Goal: Task Accomplishment & Management: Use online tool/utility

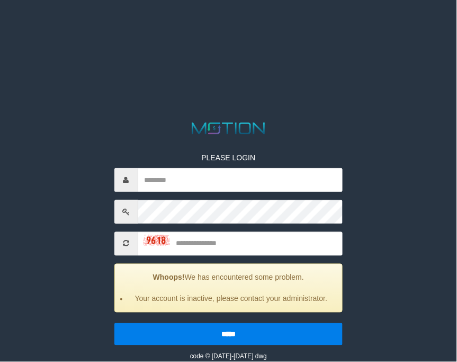
type input "**********"
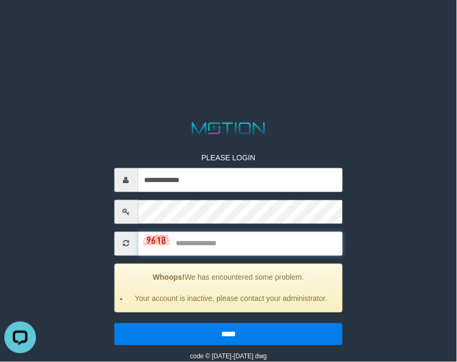
click at [182, 235] on input "text" at bounding box center [240, 244] width 205 height 24
type input "****"
click at [115, 323] on input "*****" at bounding box center [229, 334] width 229 height 22
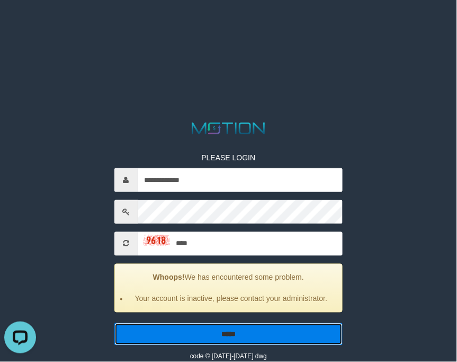
click at [157, 336] on input "*****" at bounding box center [229, 334] width 229 height 22
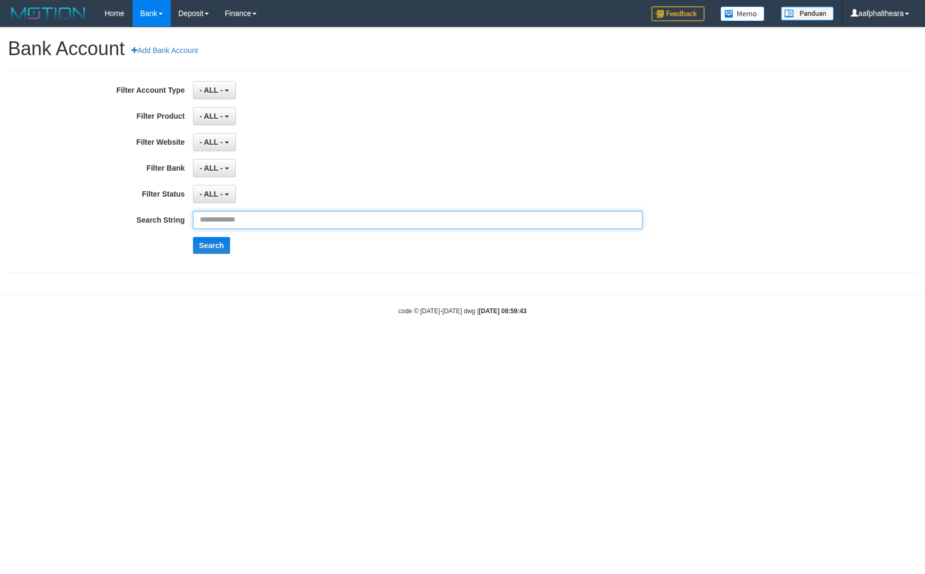
click at [236, 226] on input "text" at bounding box center [418, 220] width 450 height 18
paste input "**********"
type input "**********"
click at [207, 245] on button "Search" at bounding box center [212, 245] width 38 height 17
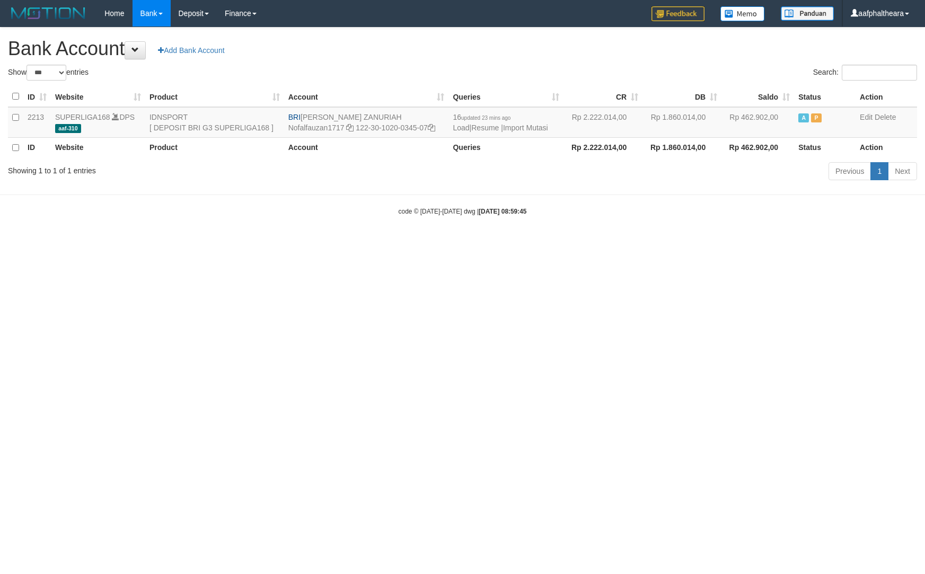
select select "***"
drag, startPoint x: 445, startPoint y: 465, endPoint x: 419, endPoint y: 436, distance: 39.0
click at [441, 243] on html "Toggle navigation Home Bank Account List Load By Website Group [ISPORT] SUPERLI…" at bounding box center [462, 121] width 925 height 243
drag, startPoint x: 653, startPoint y: 345, endPoint x: 679, endPoint y: 355, distance: 27.9
click at [664, 243] on html "Toggle navigation Home Bank Account List Load By Website Group [ISPORT] SUPERLI…" at bounding box center [462, 121] width 925 height 243
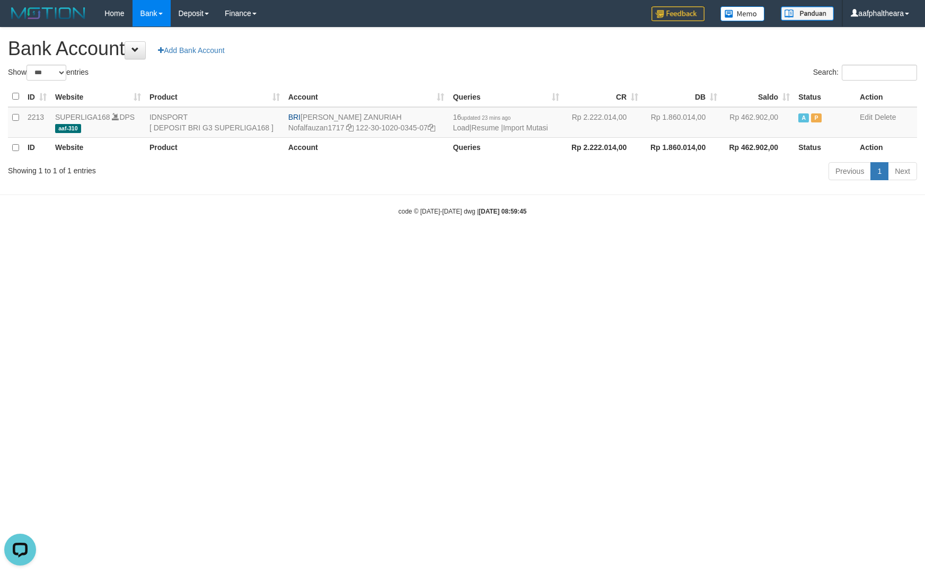
click at [846, 243] on html "Toggle navigation Home Bank Account List Load By Website Group [ISPORT] SUPERLI…" at bounding box center [462, 121] width 925 height 243
select select "***"
drag, startPoint x: 802, startPoint y: 359, endPoint x: 346, endPoint y: 19, distance: 569.4
click at [802, 243] on html "Toggle navigation Home Bank Account List Load By Website Group [ISPORT] SUPERLI…" at bounding box center [462, 121] width 925 height 243
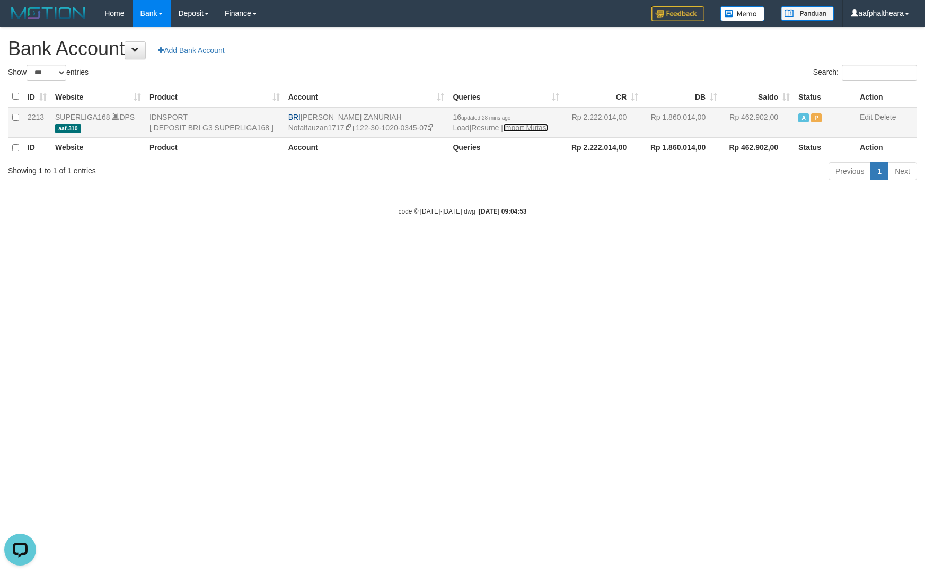
click at [535, 128] on link "Import Mutasi" at bounding box center [525, 128] width 45 height 8
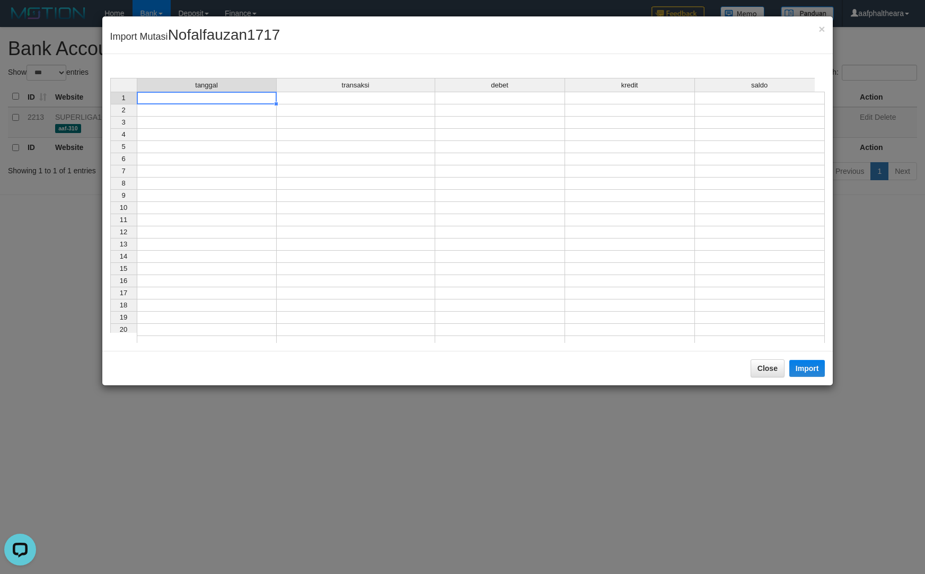
click at [245, 101] on td at bounding box center [207, 98] width 140 height 13
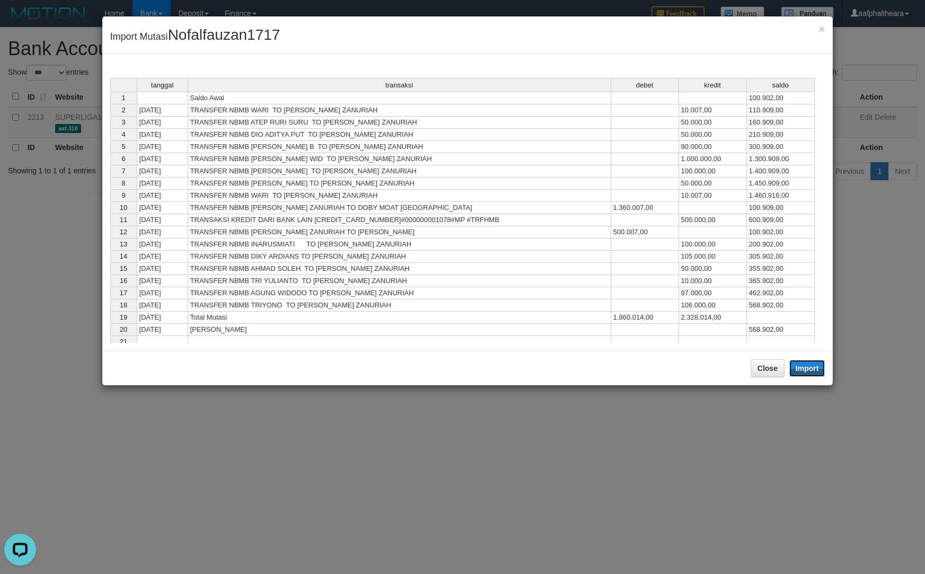
drag, startPoint x: 806, startPoint y: 364, endPoint x: 759, endPoint y: 397, distance: 57.1
click at [806, 365] on button "Import" at bounding box center [807, 368] width 36 height 17
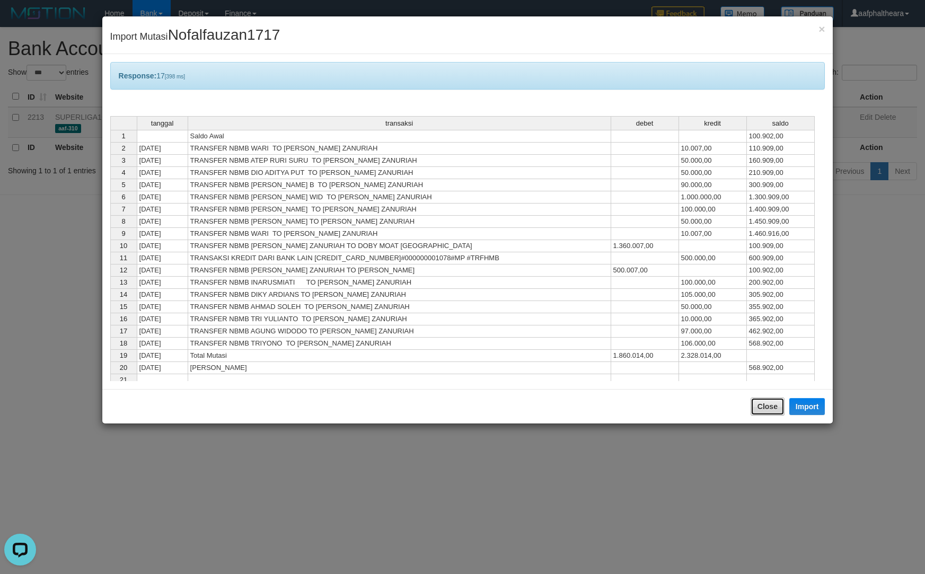
click at [761, 412] on button "Close" at bounding box center [768, 407] width 34 height 18
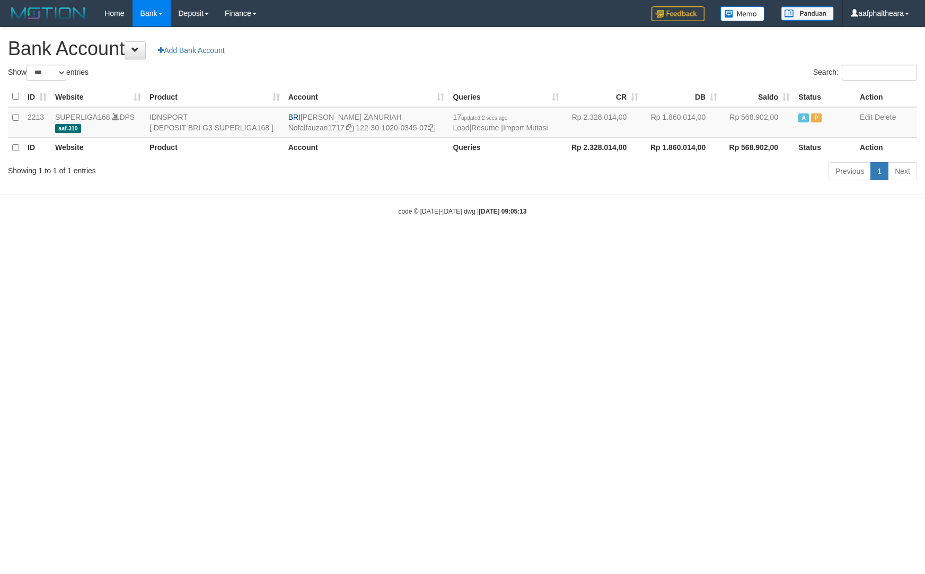
select select "***"
drag, startPoint x: 763, startPoint y: 367, endPoint x: 921, endPoint y: 393, distance: 160.1
click at [875, 243] on html "Toggle navigation Home Bank Account List Load By Website Group [ISPORT] SUPERLI…" at bounding box center [462, 121] width 925 height 243
drag, startPoint x: 843, startPoint y: 321, endPoint x: 803, endPoint y: 247, distance: 83.7
click at [839, 243] on html "Toggle navigation Home Bank Account List Load By Website Group [ISPORT] SUPERLI…" at bounding box center [462, 121] width 925 height 243
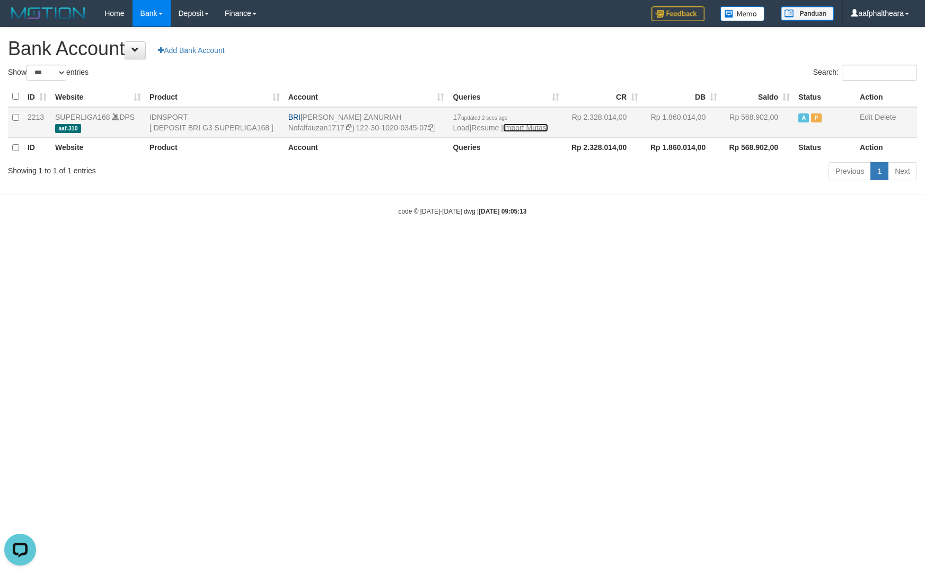
click at [529, 129] on link "Import Mutasi" at bounding box center [525, 128] width 45 height 8
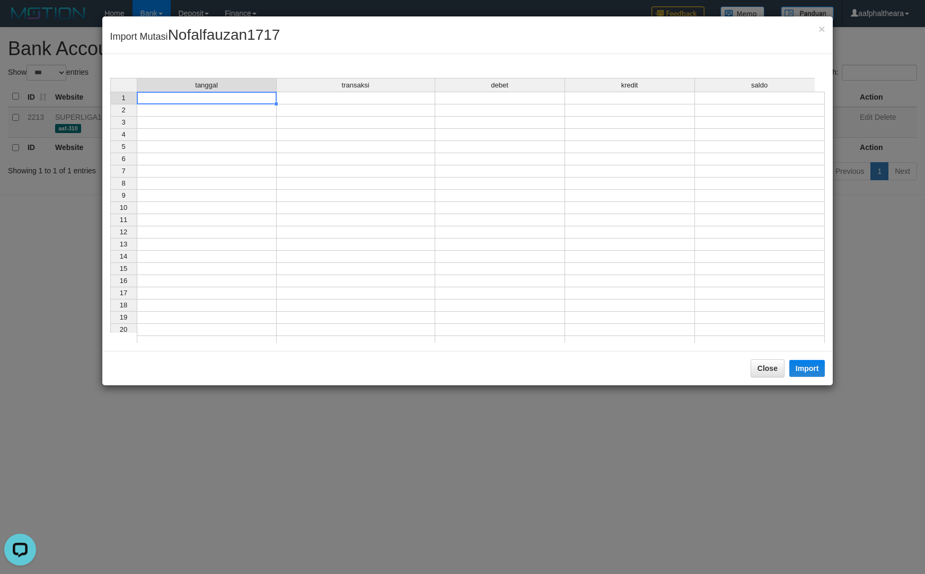
click at [184, 102] on td at bounding box center [207, 98] width 140 height 13
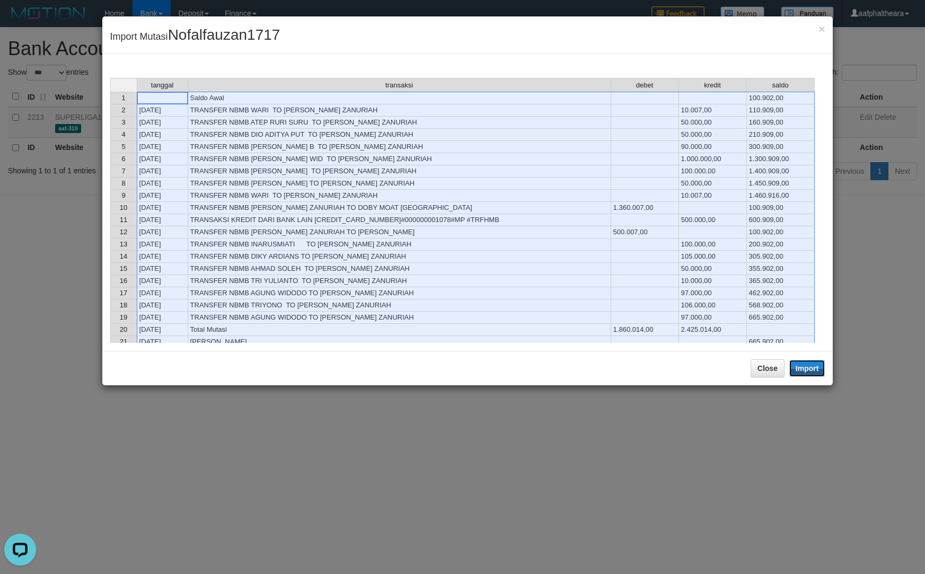
click at [794, 374] on button "Import" at bounding box center [807, 368] width 36 height 17
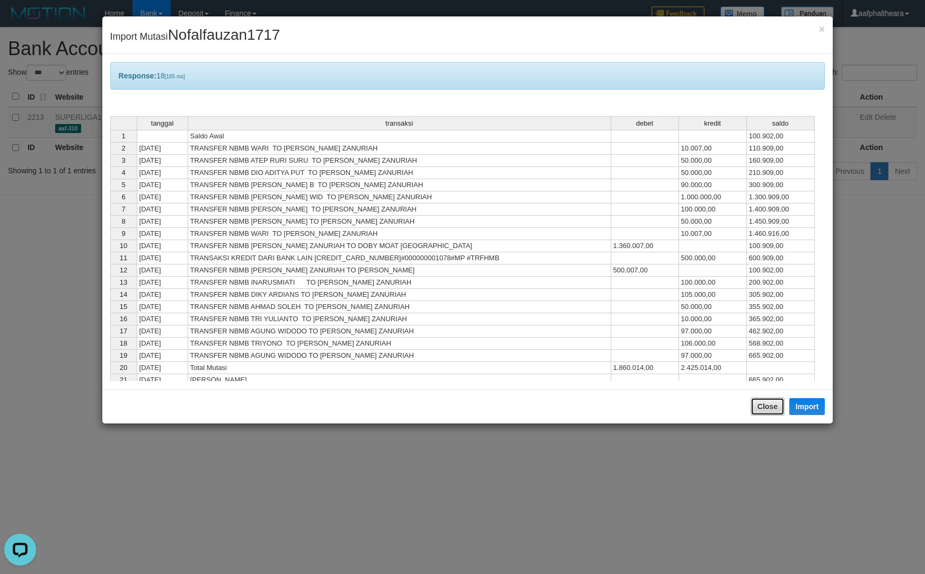
click at [768, 409] on button "Close" at bounding box center [768, 407] width 34 height 18
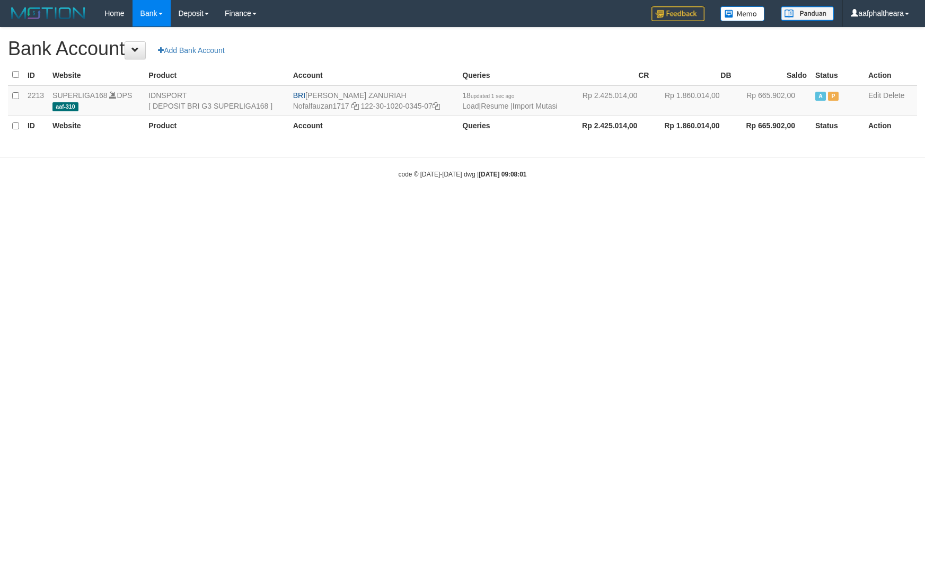
select select "***"
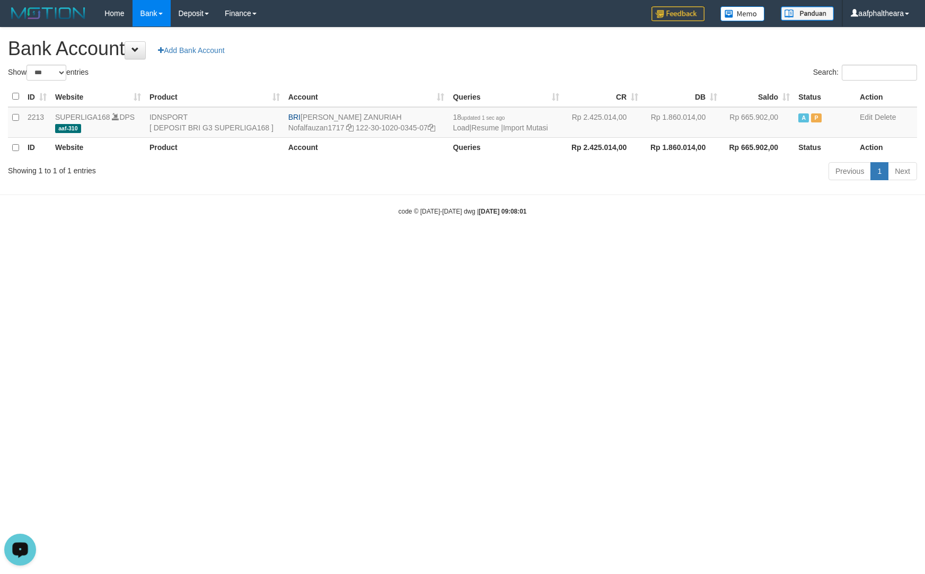
drag, startPoint x: 859, startPoint y: 324, endPoint x: 690, endPoint y: 231, distance: 192.9
click at [857, 243] on html "Toggle navigation Home Bank Account List Load By Website Group [ISPORT] SUPERLI…" at bounding box center [462, 121] width 925 height 243
click at [531, 131] on td "18 updated 1 sec ago Load | Resume | Import Mutasi" at bounding box center [505, 122] width 115 height 31
drag, startPoint x: 275, startPoint y: 336, endPoint x: 440, endPoint y: 274, distance: 176.6
click at [278, 243] on html "Toggle navigation Home Bank Account List Load By Website Group [ISPORT] SUPERLI…" at bounding box center [462, 121] width 925 height 243
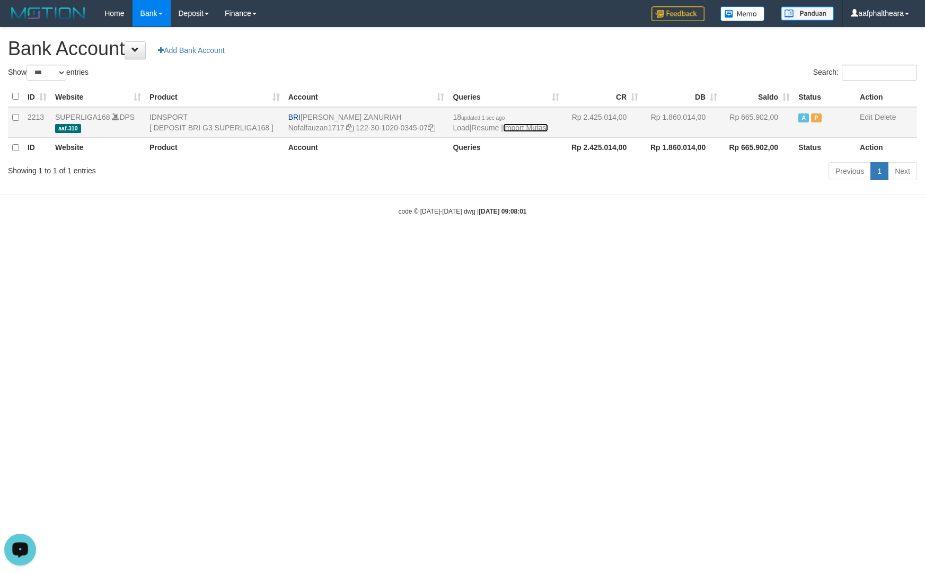
click at [535, 129] on link "Import Mutasi" at bounding box center [525, 128] width 45 height 8
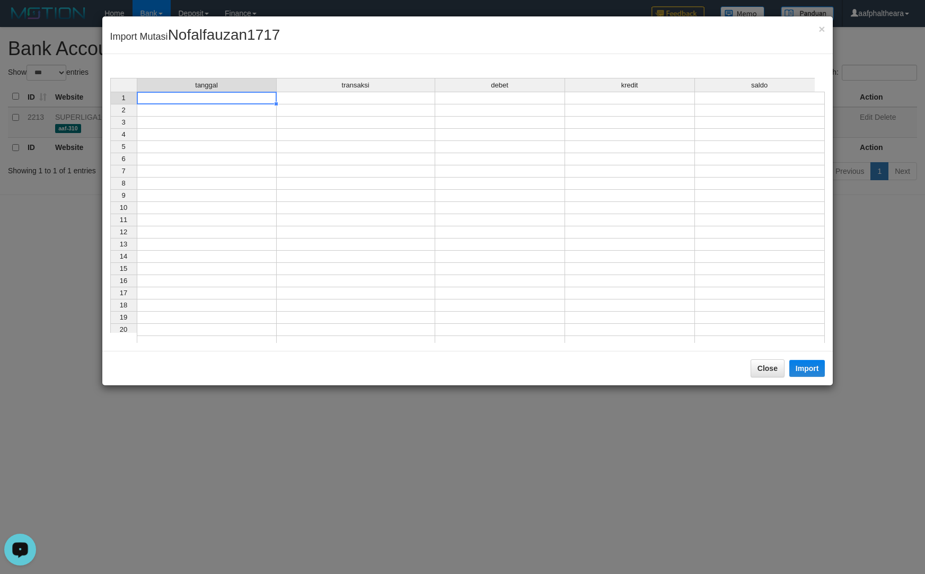
click at [223, 101] on td at bounding box center [207, 98] width 140 height 13
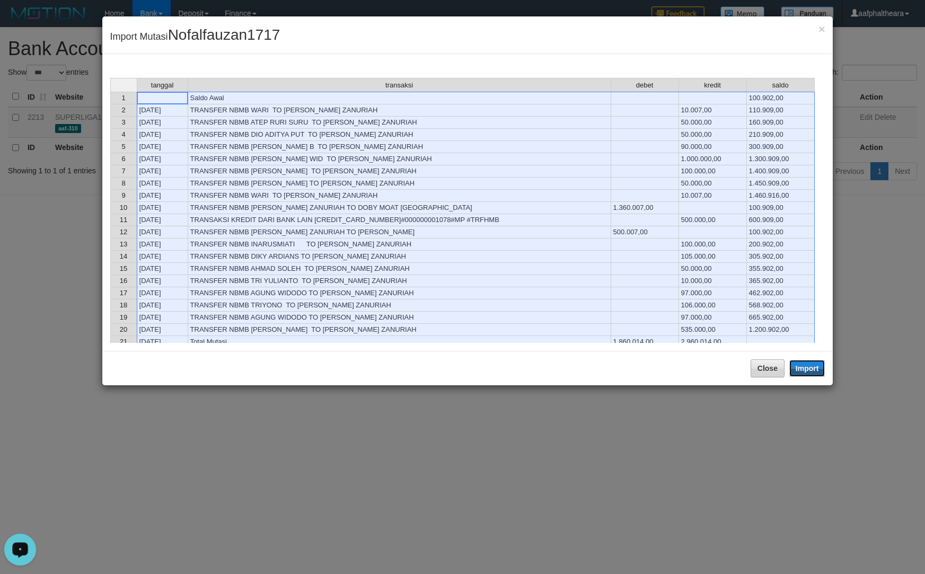
drag, startPoint x: 810, startPoint y: 374, endPoint x: 768, endPoint y: 398, distance: 48.7
click at [810, 374] on button "Import" at bounding box center [807, 368] width 36 height 17
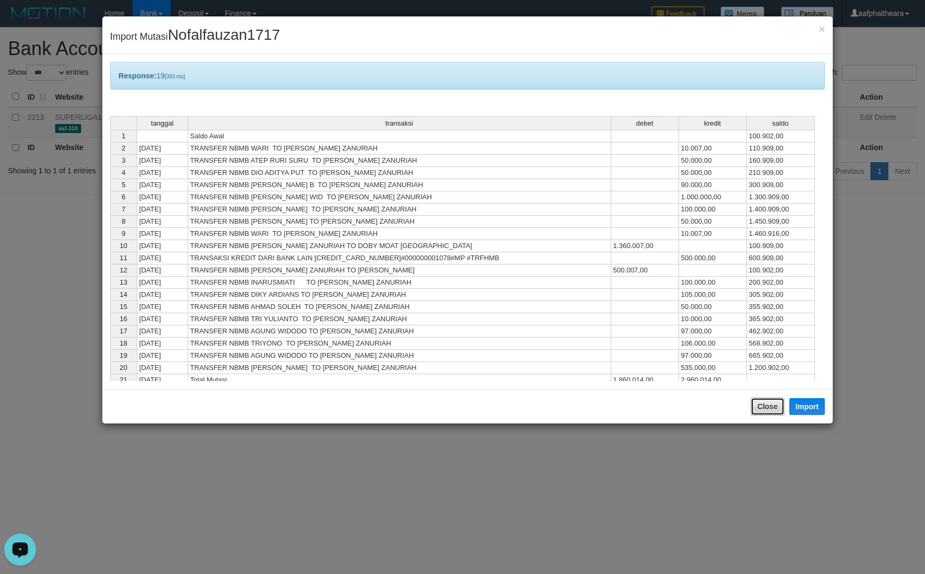
click at [767, 406] on button "Close" at bounding box center [768, 407] width 34 height 18
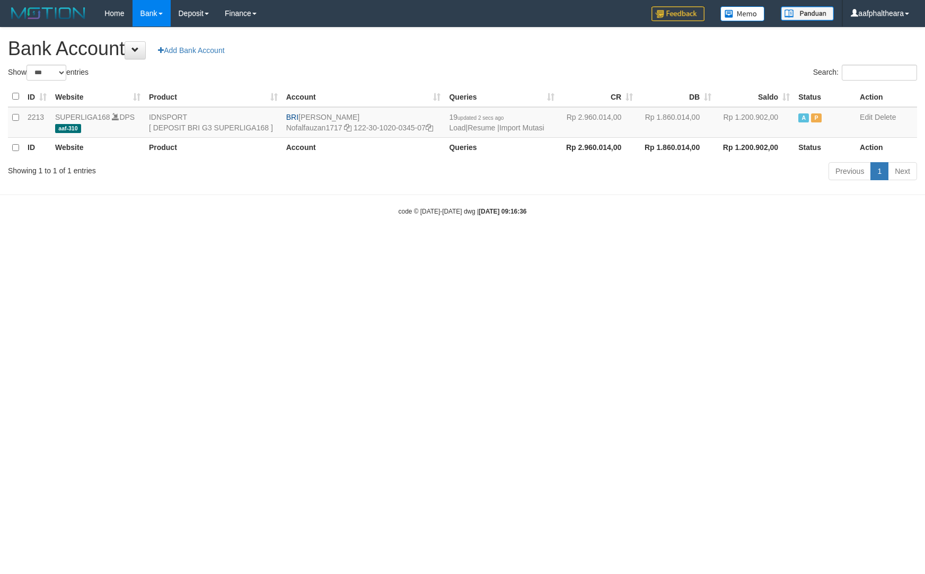
select select "***"
click at [701, 243] on html "Toggle navigation Home Bank Account List Load By Website Group [ISPORT] SUPERLI…" at bounding box center [462, 121] width 925 height 243
drag, startPoint x: 301, startPoint y: 119, endPoint x: 347, endPoint y: 118, distance: 46.7
click at [354, 120] on td "BRI NOFAL ZANURIAH Nofalfauzan1717 122-30-1020-0345-07" at bounding box center [363, 122] width 163 height 31
click at [303, 115] on td "BRI NOFAL ZANURIAH Nofalfauzan1717 122-30-1020-0345-07" at bounding box center [363, 122] width 163 height 31
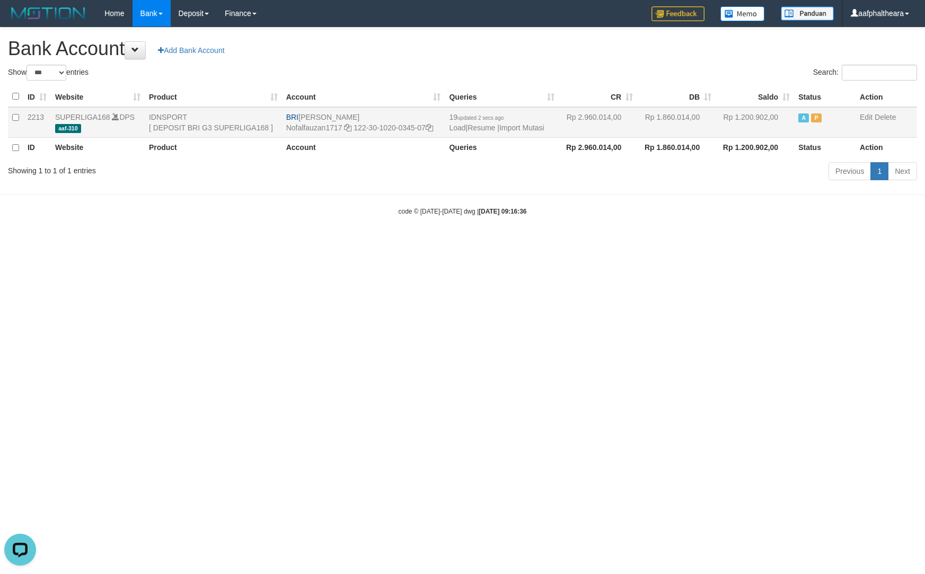
drag, startPoint x: 300, startPoint y: 115, endPoint x: 381, endPoint y: 113, distance: 80.6
click at [381, 113] on td "BRI NOFAL ZANURIAH Nofalfauzan1717 122-30-1020-0345-07" at bounding box center [363, 122] width 163 height 31
copy td "[PERSON_NAME] ZANURIAH"
click at [431, 128] on icon at bounding box center [429, 127] width 7 height 7
copy td "[PERSON_NAME] ZANURIAH"
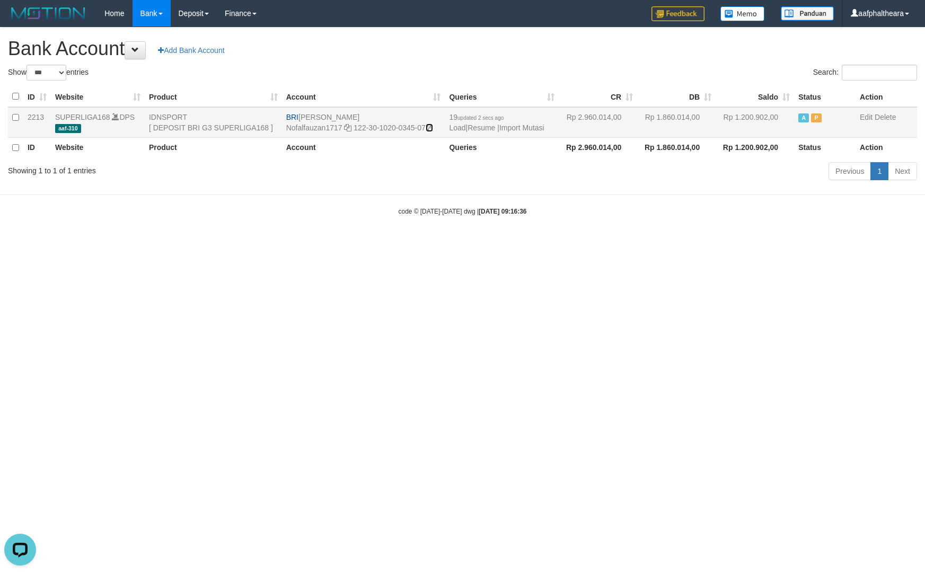
click at [431, 128] on icon at bounding box center [429, 127] width 7 height 7
click at [754, 243] on html "Toggle navigation Home Bank Account List Load By Website Group [ISPORT] SUPERLI…" at bounding box center [462, 121] width 925 height 243
drag, startPoint x: 846, startPoint y: 422, endPoint x: 843, endPoint y: 427, distance: 5.5
click at [843, 243] on html "Toggle navigation Home Bank Account List Load By Website Group [ISPORT] SUPERLI…" at bounding box center [462, 121] width 925 height 243
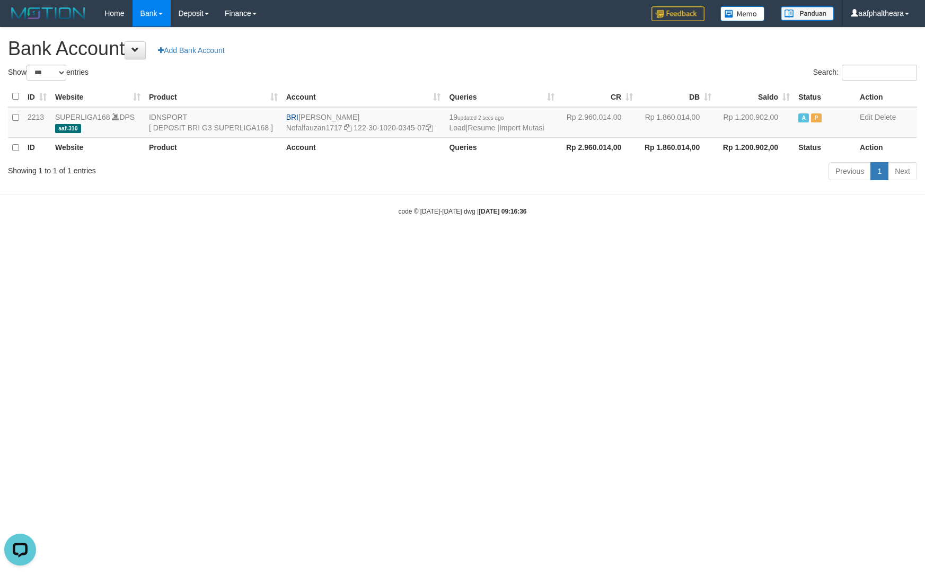
drag, startPoint x: 821, startPoint y: 318, endPoint x: 810, endPoint y: 305, distance: 17.0
click at [818, 243] on html "Toggle navigation Home Bank Account List Load By Website Group [ISPORT] SUPERLI…" at bounding box center [462, 121] width 925 height 243
click at [525, 125] on link "Import Mutasi" at bounding box center [521, 128] width 45 height 8
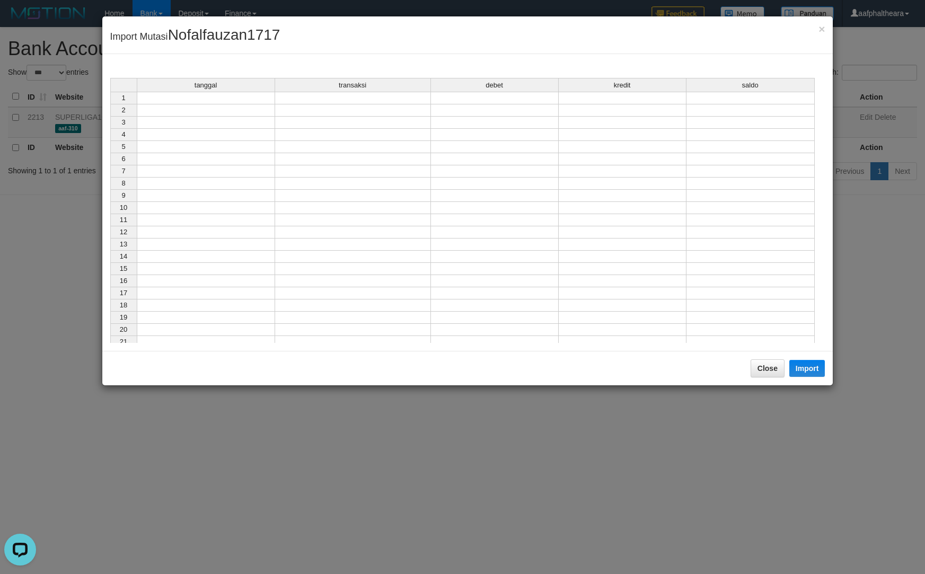
click at [257, 97] on td at bounding box center [206, 98] width 138 height 13
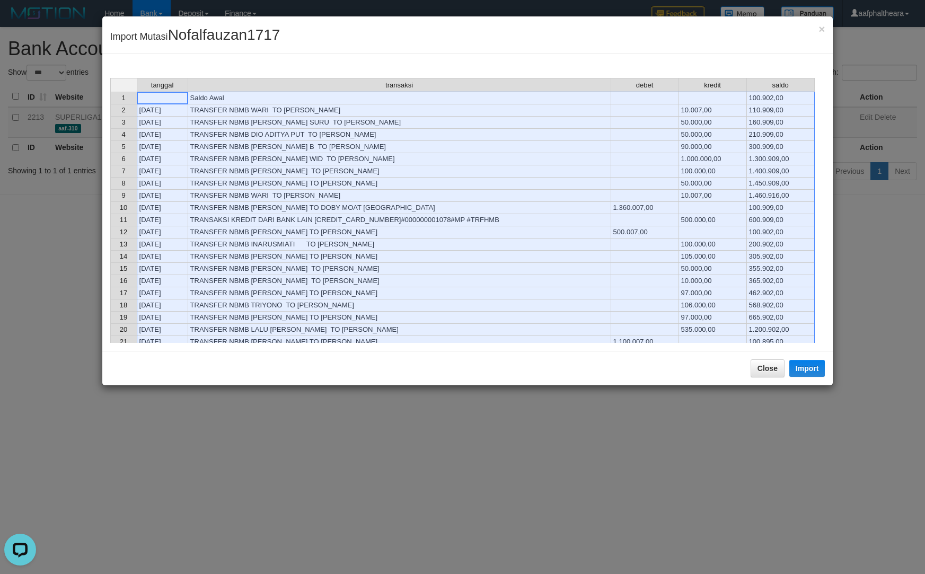
click at [815, 359] on div "Close Import" at bounding box center [467, 368] width 731 height 34
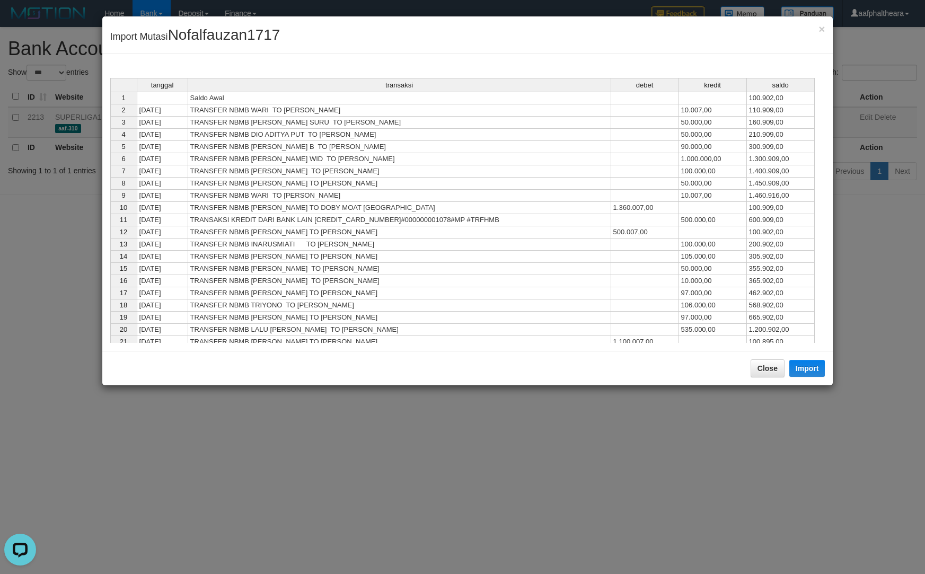
click at [762, 384] on div "Close Import" at bounding box center [467, 368] width 731 height 34
click at [764, 379] on div "Close Import" at bounding box center [467, 368] width 731 height 34
click at [762, 369] on button "Close" at bounding box center [768, 368] width 34 height 18
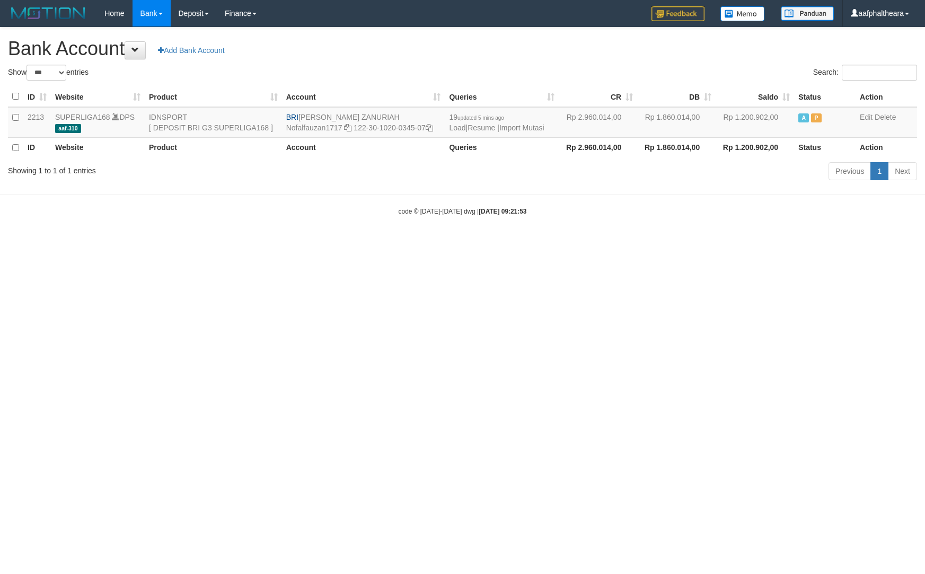
select select "***"
click at [537, 130] on link "Import Mutasi" at bounding box center [521, 128] width 45 height 8
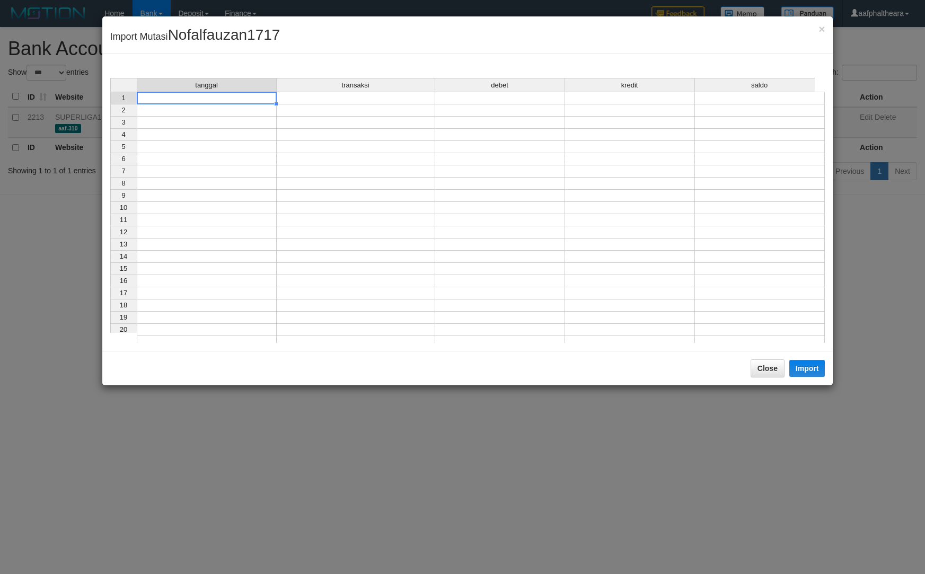
click at [221, 94] on td at bounding box center [207, 98] width 140 height 13
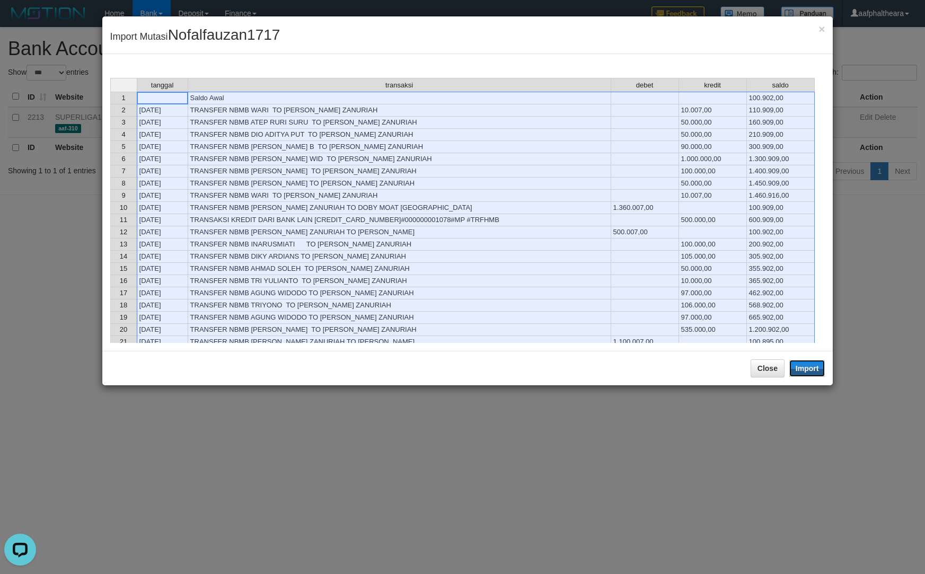
drag, startPoint x: 798, startPoint y: 367, endPoint x: 785, endPoint y: 403, distance: 38.6
click at [802, 372] on button "Import" at bounding box center [807, 368] width 36 height 17
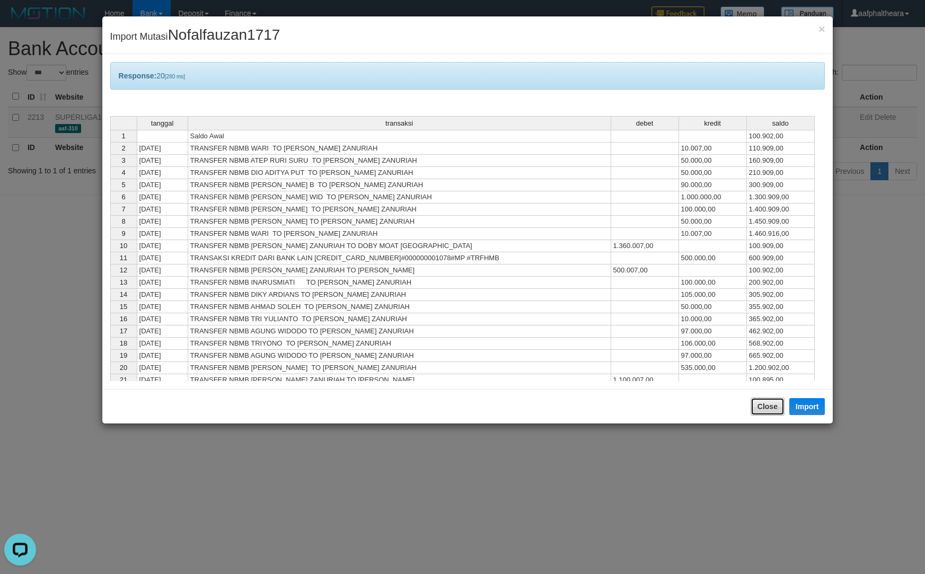
click at [772, 411] on button "Close" at bounding box center [768, 407] width 34 height 18
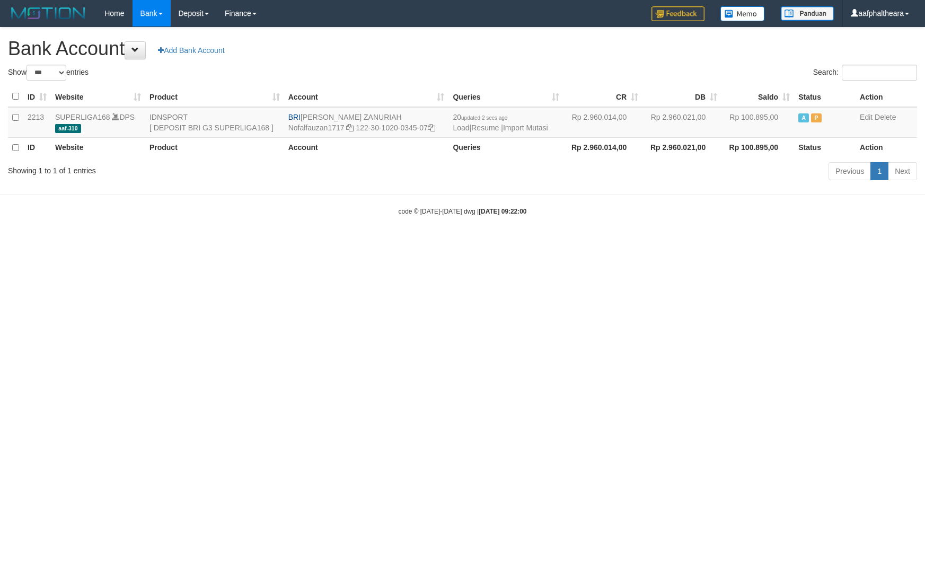
select select "***"
drag, startPoint x: 784, startPoint y: 362, endPoint x: 921, endPoint y: 283, distance: 158.9
click at [818, 243] on html "Toggle navigation Home Bank Account List Load By Website Group [ISPORT] SUPERLI…" at bounding box center [462, 121] width 925 height 243
click at [667, 49] on h1 "Bank Account Add Bank Account" at bounding box center [462, 48] width 909 height 21
select select "***"
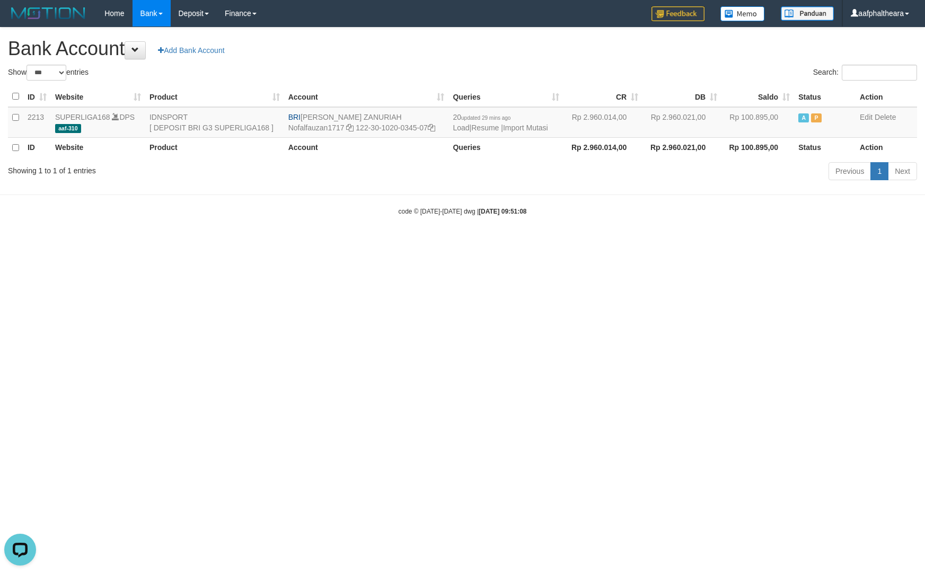
drag, startPoint x: 660, startPoint y: 426, endPoint x: 645, endPoint y: 417, distance: 17.1
click at [656, 243] on html "Toggle navigation Home Bank Account List Load By Website Group [ISPORT] SUPERLI…" at bounding box center [462, 121] width 925 height 243
drag, startPoint x: 303, startPoint y: 116, endPoint x: 370, endPoint y: 115, distance: 66.8
click at [370, 115] on td "BRI [PERSON_NAME] ZANURIAH Nofalfauzan1717 122-30-1020-0345-07" at bounding box center [366, 122] width 165 height 31
copy td "[PERSON_NAME] ZANURIAH"
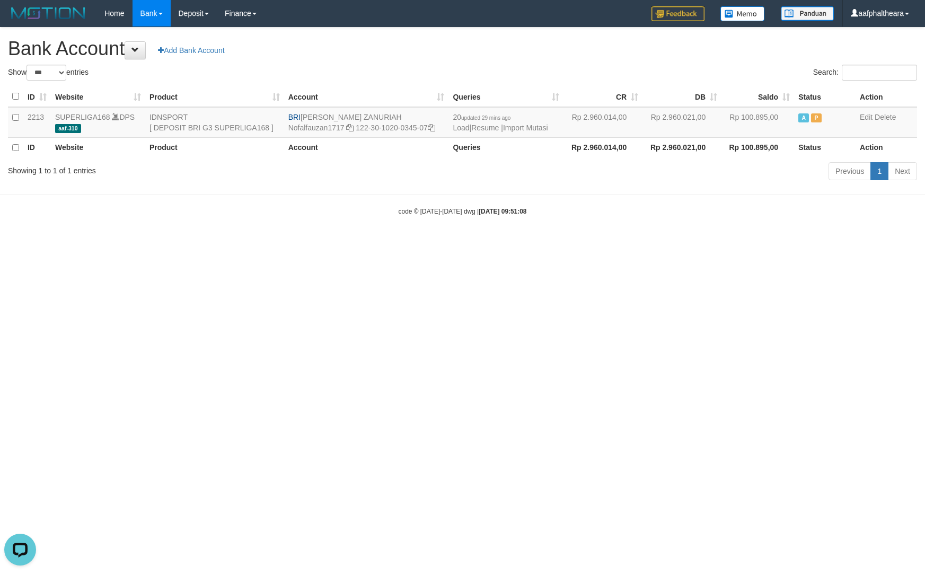
click at [551, 65] on div "Search:" at bounding box center [694, 74] width 447 height 19
click at [507, 166] on div "Previous 1 Next" at bounding box center [655, 172] width 524 height 23
click at [518, 128] on link "Import Mutasi" at bounding box center [525, 128] width 45 height 8
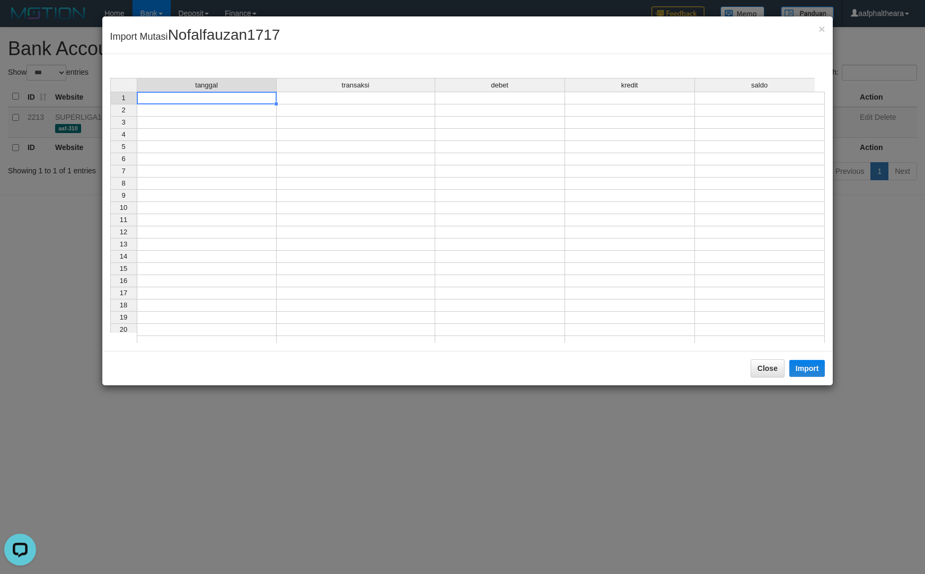
click at [258, 101] on td at bounding box center [207, 98] width 140 height 13
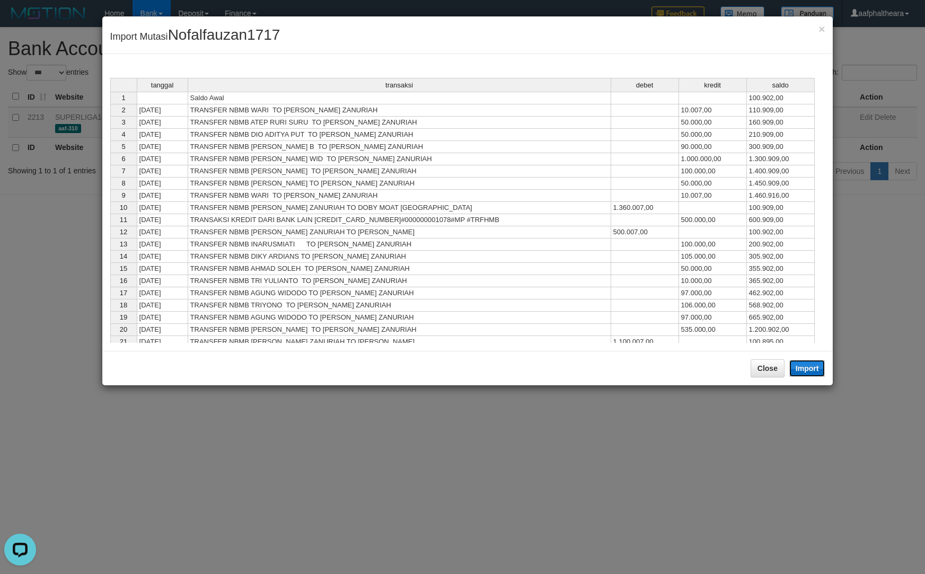
click at [818, 364] on button "Import" at bounding box center [807, 368] width 36 height 17
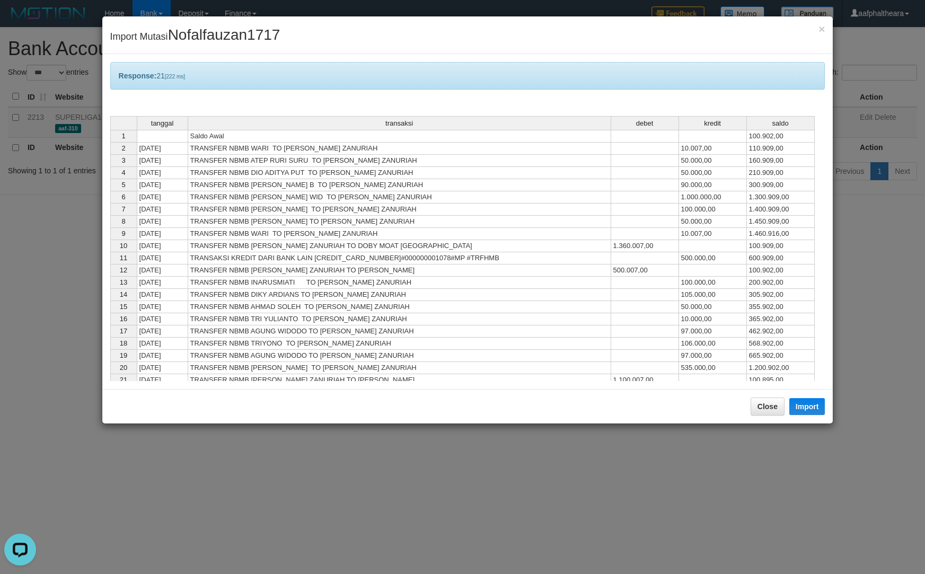
click at [811, 397] on div "Close Import" at bounding box center [467, 406] width 731 height 34
drag, startPoint x: 809, startPoint y: 407, endPoint x: 753, endPoint y: 415, distance: 56.8
click at [815, 406] on button "Import" at bounding box center [807, 406] width 36 height 17
click at [755, 415] on button "Close" at bounding box center [768, 407] width 34 height 18
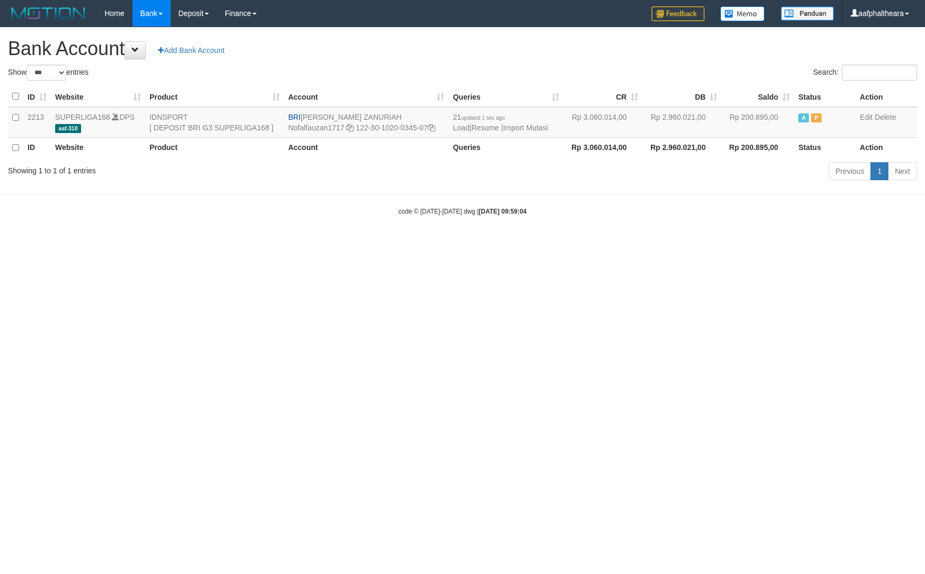
select select "***"
click at [668, 243] on html "Toggle navigation Home Bank Account List Load By Website Group [ISPORT] SUPERLI…" at bounding box center [462, 121] width 925 height 243
drag, startPoint x: 539, startPoint y: 59, endPoint x: 542, endPoint y: 67, distance: 8.4
click at [539, 59] on div "**********" at bounding box center [462, 106] width 925 height 156
click at [525, 55] on h1 "Bank Account Add Bank Account" at bounding box center [462, 48] width 909 height 21
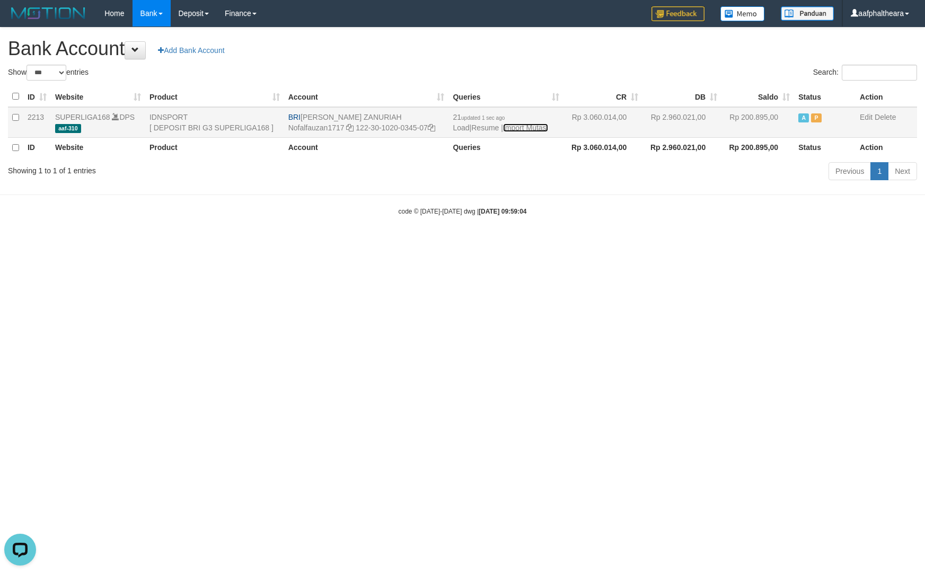
click at [524, 127] on link "Import Mutasi" at bounding box center [525, 128] width 45 height 8
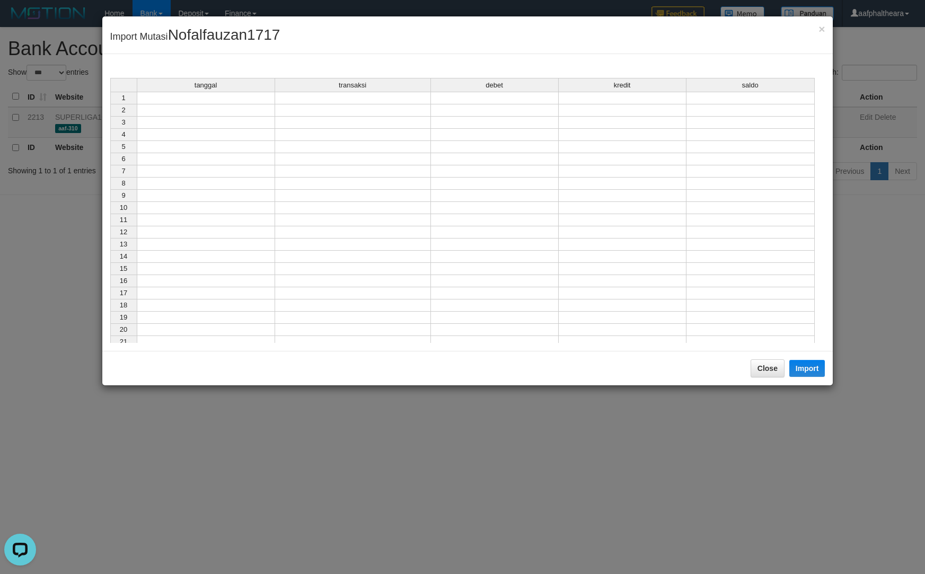
click at [234, 100] on td at bounding box center [206, 98] width 138 height 13
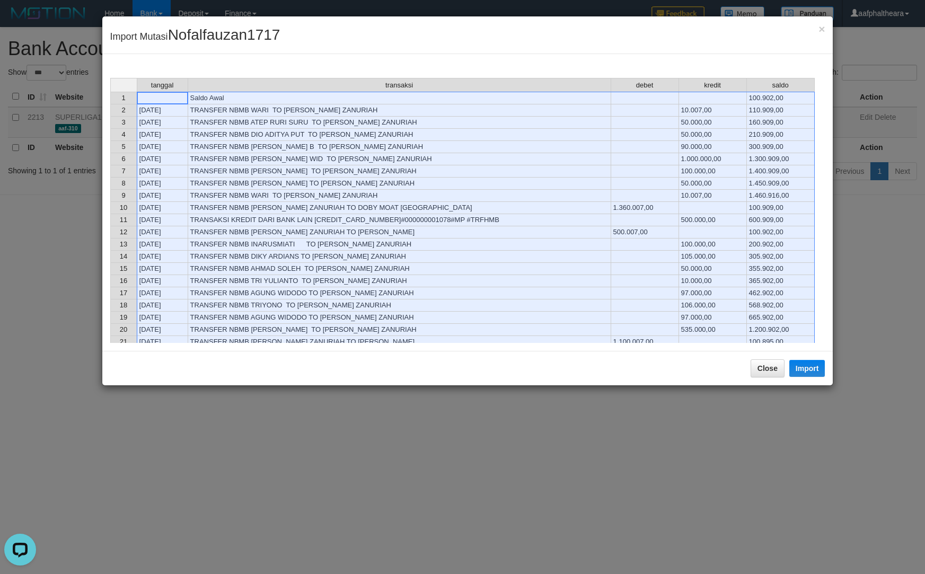
click at [808, 357] on div "Close Import" at bounding box center [467, 368] width 731 height 34
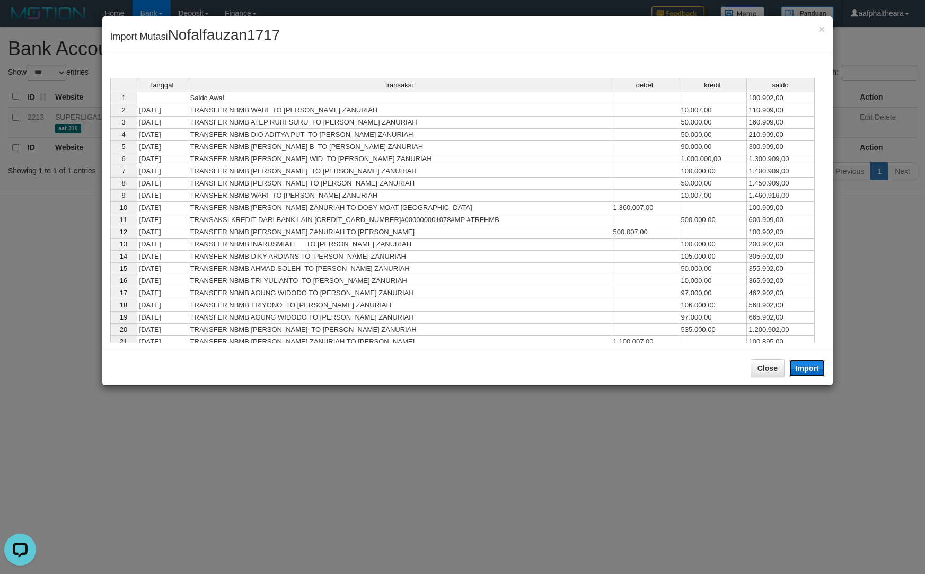
click at [799, 371] on button "Import" at bounding box center [807, 368] width 36 height 17
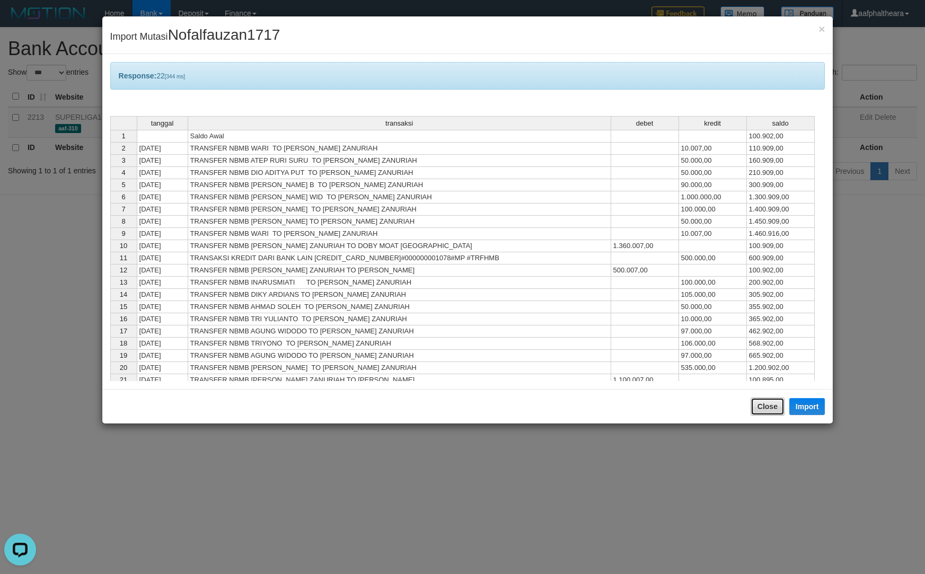
click at [761, 403] on button "Close" at bounding box center [768, 407] width 34 height 18
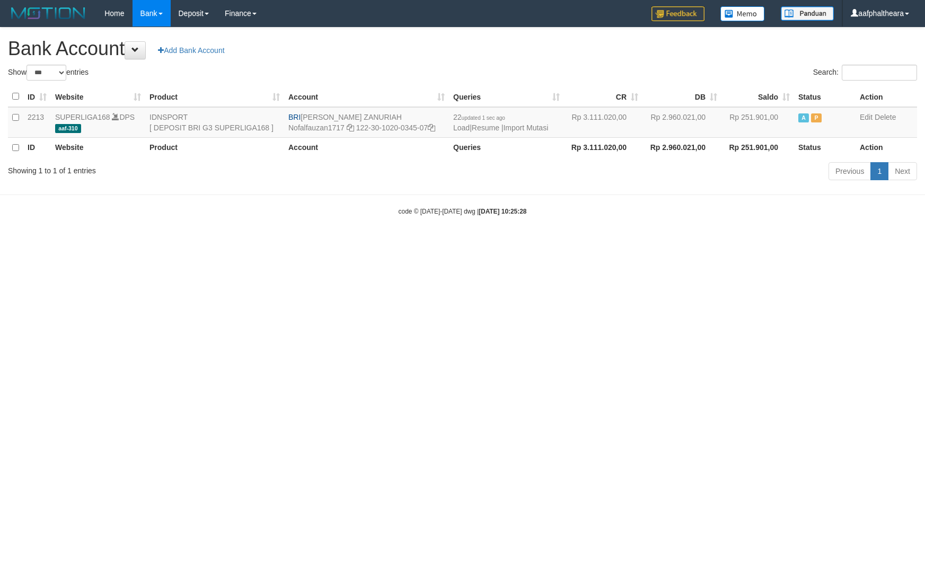
select select "***"
click at [537, 46] on h1 "Bank Account Add Bank Account" at bounding box center [462, 48] width 909 height 21
click at [540, 127] on link "Import Mutasi" at bounding box center [525, 128] width 45 height 8
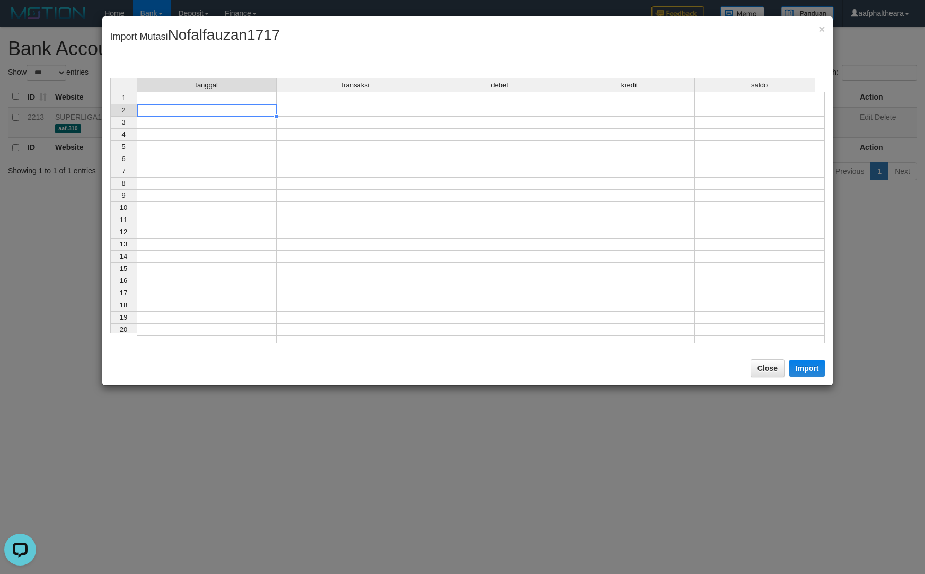
click at [110, 105] on div "tanggal transaksi debet kredit saldo 1 2 3 4 5 6 7 8 9 10 11 12 13 14 15 16 17 …" at bounding box center [110, 213] width 0 height 270
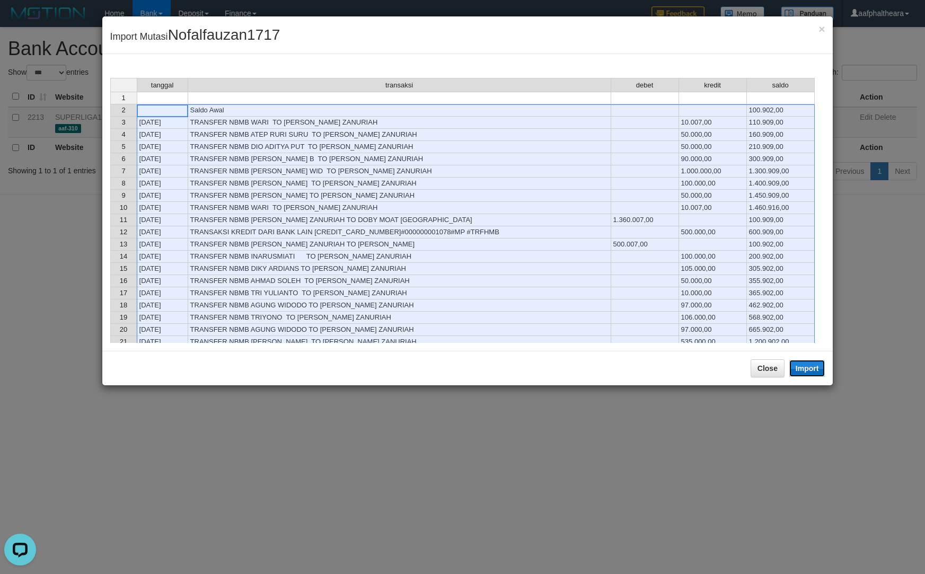
click at [806, 368] on button "Import" at bounding box center [807, 368] width 36 height 17
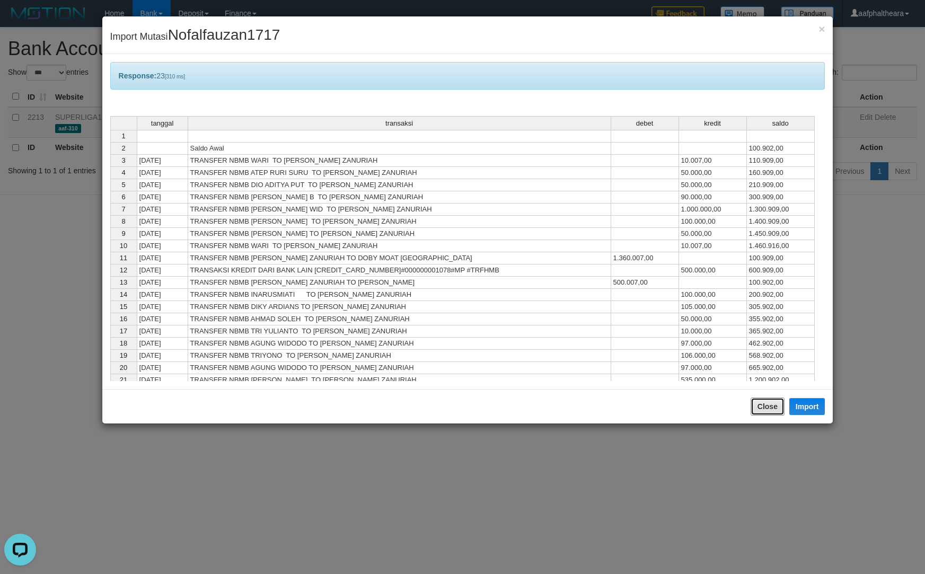
click at [767, 401] on button "Close" at bounding box center [768, 407] width 34 height 18
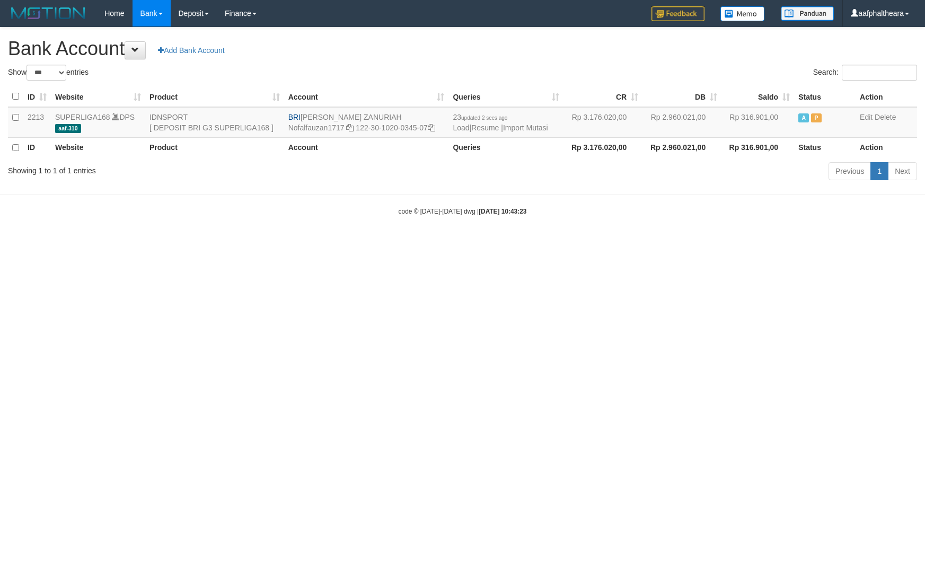
select select "***"
click at [818, 243] on html "Toggle navigation Home Bank Account List Load By Website Group [ISPORT] SUPERLI…" at bounding box center [462, 121] width 925 height 243
drag, startPoint x: 533, startPoint y: 50, endPoint x: 536, endPoint y: 78, distance: 28.3
click at [533, 50] on h1 "Bank Account Add Bank Account" at bounding box center [462, 48] width 909 height 21
click at [525, 127] on link "Import Mutasi" at bounding box center [525, 128] width 45 height 8
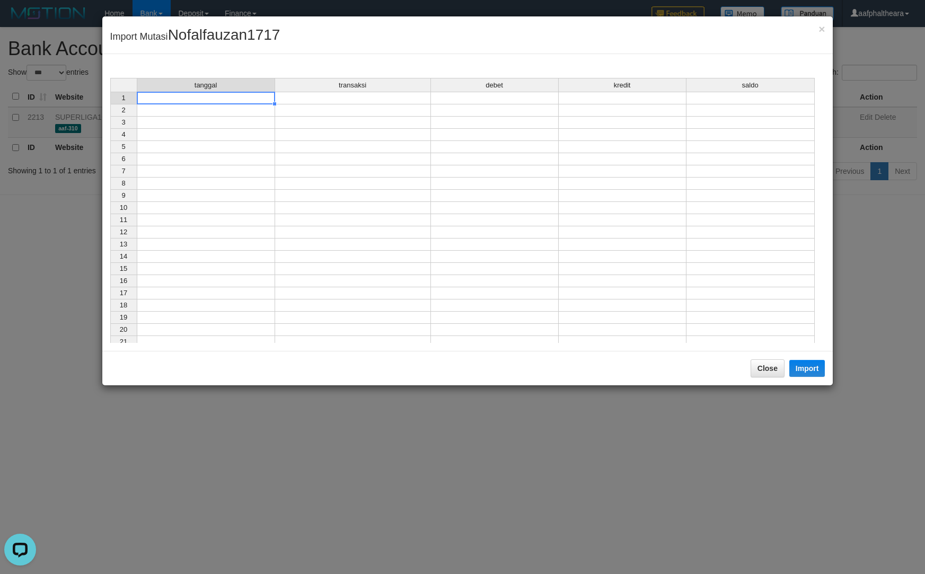
click at [265, 102] on td at bounding box center [206, 98] width 138 height 13
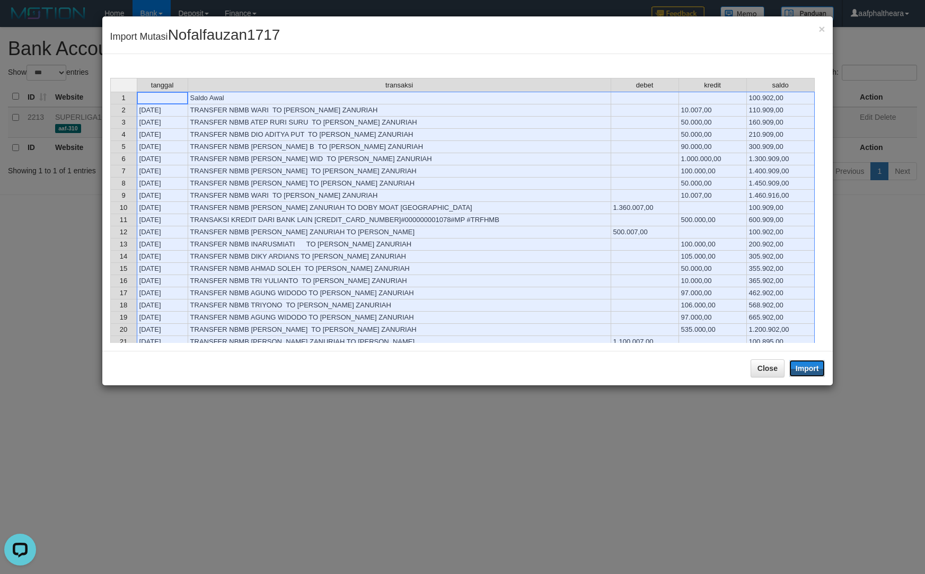
drag, startPoint x: 812, startPoint y: 372, endPoint x: 762, endPoint y: 395, distance: 55.5
click at [812, 372] on button "Import" at bounding box center [807, 368] width 36 height 17
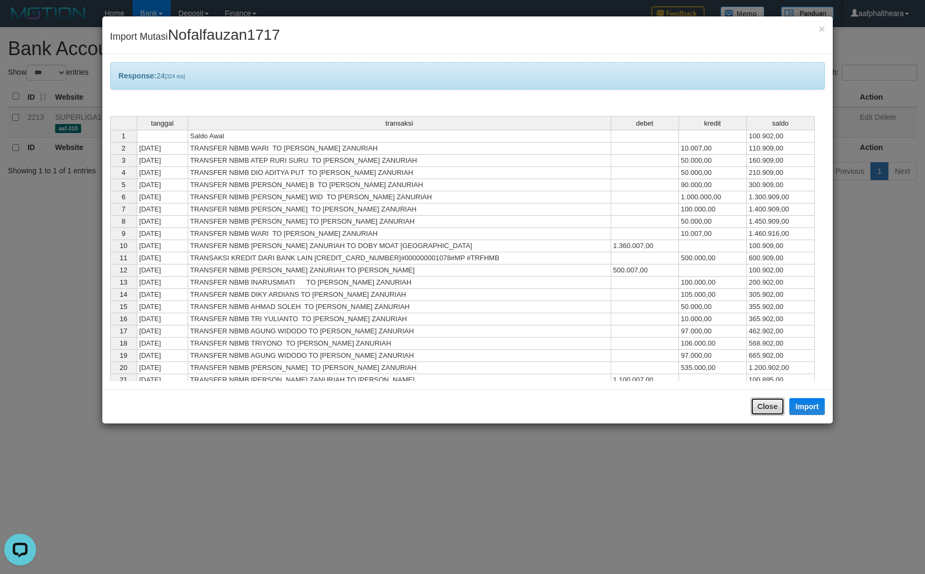
drag, startPoint x: 767, startPoint y: 401, endPoint x: 762, endPoint y: 397, distance: 6.4
click at [762, 399] on button "Close" at bounding box center [768, 407] width 34 height 18
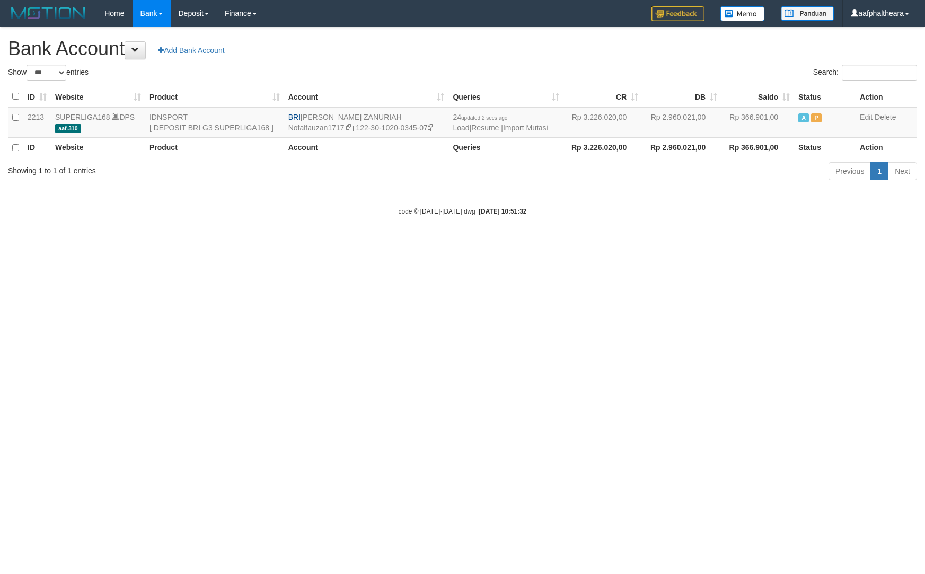
select select "***"
click at [599, 33] on div "**********" at bounding box center [462, 106] width 925 height 156
click at [518, 128] on link "Import Mutasi" at bounding box center [525, 128] width 45 height 8
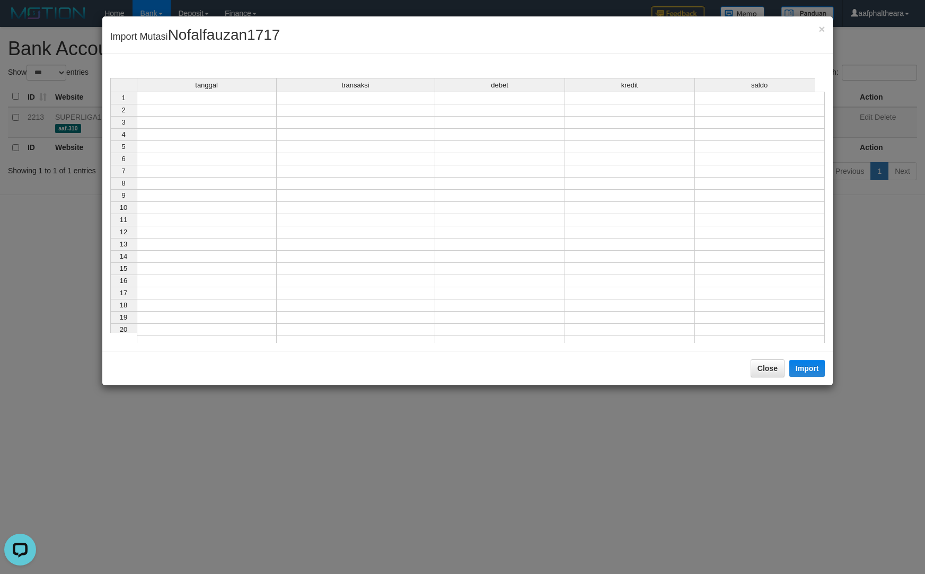
click at [110, 103] on div "tanggal transaksi debet kredit saldo 1 2 3 4 5 6 7 8 9 10 11 12 13 14 15 16 17 …" at bounding box center [110, 213] width 0 height 270
click at [243, 200] on td at bounding box center [207, 196] width 140 height 12
click at [207, 100] on td at bounding box center [207, 98] width 140 height 13
drag, startPoint x: 227, startPoint y: 245, endPoint x: 224, endPoint y: 160, distance: 85.9
click at [227, 244] on td at bounding box center [207, 245] width 140 height 12
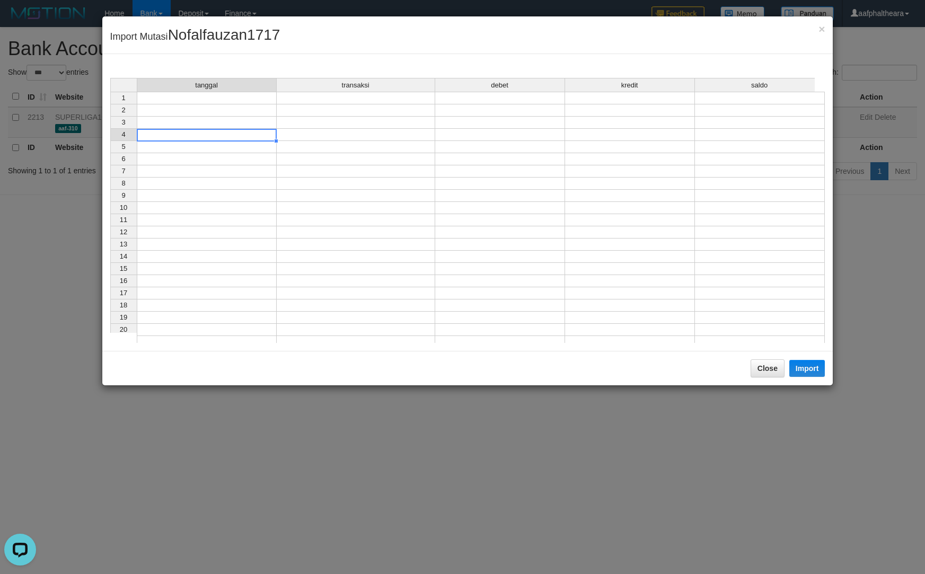
click at [219, 133] on td at bounding box center [207, 135] width 140 height 12
click at [236, 99] on td at bounding box center [207, 98] width 140 height 13
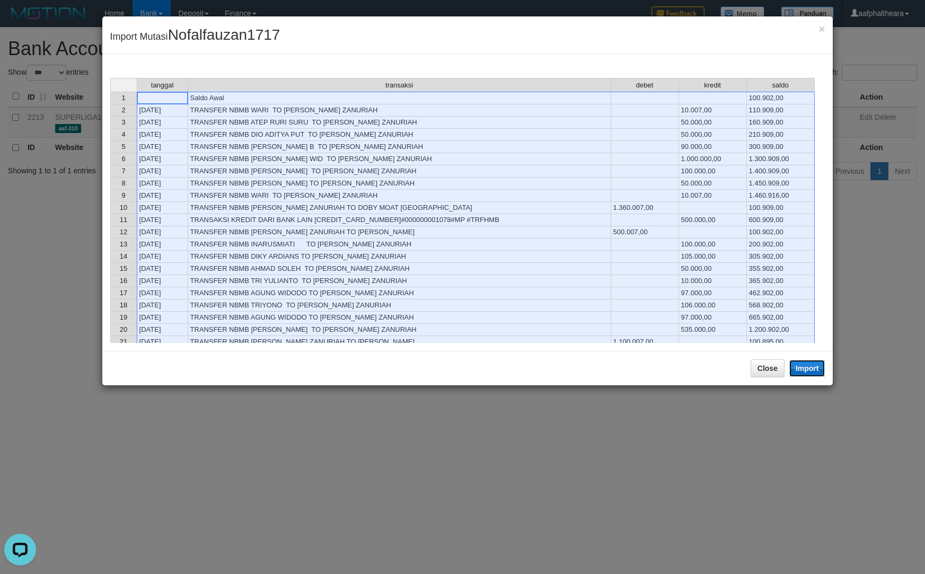
click at [814, 364] on button "Import" at bounding box center [807, 368] width 36 height 17
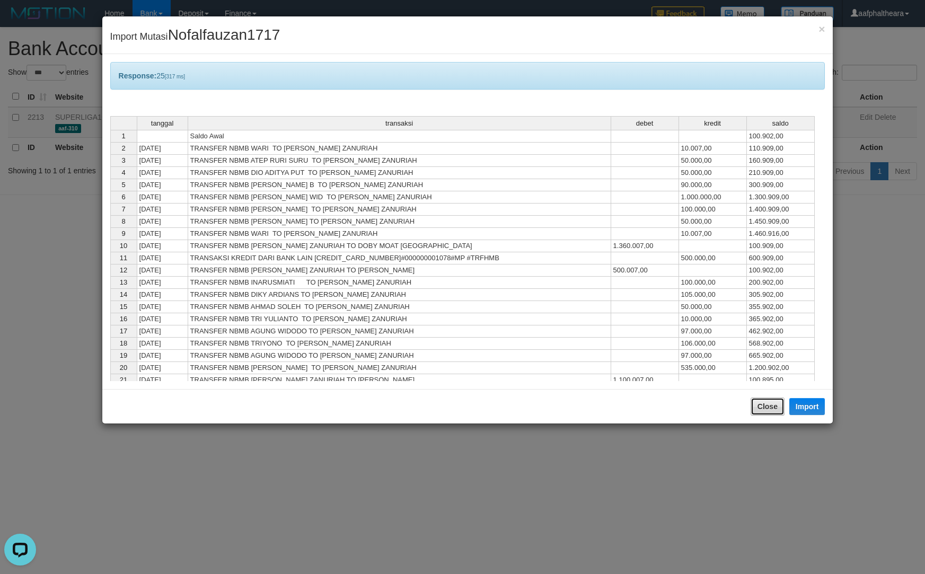
click at [754, 402] on button "Close" at bounding box center [768, 407] width 34 height 18
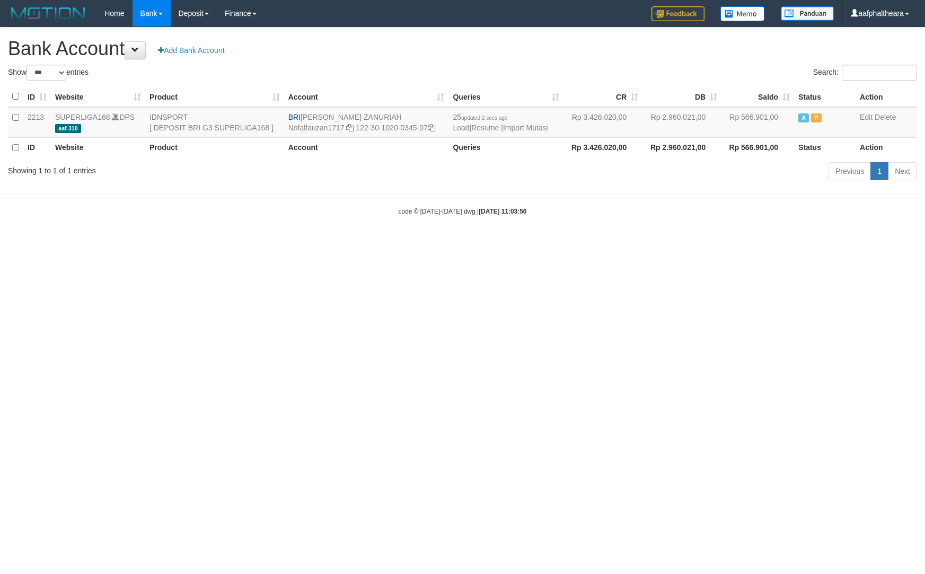
select select "***"
drag, startPoint x: 521, startPoint y: 60, endPoint x: 516, endPoint y: 75, distance: 15.8
click at [521, 60] on div "**********" at bounding box center [462, 106] width 925 height 156
click at [524, 126] on link "Import Mutasi" at bounding box center [525, 128] width 45 height 8
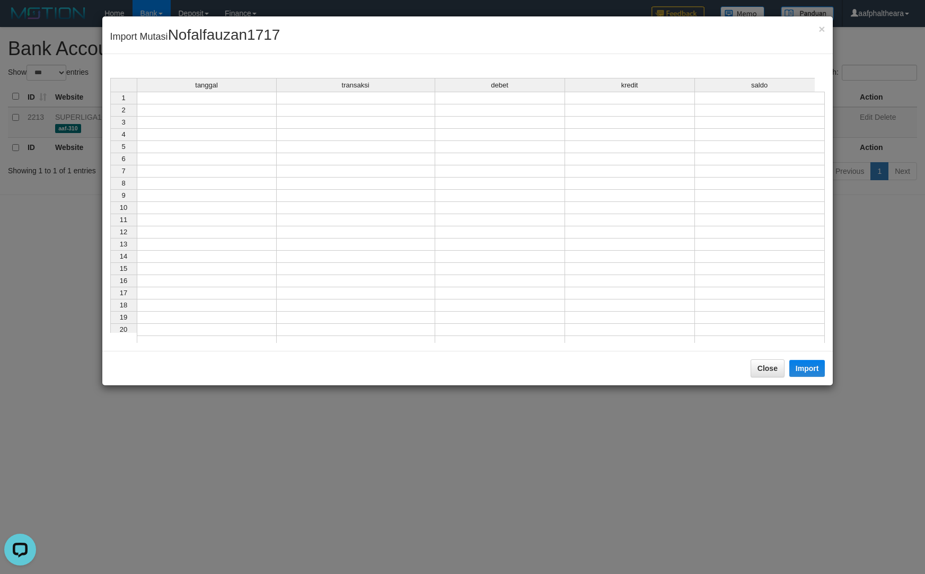
click at [248, 102] on td at bounding box center [207, 98] width 140 height 13
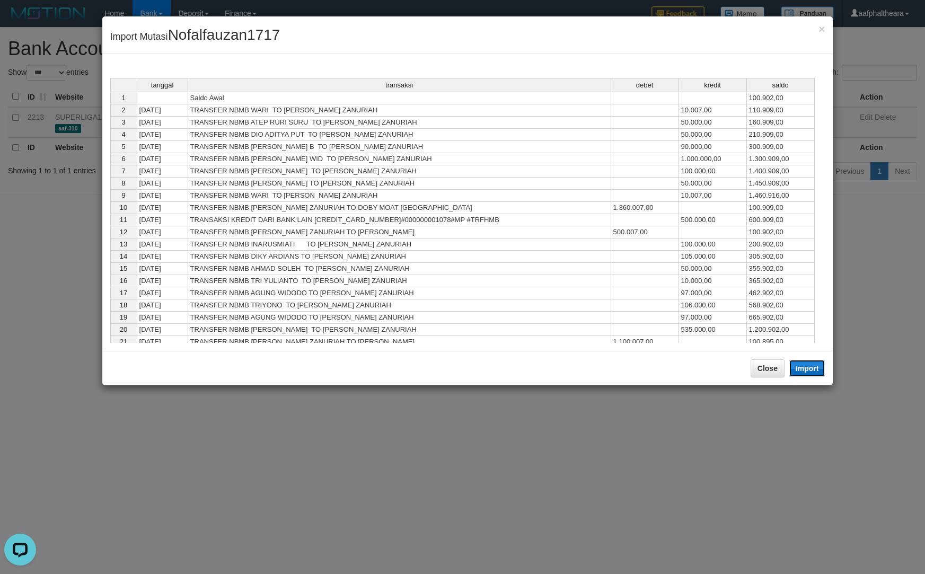
click at [814, 374] on button "Import" at bounding box center [807, 368] width 36 height 17
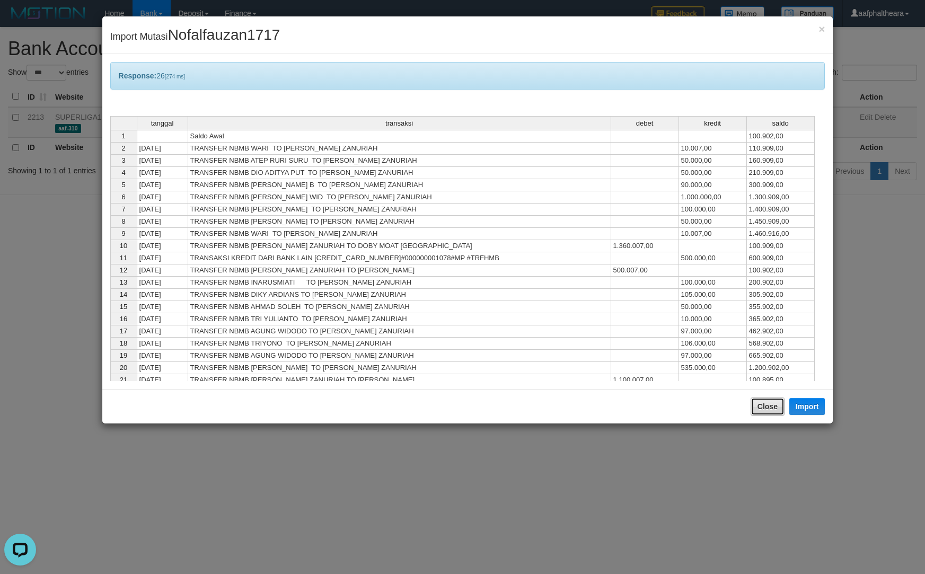
click at [761, 403] on button "Close" at bounding box center [768, 407] width 34 height 18
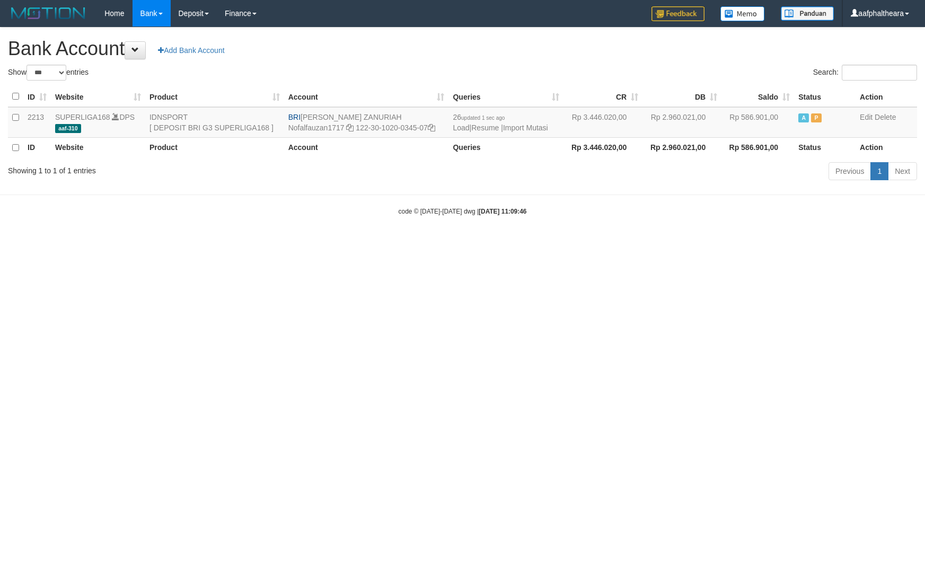
select select "***"
drag, startPoint x: 626, startPoint y: 48, endPoint x: 623, endPoint y: 76, distance: 28.2
click at [626, 49] on h1 "Bank Account Add Bank Account" at bounding box center [462, 48] width 909 height 21
click at [524, 129] on link "Import Mutasi" at bounding box center [525, 128] width 45 height 8
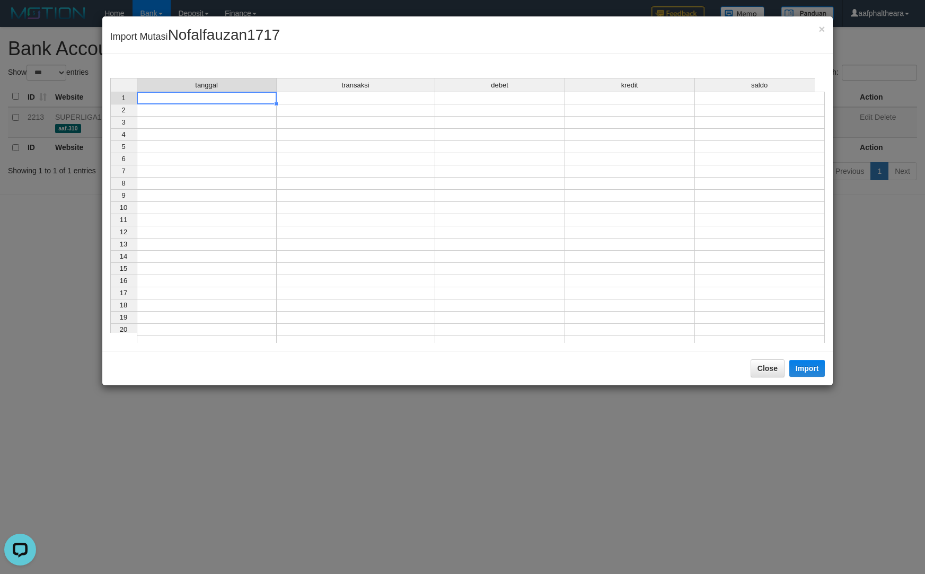
click at [228, 101] on td at bounding box center [207, 98] width 140 height 13
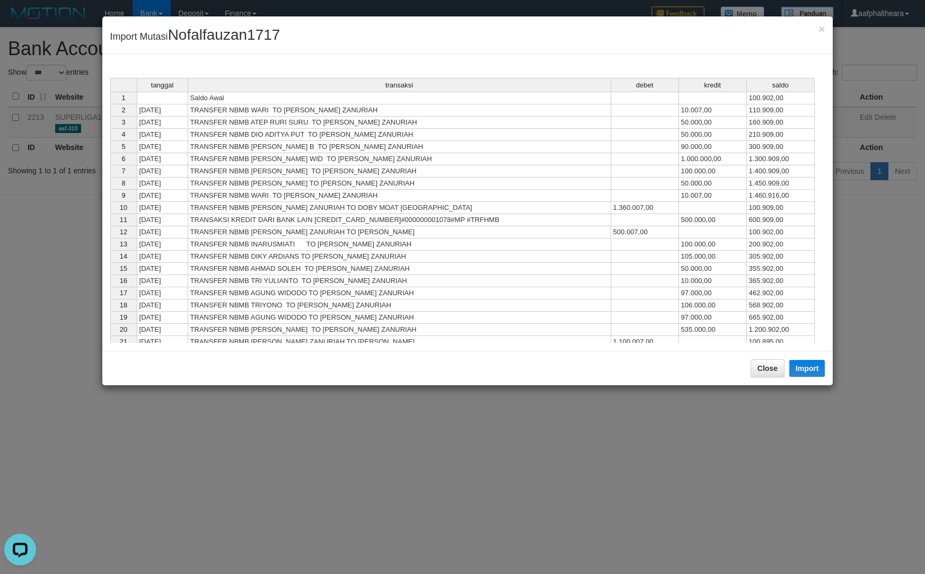
click at [814, 378] on div "Close Import" at bounding box center [467, 368] width 731 height 34
drag, startPoint x: 807, startPoint y: 370, endPoint x: 802, endPoint y: 371, distance: 5.4
click at [807, 370] on button "Import" at bounding box center [807, 368] width 36 height 17
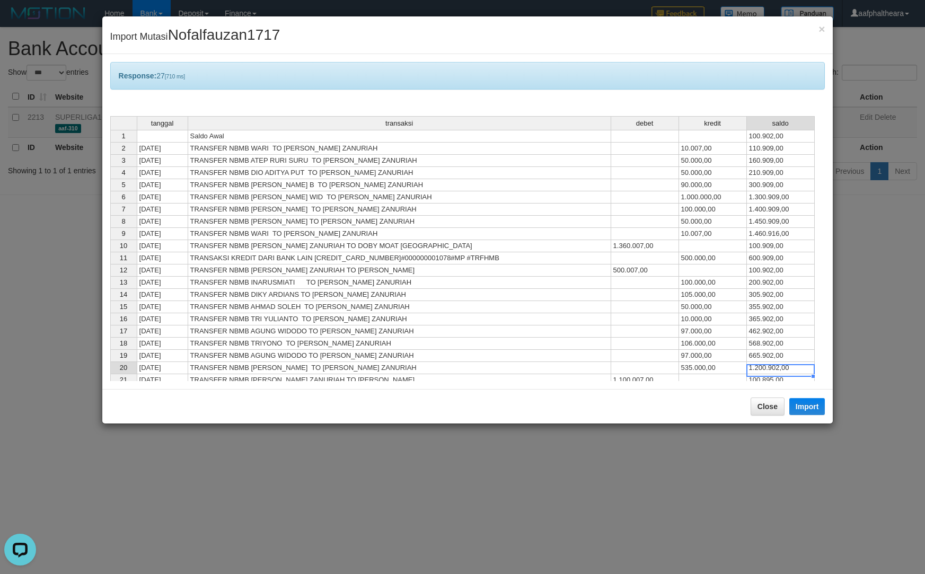
drag, startPoint x: 802, startPoint y: 371, endPoint x: 865, endPoint y: 308, distance: 89.2
click at [856, 314] on div "× Import Mutasi Nofalfauzan1717 Response: 27 [710 ms] tanggal transaksi debet k…" at bounding box center [462, 287] width 925 height 574
click at [772, 404] on button "Close" at bounding box center [768, 407] width 34 height 18
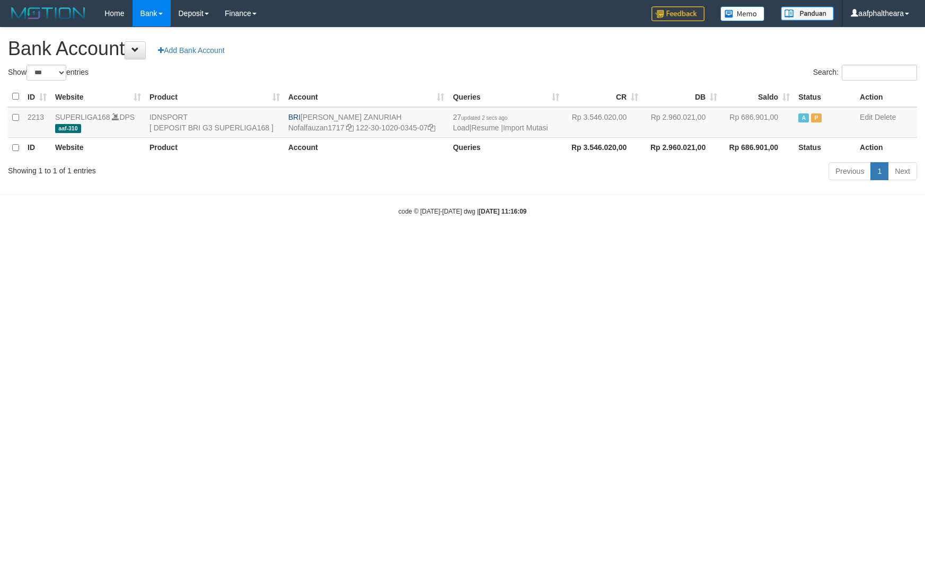
select select "***"
click at [775, 243] on html "Toggle navigation Home Bank Account List Load By Website Group [ISPORT] SUPERLI…" at bounding box center [462, 121] width 925 height 243
click at [616, 59] on div "**********" at bounding box center [462, 106] width 925 height 156
select select "***"
click at [598, 243] on html "Toggle navigation Home Bank Account List Load By Website Group [ISPORT] SUPERLI…" at bounding box center [462, 121] width 925 height 243
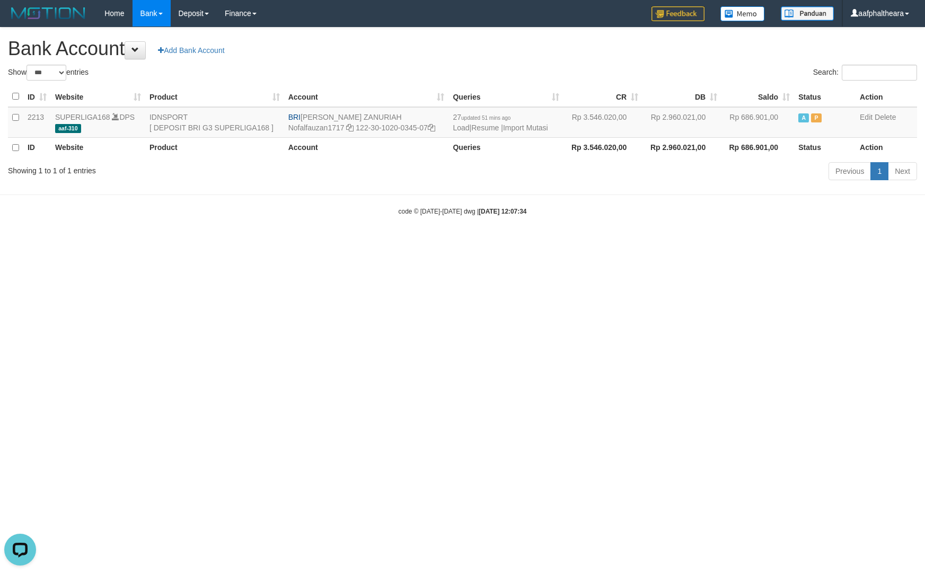
drag, startPoint x: 612, startPoint y: 303, endPoint x: 600, endPoint y: 240, distance: 64.4
click at [608, 243] on html "Toggle navigation Home Bank Account List Load By Website Group [ISPORT] SUPERLI…" at bounding box center [462, 121] width 925 height 243
click at [538, 130] on link "Import Mutasi" at bounding box center [525, 128] width 45 height 8
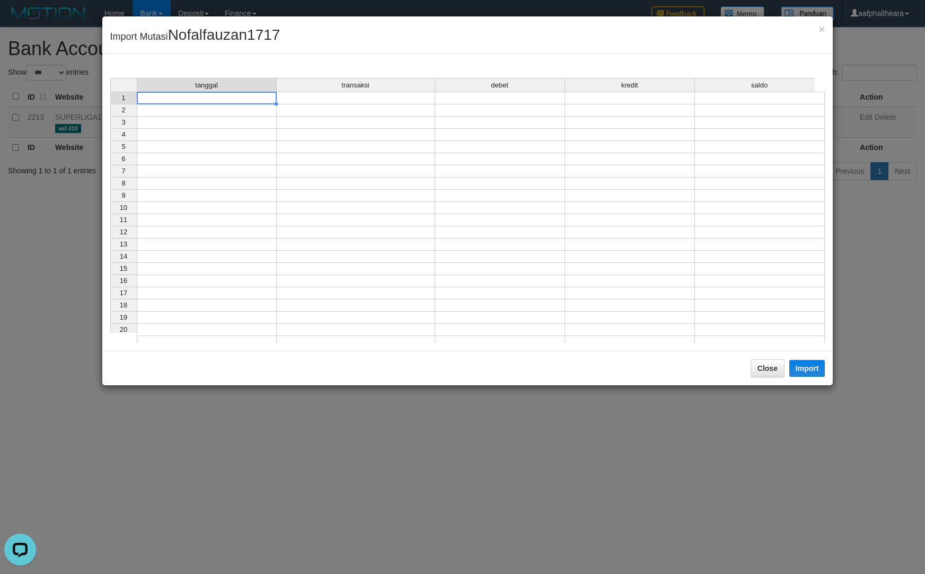
click at [258, 101] on td at bounding box center [207, 98] width 140 height 13
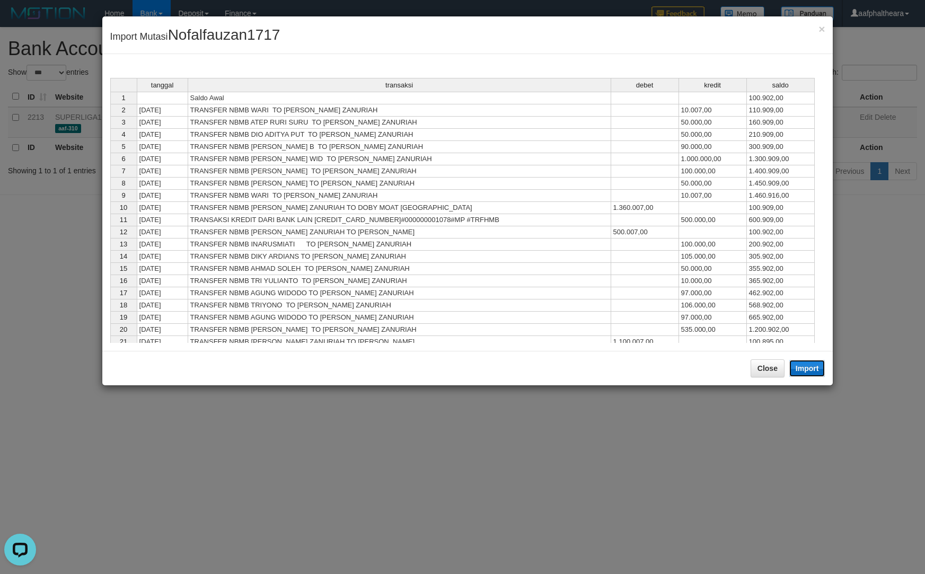
click at [815, 376] on button "Import" at bounding box center [807, 368] width 36 height 17
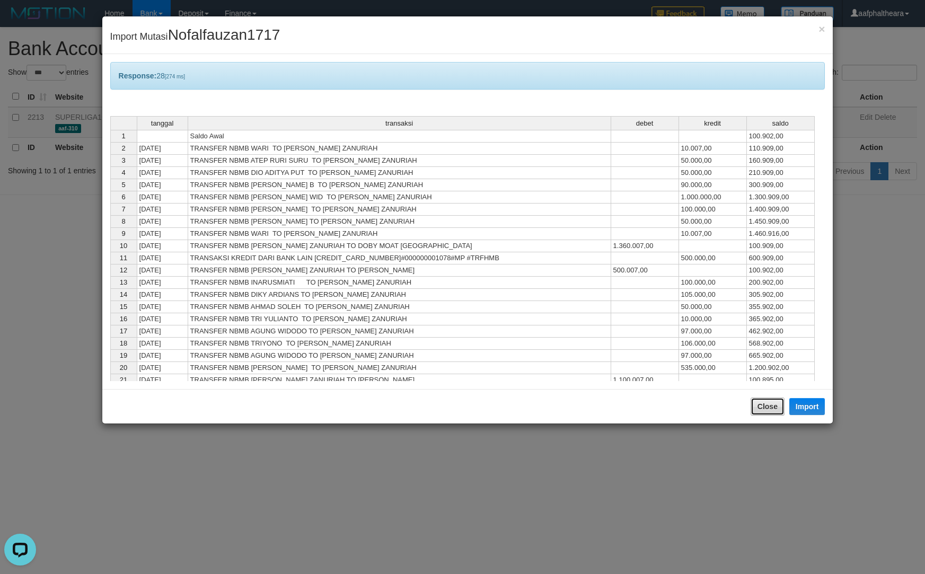
click at [759, 409] on button "Close" at bounding box center [768, 407] width 34 height 18
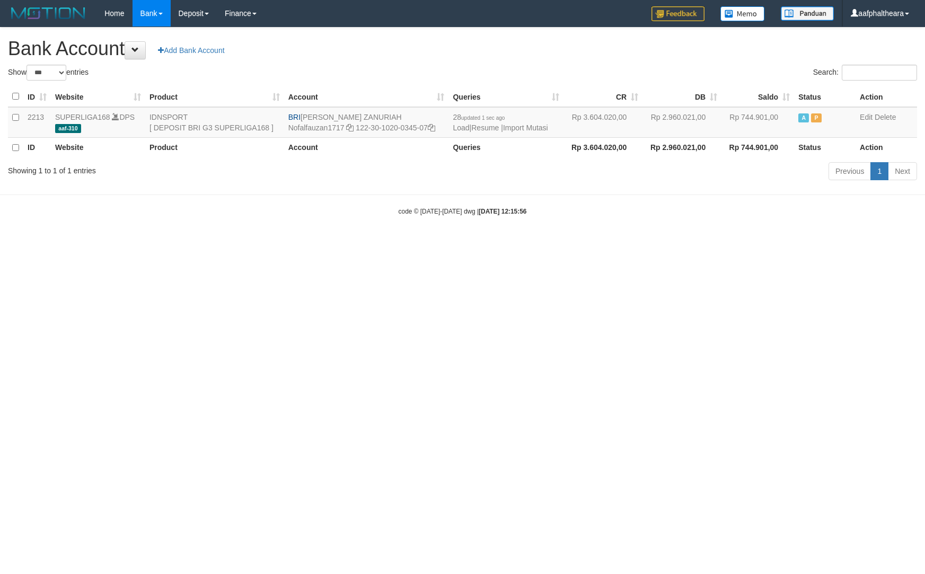
select select "***"
drag, startPoint x: 724, startPoint y: 59, endPoint x: 708, endPoint y: 77, distance: 24.0
click at [724, 59] on div "**********" at bounding box center [462, 106] width 925 height 156
click at [537, 67] on div "Search:" at bounding box center [694, 74] width 447 height 19
click at [544, 122] on td "28 updated 1 sec ago Load | Resume | Import Mutasi" at bounding box center [505, 122] width 115 height 31
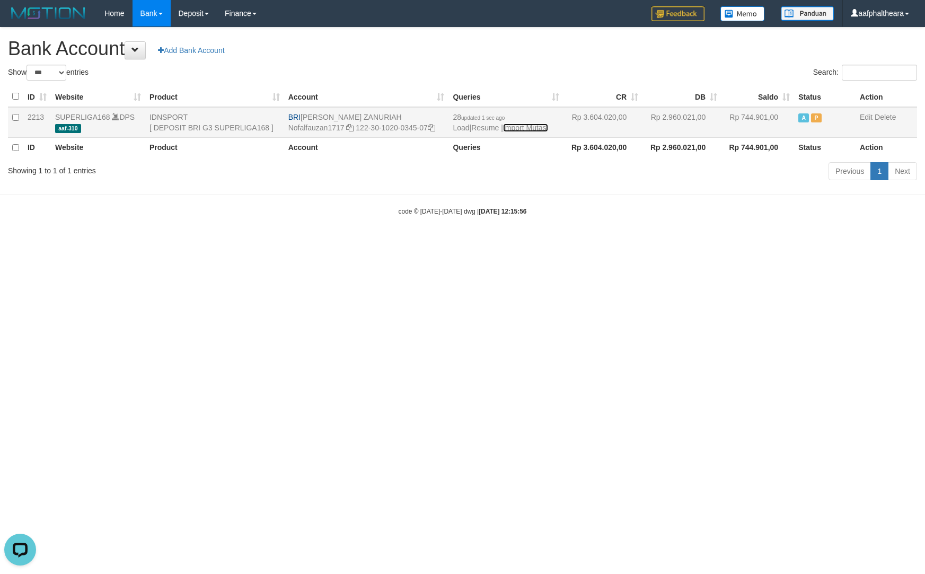
click at [534, 126] on link "Import Mutasi" at bounding box center [525, 128] width 45 height 8
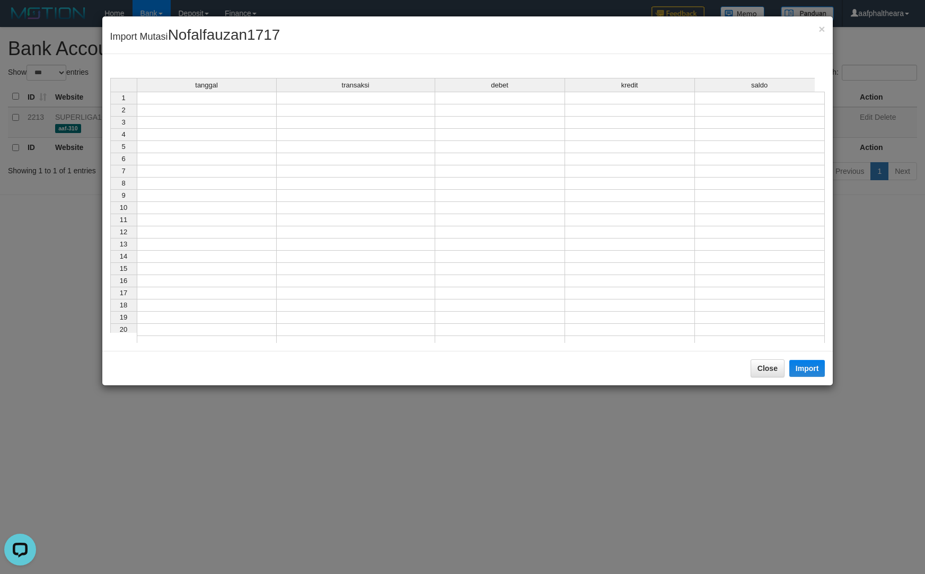
click at [241, 93] on div "tanggal transaksi debet kredit saldo" at bounding box center [462, 85] width 705 height 15
click at [234, 98] on td at bounding box center [207, 98] width 140 height 13
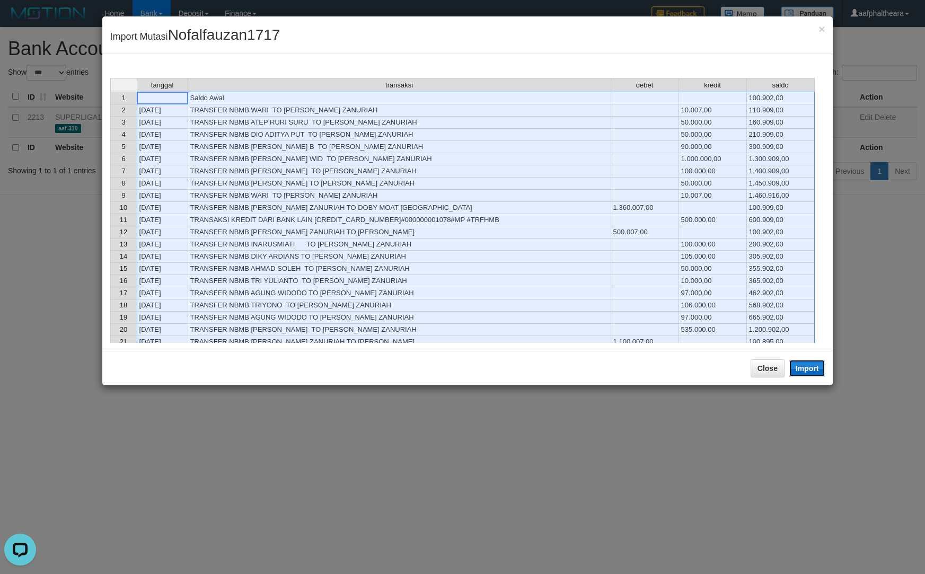
click at [812, 372] on button "Import" at bounding box center [807, 368] width 36 height 17
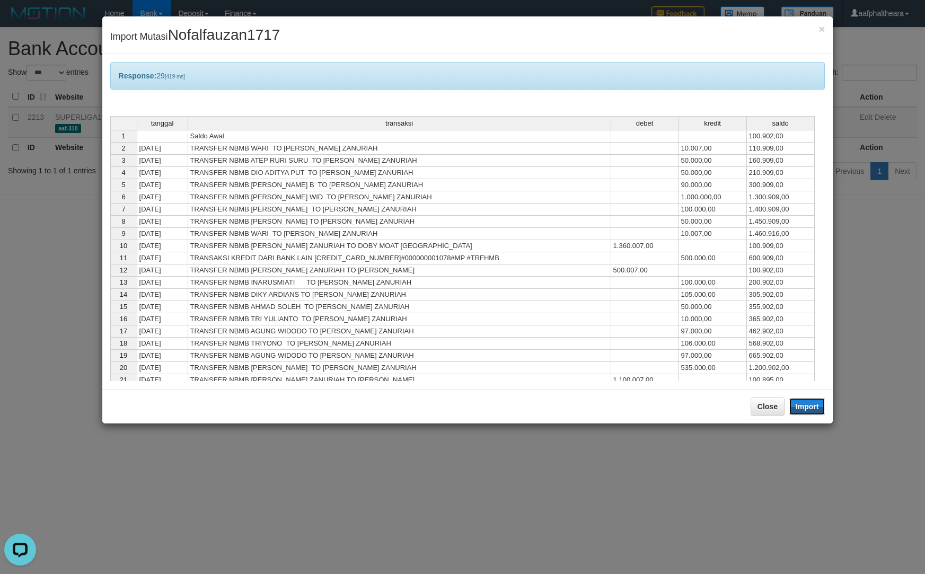
drag, startPoint x: 806, startPoint y: 402, endPoint x: 840, endPoint y: 388, distance: 37.3
click at [844, 390] on div "× Import Mutasi Nofalfauzan1717 Response: 29 [419 ms] tanggal transaksi debet k…" at bounding box center [462, 287] width 925 height 574
click at [761, 408] on button "Close" at bounding box center [768, 407] width 34 height 18
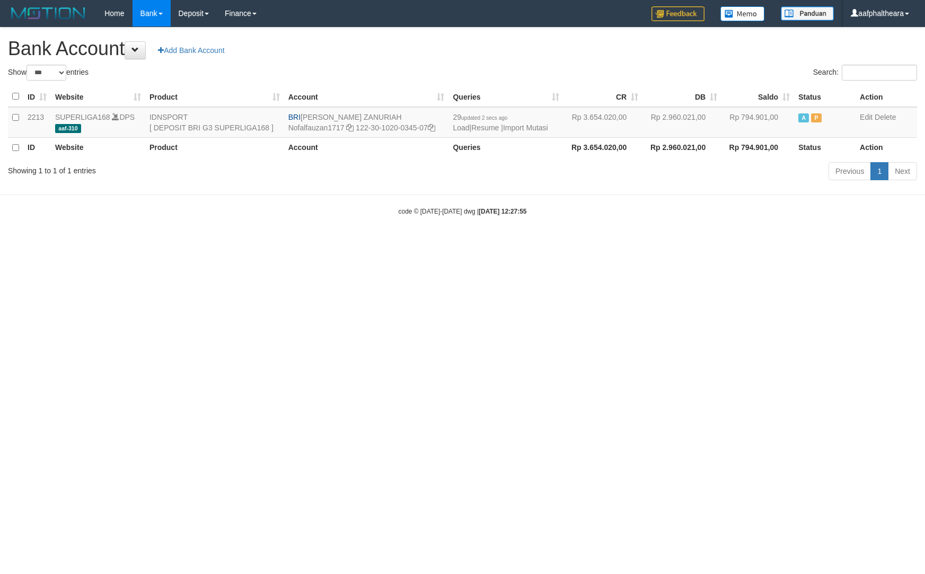
select select "***"
click at [462, 57] on h1 "Bank Account Add Bank Account" at bounding box center [462, 48] width 909 height 21
drag, startPoint x: 329, startPoint y: 120, endPoint x: 389, endPoint y: 117, distance: 60.0
click at [389, 117] on td "BRI [PERSON_NAME] ZANURIAH Nofalfauzan1717 122-30-1020-0345-07" at bounding box center [366, 122] width 165 height 31
copy td "[PERSON_NAME] ZANURIAH"
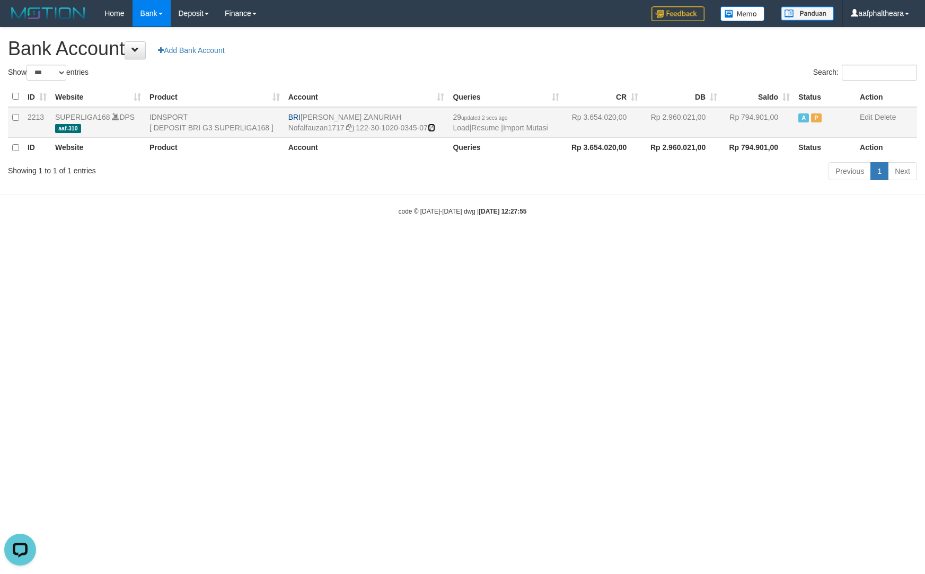
click at [435, 128] on icon at bounding box center [431, 127] width 7 height 7
copy td "[PERSON_NAME] ZANURIAH"
click at [435, 128] on icon at bounding box center [431, 127] width 7 height 7
drag, startPoint x: 576, startPoint y: 345, endPoint x: 562, endPoint y: 213, distance: 133.2
click at [582, 243] on html "Toggle navigation Home Bank Account List Load By Website Group [ISPORT] SUPERLI…" at bounding box center [462, 121] width 925 height 243
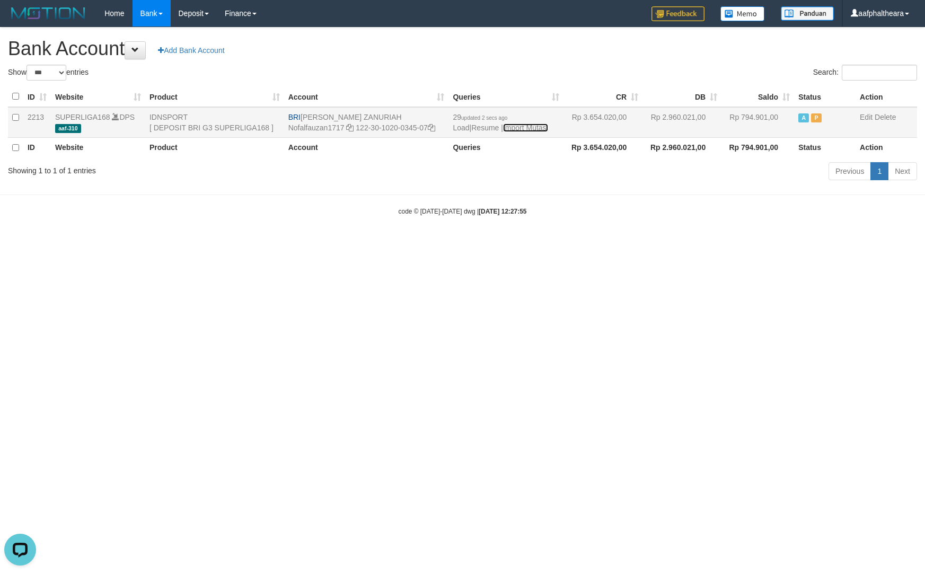
click at [534, 125] on link "Import Mutasi" at bounding box center [525, 128] width 45 height 8
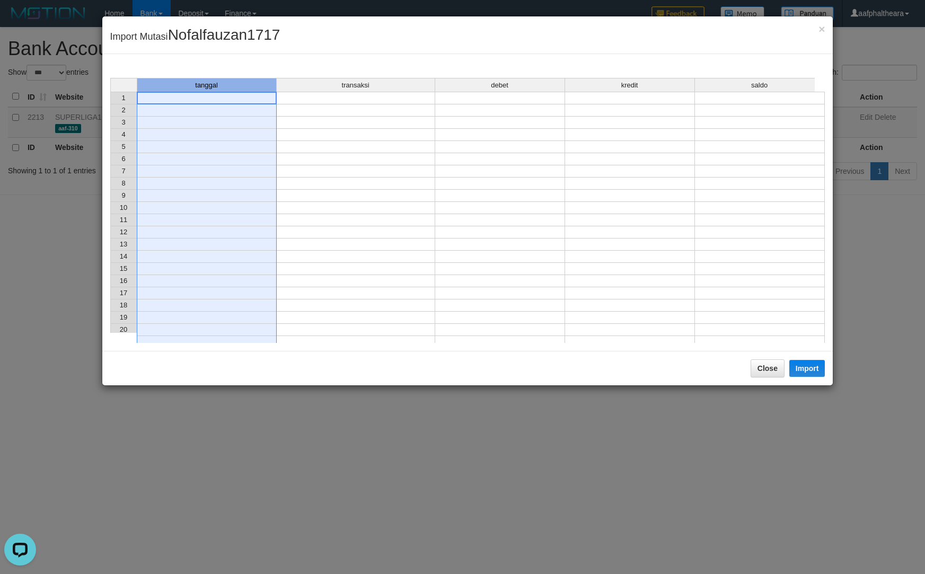
click at [232, 91] on div "tanggal" at bounding box center [206, 84] width 139 height 13
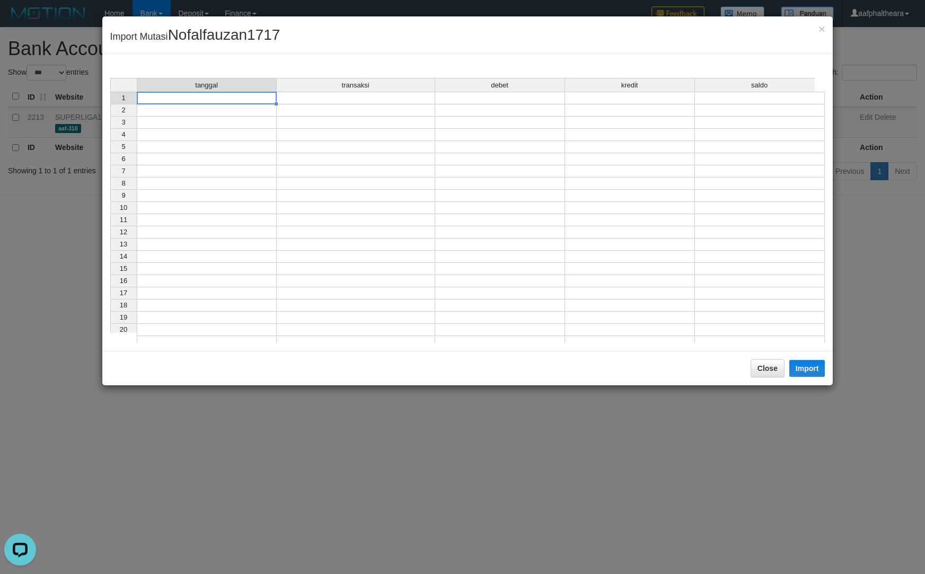
click at [217, 94] on td at bounding box center [207, 98] width 140 height 13
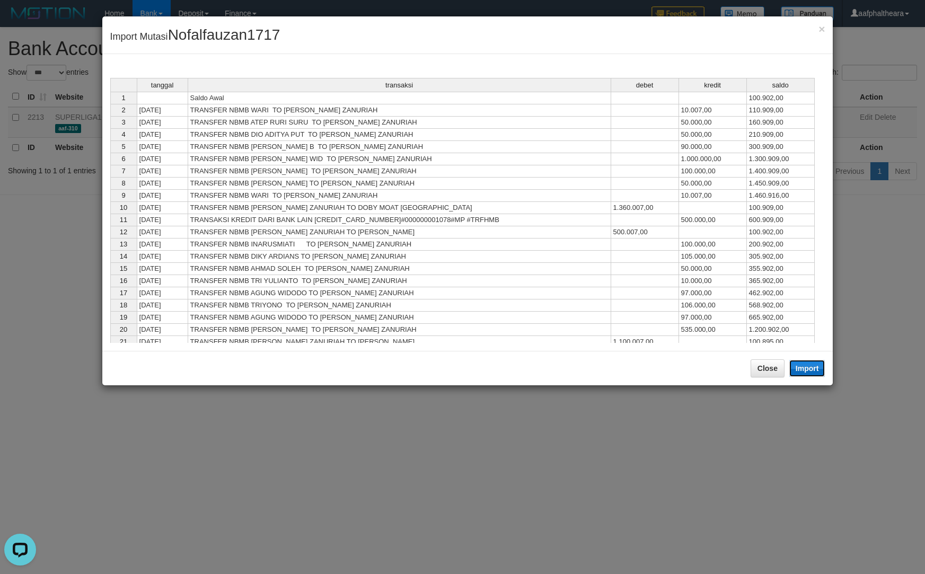
click at [804, 370] on button "Import" at bounding box center [807, 368] width 36 height 17
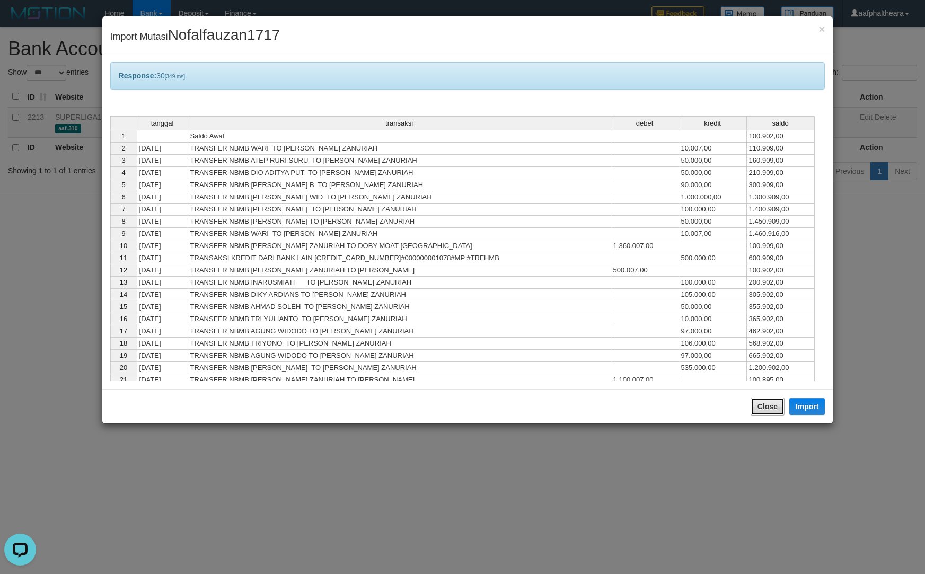
click at [763, 404] on button "Close" at bounding box center [768, 407] width 34 height 18
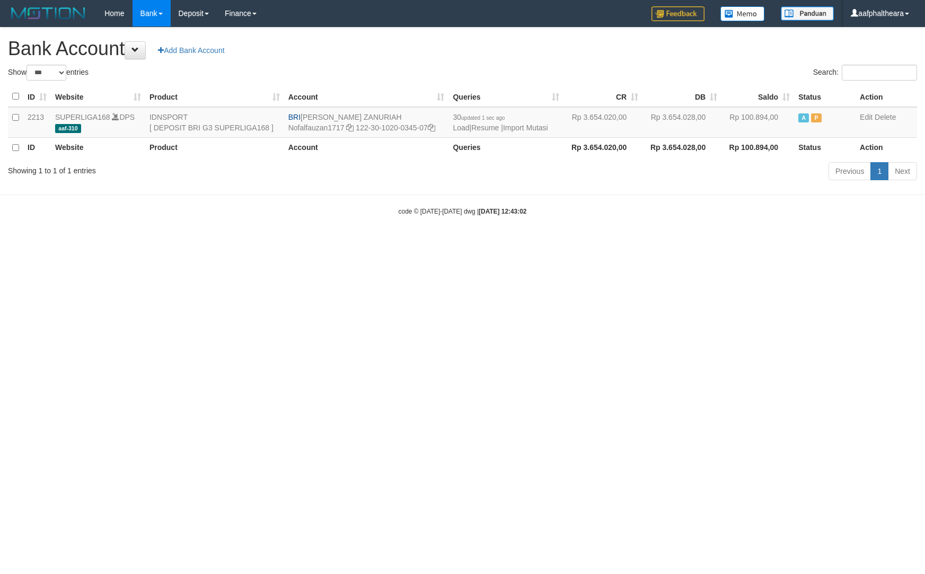
select select "***"
click at [917, 243] on html "Toggle navigation Home Bank Account List Load By Website Group [ISPORT] SUPERLI…" at bounding box center [462, 121] width 925 height 243
click at [544, 127] on link "Import Mutasi" at bounding box center [525, 128] width 45 height 8
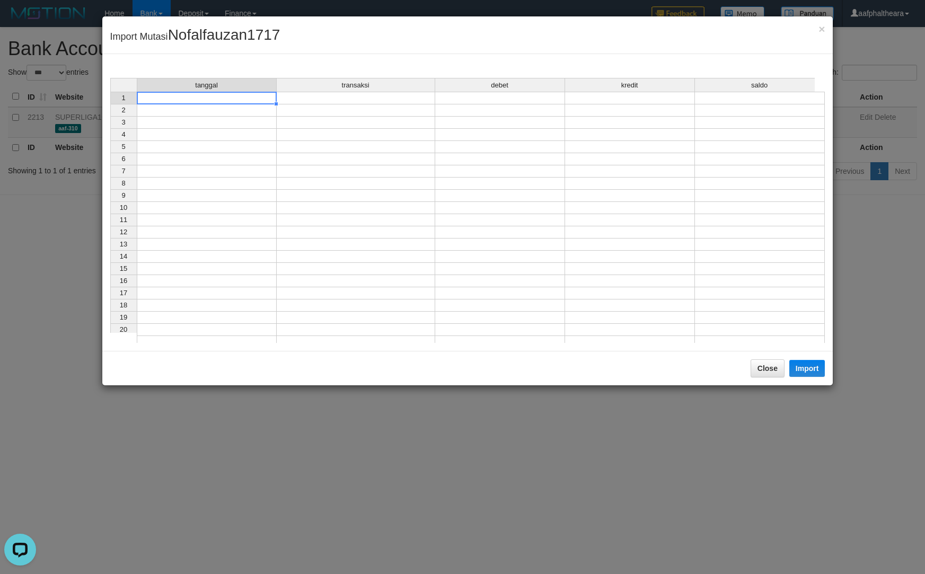
click at [232, 99] on td at bounding box center [207, 98] width 140 height 13
drag, startPoint x: 228, startPoint y: 149, endPoint x: 239, endPoint y: 122, distance: 29.0
click at [231, 145] on td at bounding box center [207, 147] width 140 height 12
click at [241, 94] on td at bounding box center [207, 98] width 140 height 13
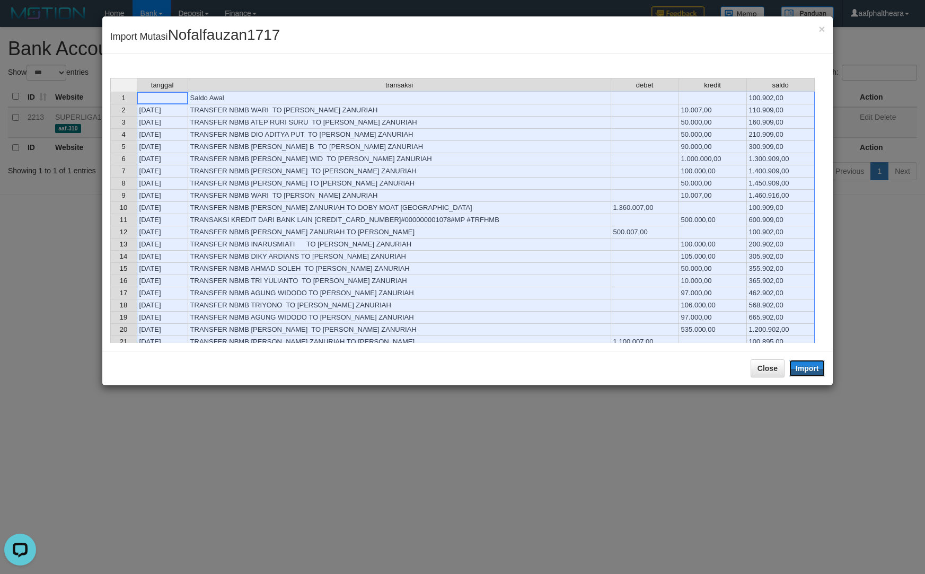
drag, startPoint x: 795, startPoint y: 369, endPoint x: 761, endPoint y: 390, distance: 40.5
click at [796, 368] on button "Import" at bounding box center [807, 368] width 36 height 17
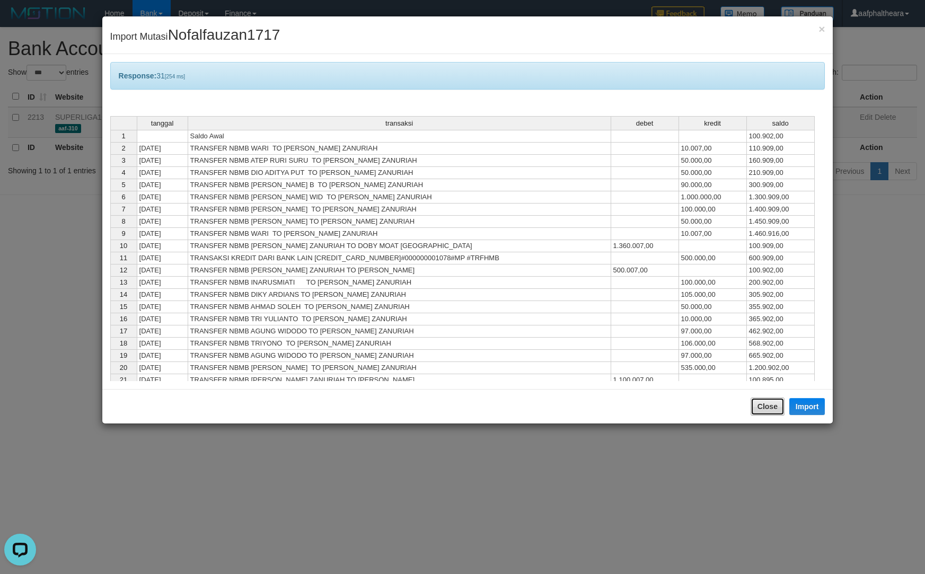
click at [763, 407] on button "Close" at bounding box center [768, 407] width 34 height 18
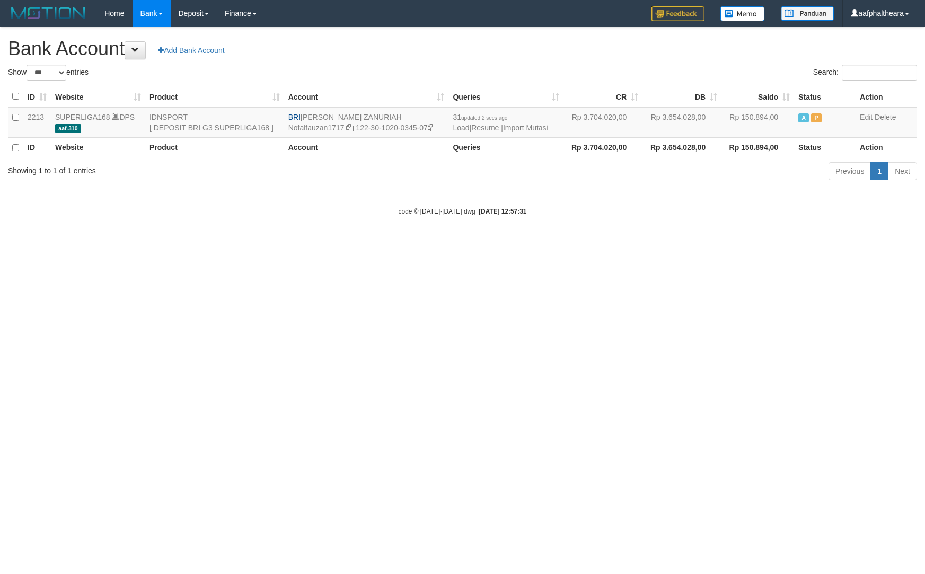
select select "***"
drag, startPoint x: 603, startPoint y: 271, endPoint x: 609, endPoint y: 223, distance: 48.5
click at [609, 243] on html "Toggle navigation Home Bank Account List Load By Website Group [ISPORT] SUPERLI…" at bounding box center [462, 121] width 925 height 243
click at [533, 127] on link "Import Mutasi" at bounding box center [525, 128] width 45 height 8
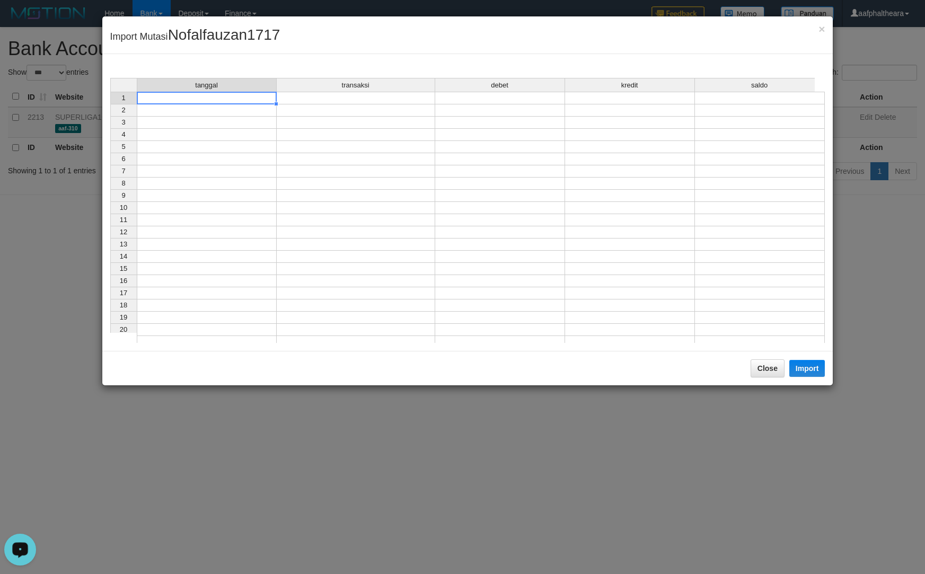
click at [234, 99] on td at bounding box center [207, 98] width 140 height 13
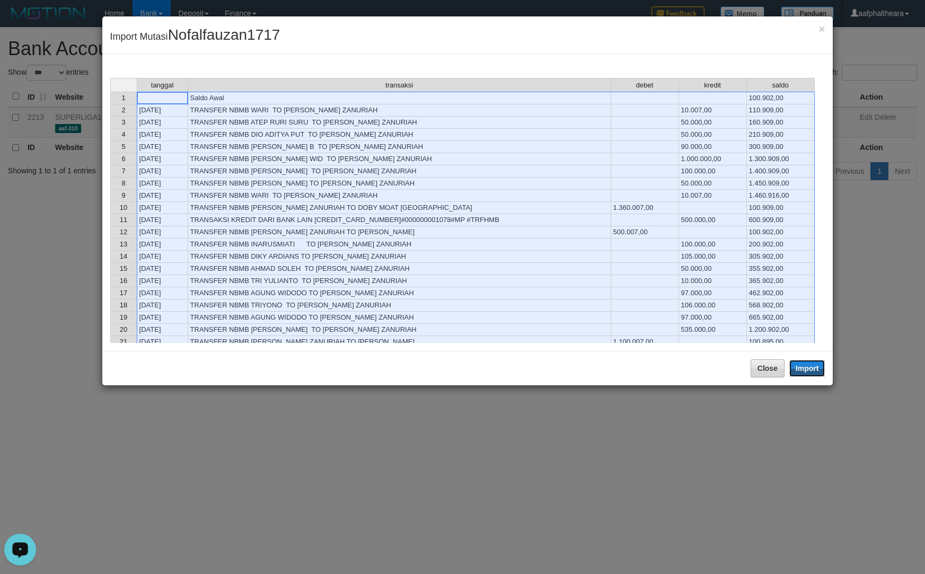
drag, startPoint x: 797, startPoint y: 369, endPoint x: 777, endPoint y: 404, distance: 40.8
click at [799, 372] on button "Import" at bounding box center [807, 368] width 36 height 17
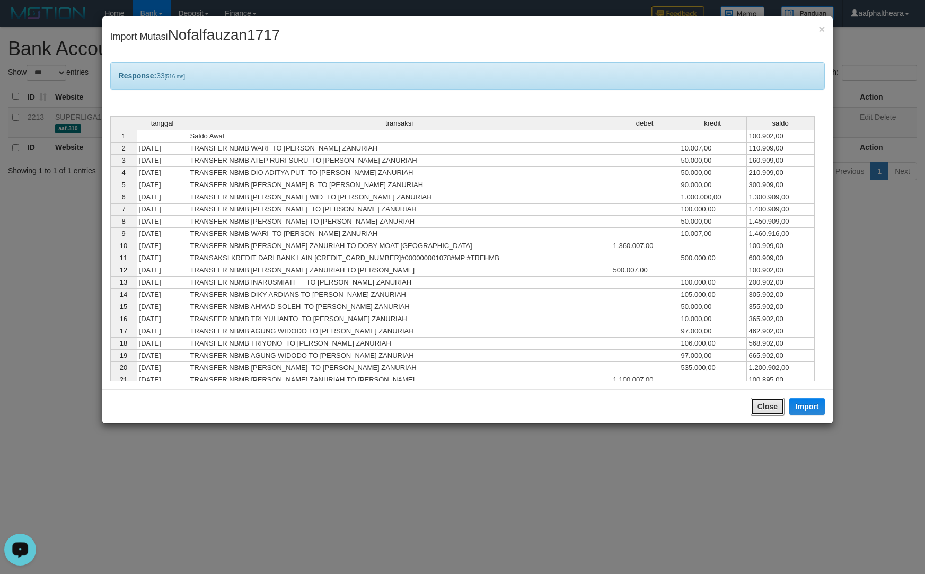
drag, startPoint x: 764, startPoint y: 407, endPoint x: 759, endPoint y: 398, distance: 10.5
click at [764, 404] on button "Close" at bounding box center [768, 407] width 34 height 18
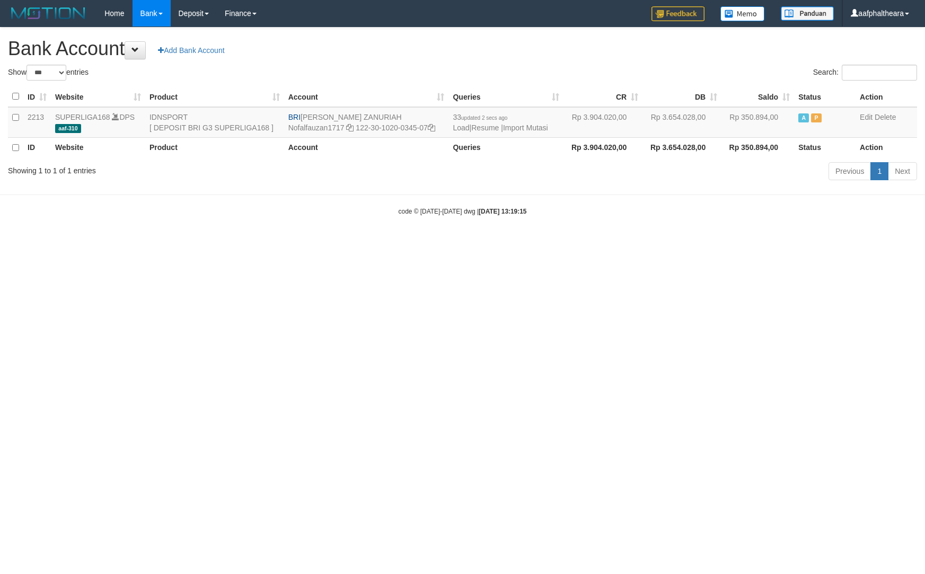
select select "***"
click at [640, 52] on h1 "Bank Account Add Bank Account" at bounding box center [462, 48] width 909 height 21
click at [534, 126] on link "Import Mutasi" at bounding box center [525, 128] width 45 height 8
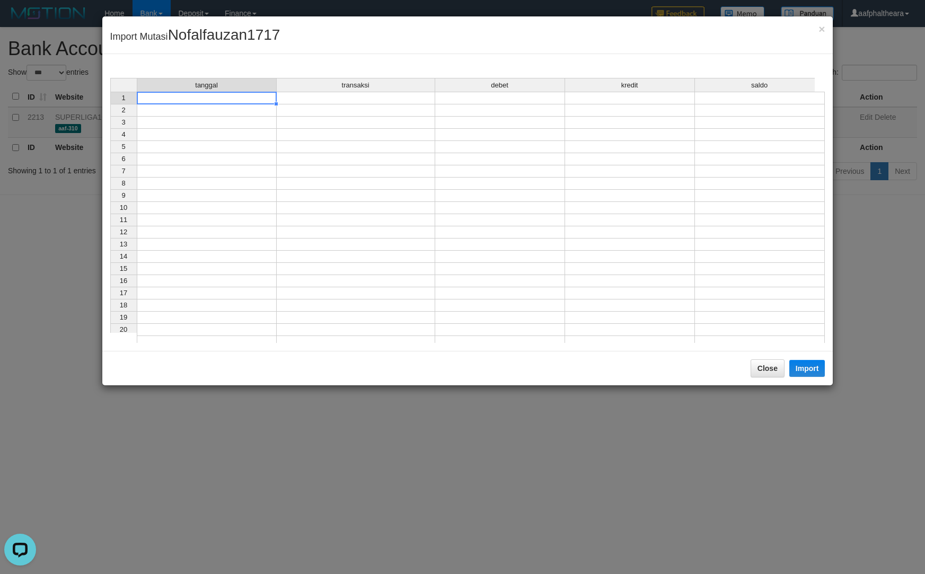
click at [110, 103] on div "tanggal transaksi debet kredit saldo 1 2 3 4 5 6 7 8 9 10 11 12 13 14 15 16 17 …" at bounding box center [110, 213] width 0 height 270
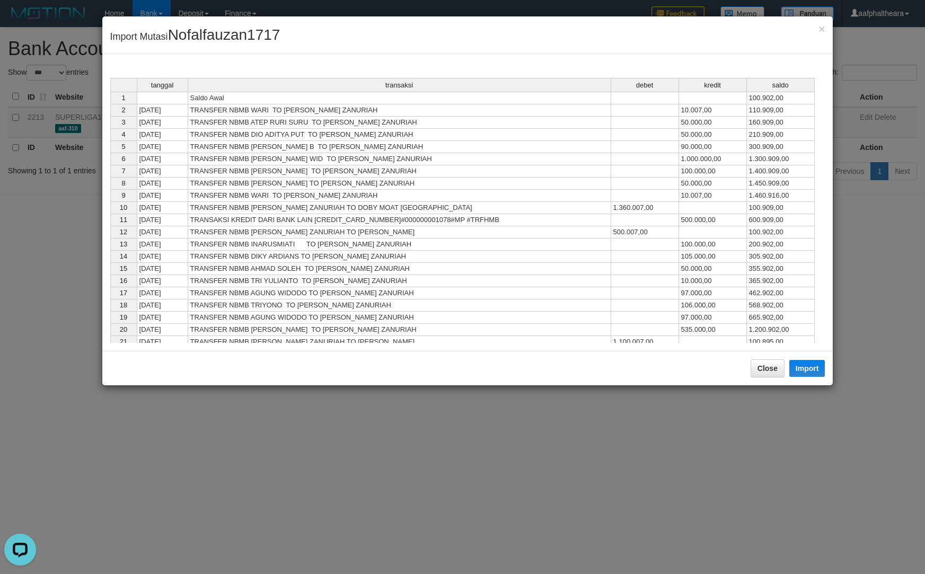
click at [828, 372] on div "Close Import" at bounding box center [467, 368] width 731 height 34
click at [812, 373] on button "Import" at bounding box center [807, 368] width 36 height 17
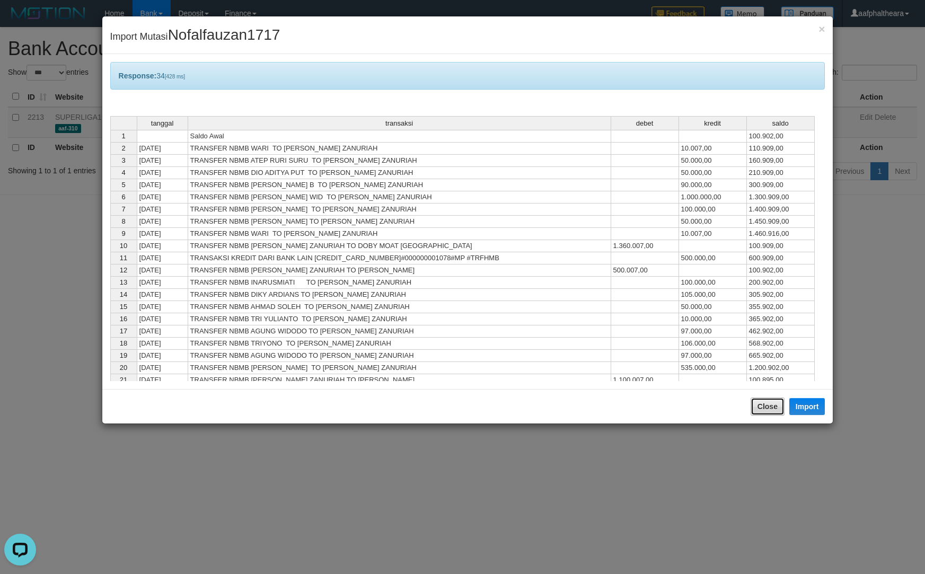
click at [767, 403] on button "Close" at bounding box center [768, 407] width 34 height 18
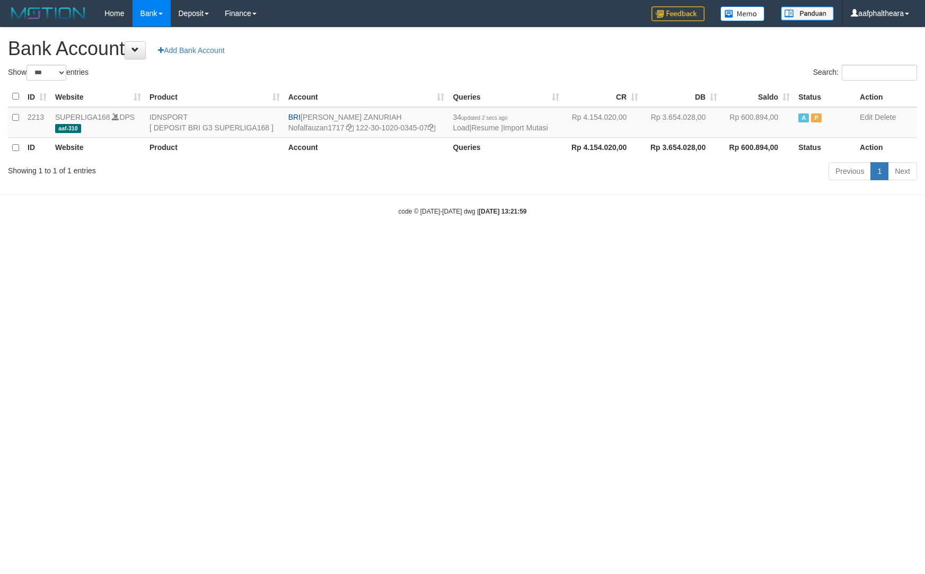
select select "***"
click at [441, 243] on html "Toggle navigation Home Bank Account List Load By Website Group [ISPORT] SUPERLI…" at bounding box center [462, 121] width 925 height 243
drag, startPoint x: 637, startPoint y: 289, endPoint x: 590, endPoint y: 230, distance: 75.9
click at [637, 243] on html "Toggle navigation Home Bank Account List Load By Website Group [ISPORT] SUPERLI…" at bounding box center [462, 121] width 925 height 243
click at [522, 128] on link "Import Mutasi" at bounding box center [525, 128] width 45 height 8
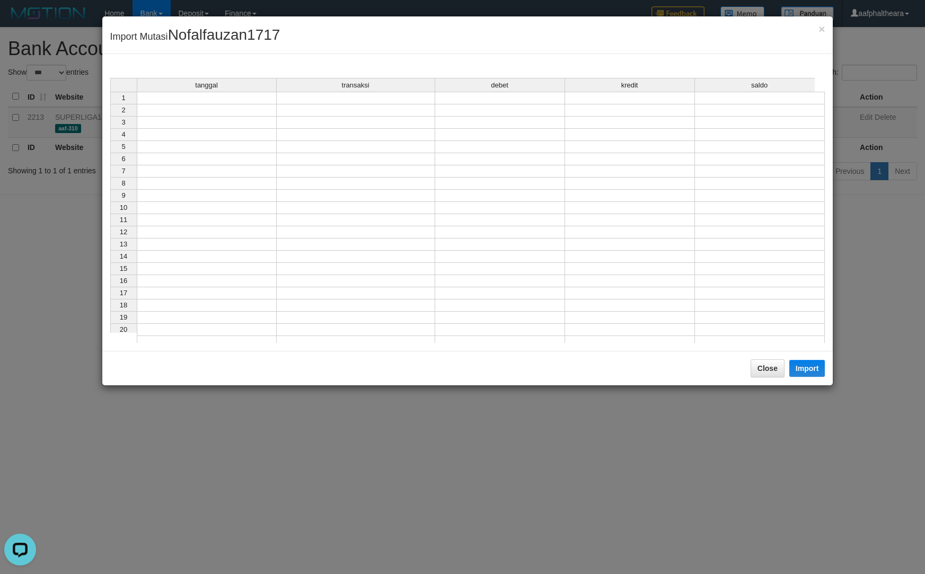
click at [240, 101] on td at bounding box center [207, 98] width 140 height 13
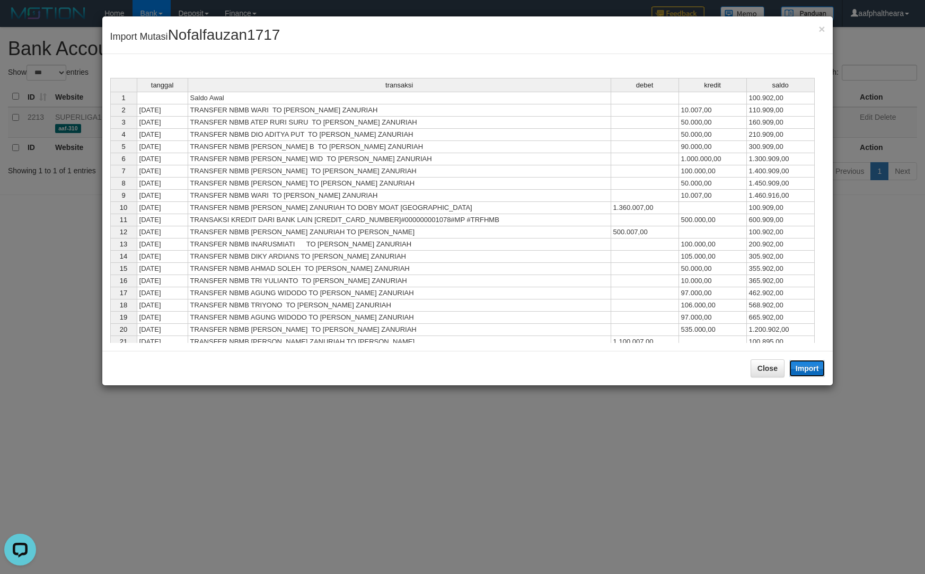
click at [810, 370] on button "Import" at bounding box center [807, 368] width 36 height 17
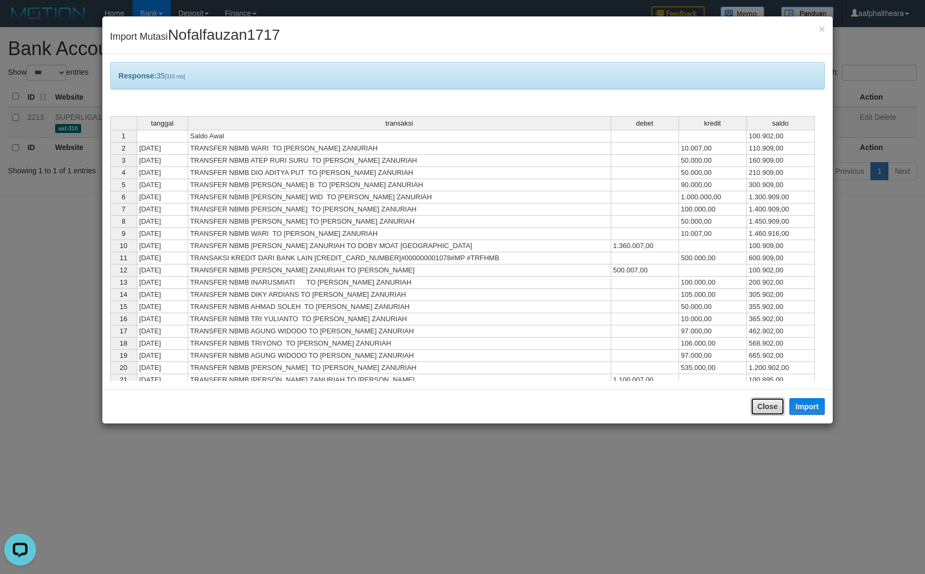
click at [761, 406] on button "Close" at bounding box center [768, 407] width 34 height 18
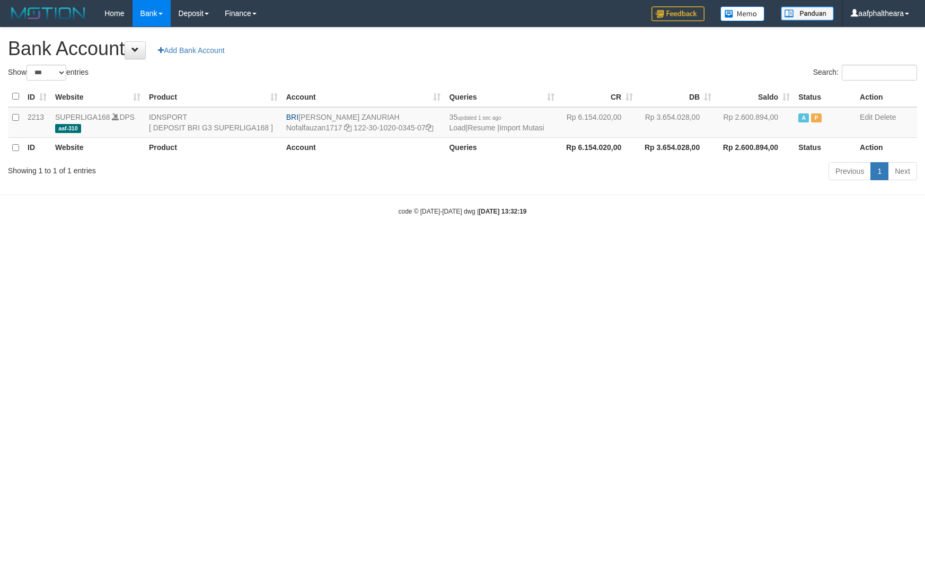
select select "***"
drag, startPoint x: 614, startPoint y: 298, endPoint x: 598, endPoint y: 286, distance: 20.0
click at [614, 243] on html "Toggle navigation Home Bank Account List Load By Website Group [ISPORT] SUPERLI…" at bounding box center [462, 121] width 925 height 243
drag, startPoint x: 301, startPoint y: 116, endPoint x: 376, endPoint y: 114, distance: 75.3
click at [376, 114] on td "BRI [PERSON_NAME] ZANURIAH Nofalfauzan1717 122-30-1020-0345-07" at bounding box center [363, 122] width 163 height 31
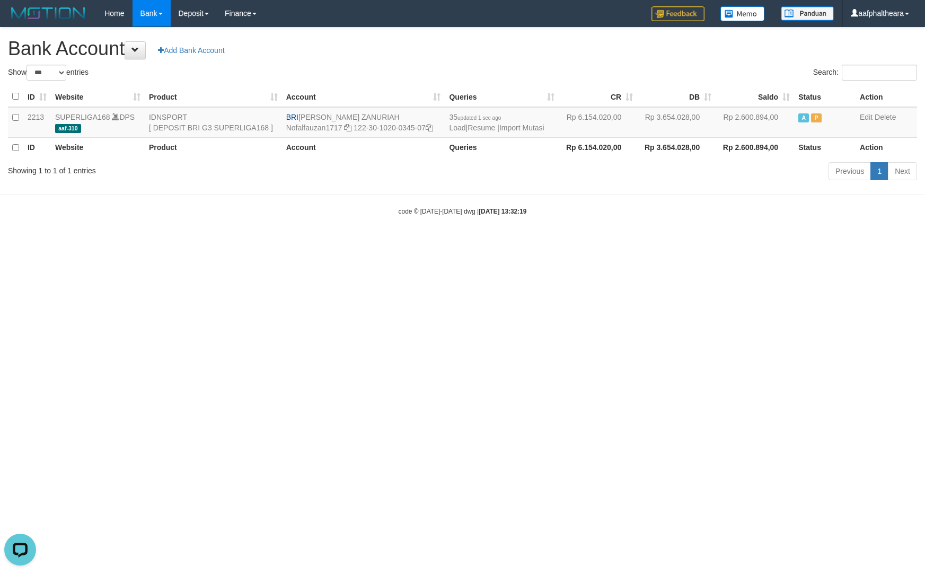
copy td "[PERSON_NAME] ZANURIAH"
click at [431, 128] on icon at bounding box center [429, 127] width 7 height 7
copy td "[PERSON_NAME] ZANURIAH"
click at [431, 128] on icon at bounding box center [429, 127] width 7 height 7
drag, startPoint x: 279, startPoint y: 339, endPoint x: 283, endPoint y: 263, distance: 76.4
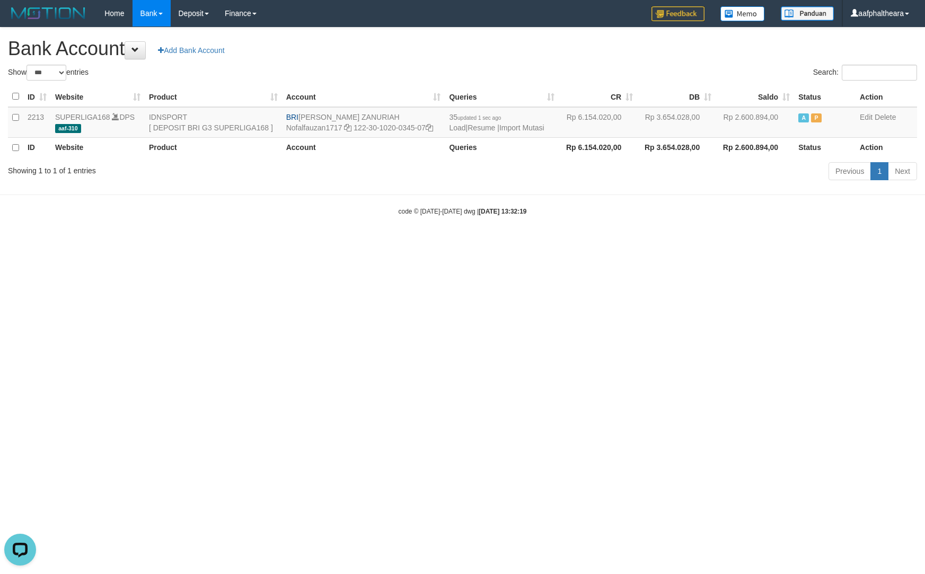
click at [283, 243] on html "Toggle navigation Home Bank Account List Load By Website Group [ISPORT] SUPERLI…" at bounding box center [462, 121] width 925 height 243
click at [518, 128] on link "Import Mutasi" at bounding box center [521, 128] width 45 height 8
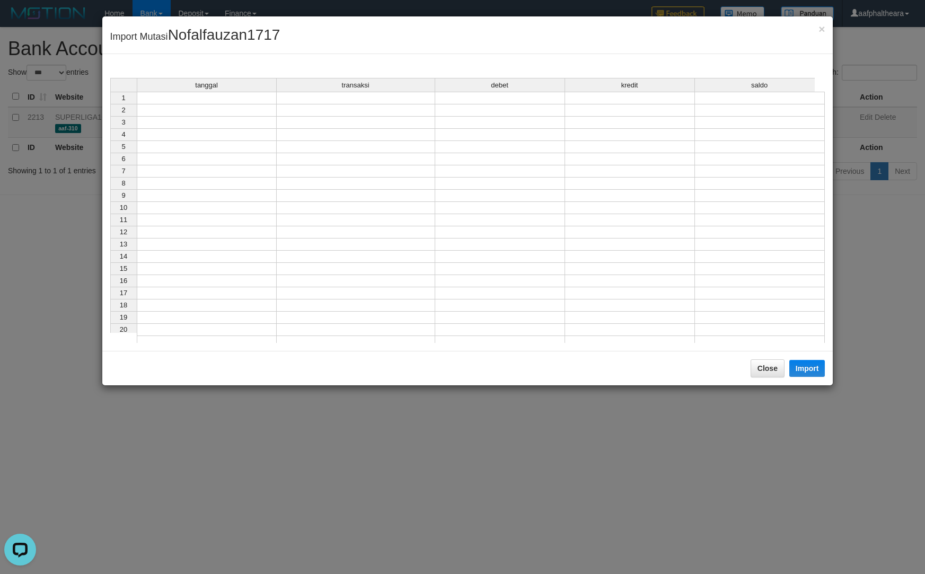
click at [213, 102] on td at bounding box center [207, 98] width 140 height 13
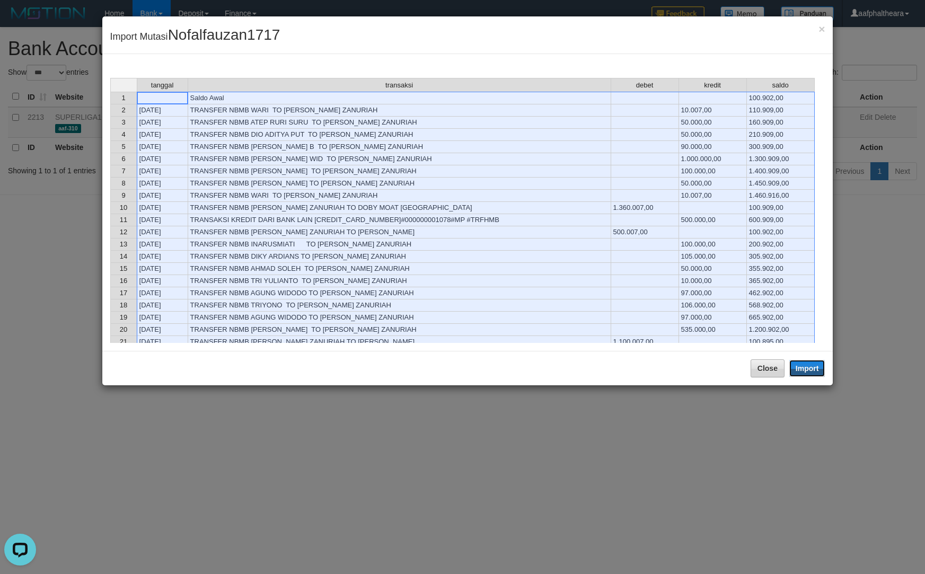
drag, startPoint x: 804, startPoint y: 369, endPoint x: 758, endPoint y: 412, distance: 62.3
click at [805, 370] on button "Import" at bounding box center [807, 368] width 36 height 17
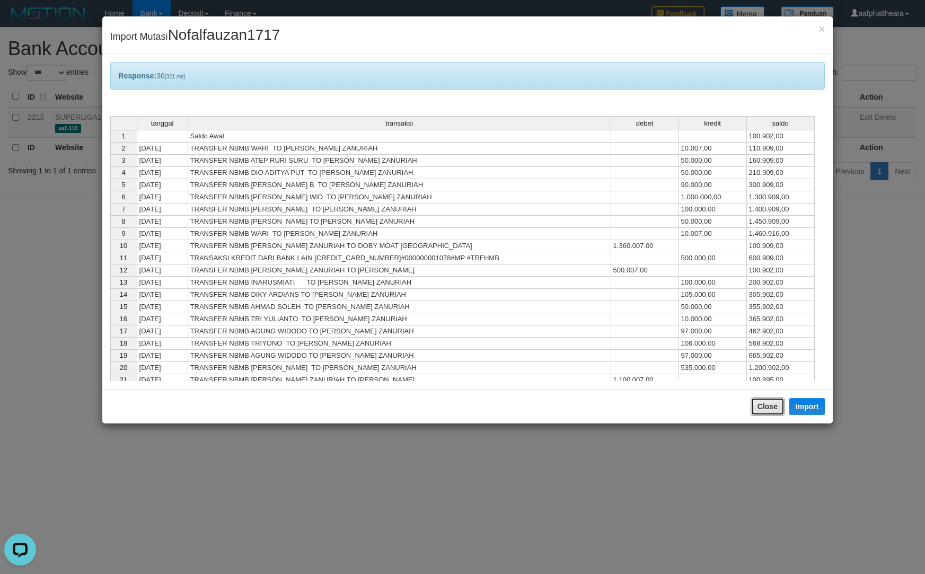
click at [757, 414] on button "Close" at bounding box center [768, 407] width 34 height 18
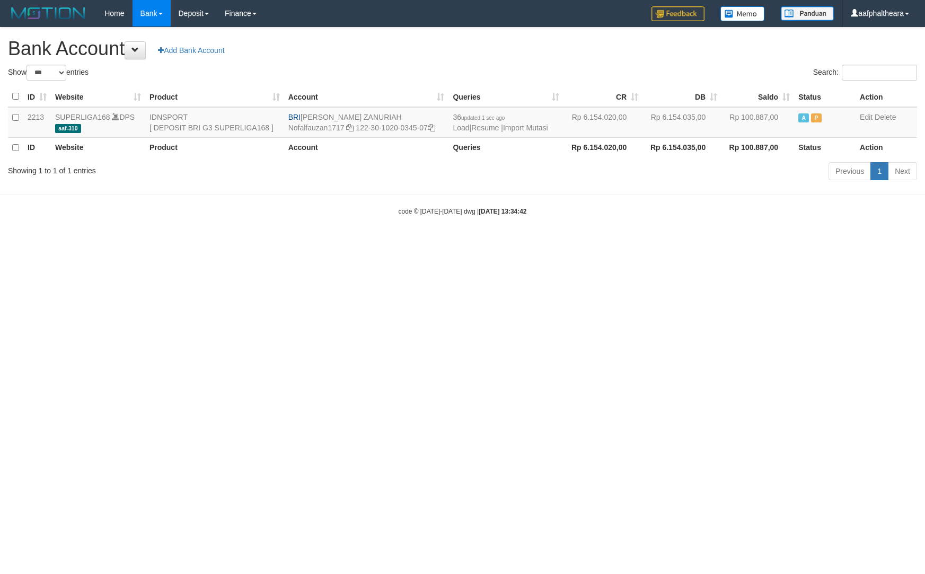
select select "***"
click at [449, 163] on div "Previous 1 Next" at bounding box center [655, 172] width 524 height 23
click at [524, 60] on div "**********" at bounding box center [462, 106] width 925 height 156
click at [539, 129] on link "Import Mutasi" at bounding box center [525, 128] width 45 height 8
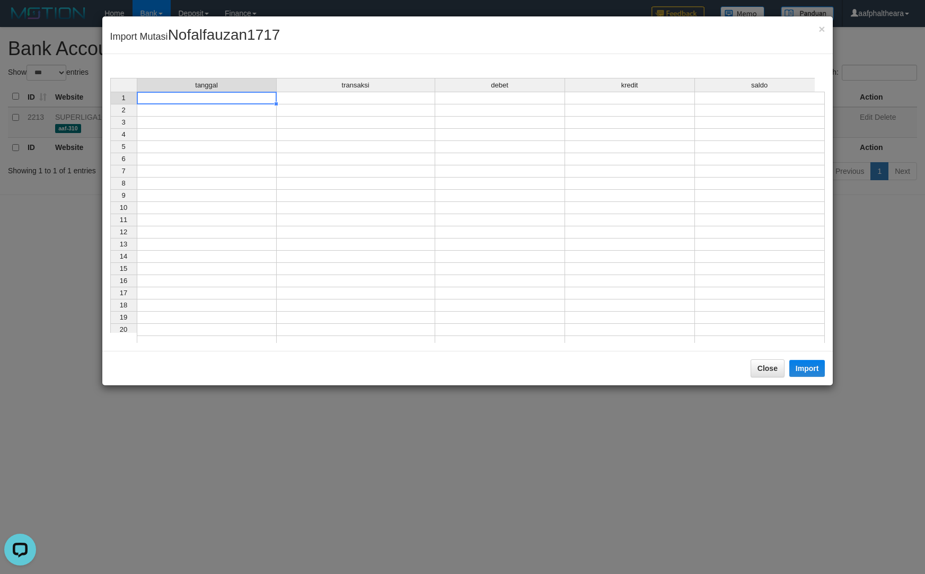
click at [220, 102] on td at bounding box center [207, 98] width 140 height 13
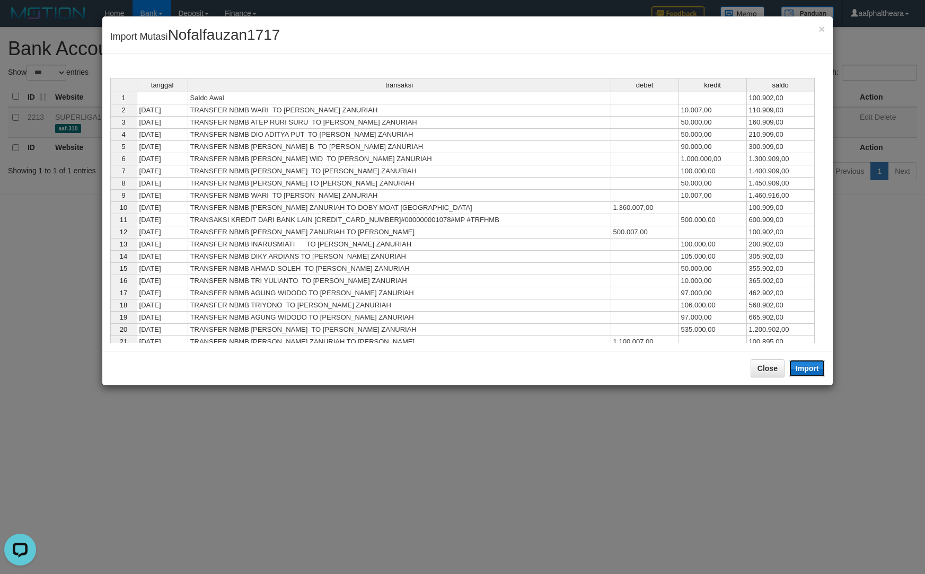
drag, startPoint x: 804, startPoint y: 369, endPoint x: 823, endPoint y: 403, distance: 38.9
click at [805, 369] on button "Import" at bounding box center [807, 368] width 36 height 17
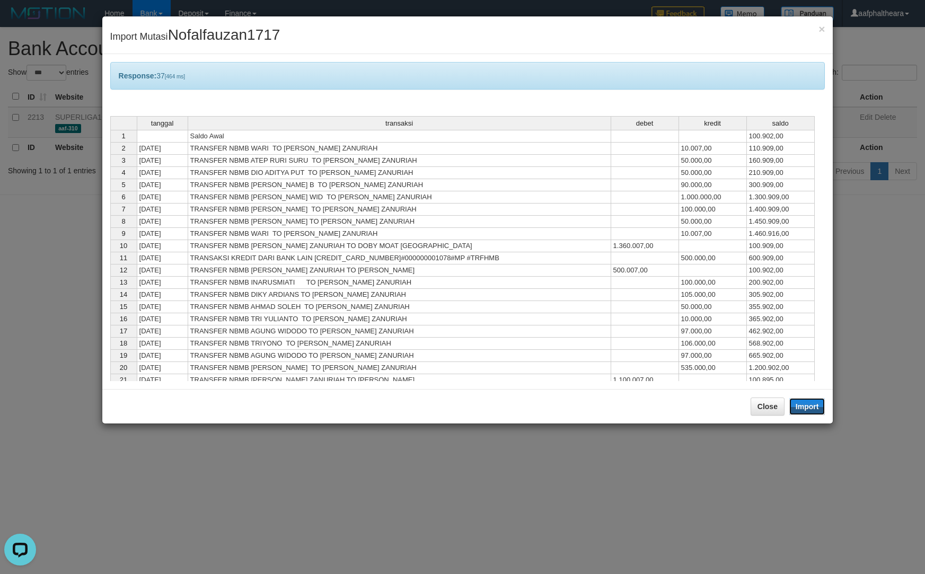
click at [833, 396] on div "× Import Mutasi Nofalfauzan1717 Response: 37 [464 ms] tanggal transaksi debet k…" at bounding box center [462, 287] width 925 height 574
drag, startPoint x: 759, startPoint y: 403, endPoint x: 755, endPoint y: 410, distance: 7.6
click at [759, 404] on button "Close" at bounding box center [768, 407] width 34 height 18
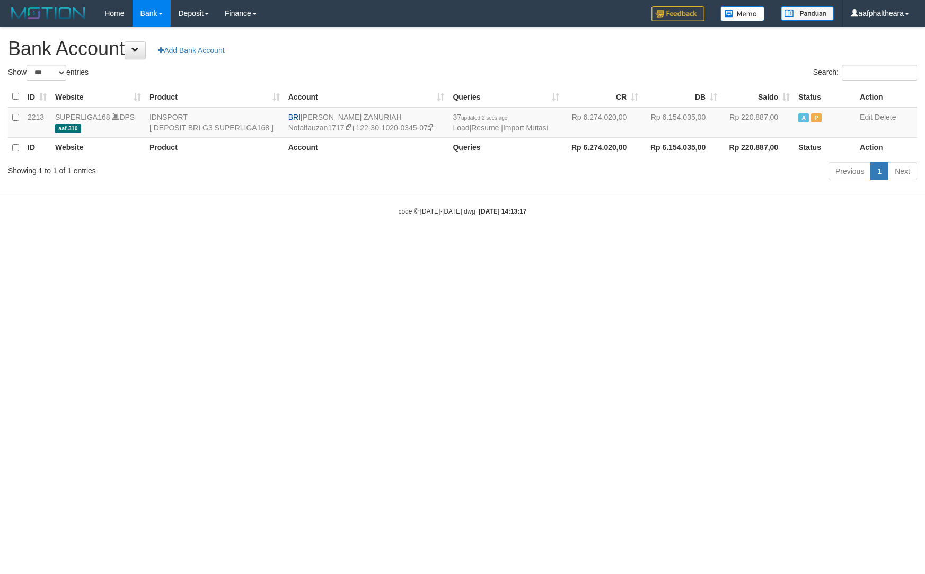
select select "***"
drag, startPoint x: 525, startPoint y: 530, endPoint x: 600, endPoint y: 481, distance: 89.3
click at [524, 243] on html "Toggle navigation Home Bank Account List Load By Website Group [ISPORT] SUPERLI…" at bounding box center [462, 121] width 925 height 243
click at [532, 129] on link "Import Mutasi" at bounding box center [525, 128] width 45 height 8
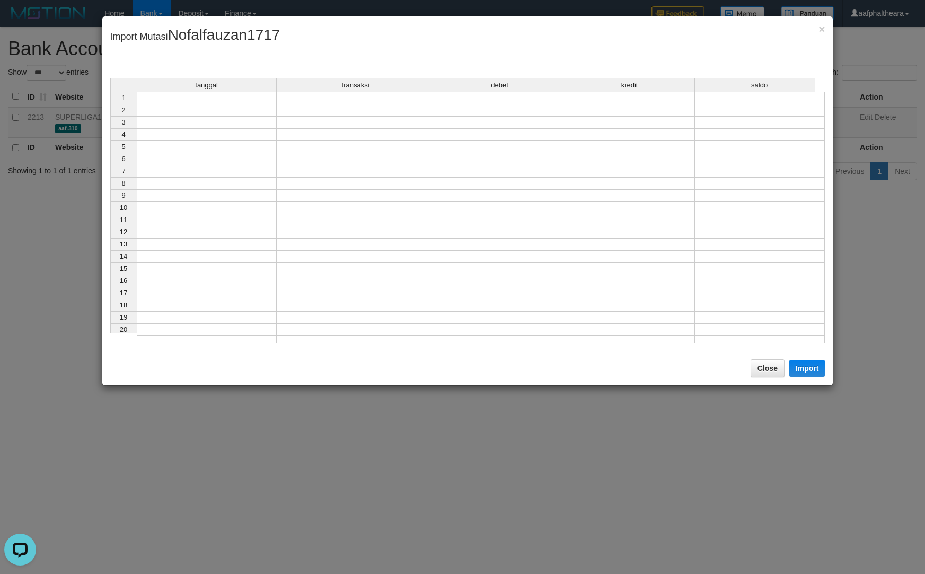
click at [110, 103] on div "tanggal transaksi debet kredit saldo 1 2 3 4 5 6 7 8 9 10 11 12 13 14 15 16 17 …" at bounding box center [110, 213] width 0 height 270
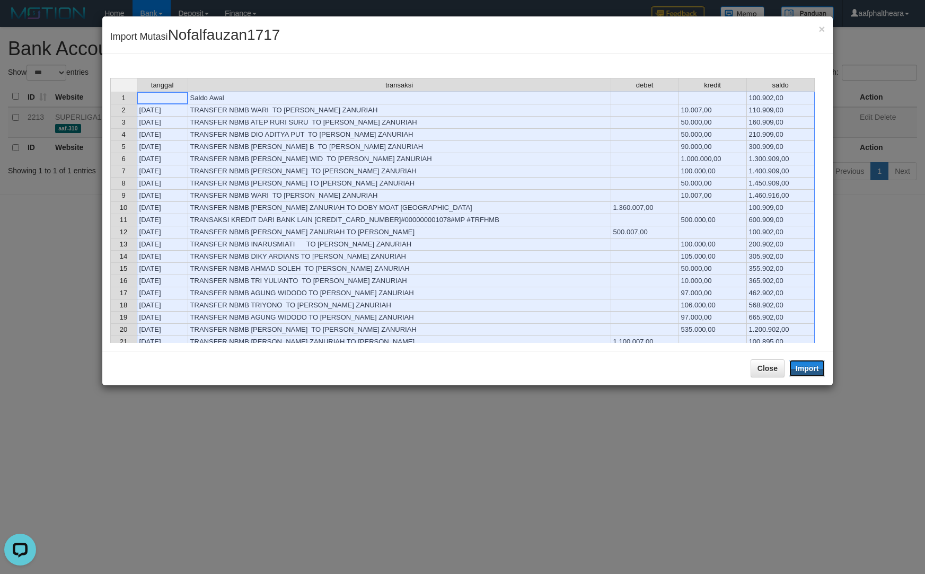
click at [812, 365] on button "Import" at bounding box center [807, 368] width 36 height 17
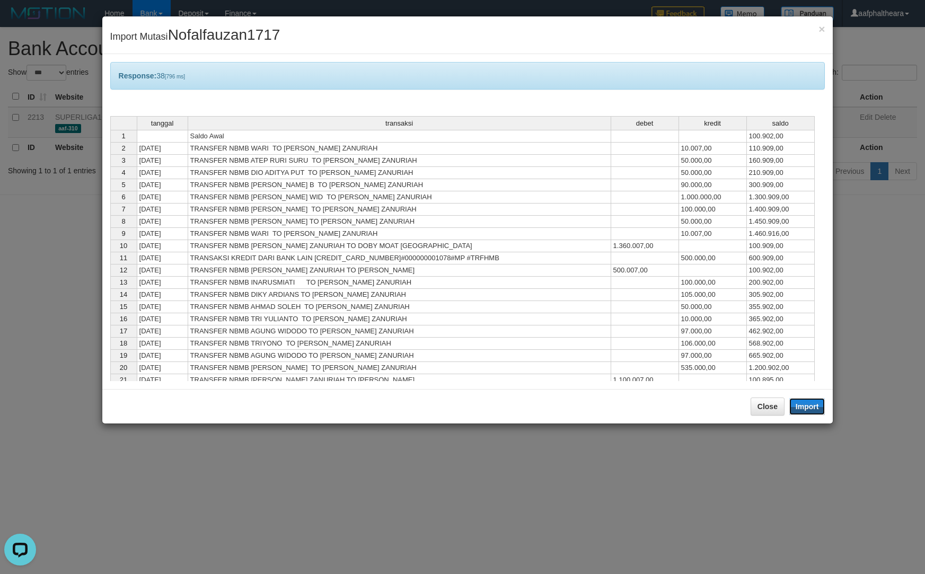
drag, startPoint x: 800, startPoint y: 410, endPoint x: 827, endPoint y: 388, distance: 34.6
click at [810, 396] on div "Close Import" at bounding box center [467, 406] width 731 height 34
click at [770, 407] on button "Close" at bounding box center [768, 407] width 34 height 18
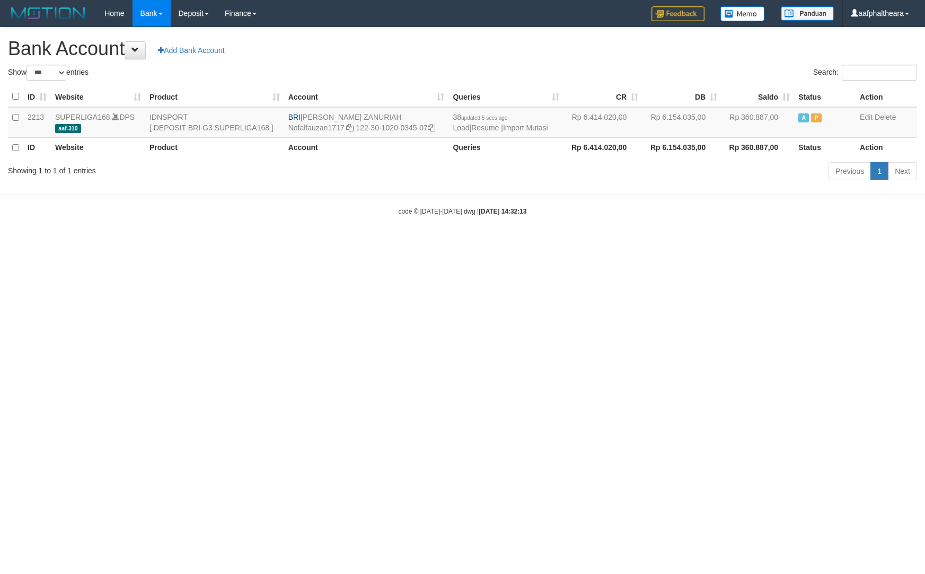
select select "***"
drag, startPoint x: 711, startPoint y: 56, endPoint x: 749, endPoint y: 65, distance: 39.1
click at [719, 59] on h1 "Bank Account Add Bank Account" at bounding box center [462, 48] width 909 height 21
drag, startPoint x: 863, startPoint y: 451, endPoint x: 870, endPoint y: 448, distance: 8.4
click at [869, 243] on html "Toggle navigation Home Bank Account List Load By Website Group [ISPORT] SUPERLI…" at bounding box center [462, 121] width 925 height 243
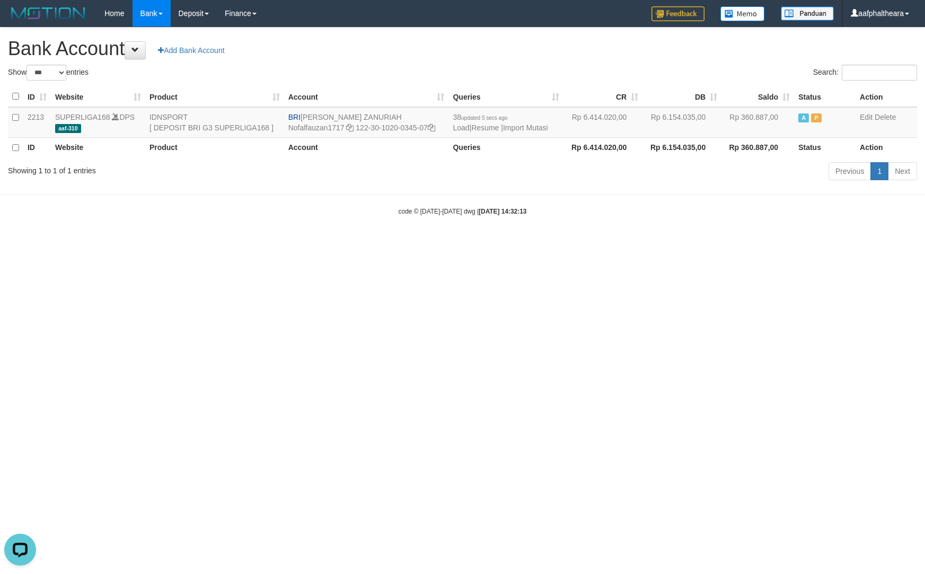
click at [620, 51] on h1 "Bank Account Add Bank Account" at bounding box center [462, 48] width 909 height 21
click at [539, 128] on link "Import Mutasi" at bounding box center [525, 128] width 45 height 8
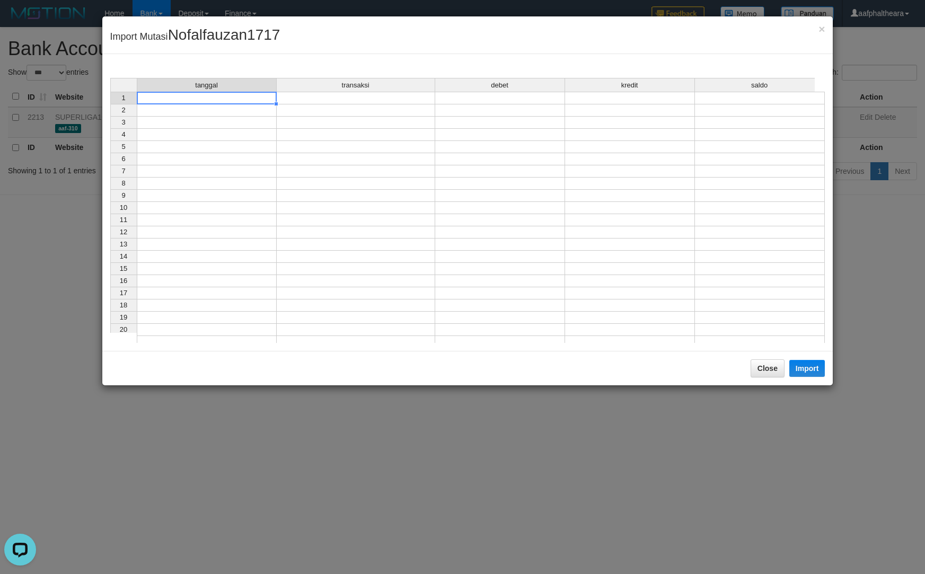
click at [200, 97] on td at bounding box center [207, 98] width 140 height 13
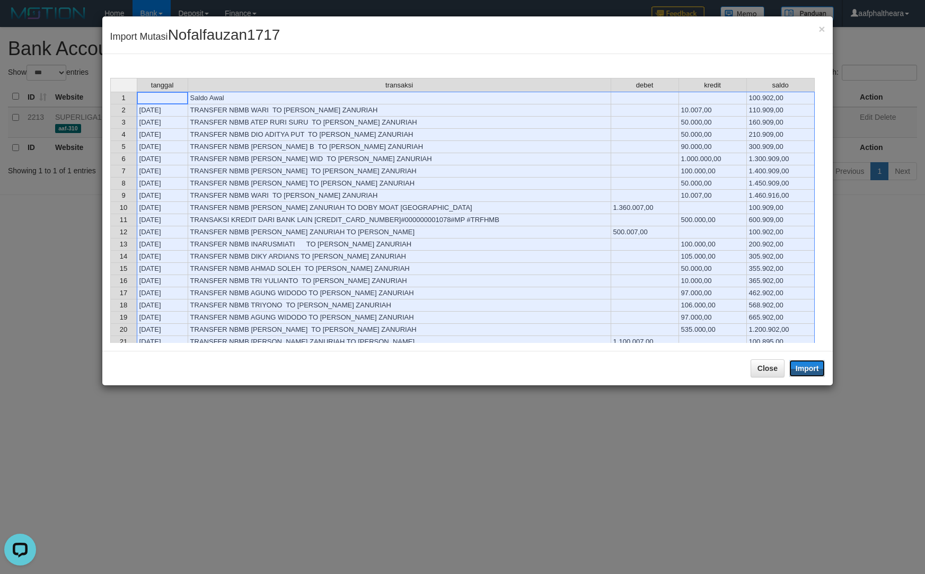
drag, startPoint x: 802, startPoint y: 373, endPoint x: 843, endPoint y: 401, distance: 50.0
click at [805, 373] on button "Import" at bounding box center [807, 368] width 36 height 17
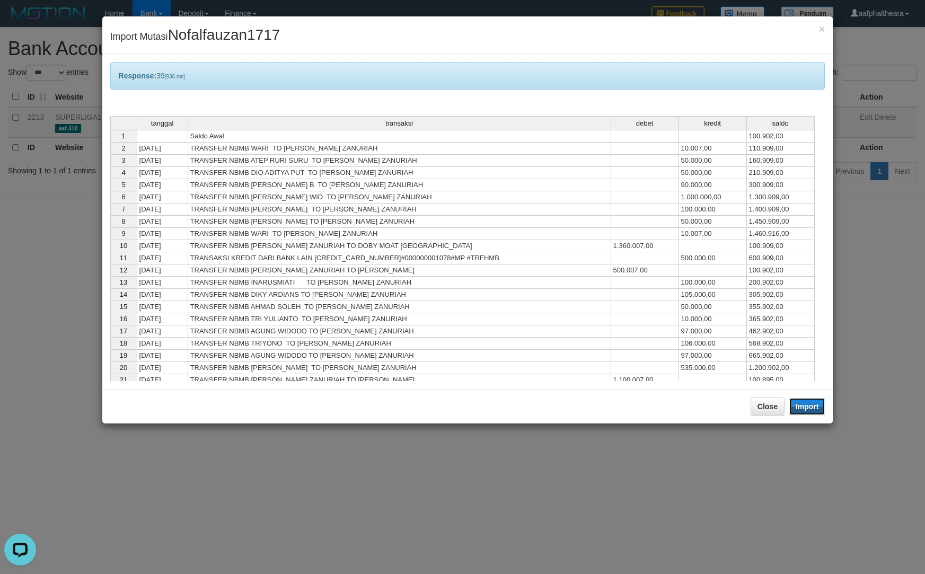
drag, startPoint x: 817, startPoint y: 410, endPoint x: 852, endPoint y: 383, distance: 44.2
click at [848, 386] on div "× Import Mutasi Nofalfauzan1717 Response: 39 [936 ms] tanggal transaksi debet k…" at bounding box center [462, 287] width 925 height 574
click at [758, 408] on button "Close" at bounding box center [768, 407] width 34 height 18
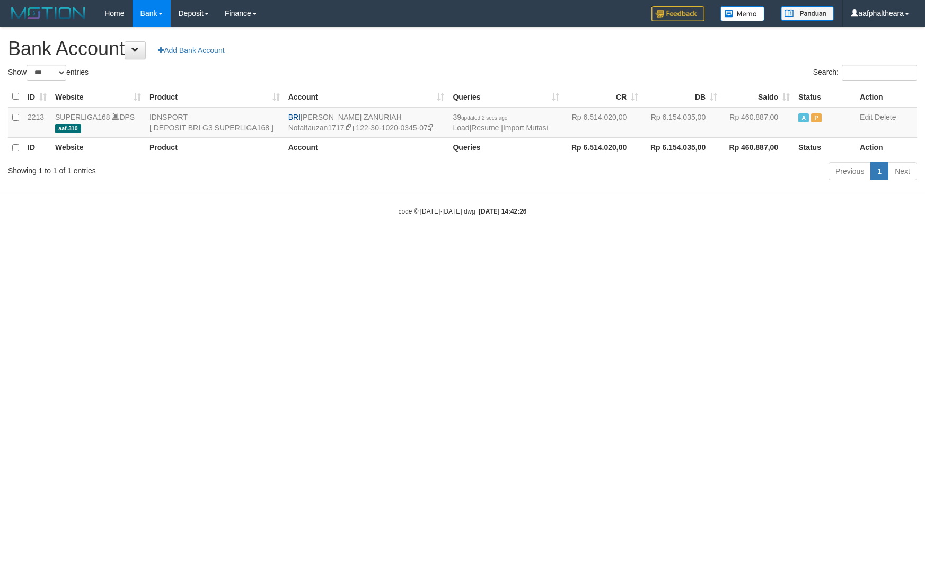
select select "***"
click at [735, 243] on html "Toggle navigation Home Bank Account List Load By Website Group [ISPORT] SUPERLI…" at bounding box center [462, 121] width 925 height 243
drag, startPoint x: 302, startPoint y: 115, endPoint x: 382, endPoint y: 109, distance: 80.3
click at [382, 109] on td "BRI NOFAL ZANURIAH Nofalfauzan1717 122-30-1020-0345-07" at bounding box center [366, 122] width 165 height 31
copy td "[PERSON_NAME] ZANURIAH"
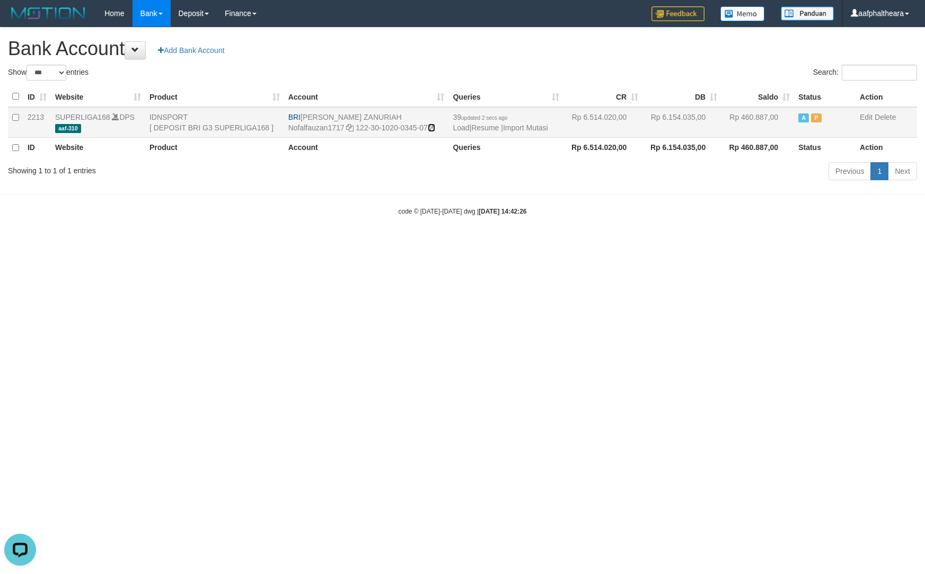
click at [435, 128] on icon at bounding box center [431, 127] width 7 height 7
copy td "[PERSON_NAME] ZANURIAH"
click at [435, 128] on icon at bounding box center [431, 127] width 7 height 7
drag, startPoint x: 847, startPoint y: 358, endPoint x: 841, endPoint y: 354, distance: 6.9
click at [844, 243] on html "Toggle navigation Home Bank Account List Load By Website Group [ISPORT] SUPERLI…" at bounding box center [462, 121] width 925 height 243
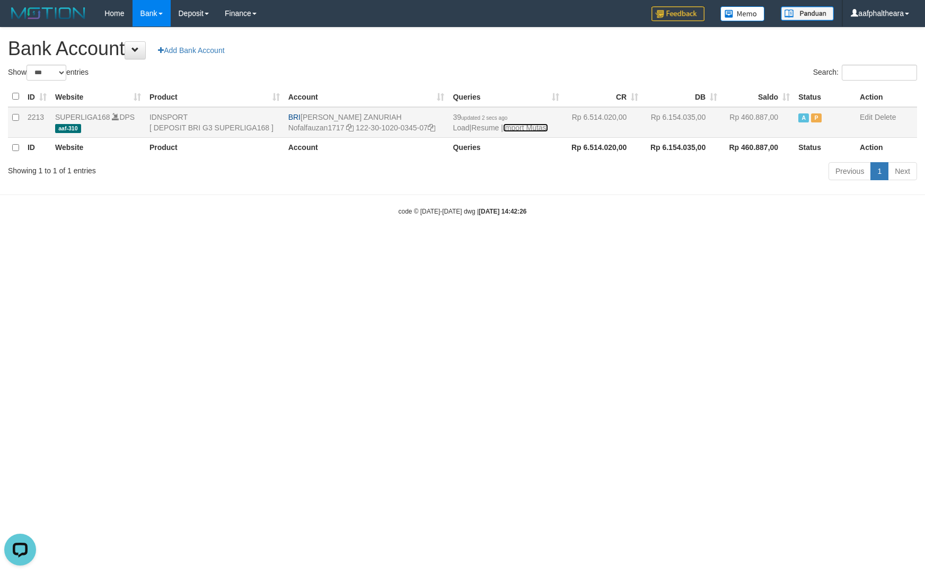
click at [544, 126] on link "Import Mutasi" at bounding box center [525, 128] width 45 height 8
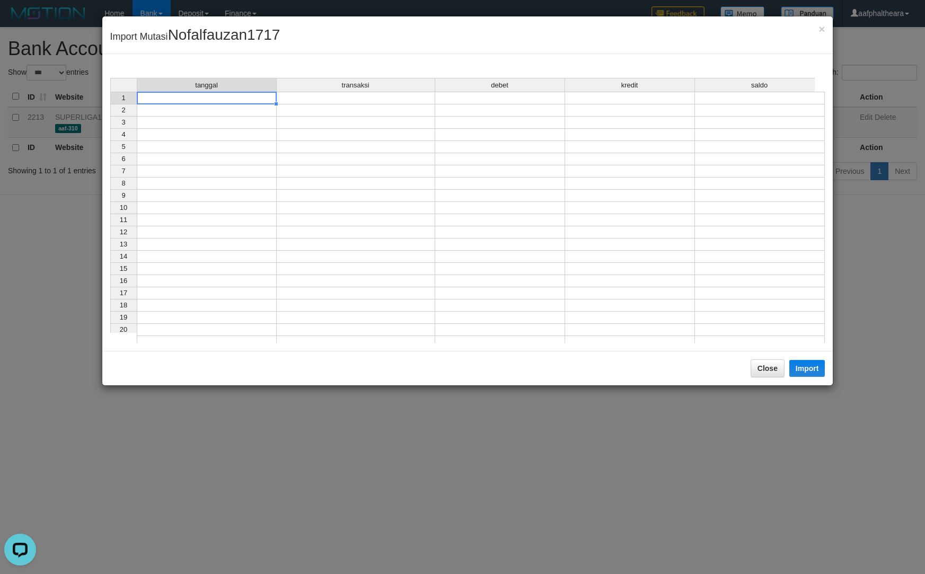
click at [258, 101] on td at bounding box center [207, 98] width 140 height 13
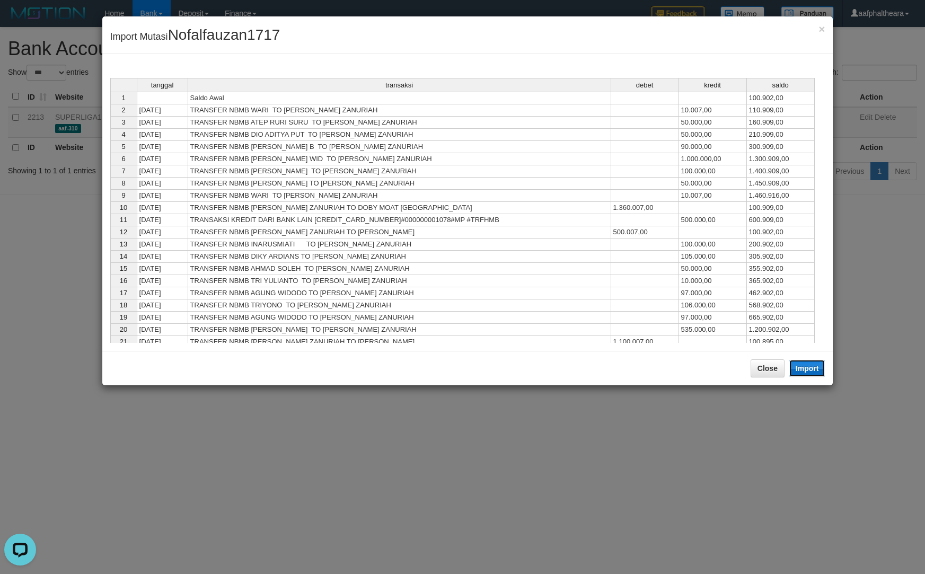
click at [810, 362] on button "Import" at bounding box center [807, 368] width 36 height 17
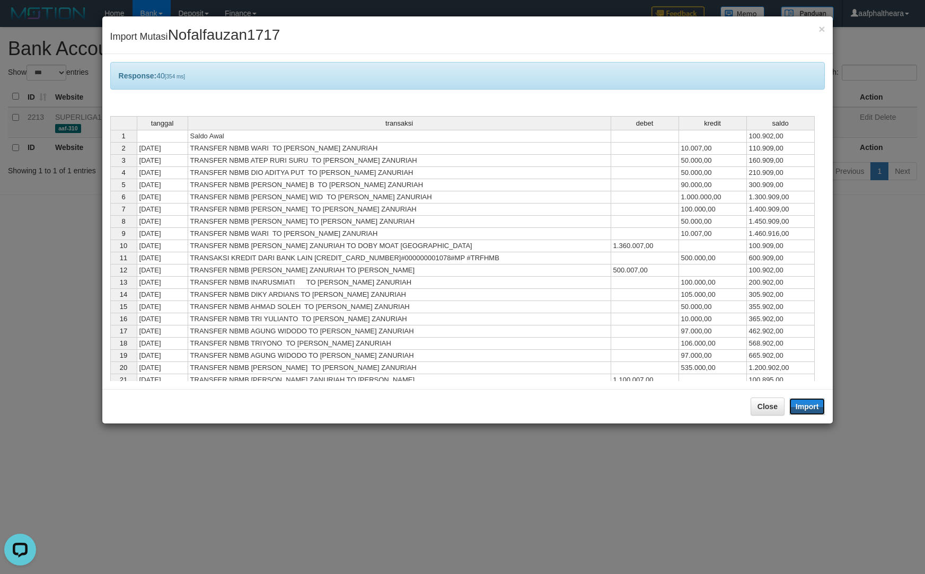
drag, startPoint x: 803, startPoint y: 402, endPoint x: 862, endPoint y: 361, distance: 71.6
click at [843, 373] on div "× Import Mutasi Nofalfauzan1717 Response: 40 [354 ms] tanggal transaksi debet k…" at bounding box center [462, 287] width 925 height 574
click at [770, 402] on button "Close" at bounding box center [768, 407] width 34 height 18
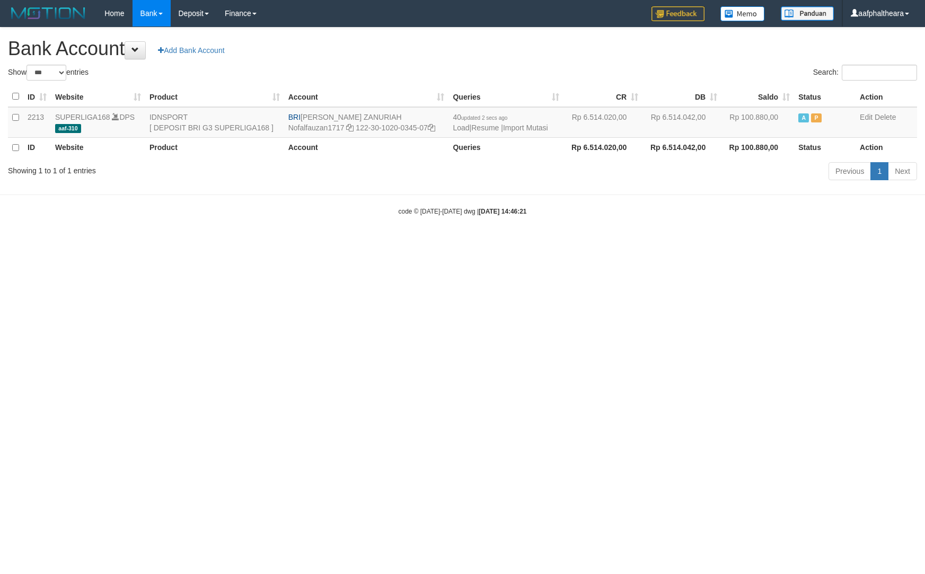
select select "***"
click at [785, 243] on html "Toggle navigation Home Bank Account List Load By Website Group [ISPORT] SUPERLI…" at bounding box center [462, 121] width 925 height 243
click at [663, 243] on html "Toggle navigation Home Bank Account List Load By Website Group [ISPORT] SUPERLI…" at bounding box center [462, 121] width 925 height 243
select select "***"
click at [534, 129] on link "Import Mutasi" at bounding box center [525, 128] width 45 height 8
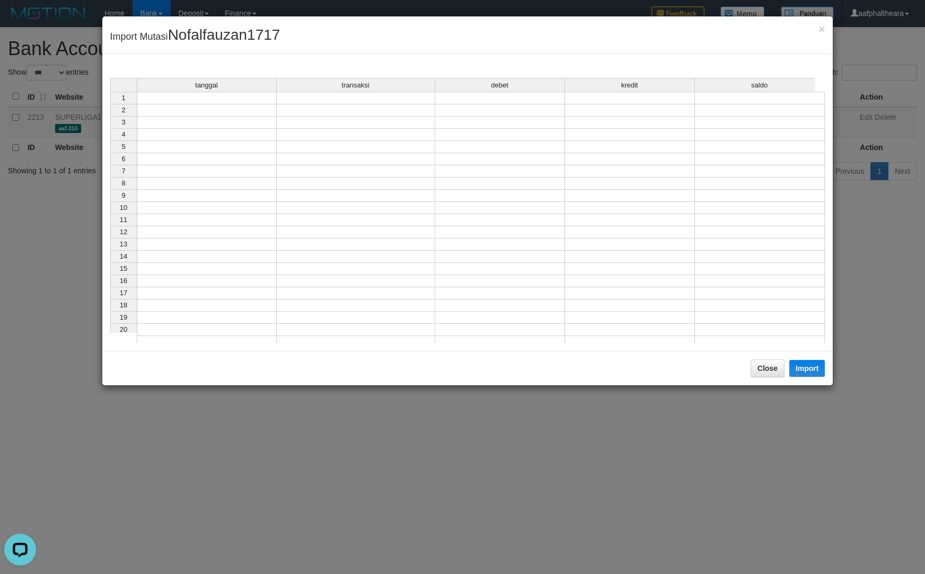
click at [110, 103] on div "tanggal transaksi debet kredit saldo 1 2 3 4 5 6 7 8 9 10 11 12 13 14 15 16 17 …" at bounding box center [110, 213] width 0 height 270
click at [247, 160] on td at bounding box center [207, 159] width 140 height 12
click at [247, 96] on td at bounding box center [207, 98] width 140 height 13
click at [232, 125] on td at bounding box center [207, 123] width 140 height 12
click at [240, 100] on td at bounding box center [207, 98] width 140 height 13
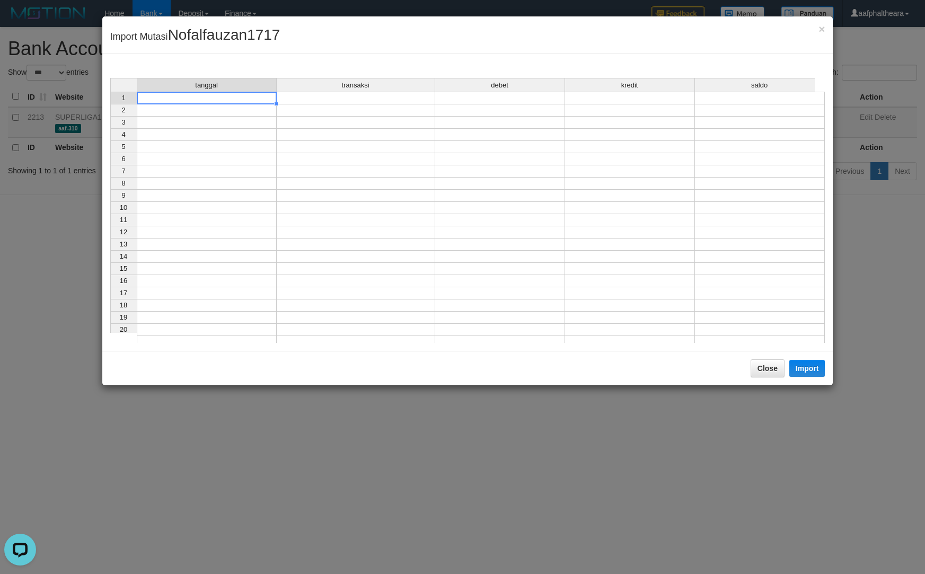
click at [258, 198] on td at bounding box center [207, 196] width 140 height 12
click at [240, 110] on td at bounding box center [207, 110] width 140 height 12
click at [245, 175] on tbody "1 2 3 4 5 6 7 8 9 10 11 12 13 14 15 16 17 18 19 20 21" at bounding box center [467, 220] width 715 height 257
click at [247, 93] on div "tanggal transaksi debet kredit saldo" at bounding box center [462, 85] width 705 height 15
click at [219, 205] on td at bounding box center [207, 208] width 140 height 12
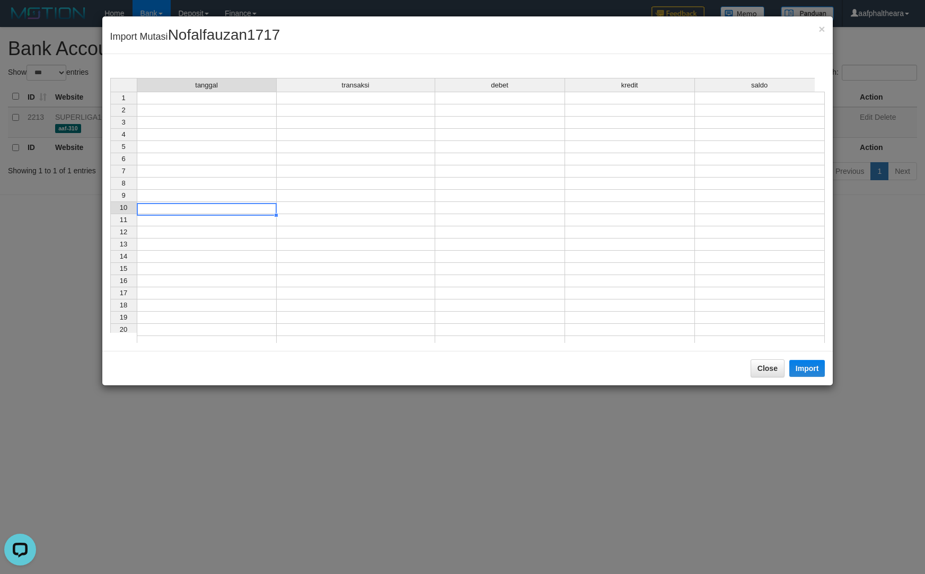
click at [243, 102] on td at bounding box center [207, 98] width 140 height 13
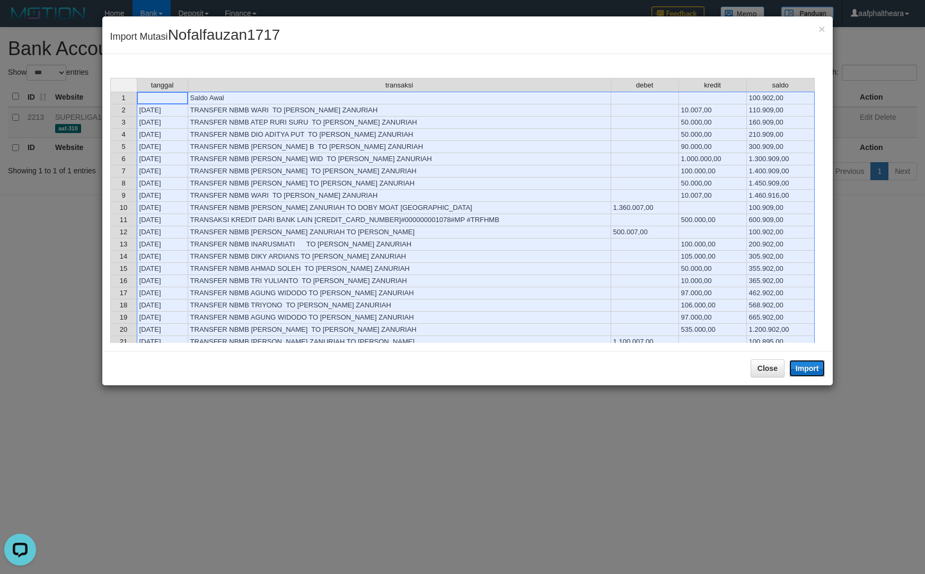
click at [805, 368] on button "Import" at bounding box center [807, 368] width 36 height 17
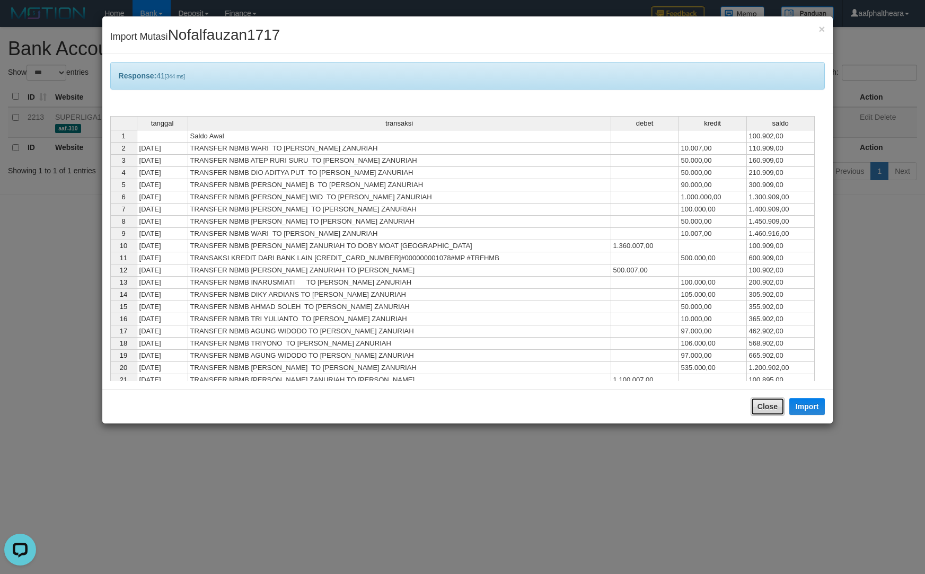
click at [772, 412] on button "Close" at bounding box center [768, 407] width 34 height 18
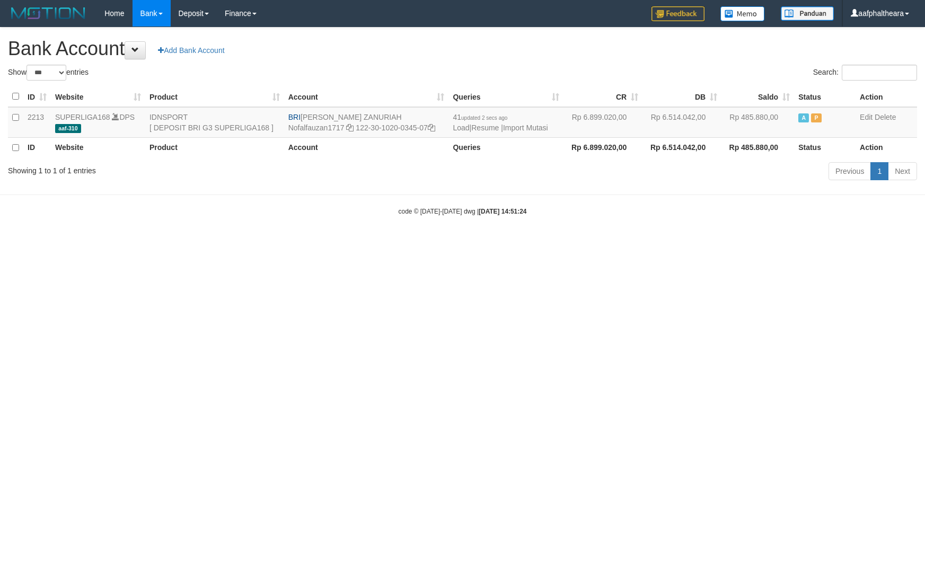
select select "***"
drag, startPoint x: 485, startPoint y: 46, endPoint x: 470, endPoint y: 67, distance: 26.2
click at [486, 46] on h1 "Bank Account Add Bank Account" at bounding box center [462, 48] width 909 height 21
drag, startPoint x: 304, startPoint y: 117, endPoint x: 377, endPoint y: 115, distance: 73.2
click at [377, 115] on td "BRI NOFAL ZANURIAH Nofalfauzan1717 122-30-1020-0345-07" at bounding box center [366, 122] width 165 height 31
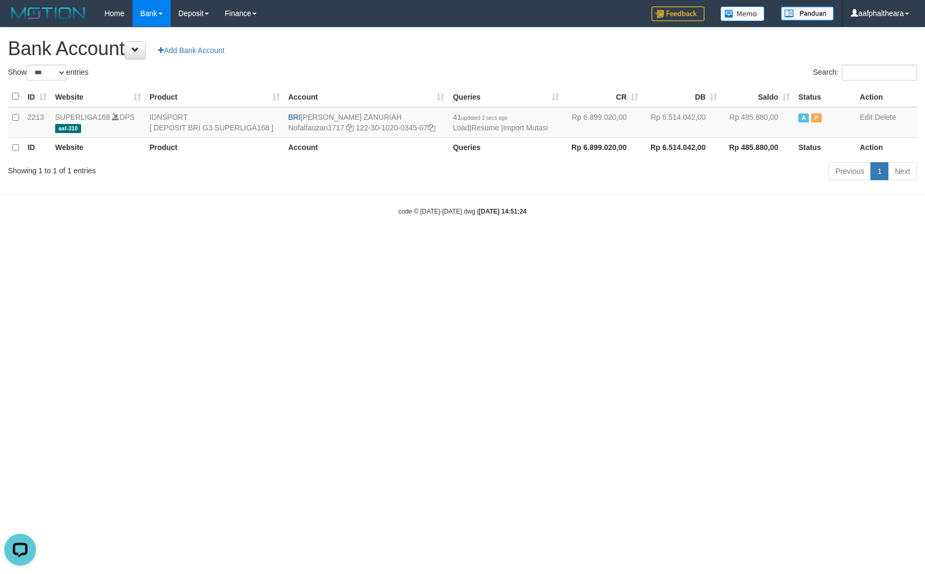
copy td "[PERSON_NAME] ZANURIAH"
click at [434, 128] on icon at bounding box center [431, 127] width 7 height 7
copy td "NOFAL ZANURIAH"
click at [434, 128] on icon at bounding box center [431, 127] width 7 height 7
click at [608, 61] on div "**********" at bounding box center [462, 106] width 925 height 156
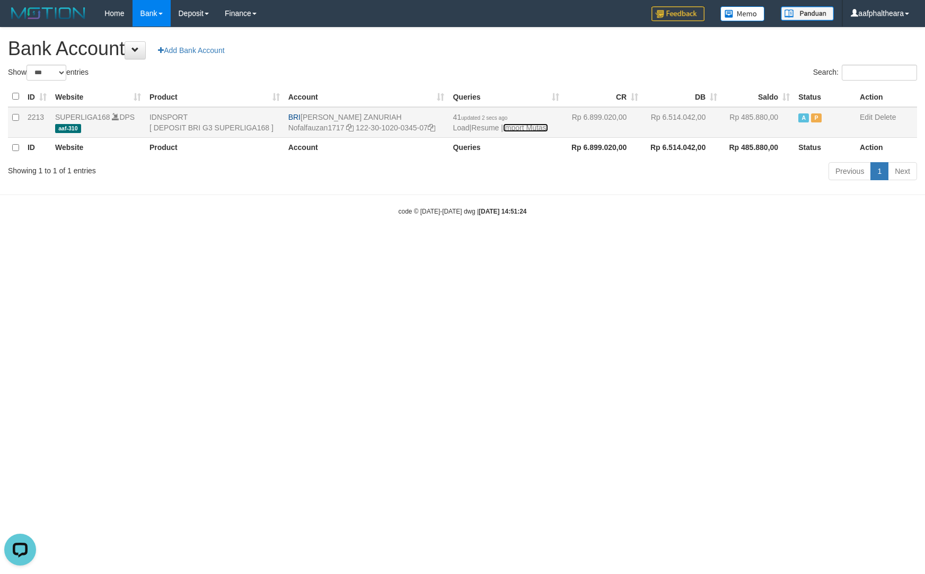
click at [529, 126] on link "Import Mutasi" at bounding box center [525, 128] width 45 height 8
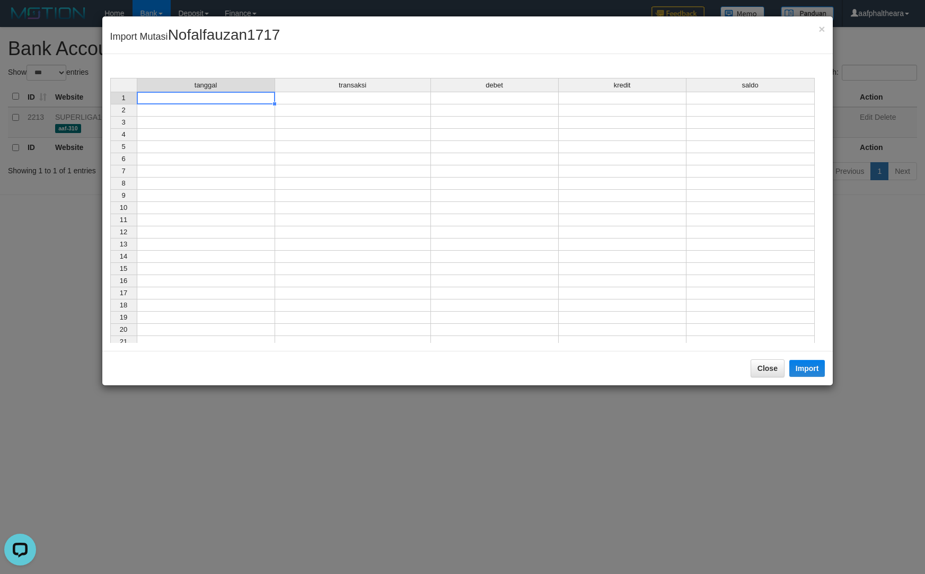
click at [216, 102] on td at bounding box center [206, 98] width 138 height 13
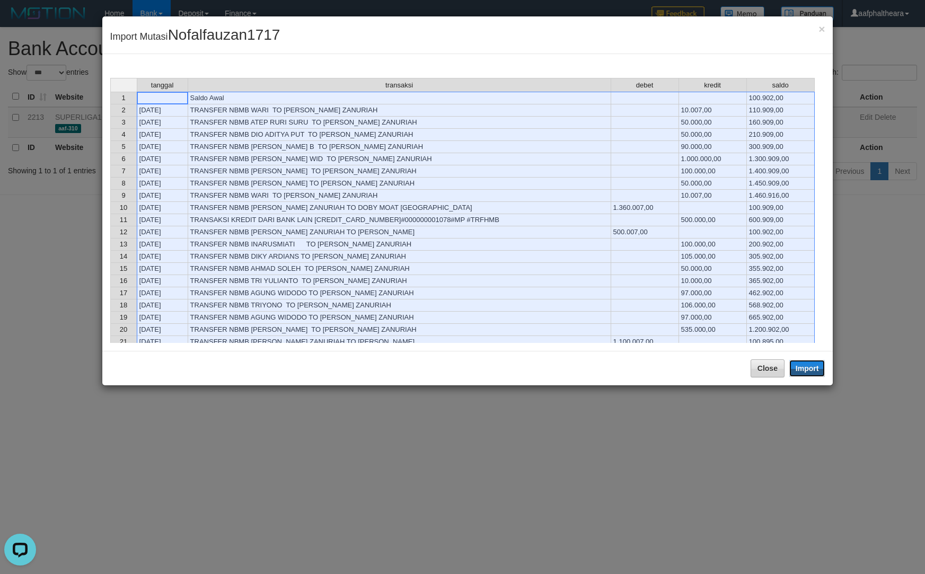
click at [816, 372] on button "Import" at bounding box center [807, 368] width 36 height 17
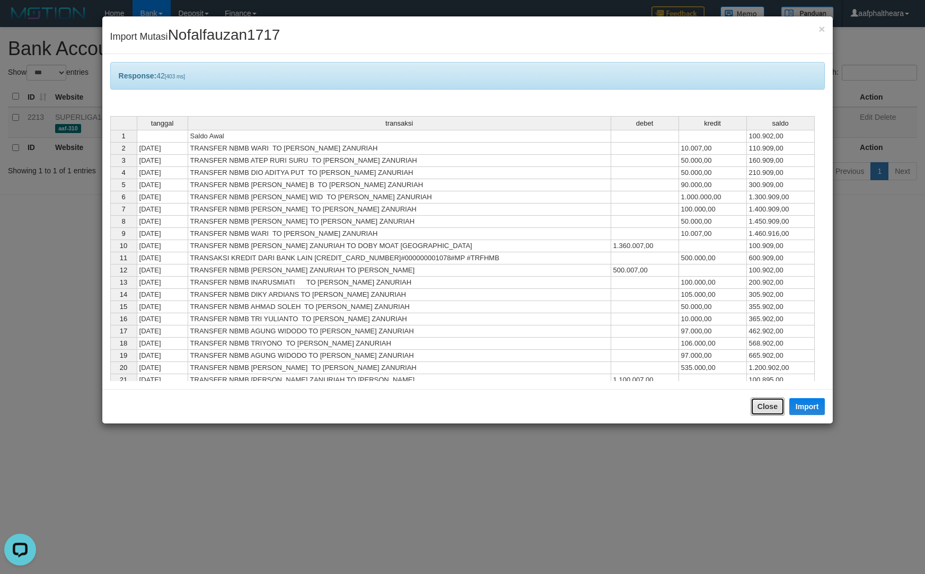
click at [778, 411] on button "Close" at bounding box center [768, 407] width 34 height 18
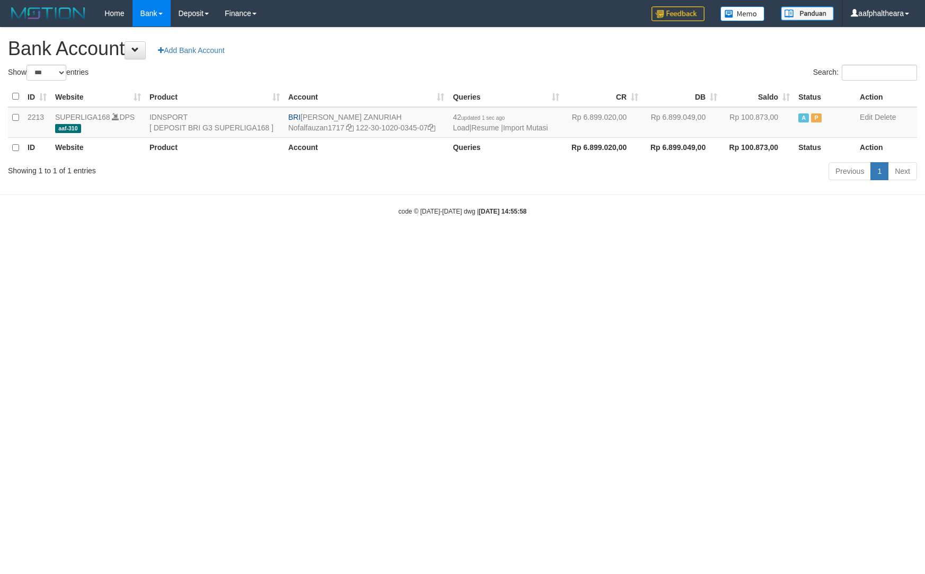
select select "***"
drag, startPoint x: 592, startPoint y: 271, endPoint x: 496, endPoint y: 191, distance: 124.6
click at [580, 243] on html "Toggle navigation Home Bank Account List Load By Website Group [ISPORT] SUPERLI…" at bounding box center [462, 121] width 925 height 243
drag, startPoint x: 504, startPoint y: 57, endPoint x: 436, endPoint y: 46, distance: 69.2
click at [504, 57] on h1 "Bank Account Add Bank Account" at bounding box center [462, 48] width 909 height 21
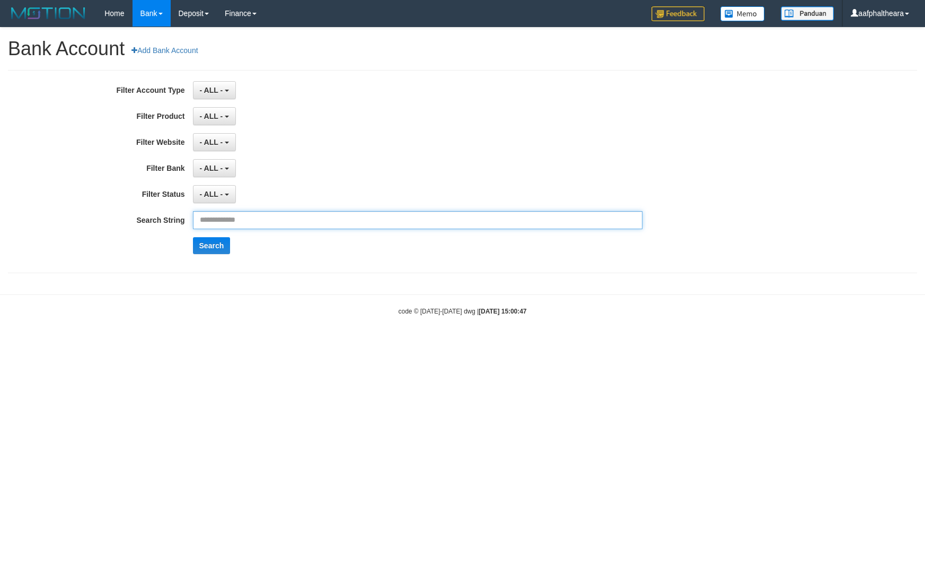
click at [265, 228] on input "text" at bounding box center [418, 220] width 450 height 18
paste input "**********"
type input "**********"
click at [214, 245] on button "Search" at bounding box center [212, 245] width 38 height 17
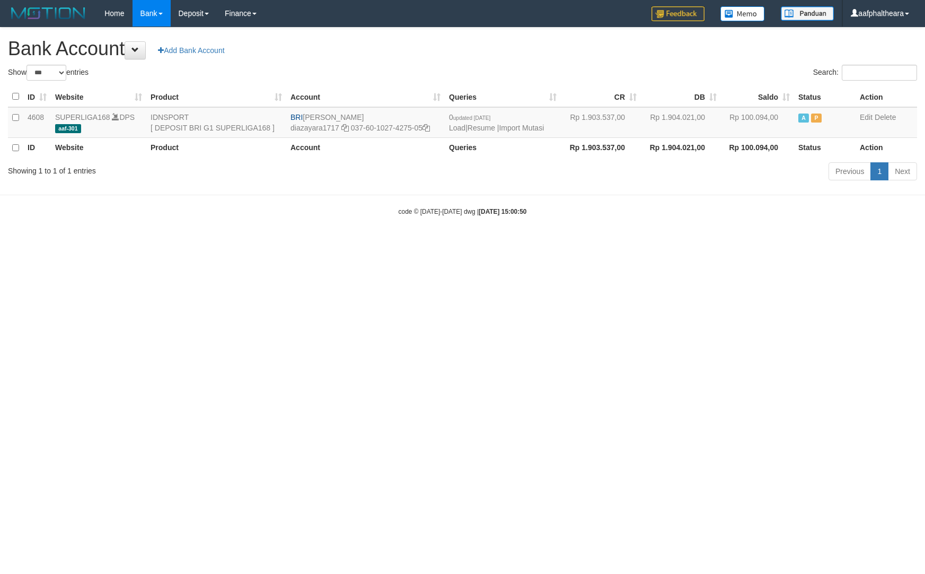
select select "***"
click at [603, 56] on h1 "Bank Account Add Bank Account" at bounding box center [462, 48] width 909 height 21
select select "***"
click at [523, 129] on link "Import Mutasi" at bounding box center [521, 128] width 45 height 8
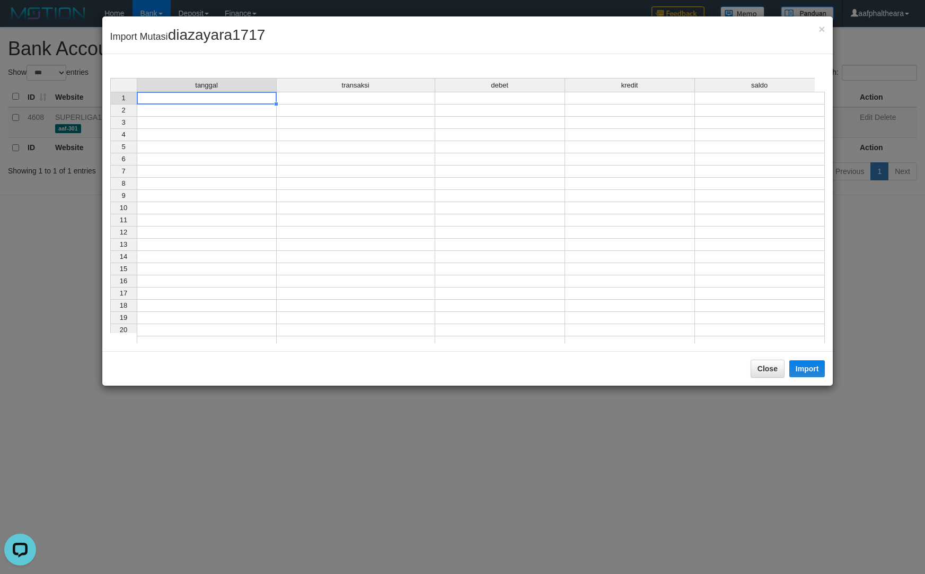
click at [244, 98] on td at bounding box center [207, 98] width 140 height 13
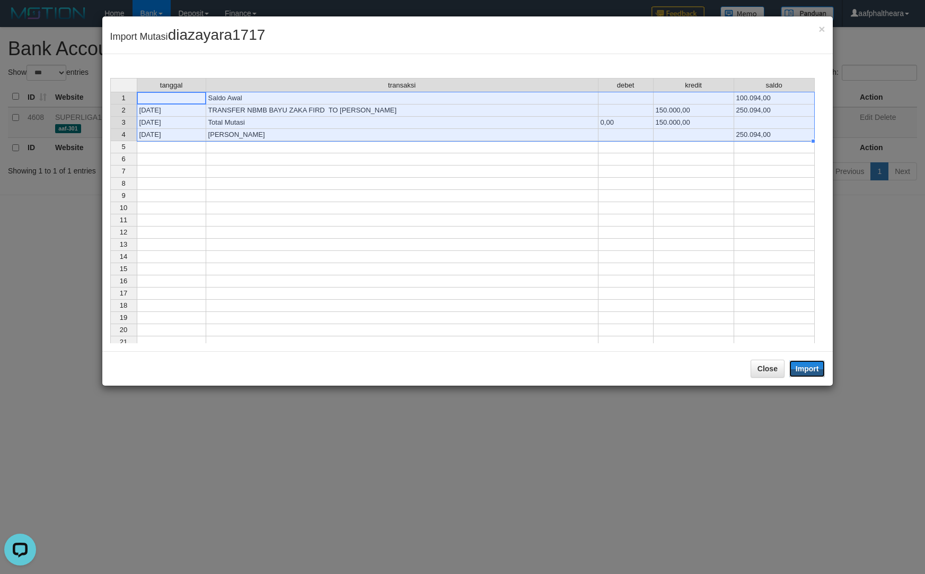
click at [809, 369] on button "Import" at bounding box center [807, 368] width 36 height 17
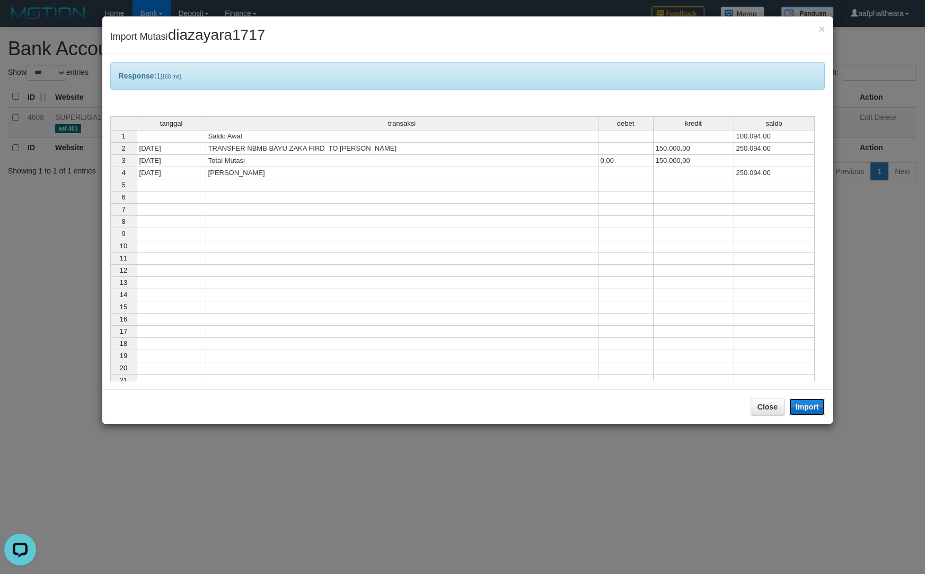
drag, startPoint x: 822, startPoint y: 398, endPoint x: 807, endPoint y: 400, distance: 15.0
click at [831, 395] on div "Close Import" at bounding box center [467, 406] width 731 height 34
click at [757, 407] on button "Close" at bounding box center [768, 407] width 34 height 18
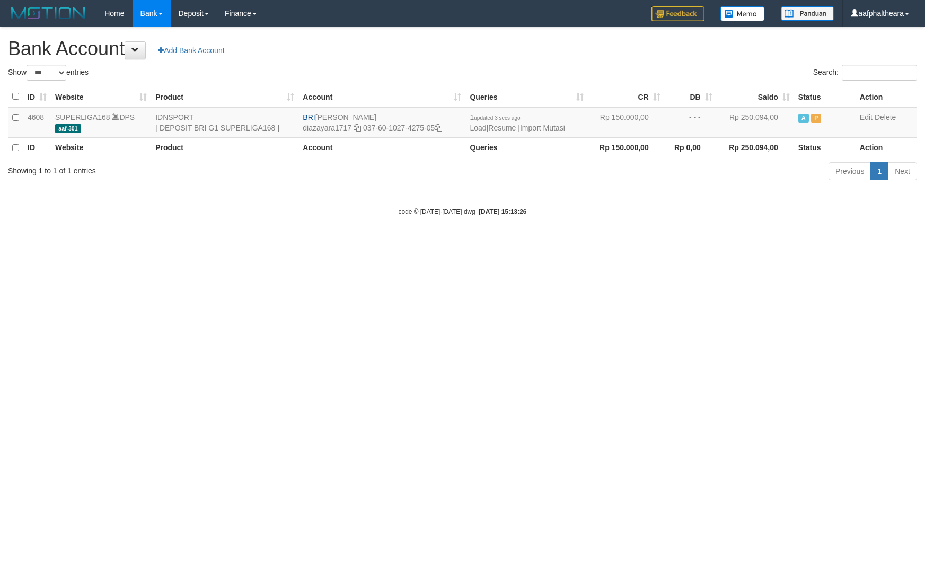
select select "***"
drag, startPoint x: 740, startPoint y: 390, endPoint x: 922, endPoint y: 346, distance: 187.7
click at [808, 243] on html "Toggle navigation Home Bank Account List Load By Website Group [ISPORT] SUPERLI…" at bounding box center [462, 121] width 925 height 243
click at [606, 49] on h1 "Bank Account Add Bank Account" at bounding box center [462, 48] width 909 height 21
click at [552, 128] on link "Import Mutasi" at bounding box center [542, 128] width 45 height 8
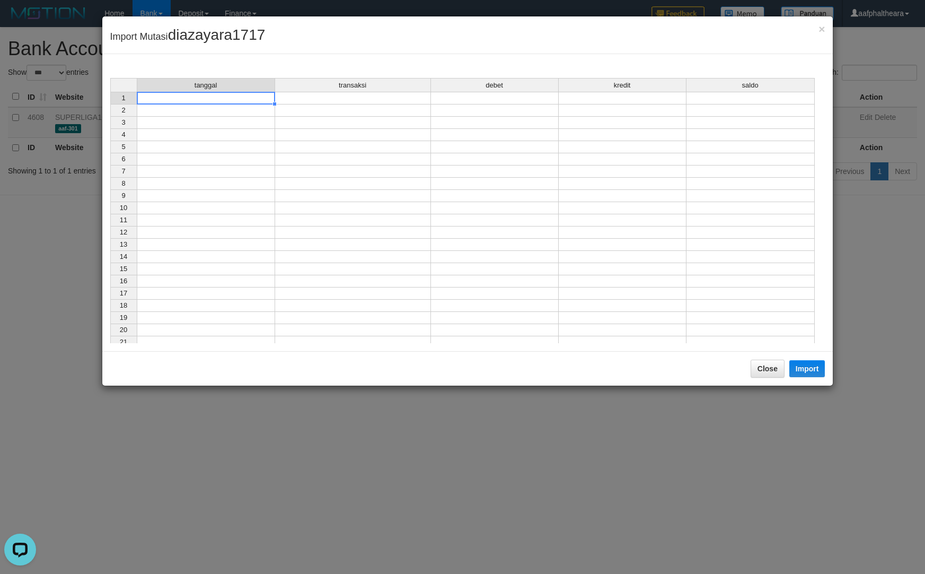
click at [216, 101] on td at bounding box center [206, 98] width 138 height 13
drag, startPoint x: 216, startPoint y: 212, endPoint x: 225, endPoint y: 201, distance: 14.3
click at [217, 210] on td at bounding box center [206, 208] width 138 height 12
click at [231, 101] on td at bounding box center [206, 98] width 138 height 13
drag, startPoint x: 823, startPoint y: 25, endPoint x: 820, endPoint y: 169, distance: 143.2
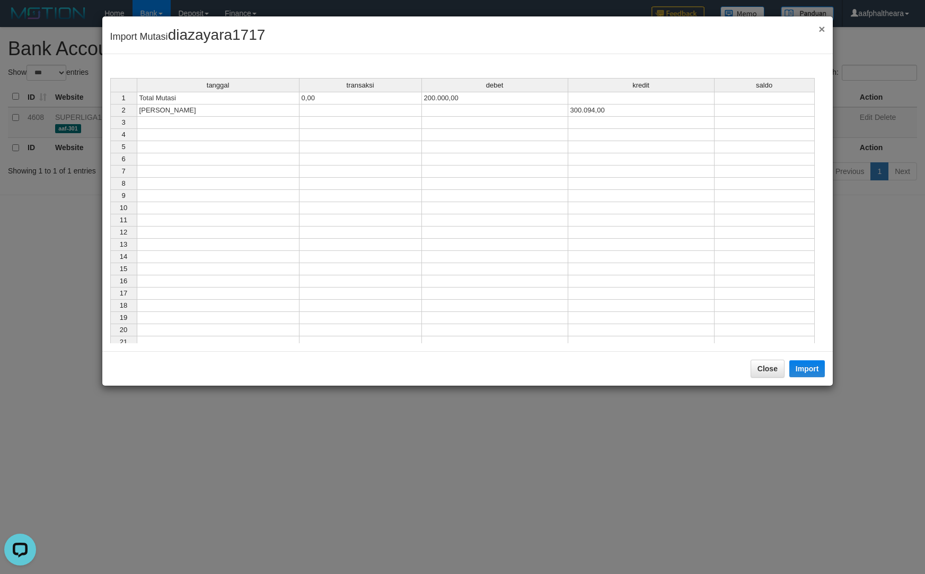
click at [823, 28] on span "×" at bounding box center [822, 29] width 6 height 12
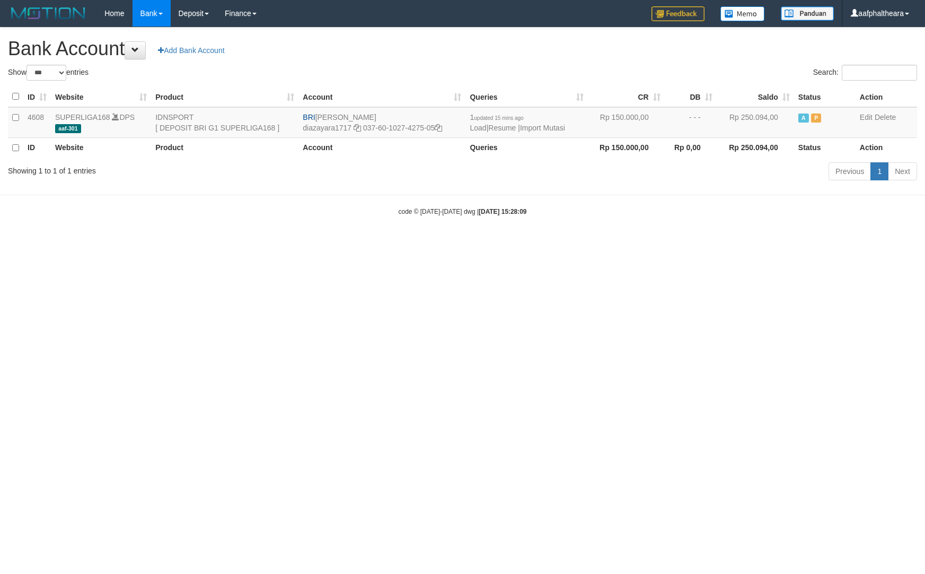
select select "***"
click at [549, 130] on link "Import Mutasi" at bounding box center [542, 128] width 45 height 8
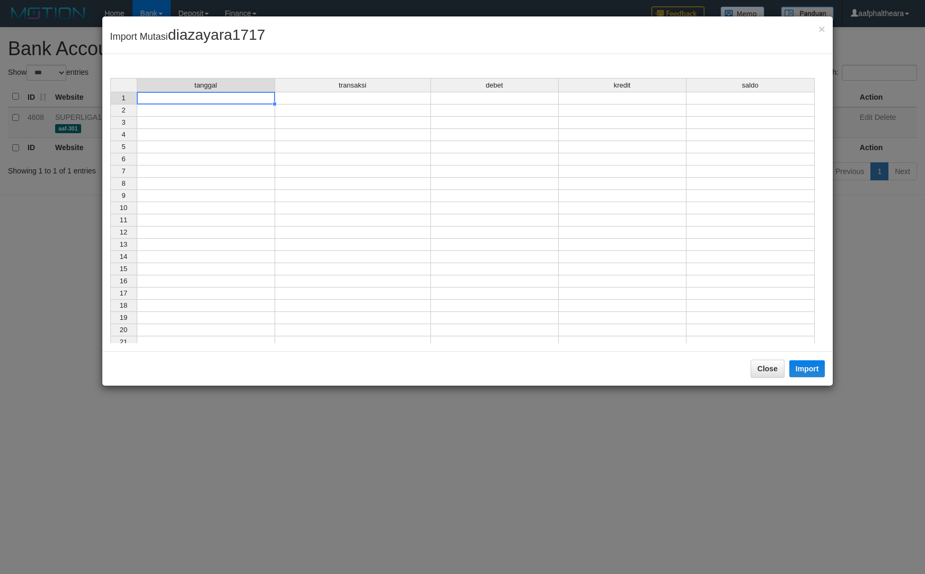
click at [200, 102] on td at bounding box center [206, 98] width 138 height 13
click at [188, 151] on td at bounding box center [206, 147] width 138 height 12
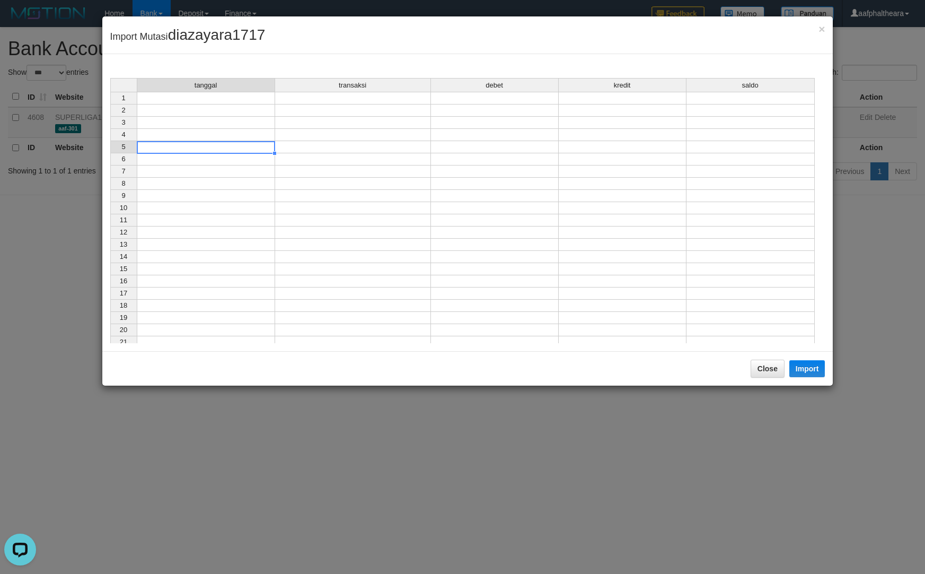
click at [110, 104] on div "tanggal transaksi debet kredit saldo 1 2 3 4 5 6 7 8 9 10 11 12 13 14 15 16 17 …" at bounding box center [110, 213] width 0 height 270
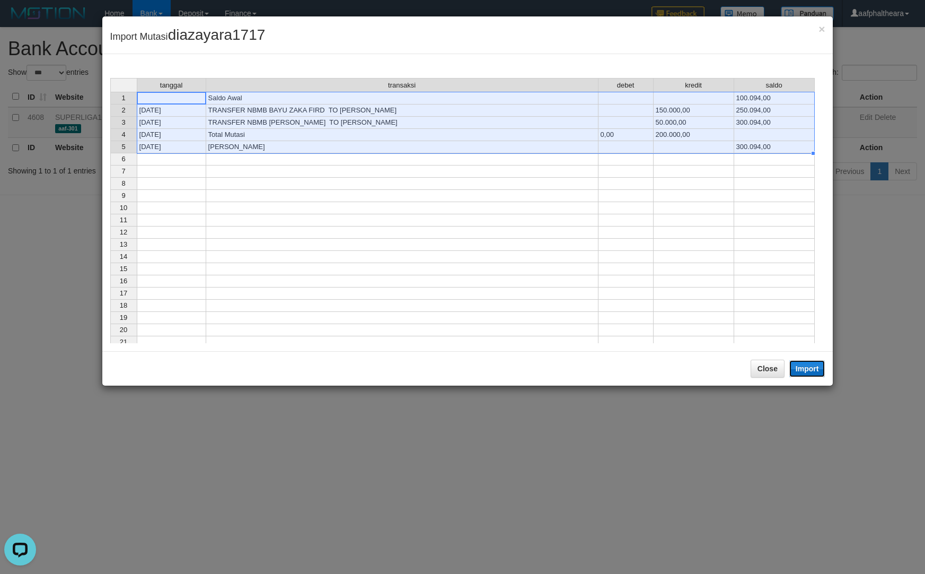
click at [799, 370] on button "Import" at bounding box center [807, 368] width 36 height 17
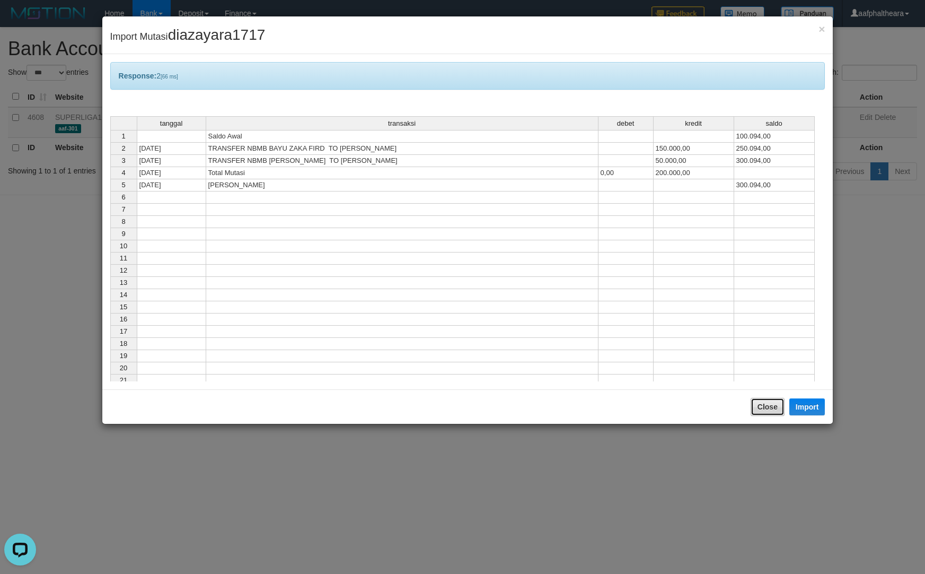
click at [761, 406] on button "Close" at bounding box center [768, 407] width 34 height 18
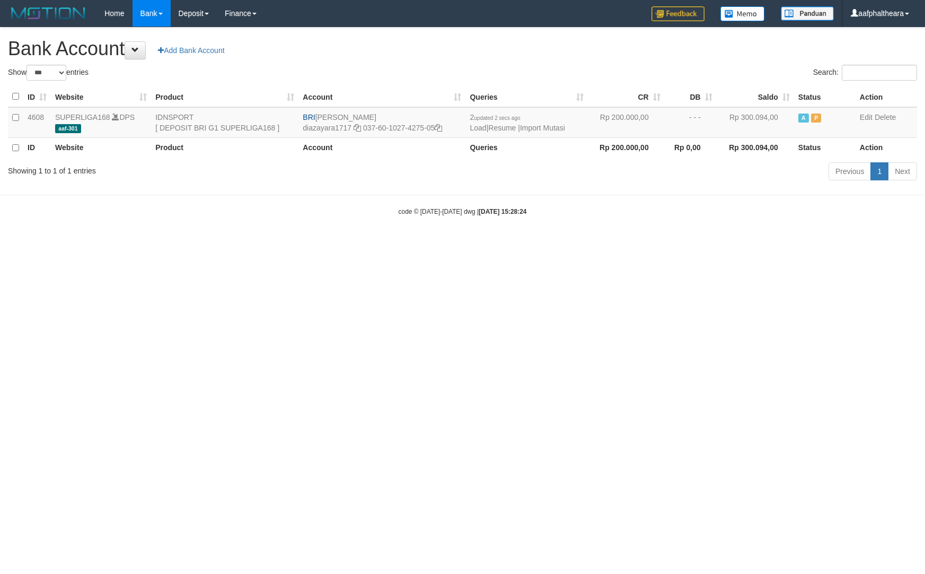
select select "***"
click at [759, 243] on html "Toggle navigation Home Bank Account List Load By Website Group [ISPORT] SUPERLI…" at bounding box center [462, 121] width 925 height 243
drag, startPoint x: 828, startPoint y: 340, endPoint x: 818, endPoint y: 315, distance: 26.2
click at [828, 243] on html "Toggle navigation Home Bank Account List Load By Website Group [ISPORT] SUPERLI…" at bounding box center [462, 121] width 925 height 243
click at [551, 126] on link "Import Mutasi" at bounding box center [542, 128] width 45 height 8
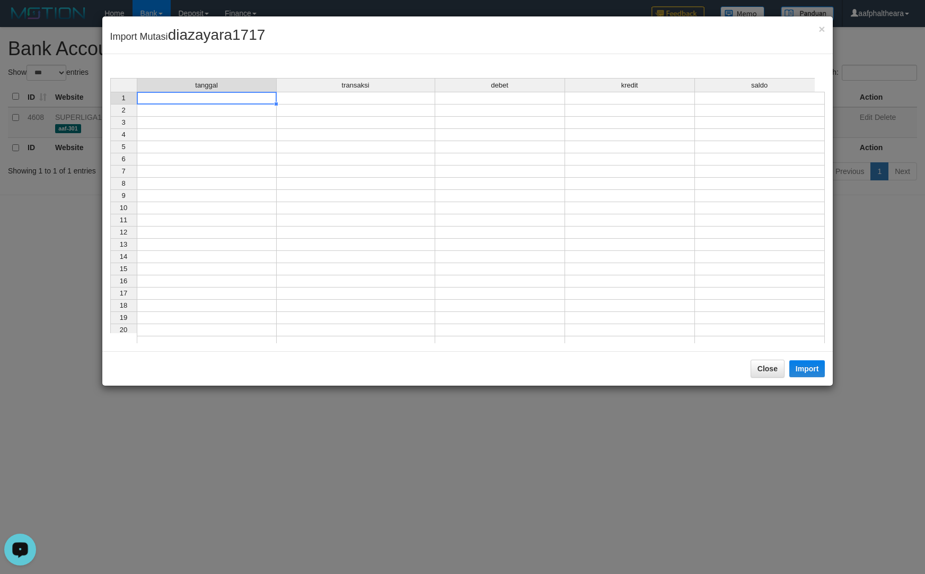
click at [251, 95] on td at bounding box center [207, 98] width 140 height 13
click at [264, 181] on td at bounding box center [207, 184] width 140 height 12
click at [266, 101] on td at bounding box center [207, 98] width 140 height 13
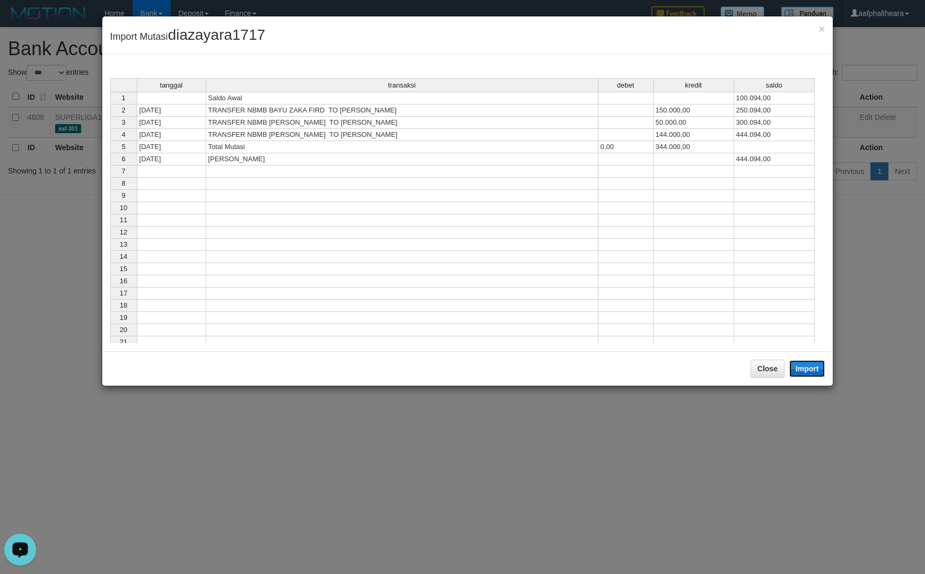
click at [806, 376] on button "Import" at bounding box center [807, 368] width 36 height 17
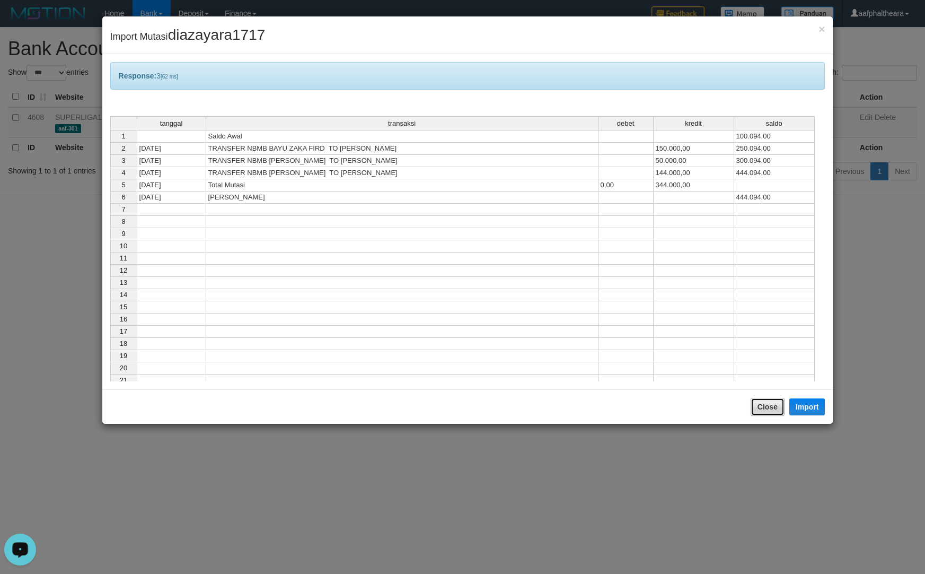
click at [767, 407] on button "Close" at bounding box center [768, 407] width 34 height 18
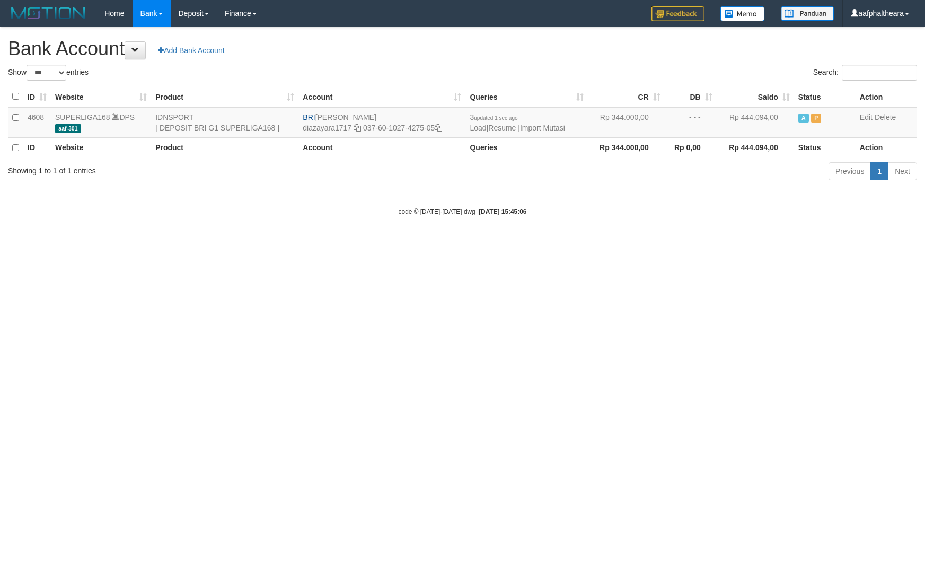
select select "***"
drag, startPoint x: 574, startPoint y: 254, endPoint x: 545, endPoint y: 203, distance: 59.3
click at [574, 243] on html "Toggle navigation Home Bank Account List Load By Website Group [ISPORT] SUPERLI…" at bounding box center [462, 121] width 925 height 243
click at [544, 126] on link "Import Mutasi" at bounding box center [542, 128] width 45 height 8
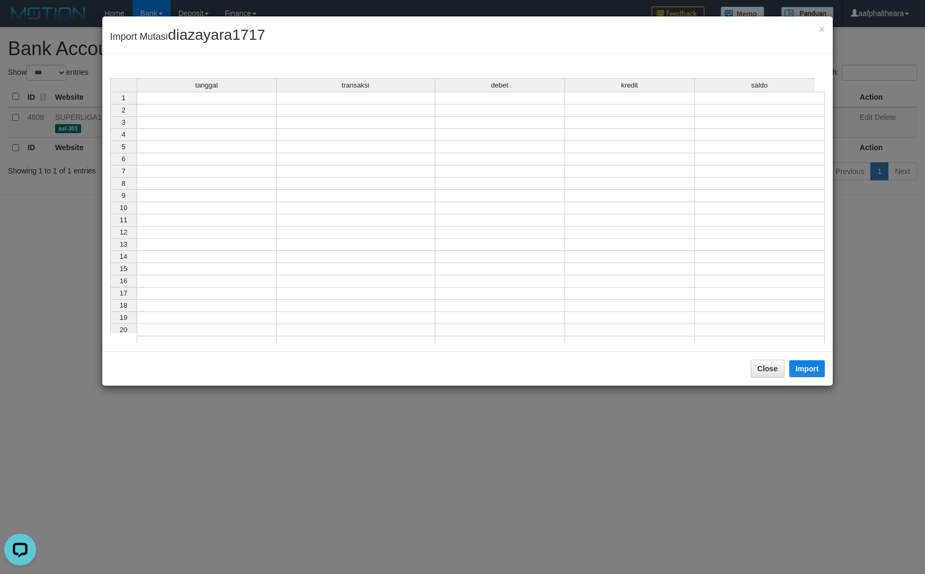
click at [263, 97] on td at bounding box center [207, 98] width 140 height 13
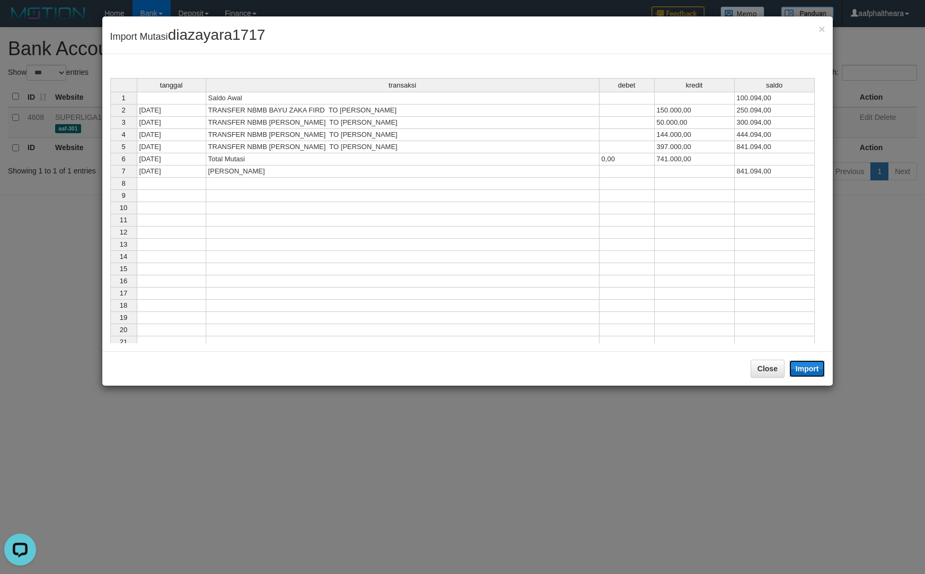
drag, startPoint x: 802, startPoint y: 368, endPoint x: 748, endPoint y: 395, distance: 60.0
click at [802, 369] on button "Import" at bounding box center [807, 368] width 36 height 17
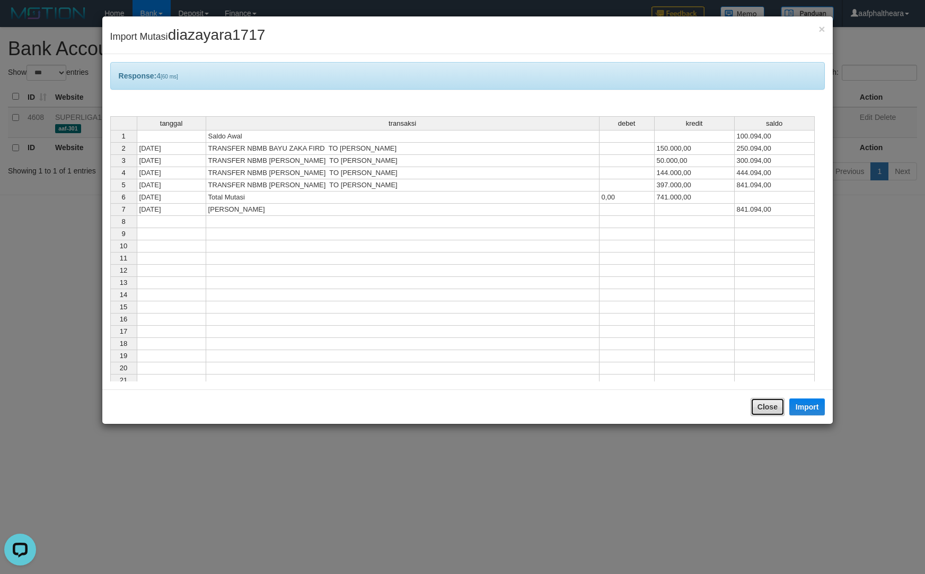
click at [754, 410] on button "Close" at bounding box center [768, 407] width 34 height 18
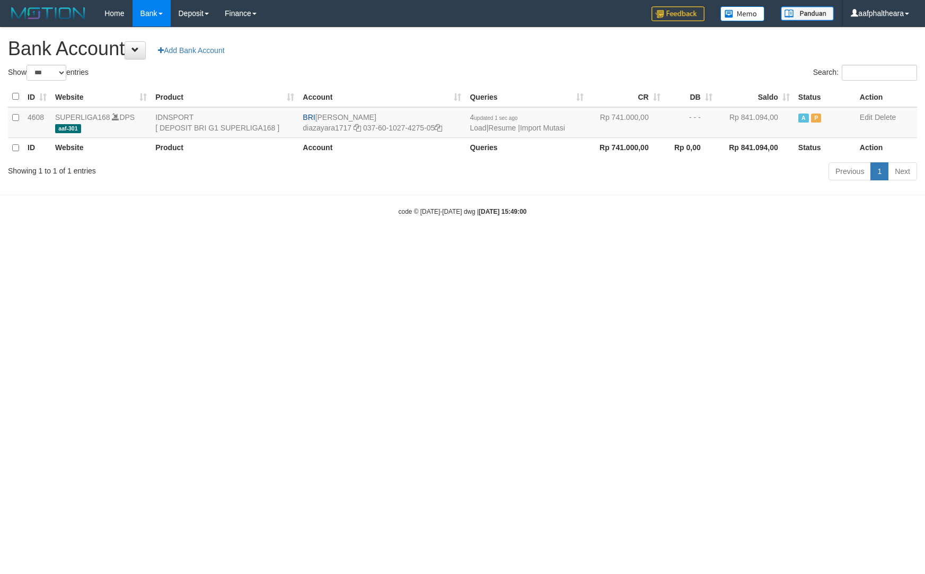
select select "***"
drag, startPoint x: 753, startPoint y: 364, endPoint x: 789, endPoint y: 402, distance: 52.5
click at [793, 243] on html "Toggle navigation Home Bank Account List Load By Website Group [ISPORT] SUPERLI…" at bounding box center [462, 121] width 925 height 243
drag, startPoint x: 874, startPoint y: 321, endPoint x: 883, endPoint y: 313, distance: 12.8
click at [877, 243] on html "Toggle navigation Home Bank Account List Load By Website Group [ISPORT] SUPERLI…" at bounding box center [462, 121] width 925 height 243
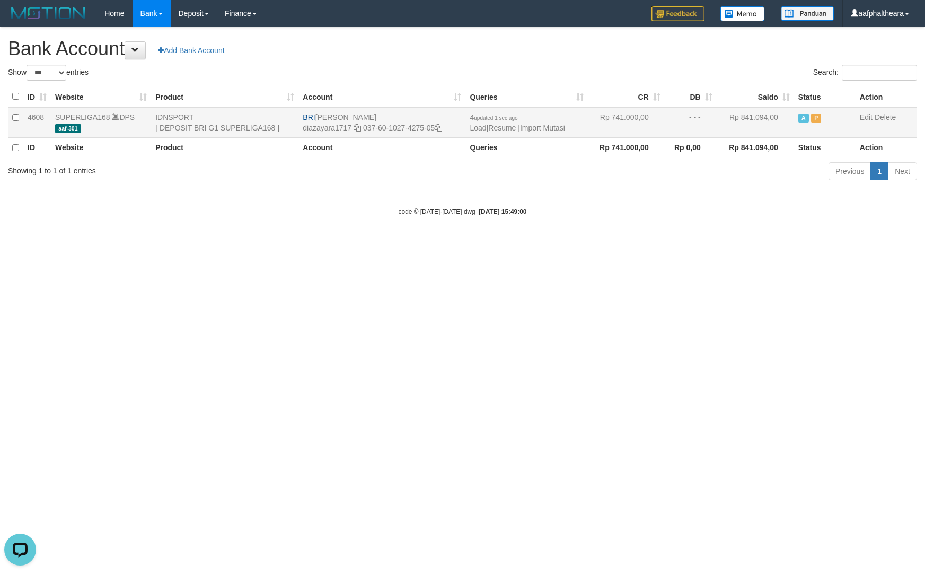
drag, startPoint x: 319, startPoint y: 118, endPoint x: 425, endPoint y: 116, distance: 106.1
click at [425, 116] on td "BRI DIAZ AYARA YUDHA diazayara1717 037-60-1027-4275-05" at bounding box center [381, 122] width 167 height 31
copy td "[PERSON_NAME]"
click at [438, 124] on icon at bounding box center [438, 127] width 7 height 7
copy td "[PERSON_NAME]"
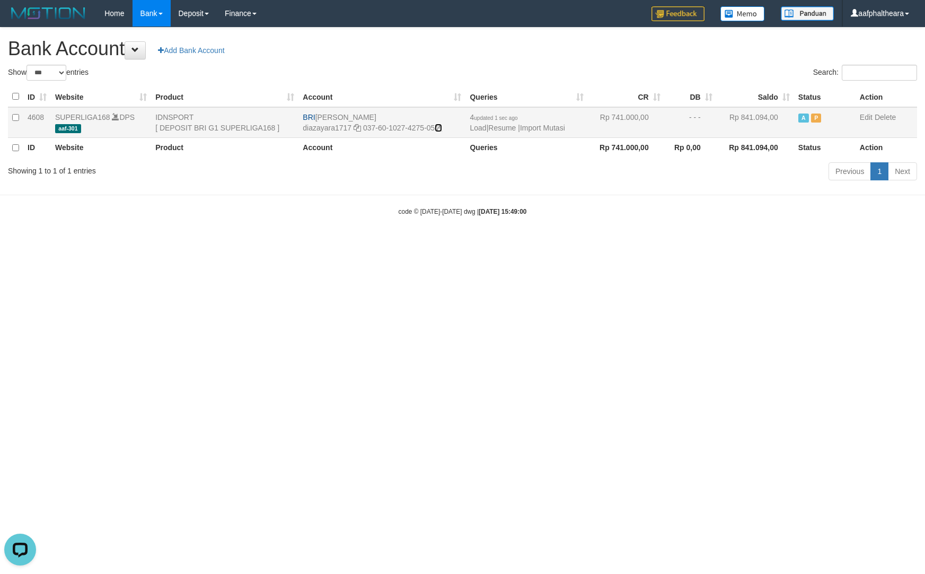
click at [438, 124] on icon at bounding box center [438, 127] width 7 height 7
click at [687, 243] on html "Toggle navigation Home Bank Account List Load By Website Group [ISPORT] SUPERLI…" at bounding box center [462, 121] width 925 height 243
click at [531, 128] on link "Import Mutasi" at bounding box center [542, 128] width 45 height 8
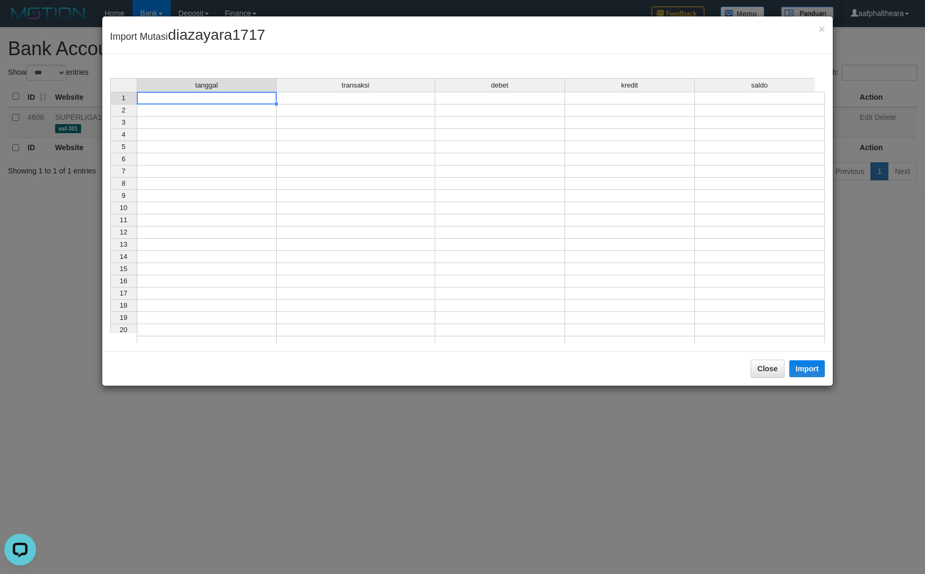
click at [251, 95] on td at bounding box center [207, 98] width 140 height 13
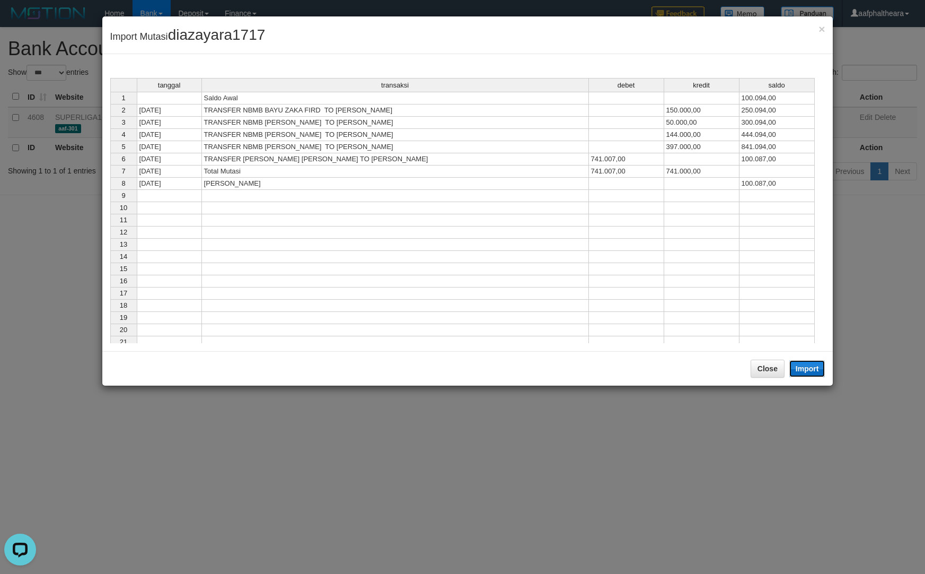
click at [807, 369] on button "Import" at bounding box center [807, 368] width 36 height 17
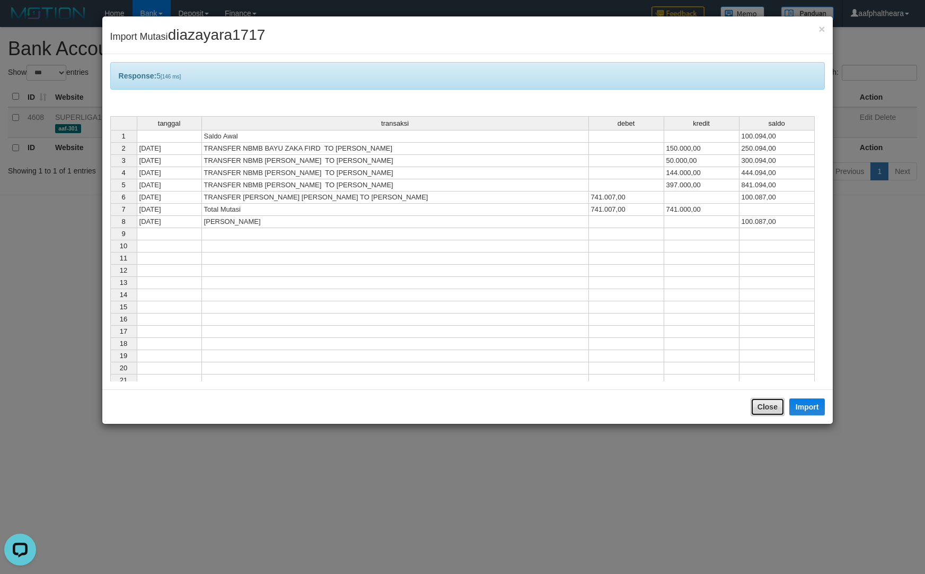
click at [756, 406] on button "Close" at bounding box center [768, 407] width 34 height 18
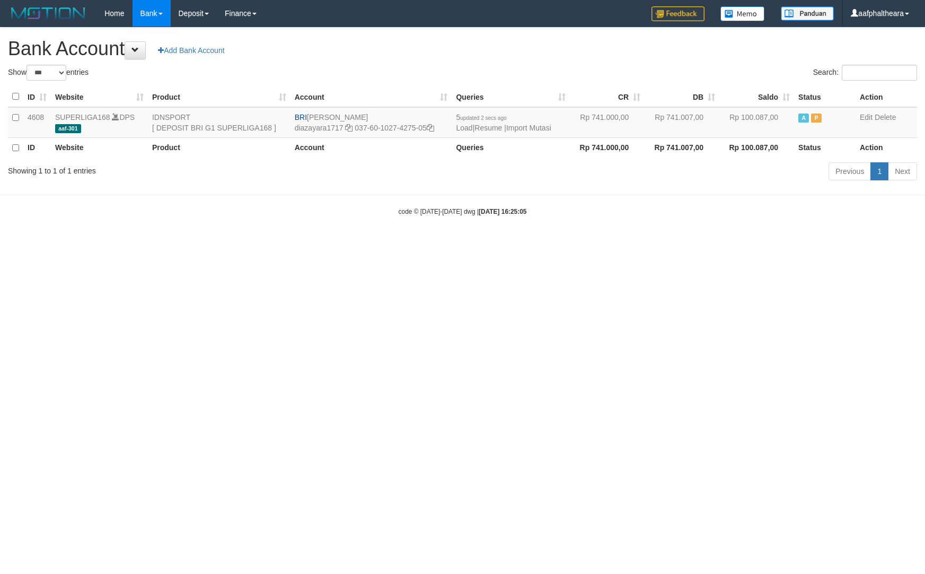
select select "***"
click at [573, 35] on div "**********" at bounding box center [462, 106] width 925 height 156
click at [535, 126] on link "Import Mutasi" at bounding box center [528, 128] width 45 height 8
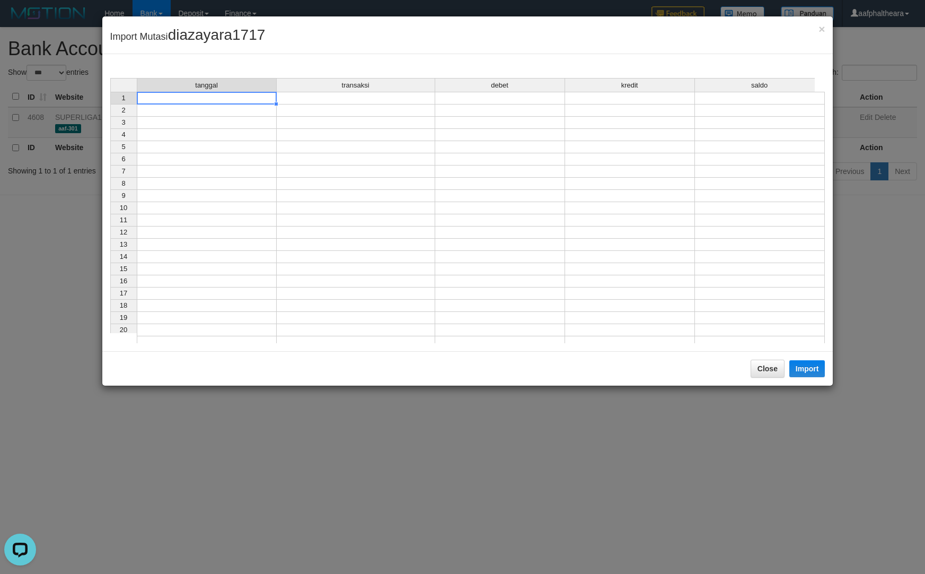
click at [240, 96] on td at bounding box center [207, 98] width 140 height 13
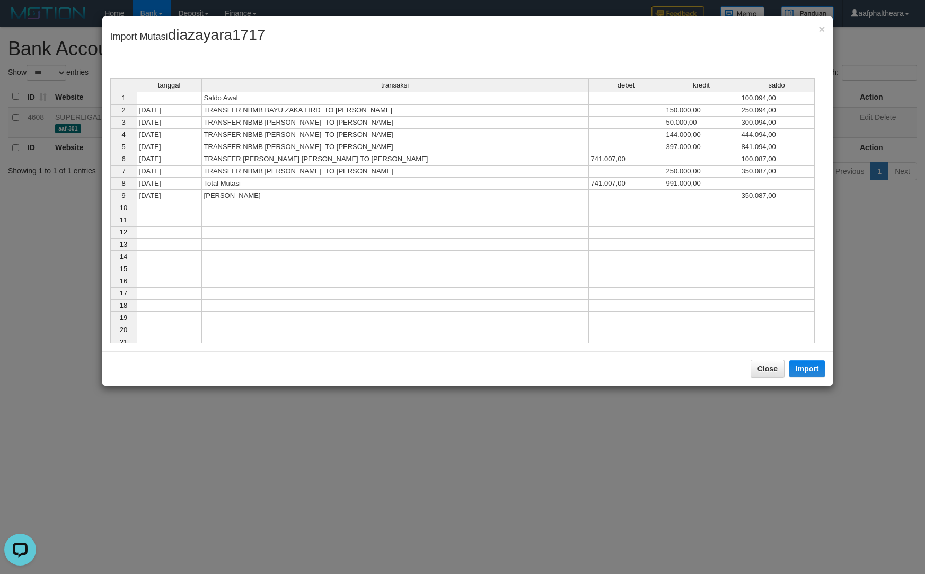
click at [806, 358] on div "Close Import" at bounding box center [467, 368] width 731 height 34
click at [794, 372] on button "Import" at bounding box center [807, 368] width 36 height 17
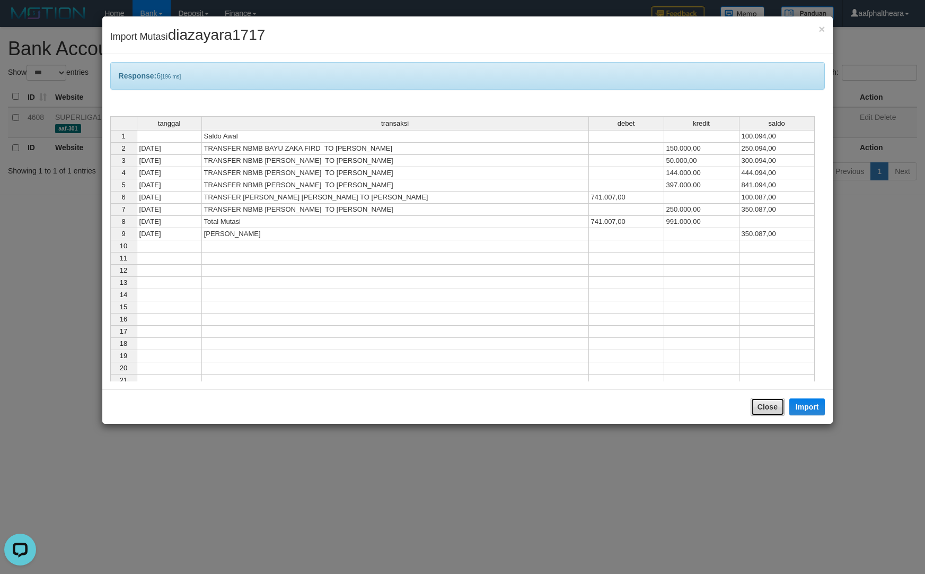
click at [767, 403] on button "Close" at bounding box center [768, 407] width 34 height 18
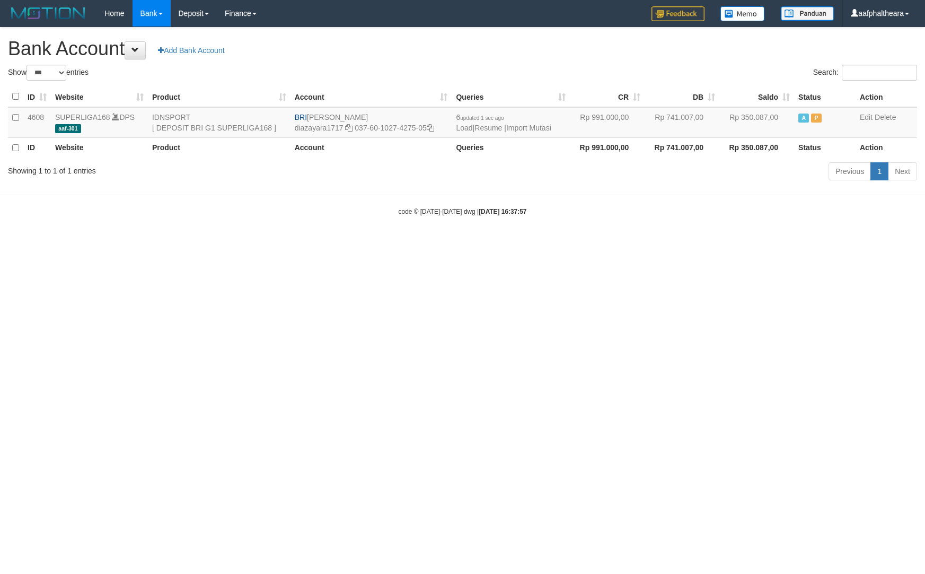
select select "***"
click at [745, 243] on html "Toggle navigation Home Bank Account List Load By Website Group [ISPORT] SUPERLI…" at bounding box center [462, 121] width 925 height 243
select select "***"
click at [718, 243] on html "Toggle navigation Home Bank Account List Load By Website Group [ISPORT] SUPERLI…" at bounding box center [462, 121] width 925 height 243
click at [540, 125] on link "Import Mutasi" at bounding box center [528, 128] width 45 height 8
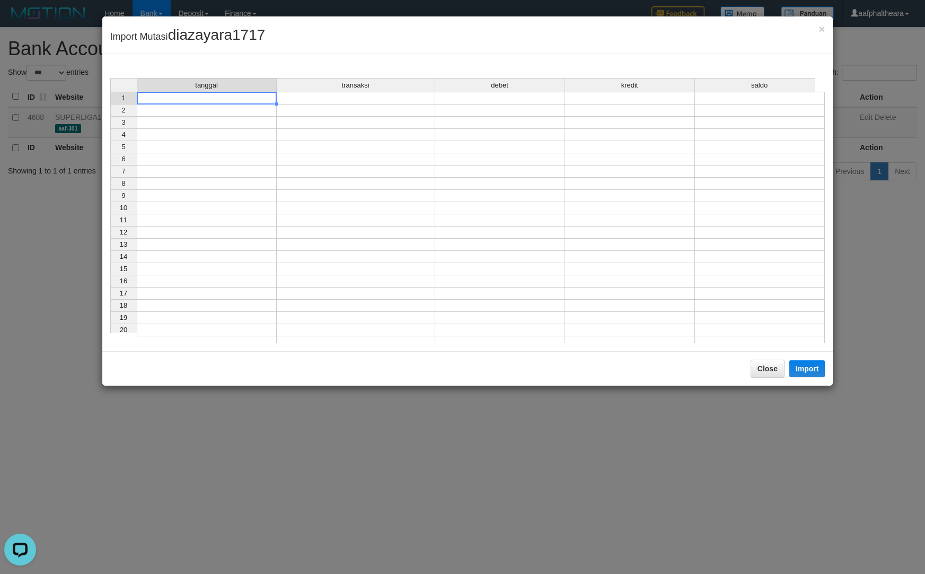
click at [272, 100] on td at bounding box center [207, 98] width 140 height 13
click at [259, 102] on td at bounding box center [207, 98] width 140 height 13
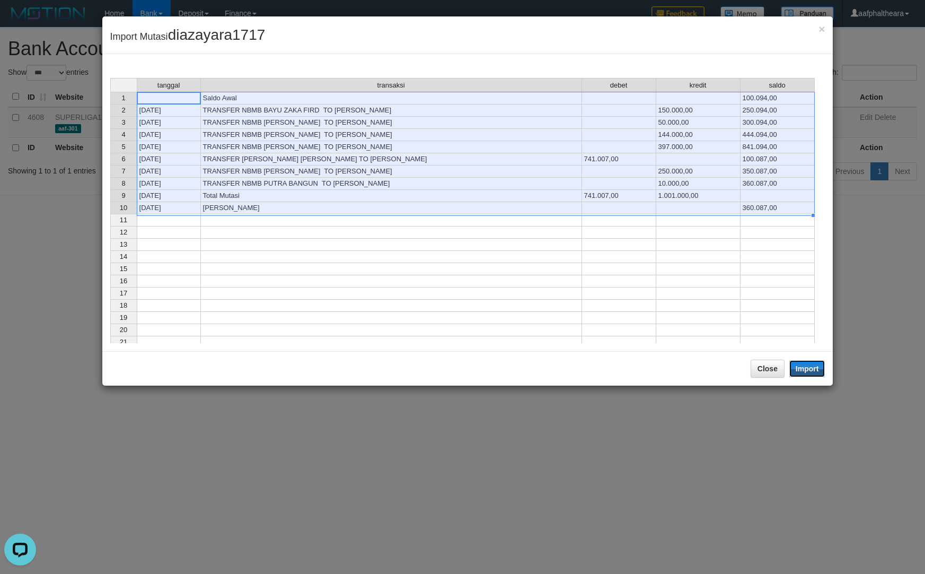
drag, startPoint x: 801, startPoint y: 365, endPoint x: 789, endPoint y: 375, distance: 15.8
click at [799, 364] on button "Import" at bounding box center [807, 368] width 36 height 17
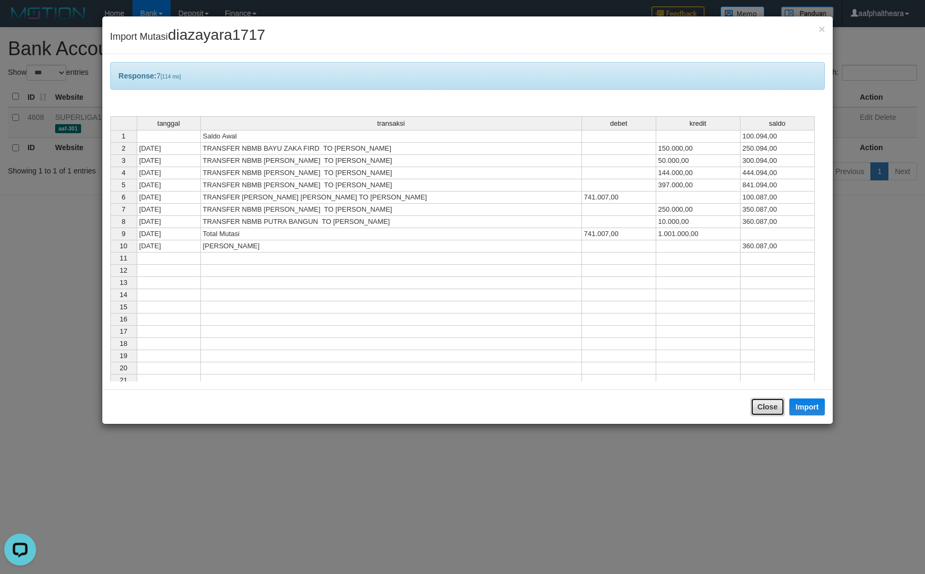
click at [775, 404] on button "Close" at bounding box center [768, 407] width 34 height 18
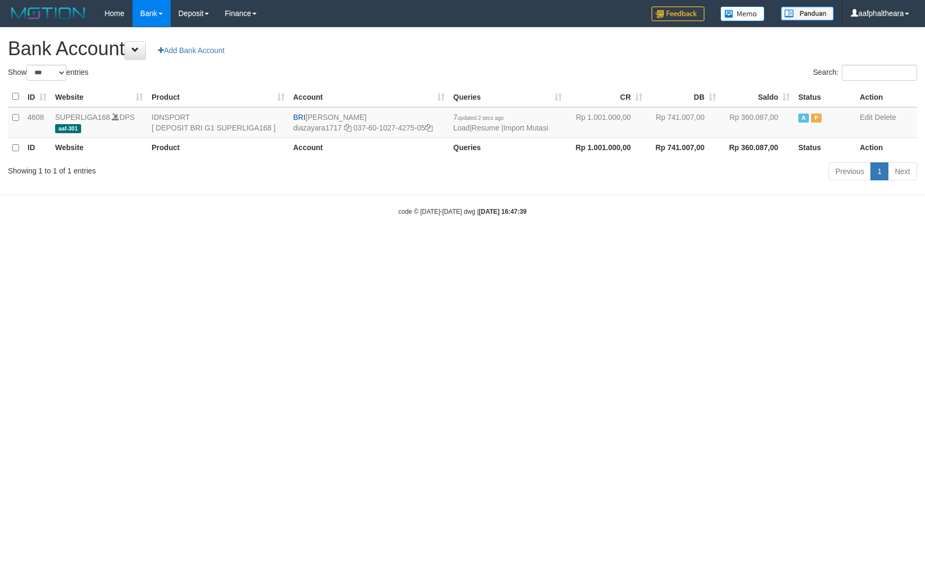
select select "***"
click at [760, 243] on html "Toggle navigation Home Bank Account List Load By Website Group [ISPORT] SUPERLI…" at bounding box center [462, 121] width 925 height 243
drag, startPoint x: 606, startPoint y: 293, endPoint x: 607, endPoint y: 271, distance: 21.8
click at [608, 243] on html "Toggle navigation Home Bank Account List Load By Website Group [ISPORT] SUPERLI…" at bounding box center [462, 121] width 925 height 243
click at [520, 127] on link "Import Mutasi" at bounding box center [525, 128] width 45 height 8
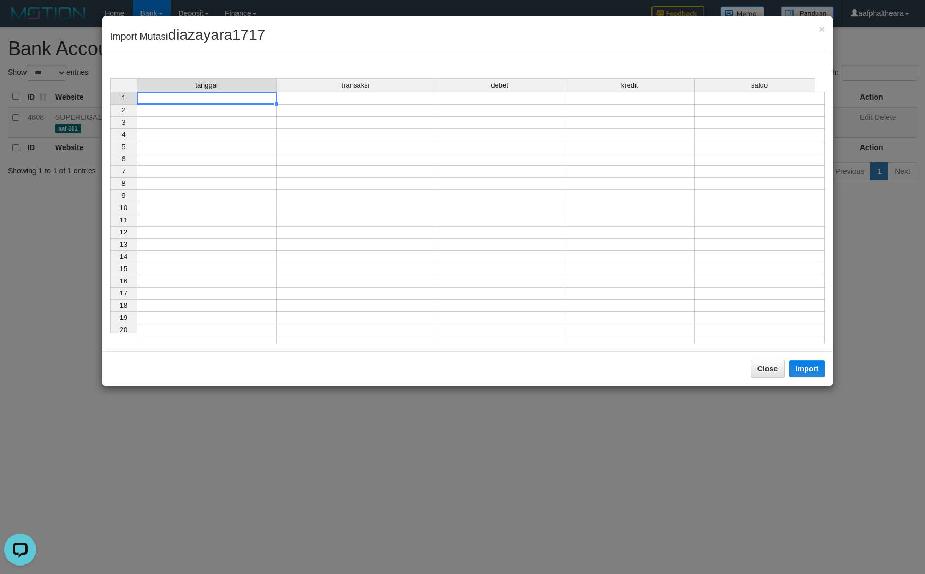
click at [223, 102] on td at bounding box center [207, 98] width 140 height 13
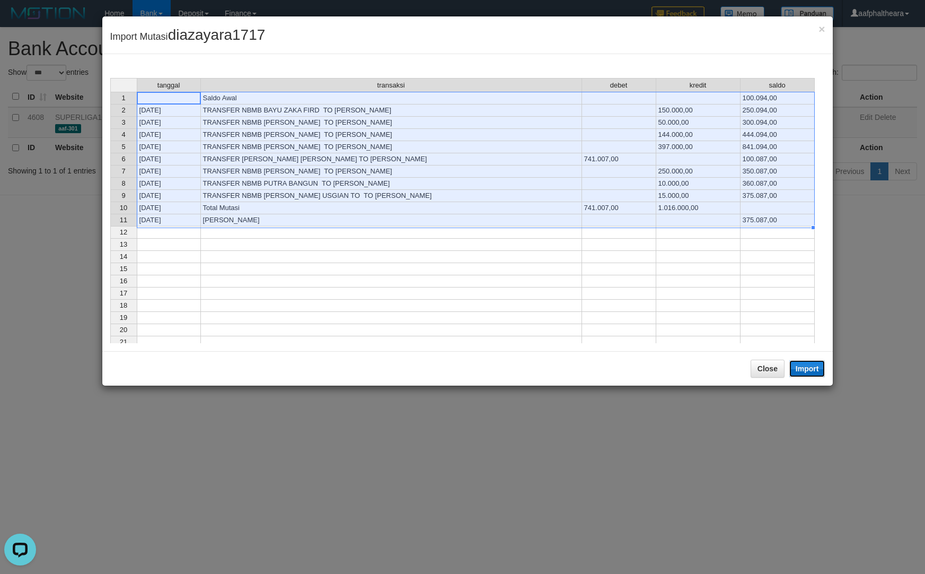
click at [803, 371] on button "Import" at bounding box center [807, 368] width 36 height 17
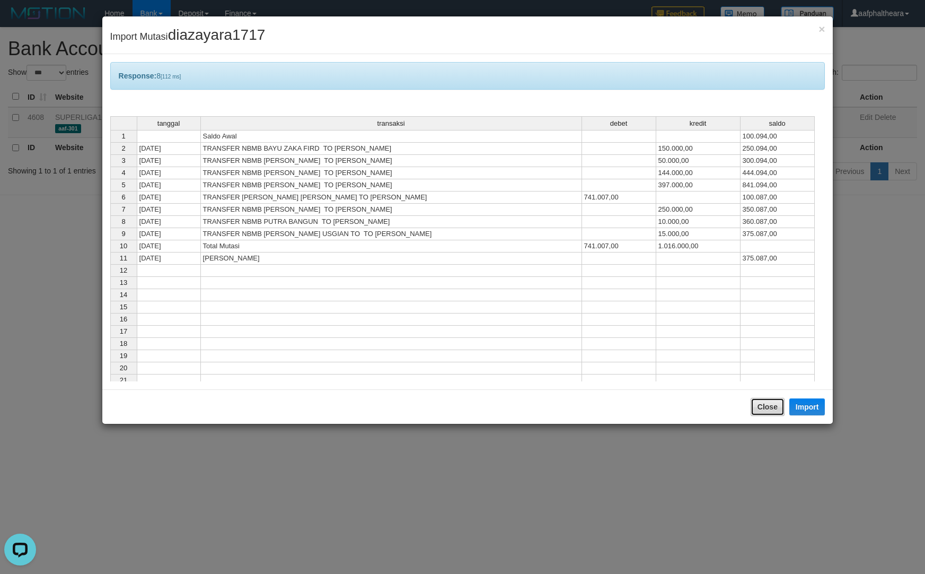
click at [764, 398] on button "Close" at bounding box center [768, 407] width 34 height 18
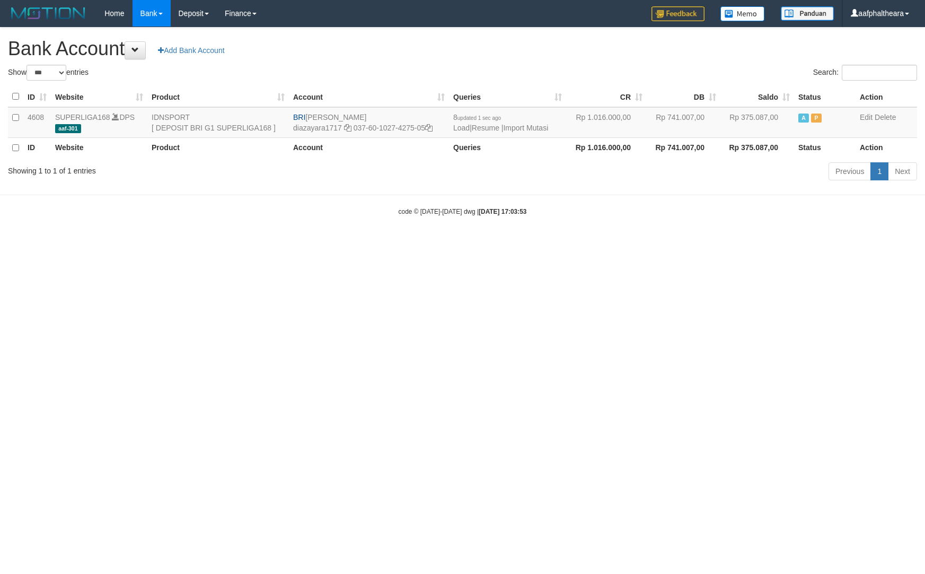
select select "***"
drag, startPoint x: 586, startPoint y: 321, endPoint x: 504, endPoint y: 192, distance: 152.3
click at [584, 243] on html "Toggle navigation Home Bank Account List Load By Website Group [ISPORT] SUPERLI…" at bounding box center [462, 121] width 925 height 243
click at [525, 128] on link "Import Mutasi" at bounding box center [525, 128] width 45 height 8
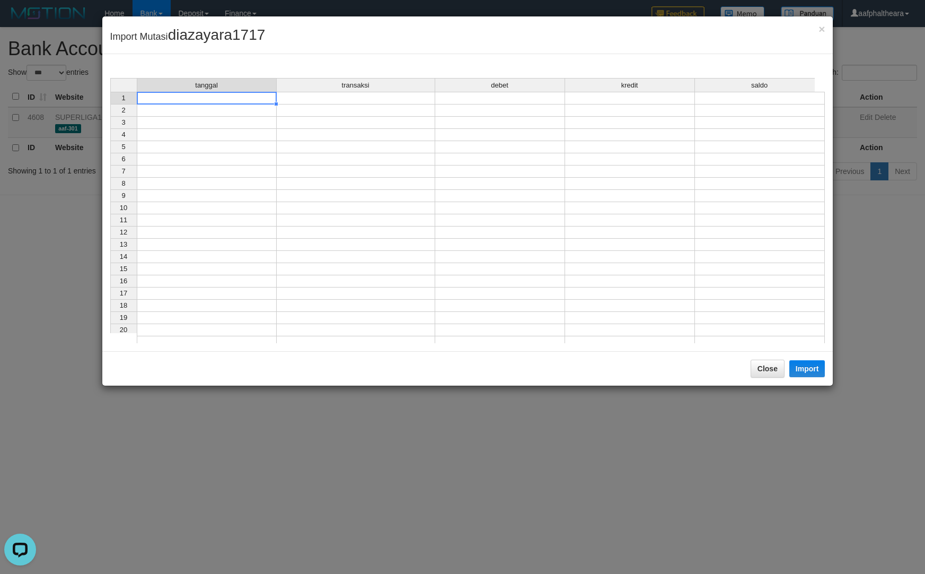
click at [256, 95] on td at bounding box center [207, 98] width 140 height 13
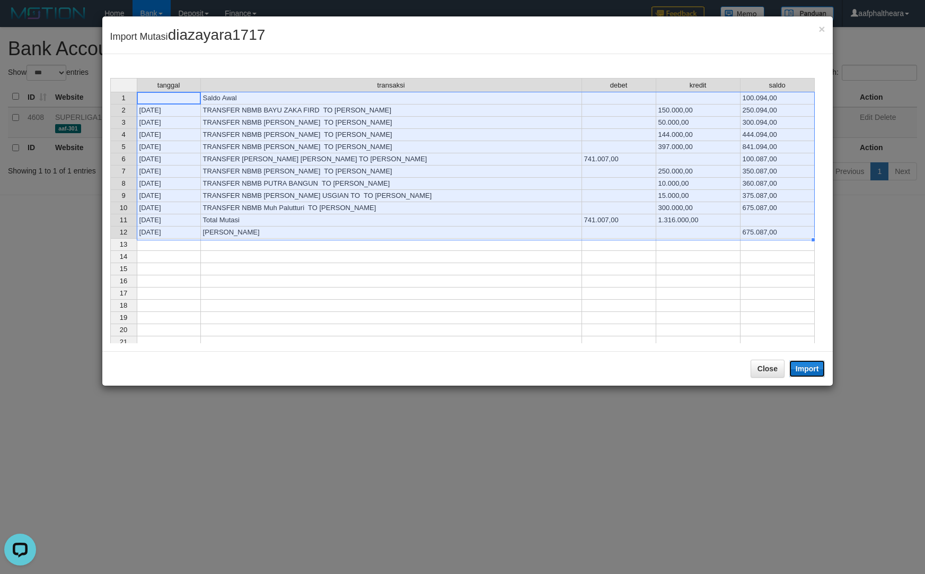
click at [799, 367] on button "Import" at bounding box center [807, 368] width 36 height 17
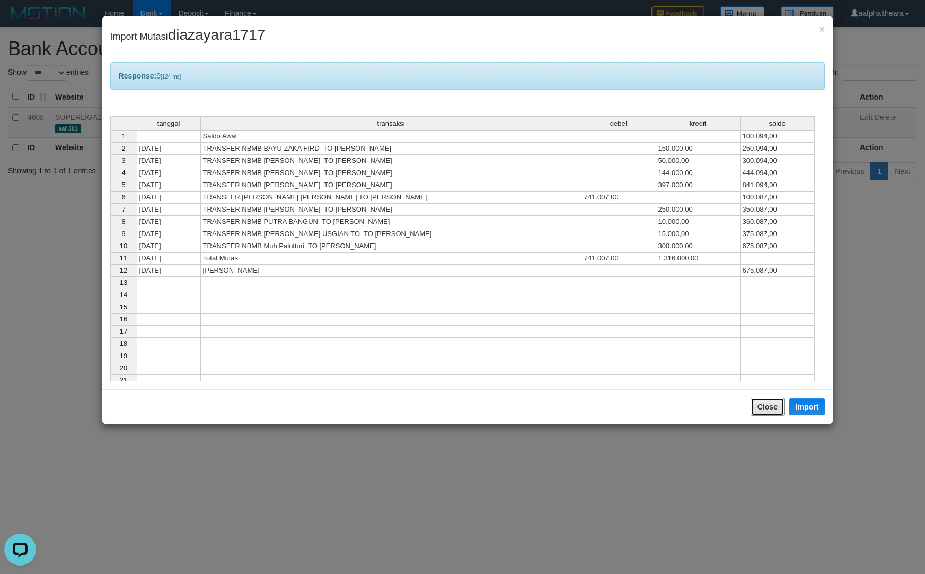
click at [766, 403] on button "Close" at bounding box center [768, 407] width 34 height 18
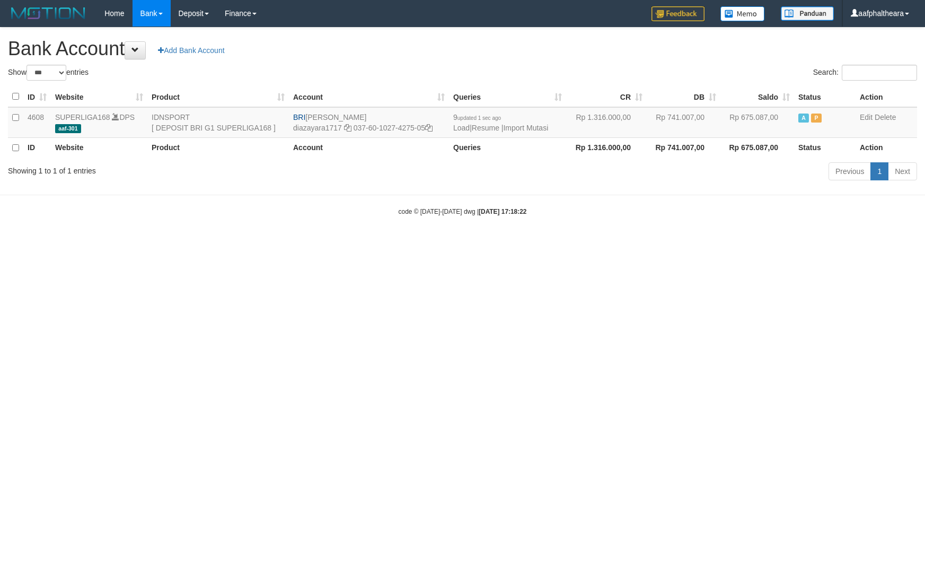
select select "***"
click at [640, 243] on html "Toggle navigation Home Bank Account List Load By Website Group [ISPORT] SUPERLI…" at bounding box center [462, 121] width 925 height 243
click at [656, 36] on div "**********" at bounding box center [462, 106] width 925 height 156
click at [531, 130] on link "Import Mutasi" at bounding box center [525, 128] width 45 height 8
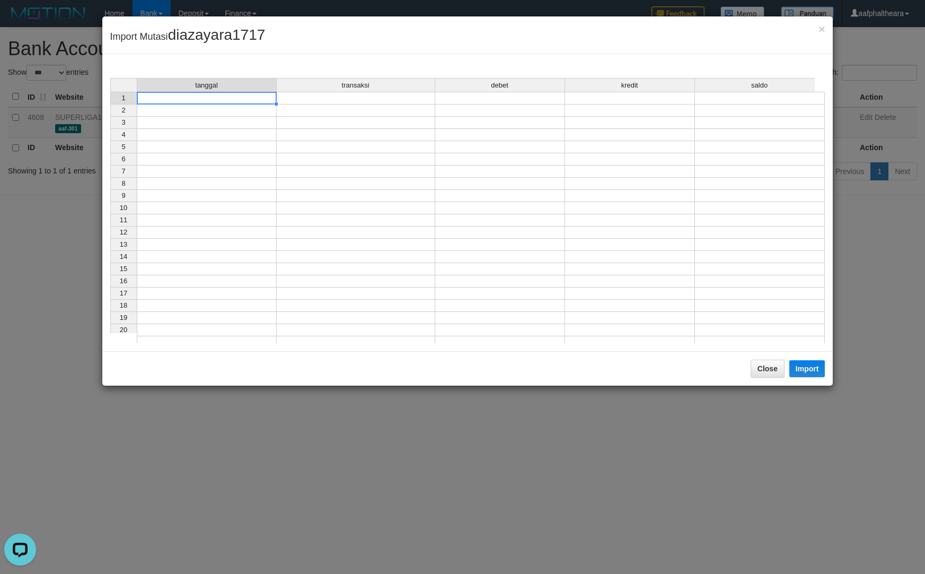
click at [241, 97] on td at bounding box center [207, 98] width 140 height 13
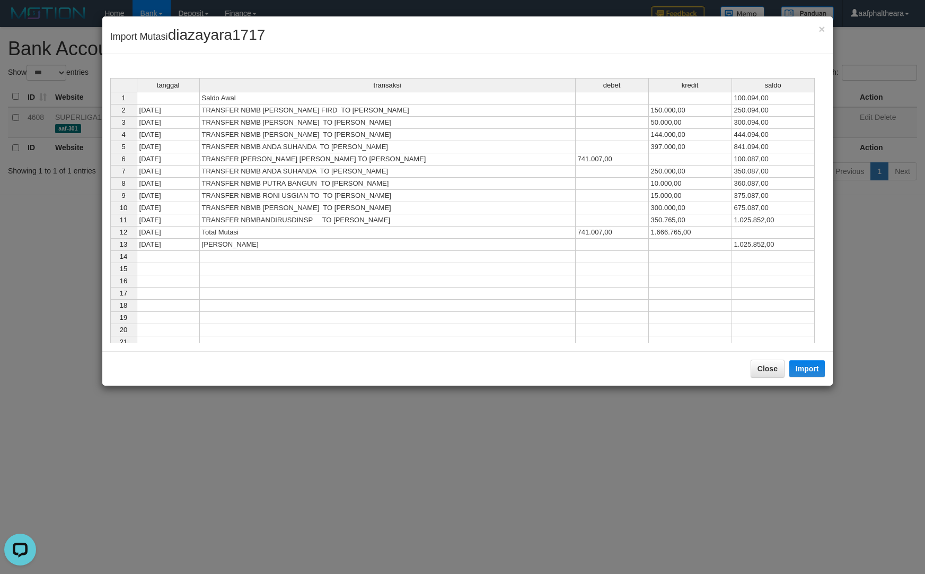
click at [802, 378] on div "Close Import" at bounding box center [467, 368] width 731 height 34
click at [767, 374] on button "Close" at bounding box center [768, 368] width 34 height 18
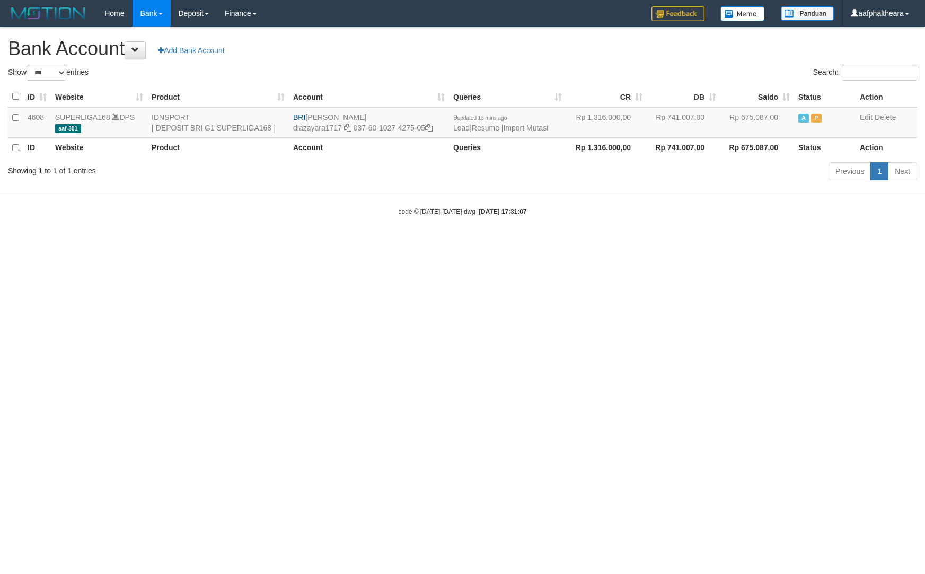
select select "***"
drag, startPoint x: 746, startPoint y: 337, endPoint x: 864, endPoint y: 346, distance: 118.0
click at [755, 243] on html "Toggle navigation Home Bank Account List Load By Website Group [ISPORT] SUPERLI…" at bounding box center [462, 121] width 925 height 243
drag, startPoint x: 684, startPoint y: 232, endPoint x: 672, endPoint y: 221, distance: 16.5
click at [684, 232] on body "Toggle navigation Home Bank Account List Load By Website Group [ISPORT] SUPERLI…" at bounding box center [462, 121] width 925 height 243
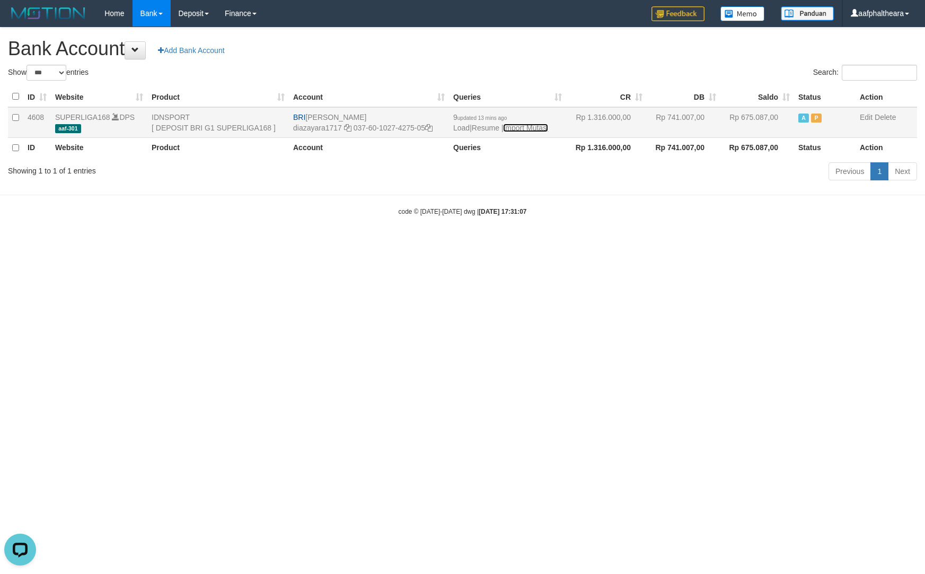
click at [529, 128] on link "Import Mutasi" at bounding box center [525, 128] width 45 height 8
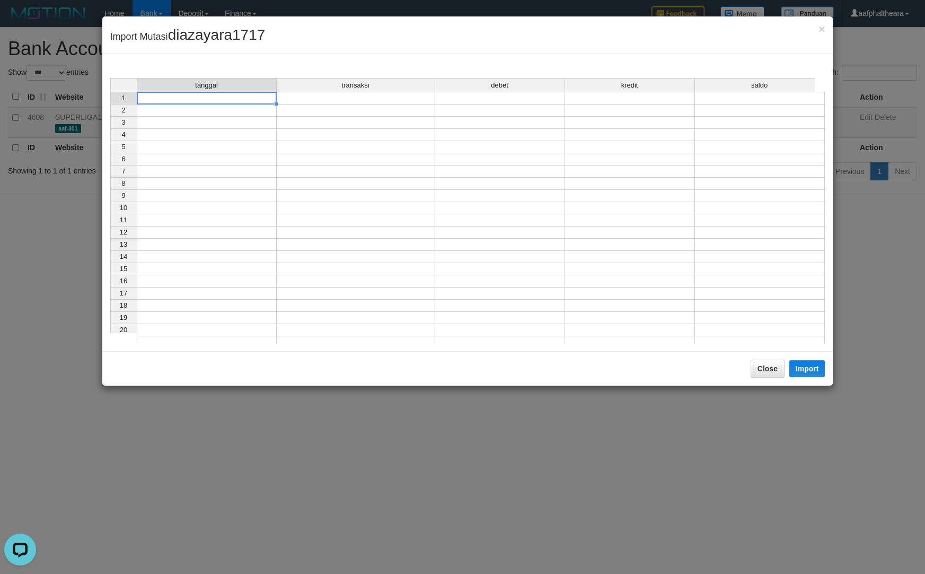
click at [219, 100] on td at bounding box center [207, 98] width 140 height 13
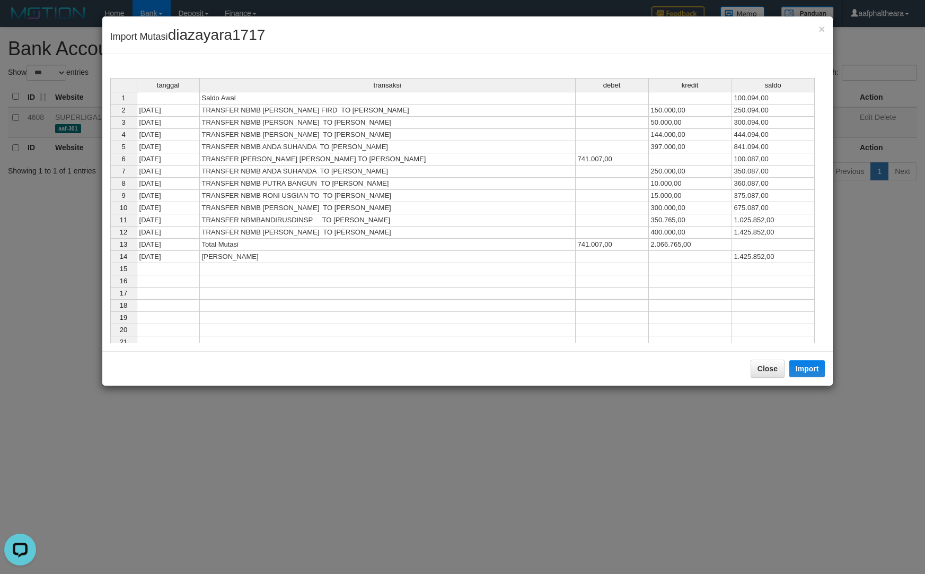
drag, startPoint x: 766, startPoint y: 382, endPoint x: 771, endPoint y: 385, distance: 6.2
click at [766, 382] on div "Close Import" at bounding box center [467, 368] width 731 height 34
click at [806, 377] on button "Import" at bounding box center [807, 368] width 36 height 17
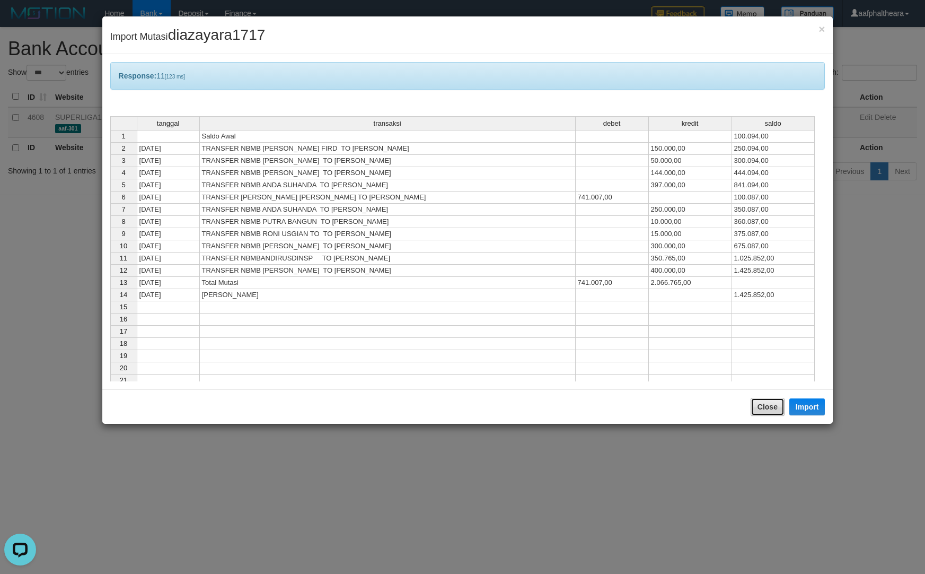
click at [764, 406] on button "Close" at bounding box center [768, 407] width 34 height 18
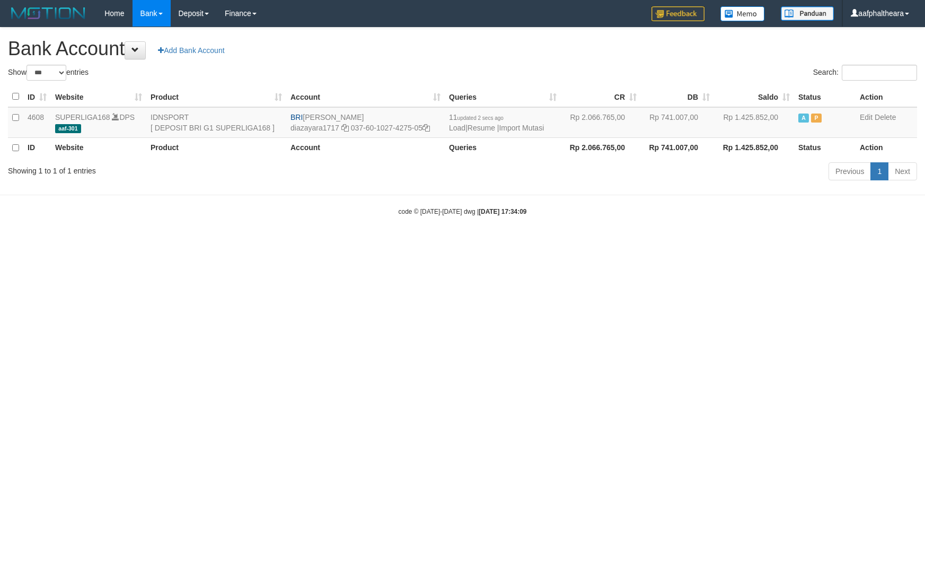
select select "***"
click at [698, 243] on html "Toggle navigation Home Bank Account List Load By Website Group [ISPORT] SUPERLI…" at bounding box center [462, 121] width 925 height 243
drag, startPoint x: 734, startPoint y: 252, endPoint x: 366, endPoint y: 45, distance: 422.7
click at [669, 201] on html "Toggle navigation Home Bank Account List Load By Website Group [ISPORT] SUPERLI…" at bounding box center [462, 121] width 925 height 243
drag, startPoint x: 306, startPoint y: 117, endPoint x: 393, endPoint y: 109, distance: 87.8
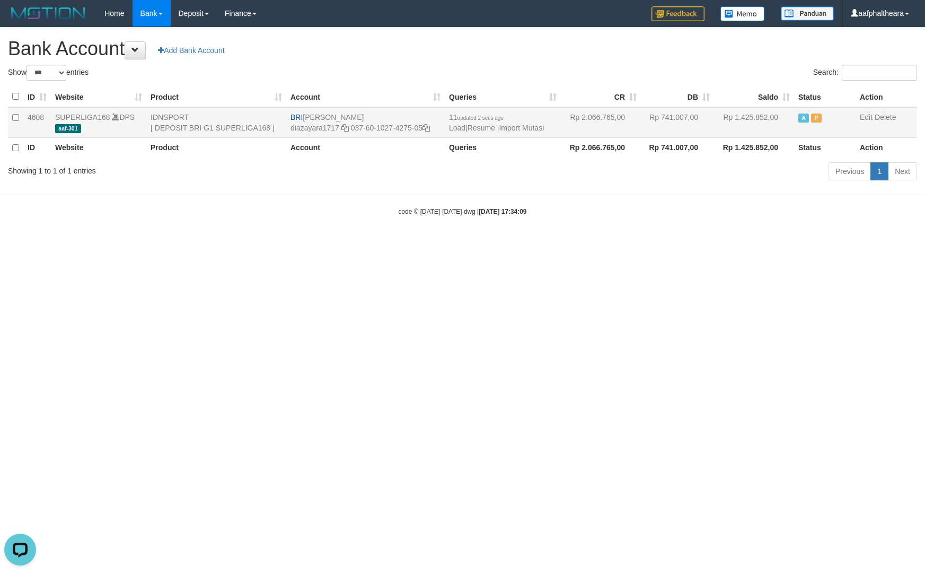
click at [393, 109] on td "BRI [PERSON_NAME] diazayara1717 037-60-1027-4275-05" at bounding box center [365, 122] width 159 height 31
drag, startPoint x: 428, startPoint y: 330, endPoint x: 413, endPoint y: 291, distance: 41.8
click at [430, 243] on html "Toggle navigation Home Bank Account List Load By Website Group [ISPORT] SUPERLI…" at bounding box center [462, 121] width 925 height 243
drag, startPoint x: 321, startPoint y: 117, endPoint x: 393, endPoint y: 113, distance: 72.2
click at [393, 113] on td "BRI [PERSON_NAME] diazayara1717 037-60-1027-4275-05" at bounding box center [365, 122] width 159 height 31
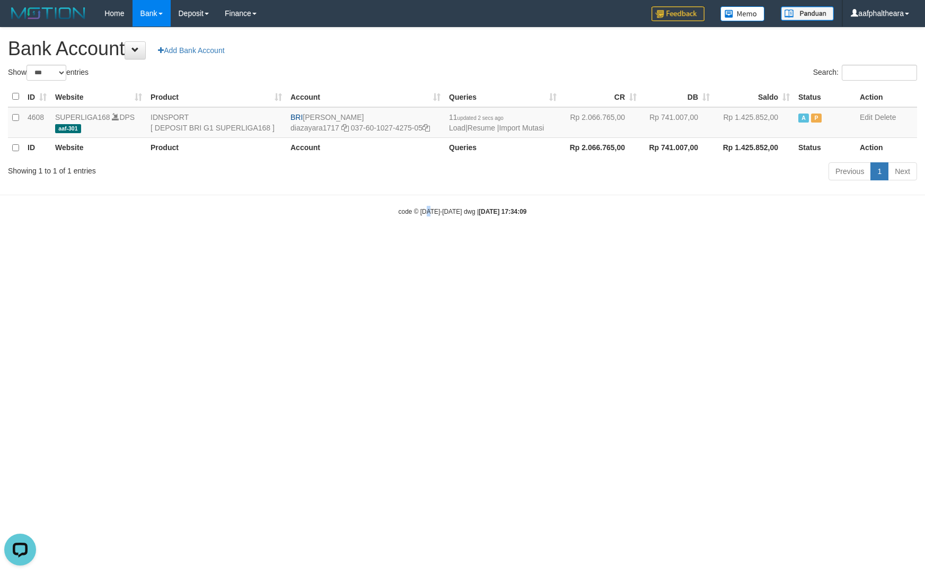
copy td "[PERSON_NAME]"
click at [430, 128] on icon at bounding box center [426, 127] width 7 height 7
copy td "[PERSON_NAME]"
click at [430, 128] on icon at bounding box center [426, 127] width 7 height 7
drag, startPoint x: 807, startPoint y: 267, endPoint x: 801, endPoint y: 266, distance: 5.9
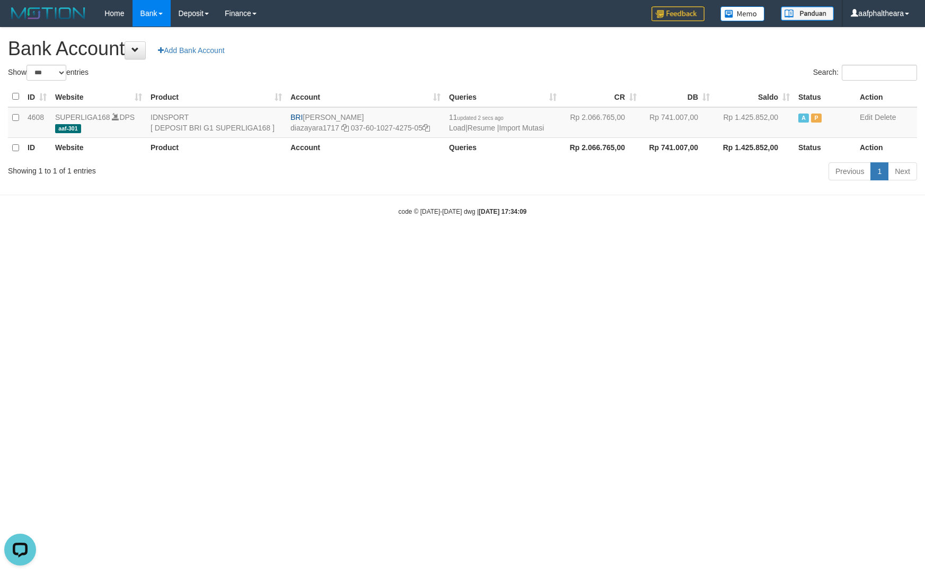
click at [802, 243] on html "Toggle navigation Home Bank Account List Load By Website Group [ISPORT] SUPERLI…" at bounding box center [462, 121] width 925 height 243
click at [526, 128] on link "Import Mutasi" at bounding box center [521, 128] width 45 height 8
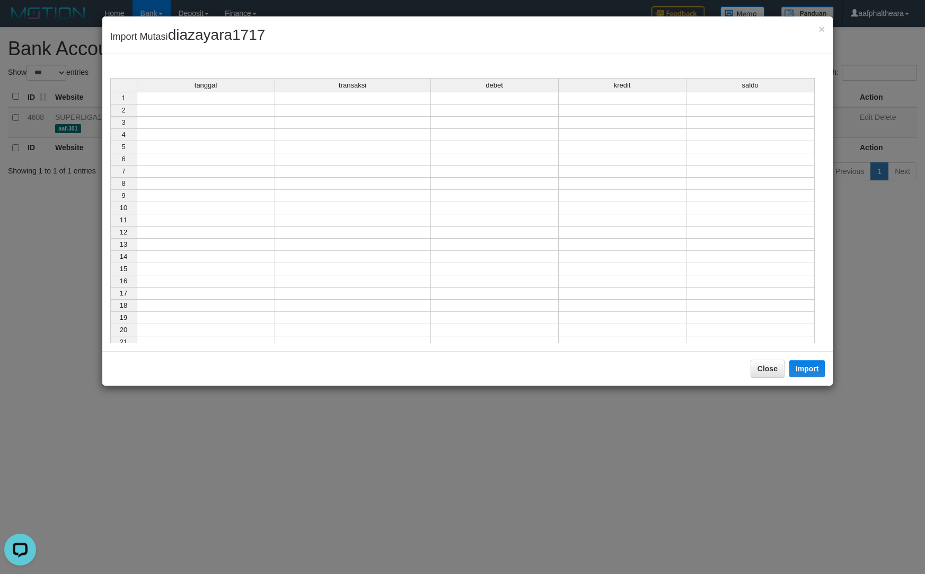
click at [243, 99] on td at bounding box center [206, 98] width 138 height 13
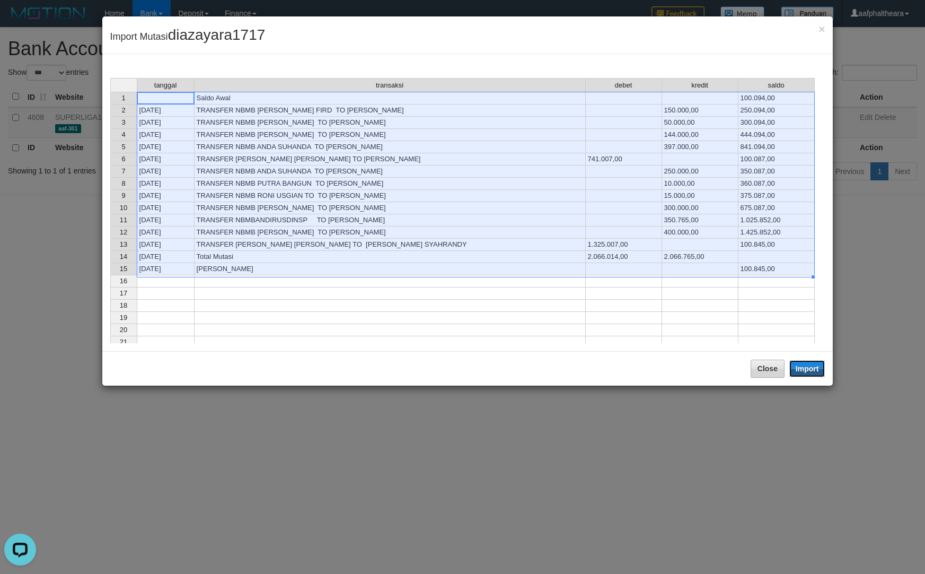
drag, startPoint x: 813, startPoint y: 369, endPoint x: 765, endPoint y: 406, distance: 60.1
click at [814, 369] on button "Import" at bounding box center [807, 368] width 36 height 17
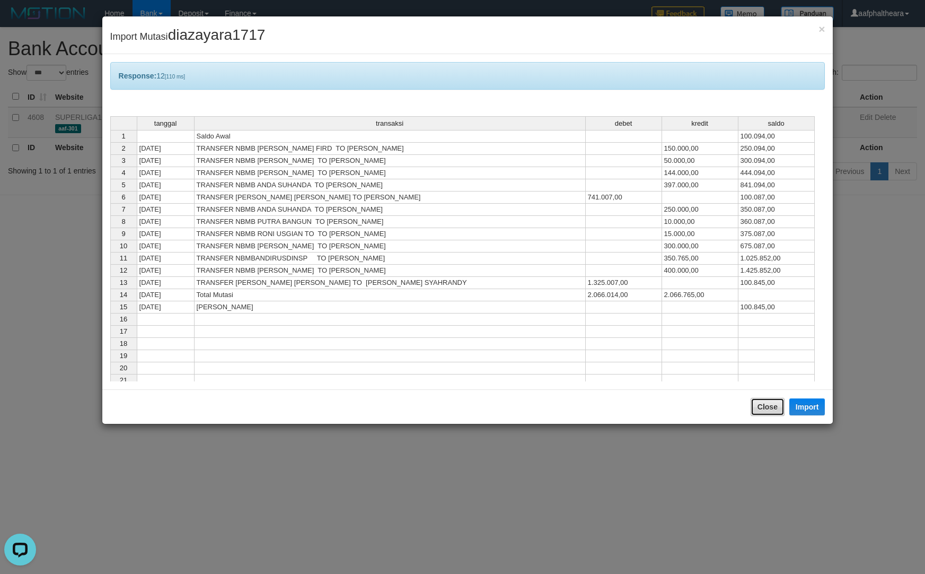
click at [769, 404] on button "Close" at bounding box center [768, 407] width 34 height 18
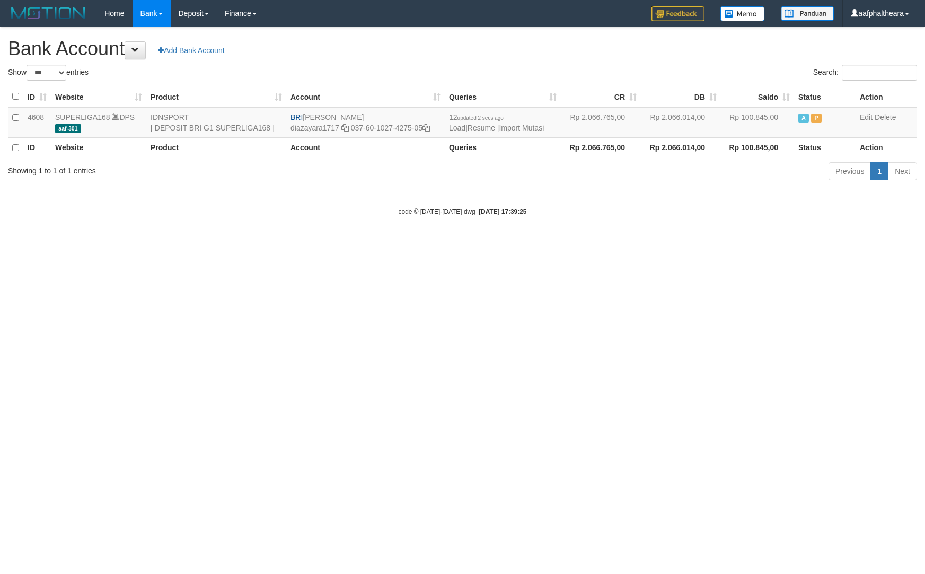
select select "***"
click at [789, 243] on html "Toggle navigation Home Bank Account List Load By Website Group [ISPORT] SUPERLI…" at bounding box center [462, 121] width 925 height 243
select select "***"
drag, startPoint x: 614, startPoint y: 353, endPoint x: 574, endPoint y: 248, distance: 112.7
click at [608, 243] on html "Toggle navigation Home Bank Account List Load By Website Group [ISPORT] SUPERLI…" at bounding box center [462, 121] width 925 height 243
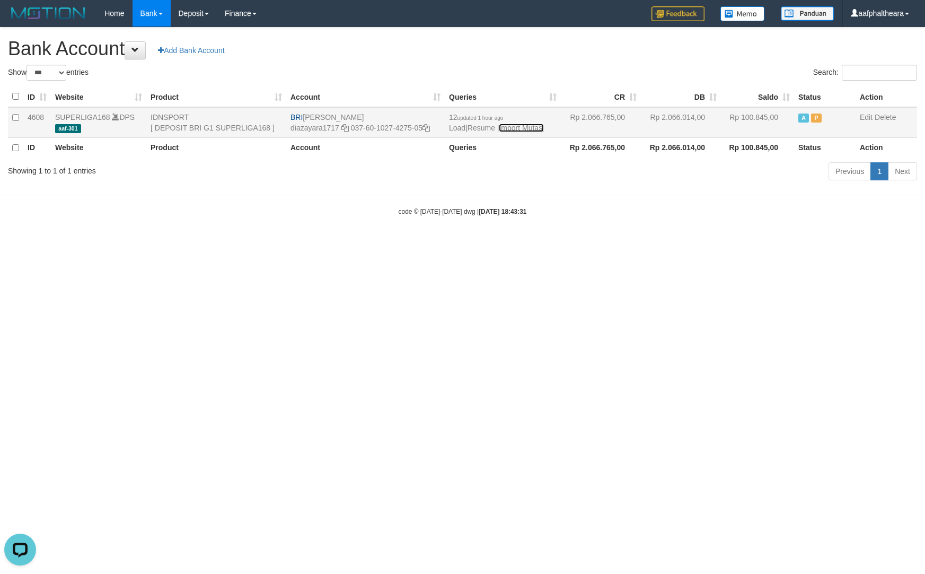
click at [532, 126] on link "Import Mutasi" at bounding box center [521, 128] width 45 height 8
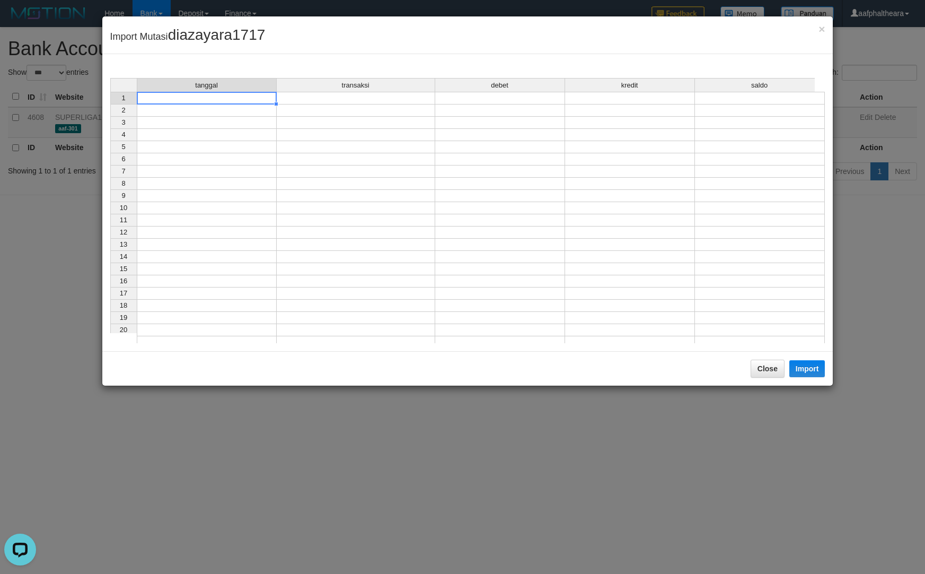
click at [245, 94] on td at bounding box center [207, 98] width 140 height 13
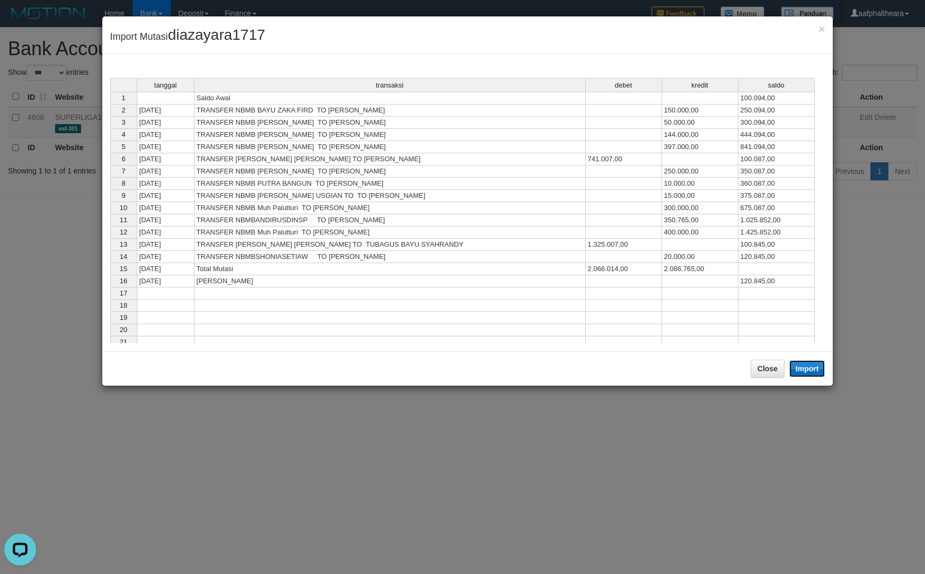
drag, startPoint x: 809, startPoint y: 368, endPoint x: 770, endPoint y: 403, distance: 52.6
click at [809, 369] on button "Import" at bounding box center [807, 368] width 36 height 17
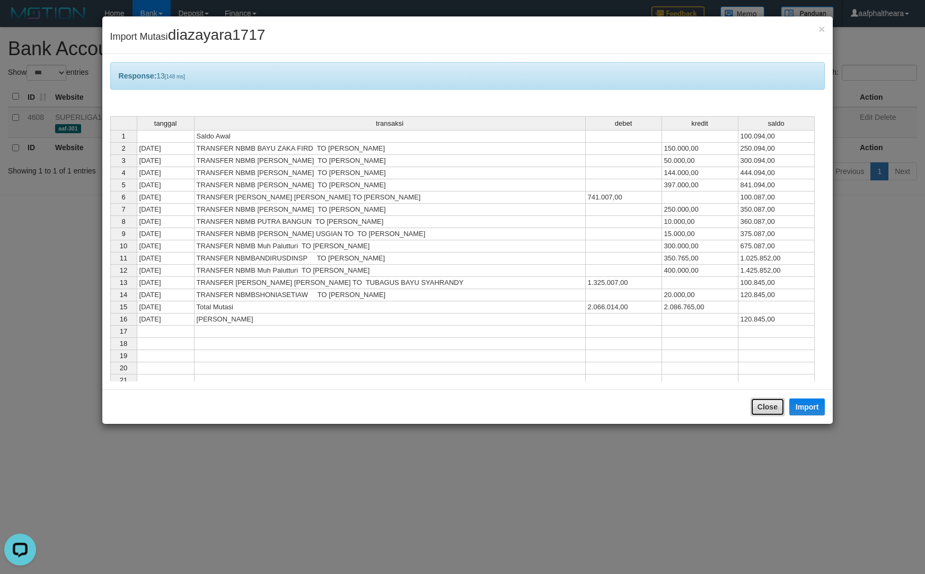
click at [765, 409] on button "Close" at bounding box center [768, 407] width 34 height 18
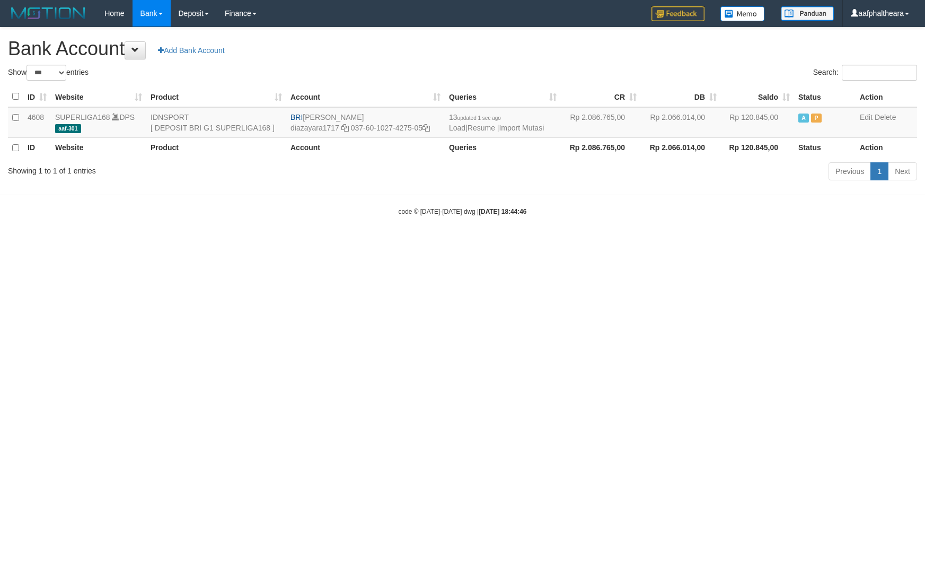
select select "***"
drag, startPoint x: 836, startPoint y: 268, endPoint x: 730, endPoint y: 198, distance: 127.3
click at [809, 243] on html "Toggle navigation Home Bank Account List Load By Website Group [ISPORT] SUPERLI…" at bounding box center [462, 121] width 925 height 243
click at [526, 125] on link "Import Mutasi" at bounding box center [521, 128] width 45 height 8
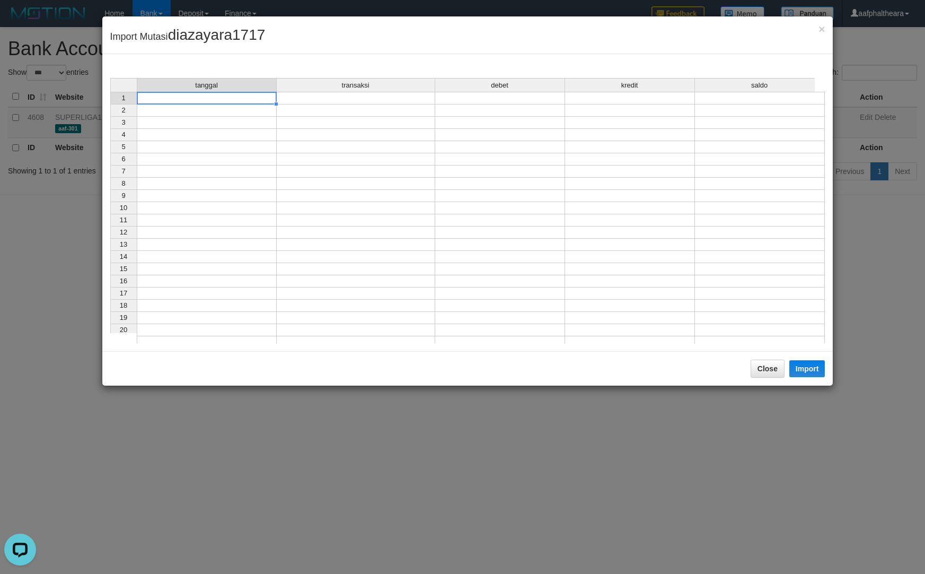
click at [200, 99] on td at bounding box center [207, 98] width 140 height 13
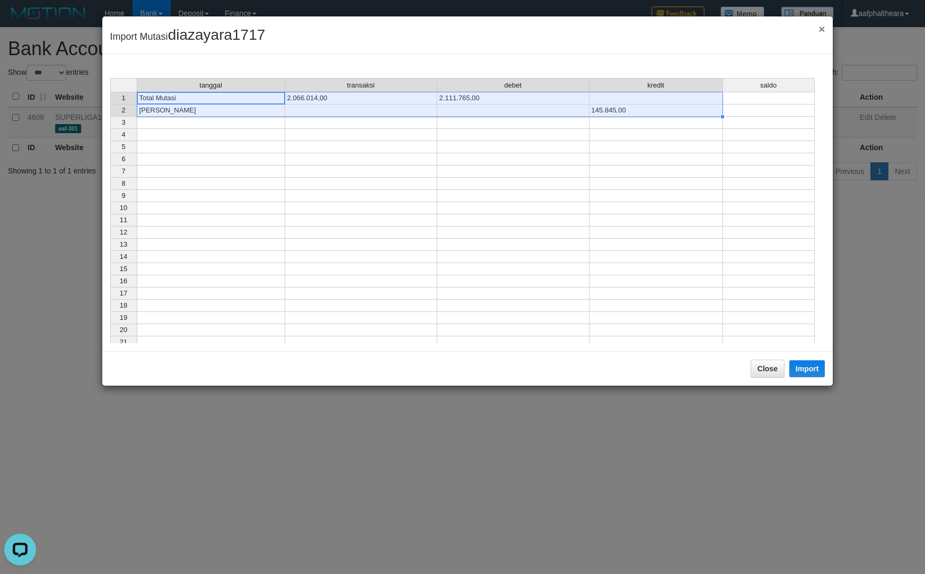
click at [822, 30] on span "×" at bounding box center [822, 29] width 6 height 12
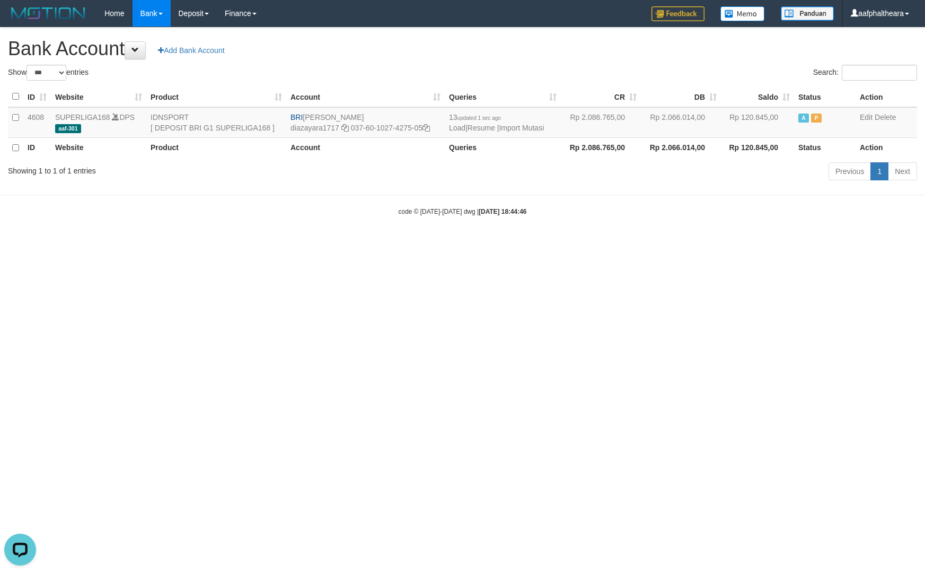
click at [605, 243] on html "Toggle navigation Home Bank Account List Load By Website Group [ISPORT] SUPERLI…" at bounding box center [462, 121] width 925 height 243
click at [518, 125] on link "Import Mutasi" at bounding box center [521, 128] width 45 height 8
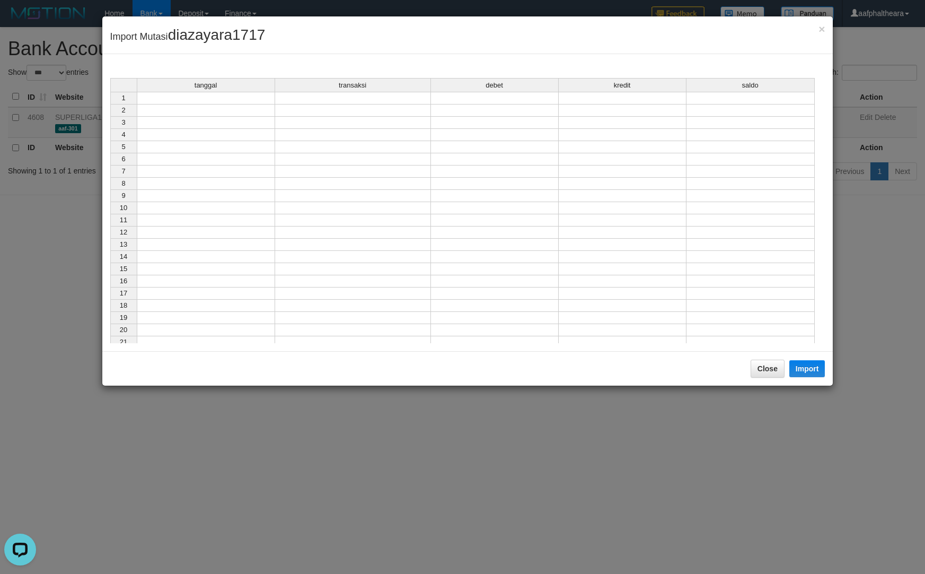
click at [178, 102] on td at bounding box center [206, 98] width 138 height 13
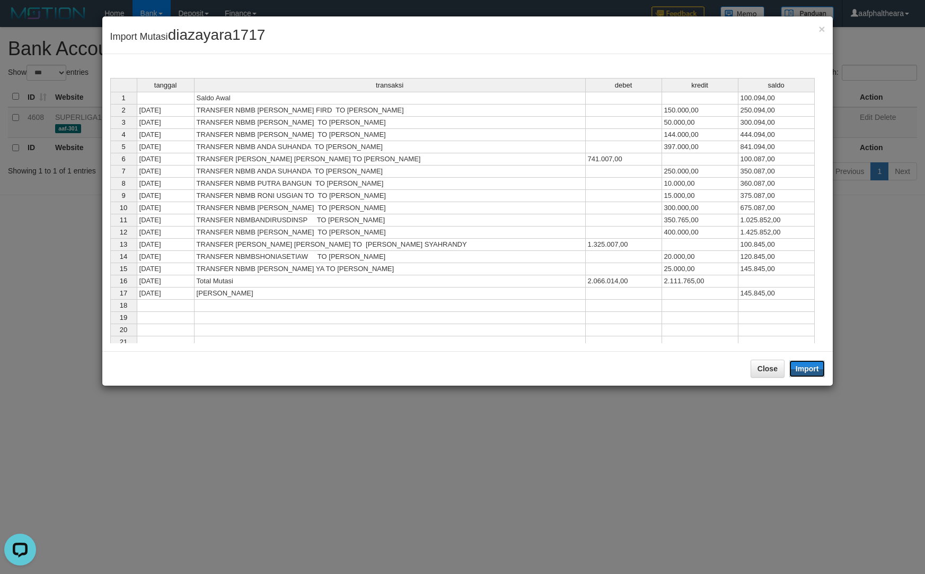
drag, startPoint x: 798, startPoint y: 366, endPoint x: 690, endPoint y: 435, distance: 128.2
click at [798, 367] on button "Import" at bounding box center [807, 368] width 36 height 17
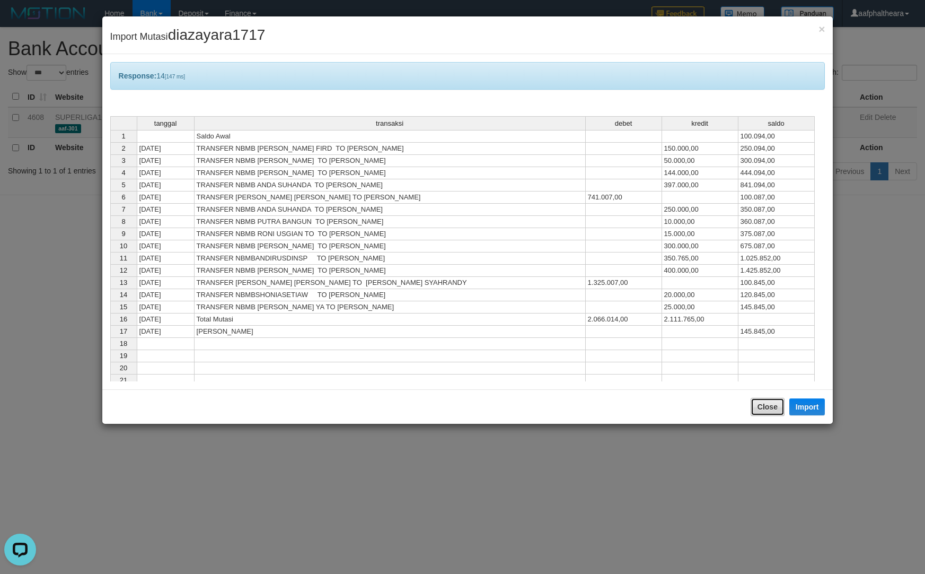
click at [762, 413] on button "Close" at bounding box center [768, 407] width 34 height 18
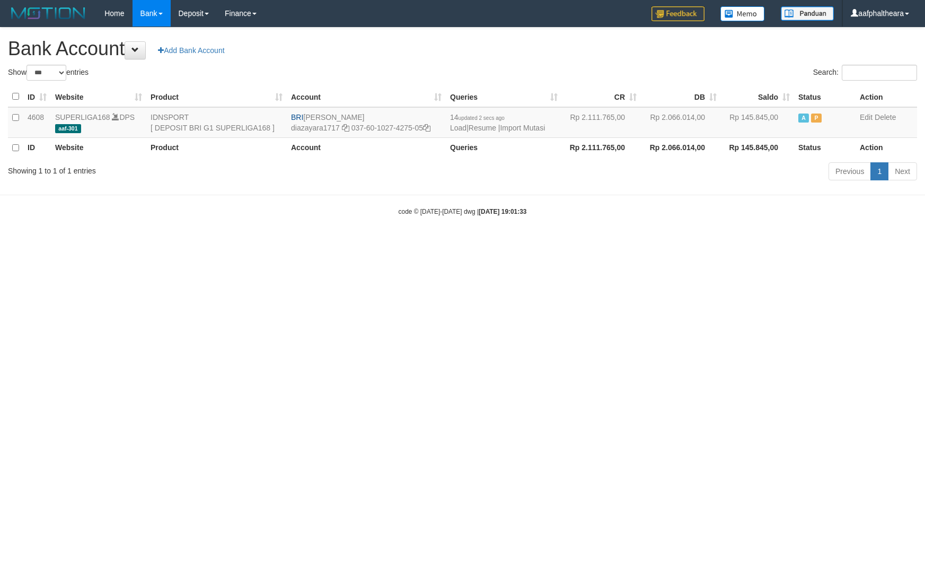
select select "***"
click at [812, 243] on html "Toggle navigation Home Bank Account List Load By Website Group [ISPORT] SUPERLI…" at bounding box center [462, 121] width 925 height 243
click at [529, 128] on link "Import Mutasi" at bounding box center [522, 128] width 45 height 8
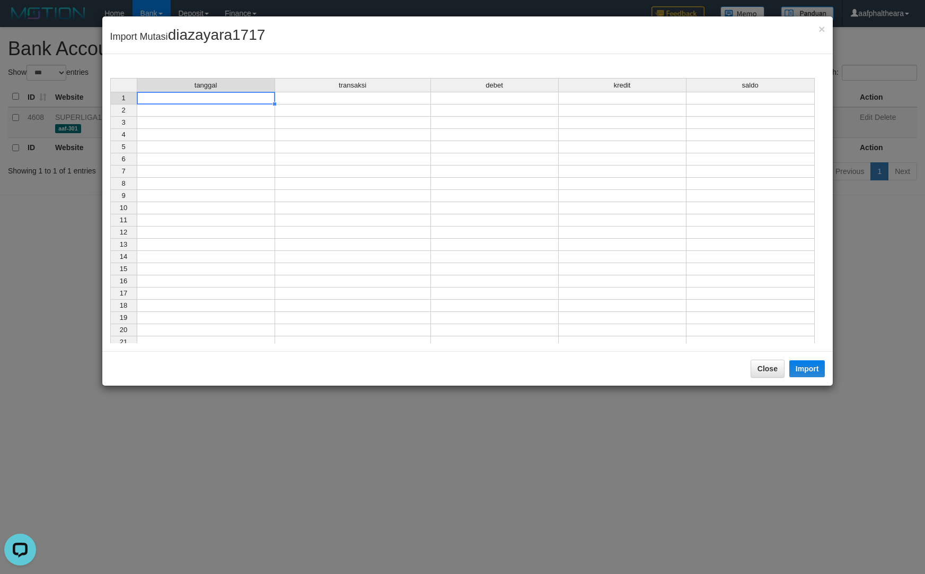
click at [110, 103] on div "tanggal transaksi debet kredit saldo 1 2 3 4 5 6 7 8 9 10 11 12 13 14 15 16 17 …" at bounding box center [110, 213] width 0 height 270
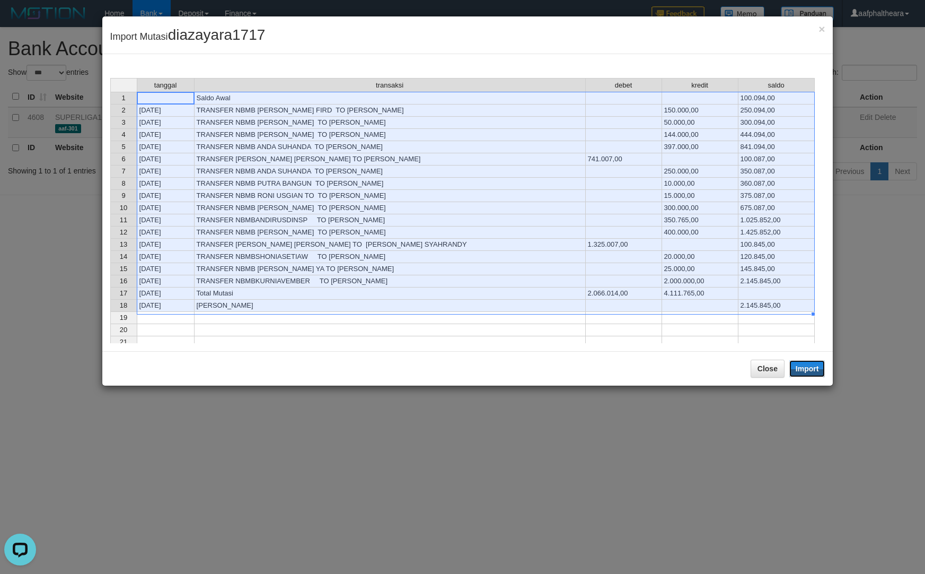
drag, startPoint x: 808, startPoint y: 369, endPoint x: 841, endPoint y: 350, distance: 37.7
click at [839, 351] on div "× Import Mutasi diazayara1717 tanggal transaksi debet kredit saldo 1 Saldo Awal…" at bounding box center [462, 287] width 925 height 574
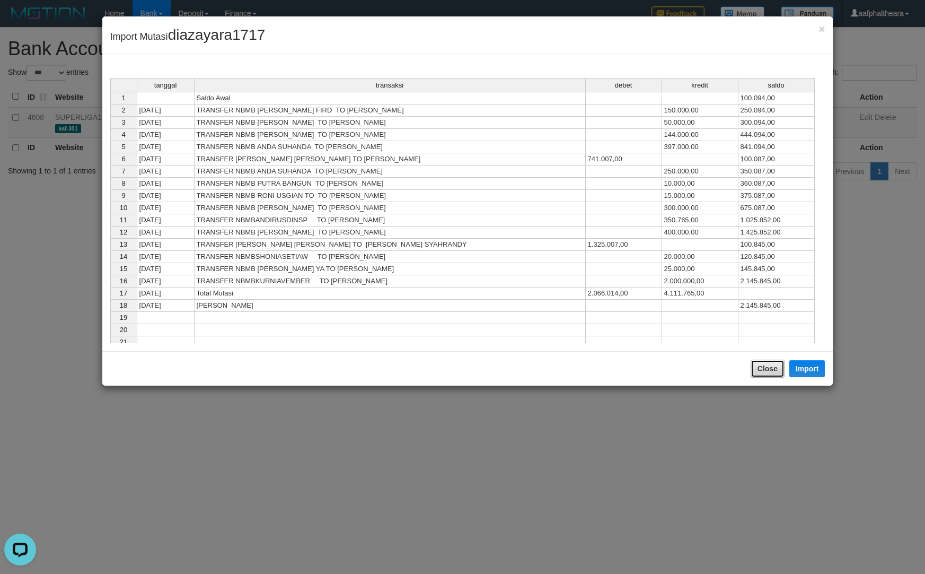
click at [759, 371] on button "Close" at bounding box center [768, 368] width 34 height 18
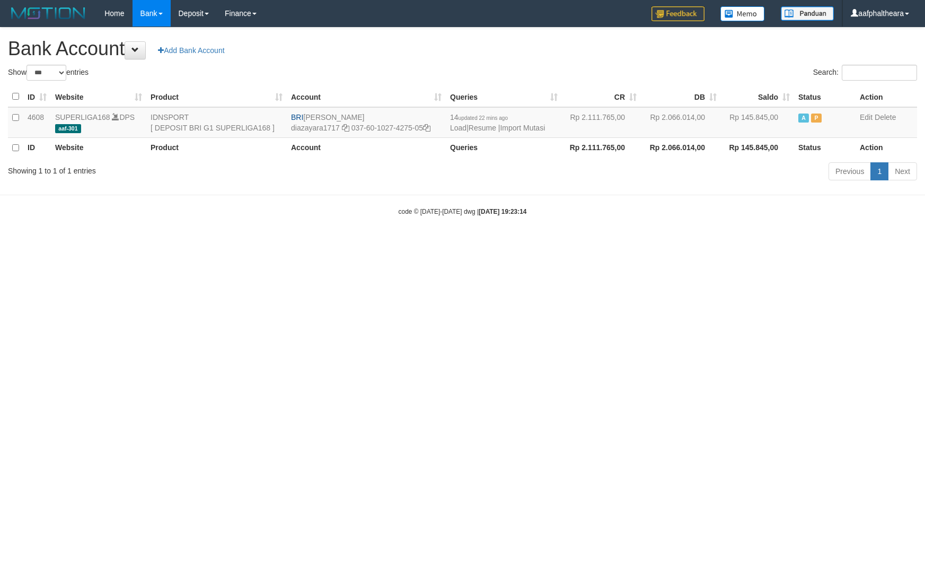
select select "***"
click at [877, 243] on html "Toggle navigation Home Bank Account List Load By Website Group [ISPORT] SUPERLI…" at bounding box center [462, 121] width 925 height 243
click at [533, 125] on link "Import Mutasi" at bounding box center [522, 128] width 45 height 8
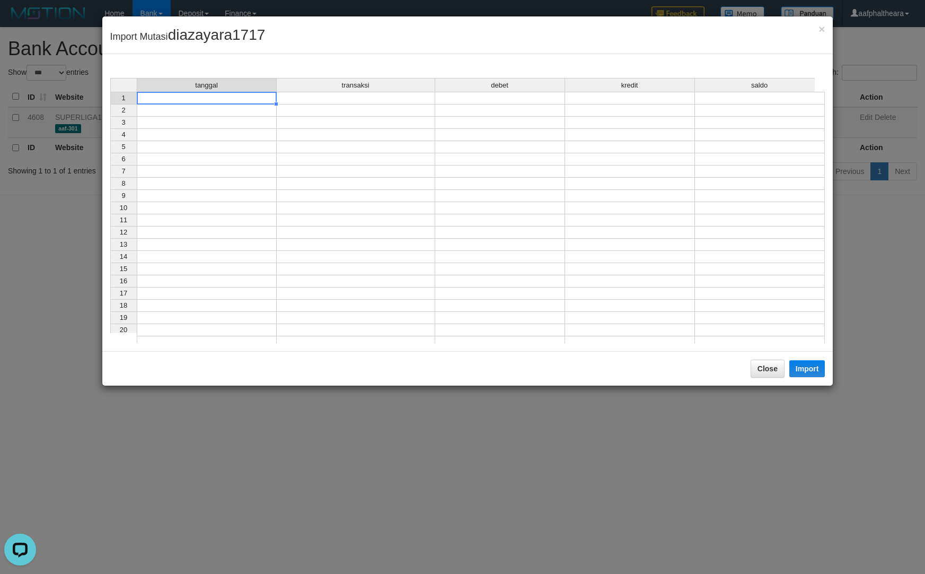
click at [224, 102] on td at bounding box center [207, 98] width 140 height 13
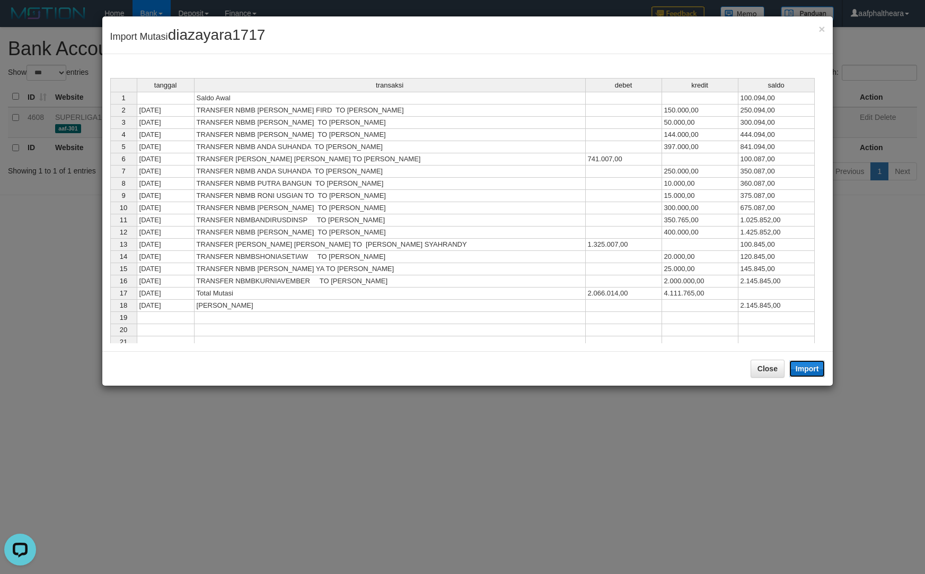
click at [813, 366] on button "Import" at bounding box center [807, 368] width 36 height 17
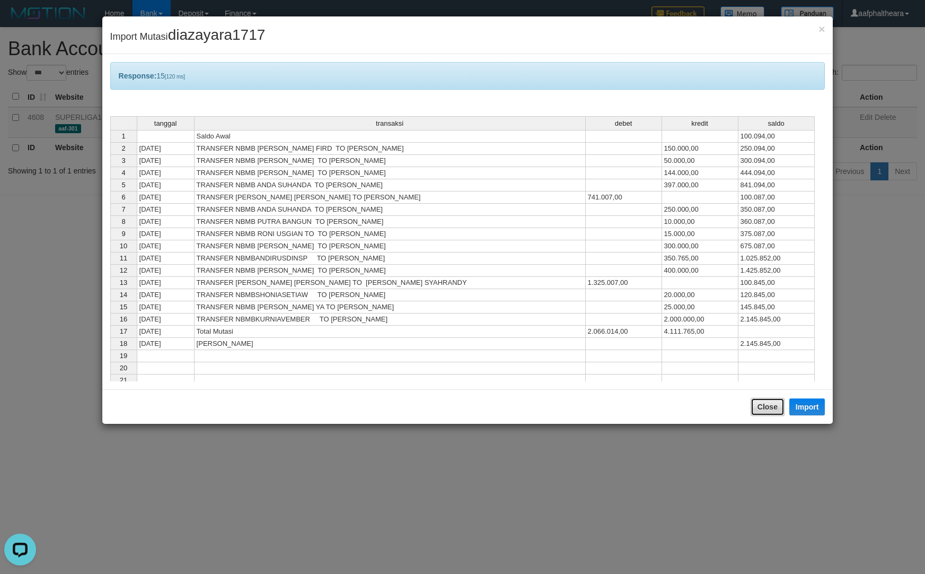
click at [767, 409] on button "Close" at bounding box center [768, 407] width 34 height 18
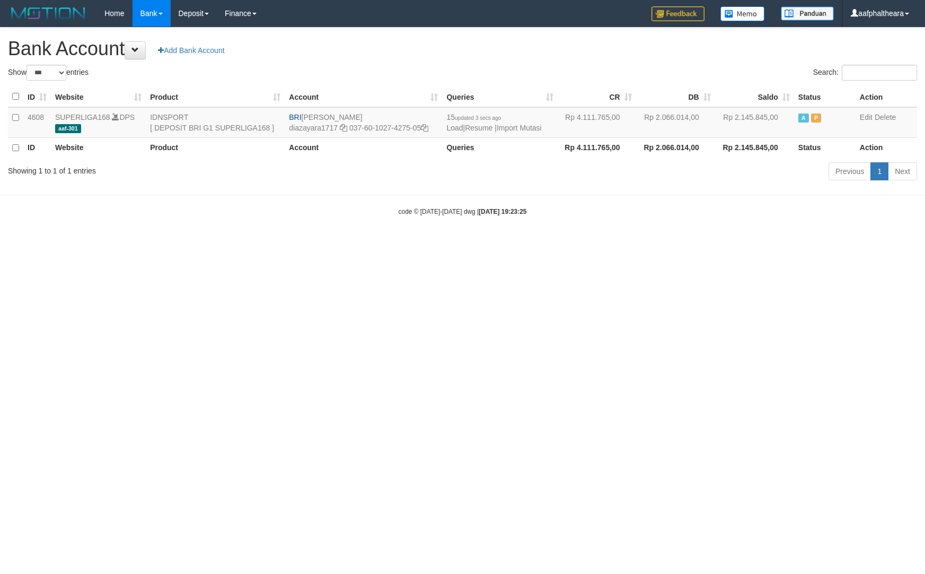
select select "***"
drag, startPoint x: 744, startPoint y: 383, endPoint x: 924, endPoint y: 413, distance: 182.8
click at [801, 243] on html "Toggle navigation Home Bank Account List Load By Website Group [ISPORT] SUPERLI…" at bounding box center [462, 121] width 925 height 243
click at [717, 243] on html "Toggle navigation Home Bank Account List Load By Website Group [ISPORT] SUPERLI…" at bounding box center [462, 121] width 925 height 243
select select "***"
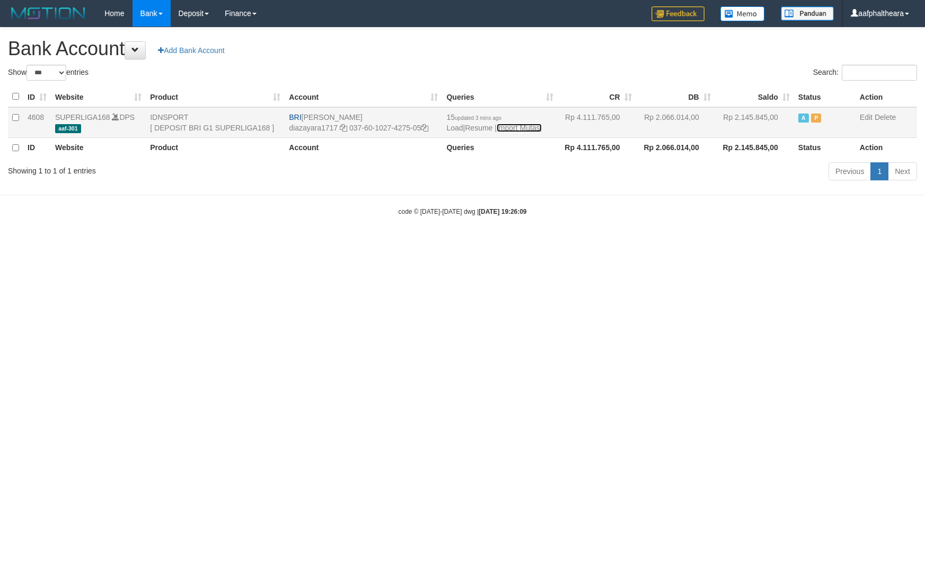
click at [530, 129] on link "Import Mutasi" at bounding box center [519, 128] width 45 height 8
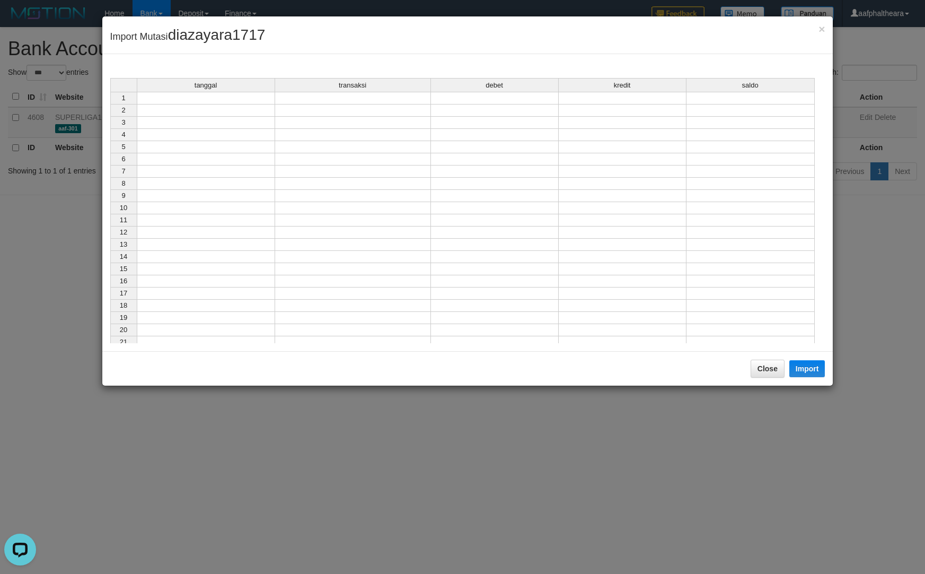
drag, startPoint x: 383, startPoint y: 221, endPoint x: 375, endPoint y: 220, distance: 7.5
click at [380, 221] on td at bounding box center [353, 220] width 156 height 12
click at [236, 100] on td at bounding box center [206, 98] width 138 height 13
drag, startPoint x: 276, startPoint y: 179, endPoint x: 274, endPoint y: 169, distance: 10.4
click at [276, 177] on tbody "1 2 3 4 5 6 7 8 9 10 11 12 13 14 15 16 17 18 19 20 21" at bounding box center [462, 220] width 705 height 257
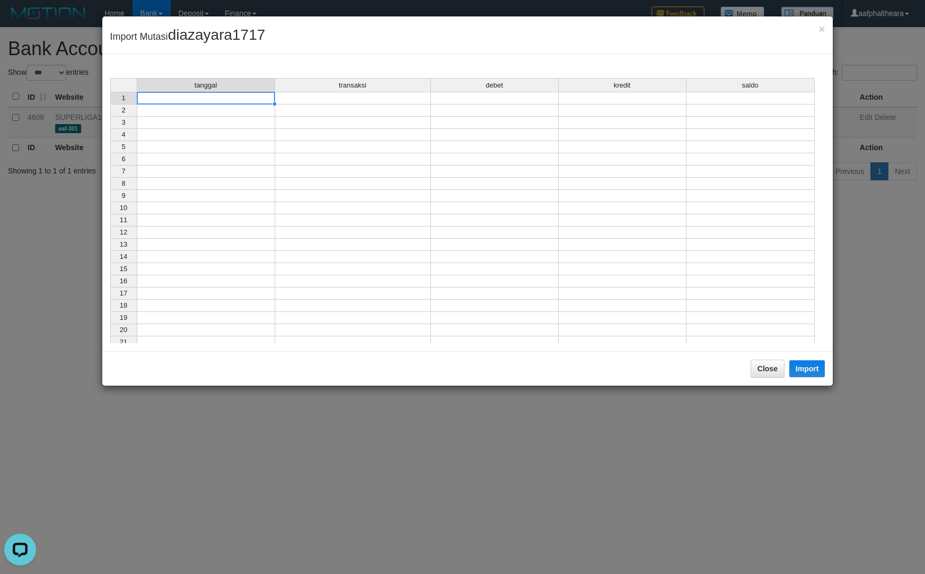
click at [241, 97] on td at bounding box center [206, 98] width 138 height 13
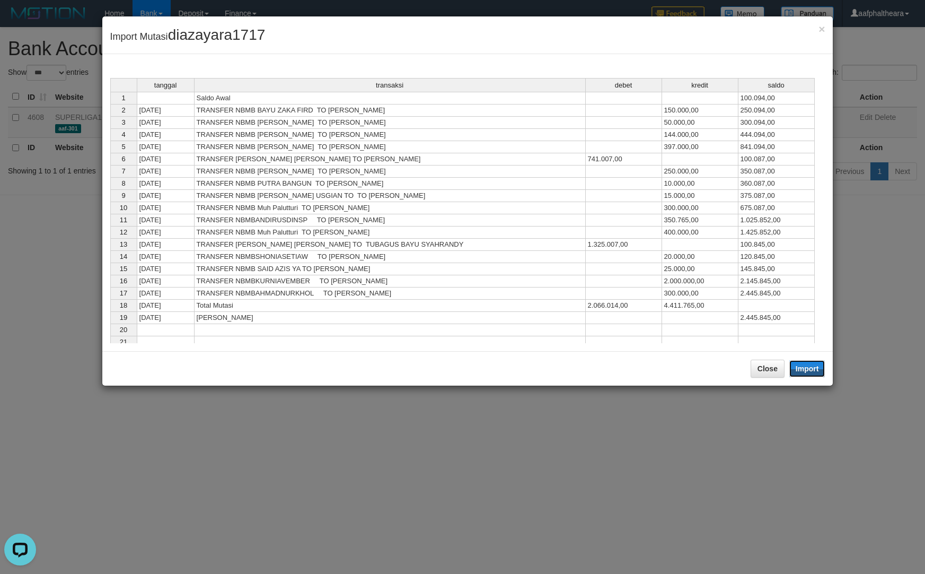
drag, startPoint x: 807, startPoint y: 369, endPoint x: 714, endPoint y: 410, distance: 102.1
click at [809, 369] on button "Import" at bounding box center [807, 368] width 36 height 17
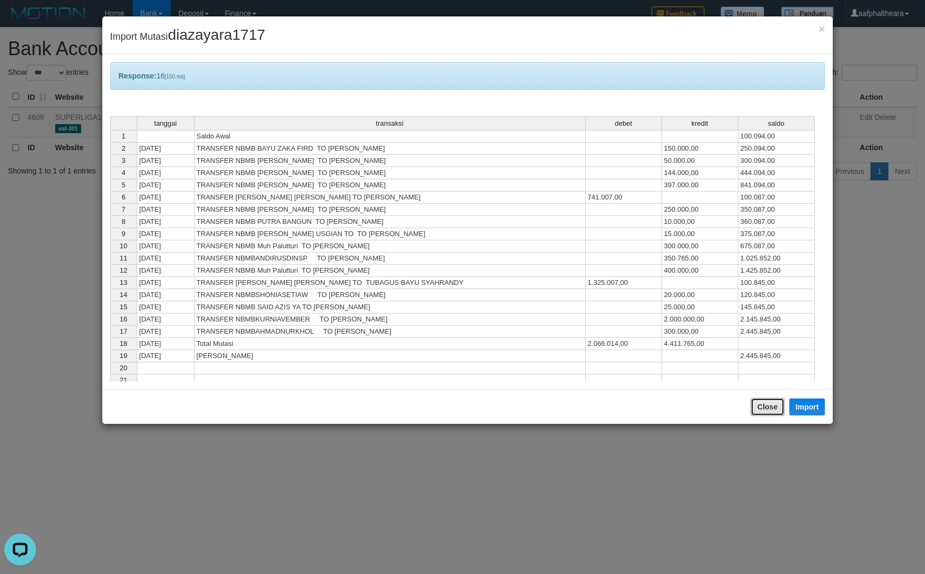
drag, startPoint x: 766, startPoint y: 404, endPoint x: 748, endPoint y: 393, distance: 21.5
click at [764, 403] on button "Close" at bounding box center [768, 407] width 34 height 18
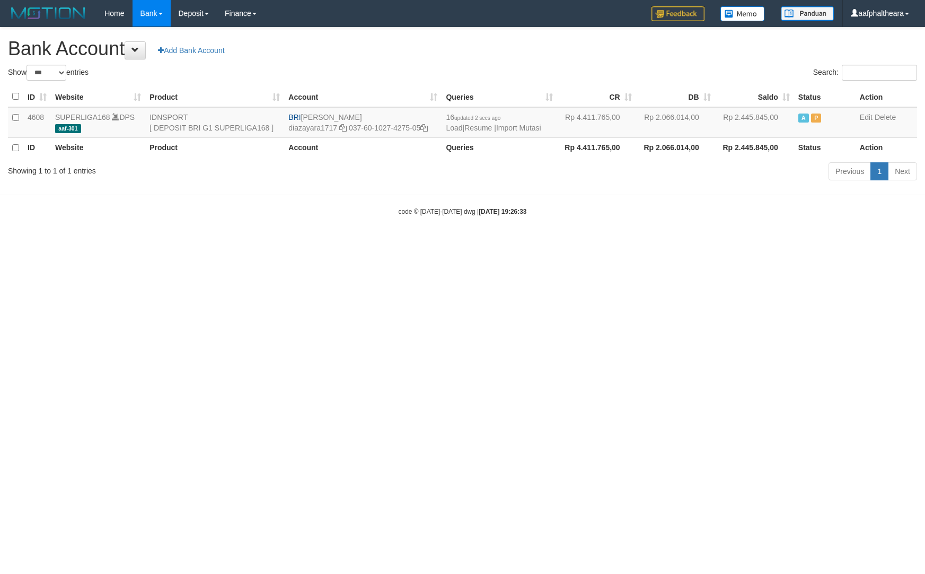
select select "***"
click at [711, 243] on html "Toggle navigation Home Bank Account List Load By Website Group [ISPORT] SUPERLI…" at bounding box center [462, 121] width 925 height 243
click at [741, 243] on html "Toggle navigation Home Bank Account List Load By Website Group [ISPORT] SUPERLI…" at bounding box center [462, 121] width 925 height 243
click at [527, 126] on link "Import Mutasi" at bounding box center [518, 128] width 45 height 8
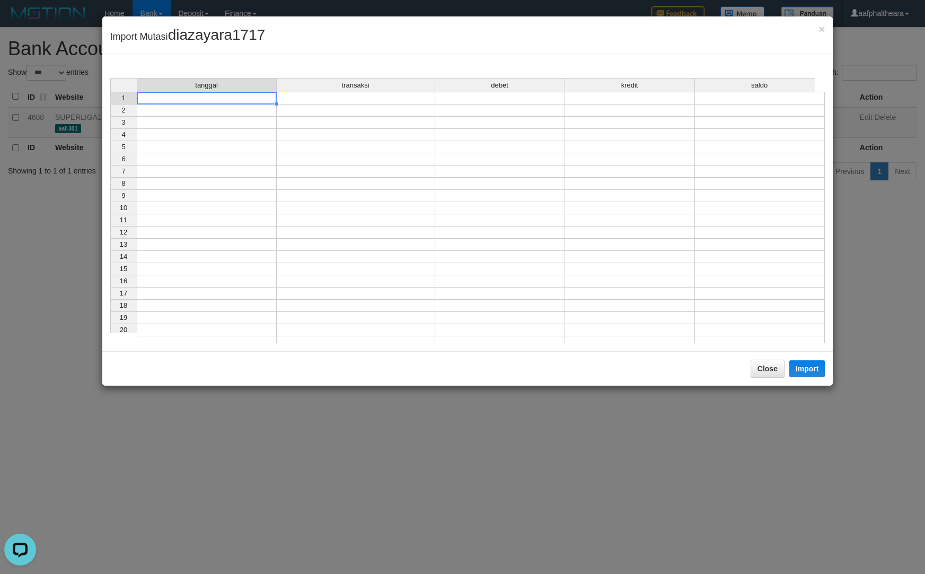
click at [243, 95] on td at bounding box center [207, 98] width 140 height 13
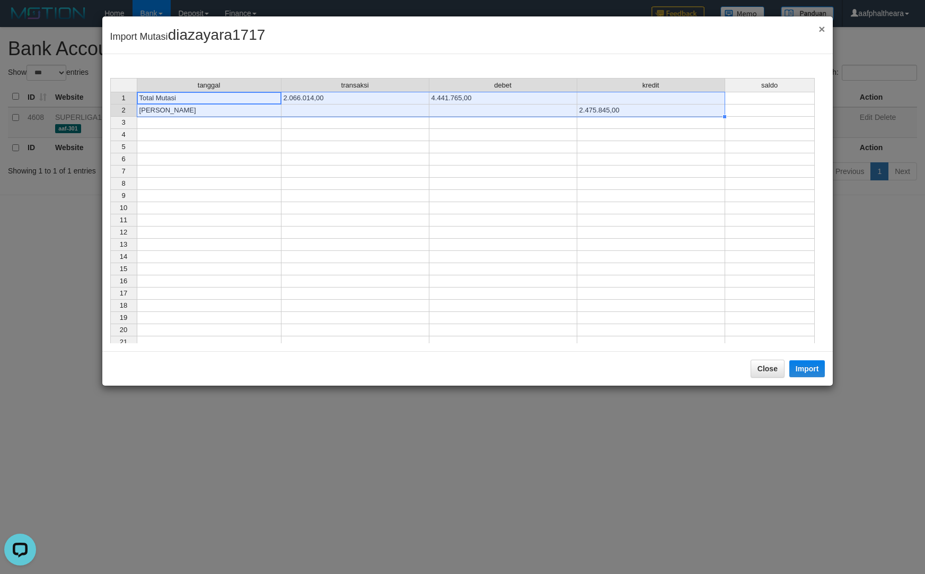
click at [823, 25] on span "×" at bounding box center [822, 29] width 6 height 12
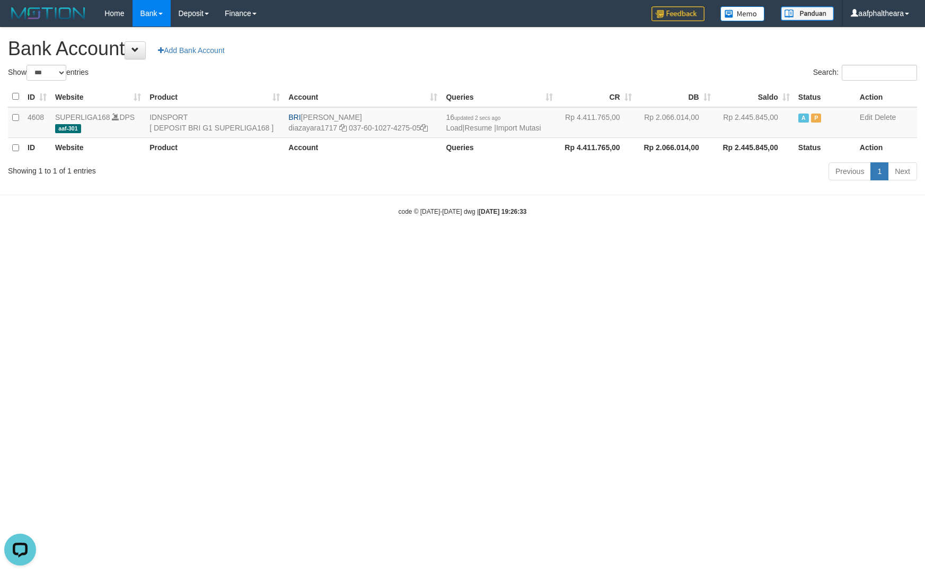
click at [781, 243] on html "Toggle navigation Home Bank Account List Load By Website Group [ISPORT] SUPERLI…" at bounding box center [462, 121] width 925 height 243
click at [775, 243] on html "Toggle navigation Home Bank Account List Load By Website Group [ISPORT] SUPERLI…" at bounding box center [462, 121] width 925 height 243
click at [778, 243] on html "Toggle navigation Home Bank Account List Load By Website Group [ISPORT] SUPERLI…" at bounding box center [462, 121] width 925 height 243
select select "***"
drag, startPoint x: 784, startPoint y: 378, endPoint x: 835, endPoint y: 378, distance: 52.0
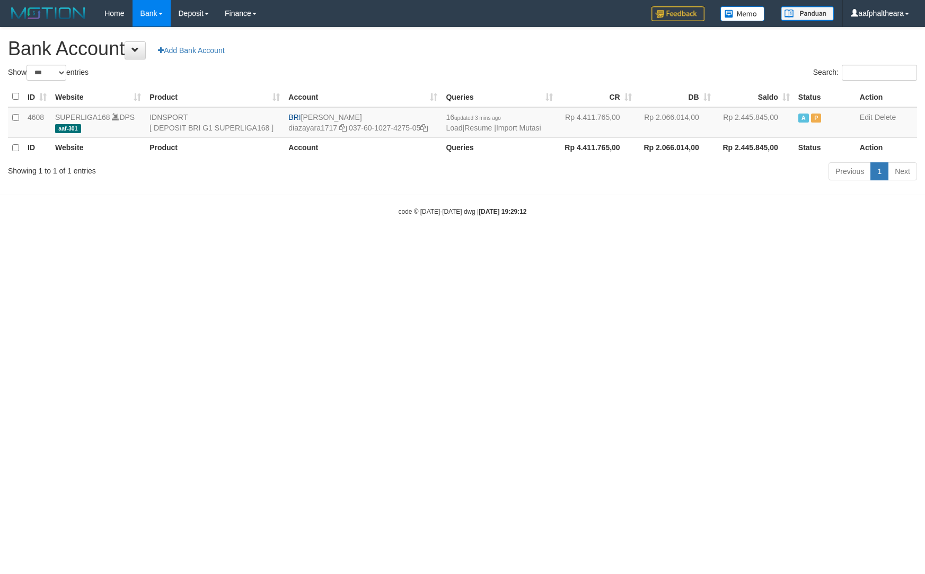
click at [822, 243] on html "Toggle navigation Home Bank Account List Load By Website Group [ISPORT] SUPERLI…" at bounding box center [462, 121] width 925 height 243
click at [882, 243] on html "Toggle navigation Home Bank Account List Load By Website Group [ISPORT] SUPERLI…" at bounding box center [462, 121] width 925 height 243
click at [532, 131] on link "Import Mutasi" at bounding box center [518, 128] width 45 height 8
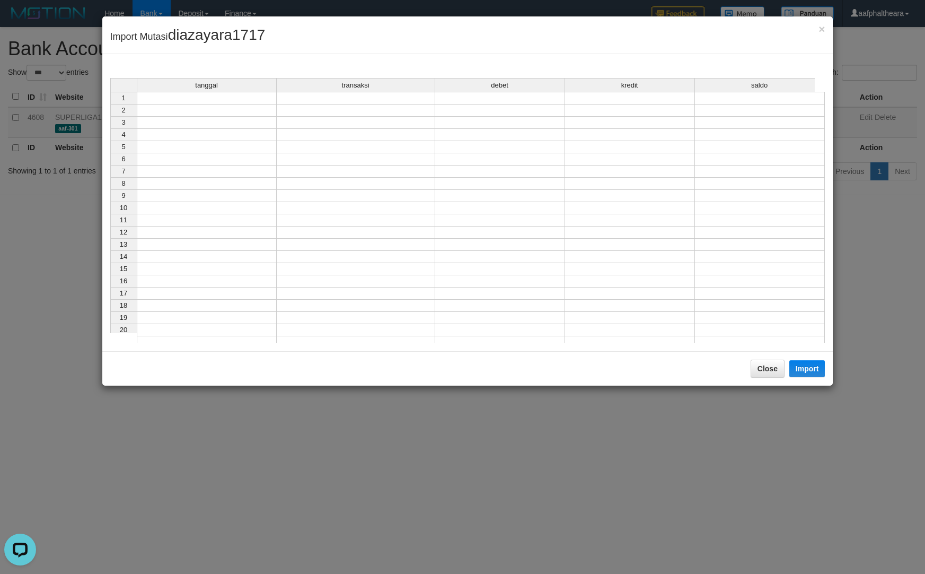
click at [110, 178] on div "tanggal transaksi debet kredit saldo 1 2 3 4 5 6 7 8 9 10 11 12 13 14 15 16 17 …" at bounding box center [110, 213] width 0 height 270
click at [217, 99] on td at bounding box center [207, 98] width 140 height 13
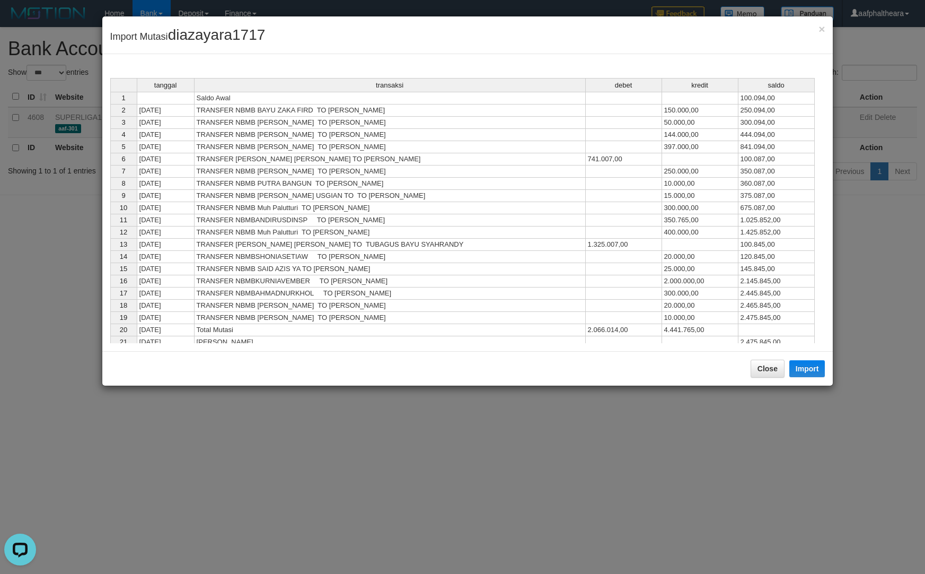
click at [806, 359] on div "Close Import" at bounding box center [467, 368] width 731 height 34
click at [801, 359] on div "Close Import" at bounding box center [467, 368] width 731 height 34
click at [798, 364] on button "Import" at bounding box center [807, 368] width 36 height 17
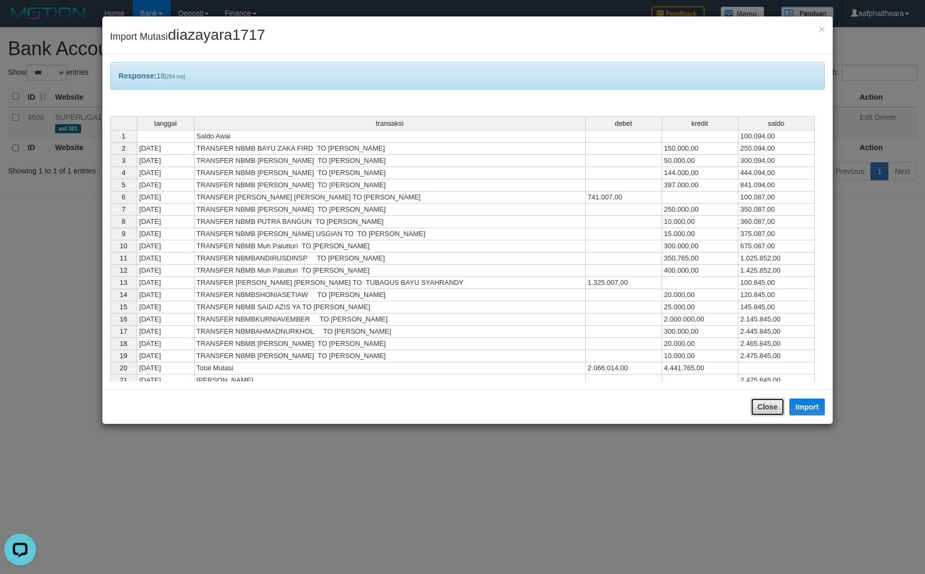
click at [764, 407] on button "Close" at bounding box center [768, 407] width 34 height 18
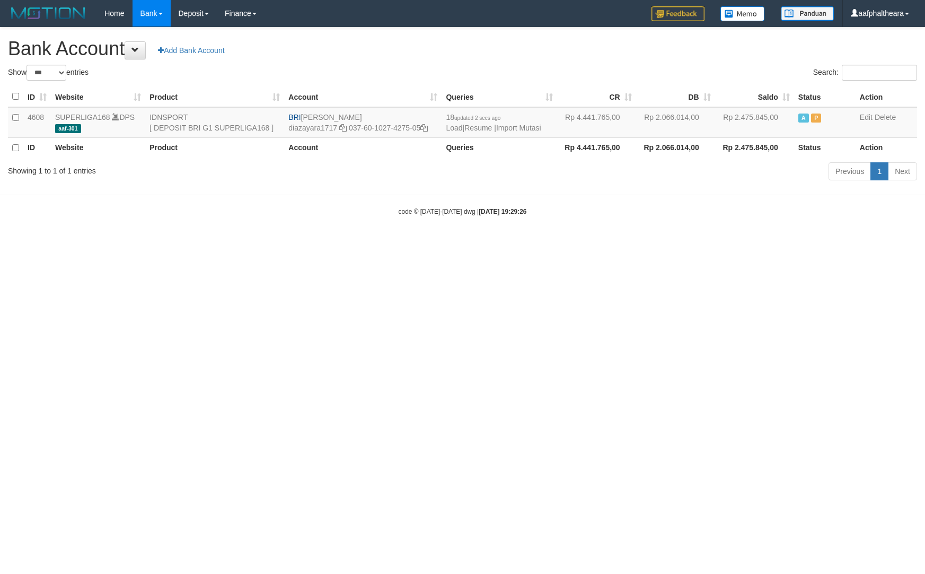
select select "***"
drag, startPoint x: 304, startPoint y: 115, endPoint x: 397, endPoint y: 109, distance: 93.0
click at [397, 109] on td "BRI [PERSON_NAME] diazayara1717 037-60-1027-4275-05" at bounding box center [362, 122] width 157 height 31
copy td "[PERSON_NAME]"
click at [430, 126] on td "BRI [PERSON_NAME] diazayara1717 037-60-1027-4275-05" at bounding box center [362, 122] width 157 height 31
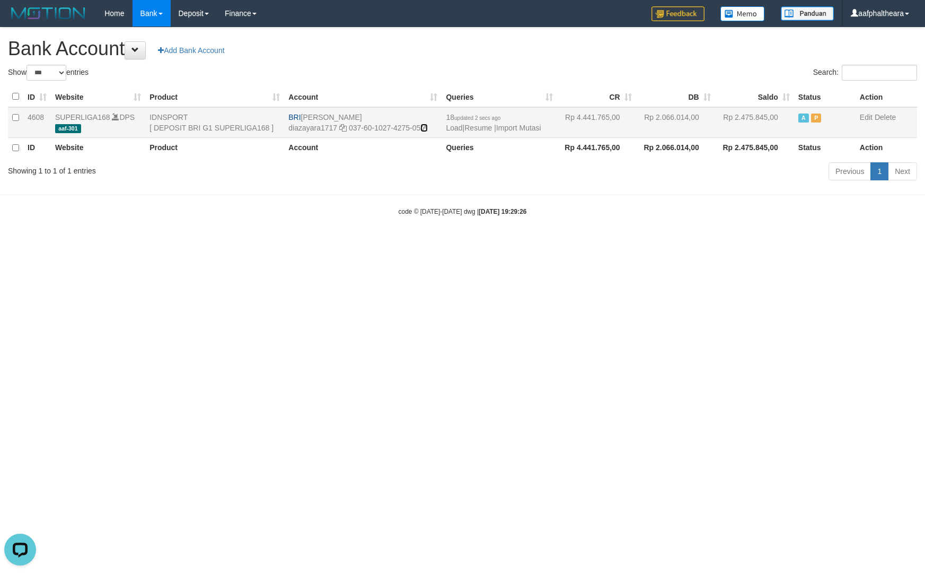
click at [427, 125] on icon at bounding box center [423, 127] width 7 height 7
drag, startPoint x: 742, startPoint y: 314, endPoint x: 597, endPoint y: 215, distance: 175.1
click at [731, 243] on html "Toggle navigation Home Bank Account List Load By Website Group [ISPORT] SUPERLI…" at bounding box center [462, 121] width 925 height 243
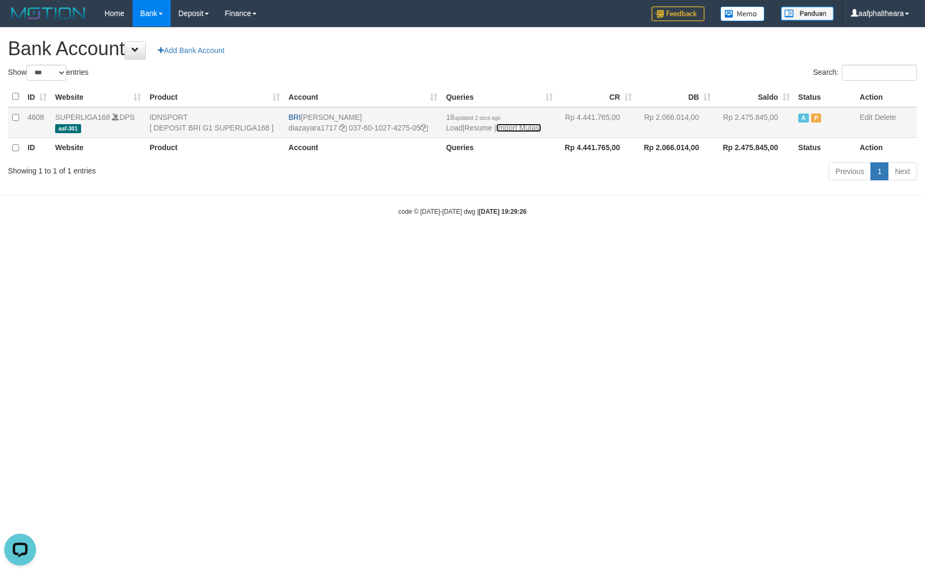
click at [515, 126] on link "Import Mutasi" at bounding box center [518, 128] width 45 height 8
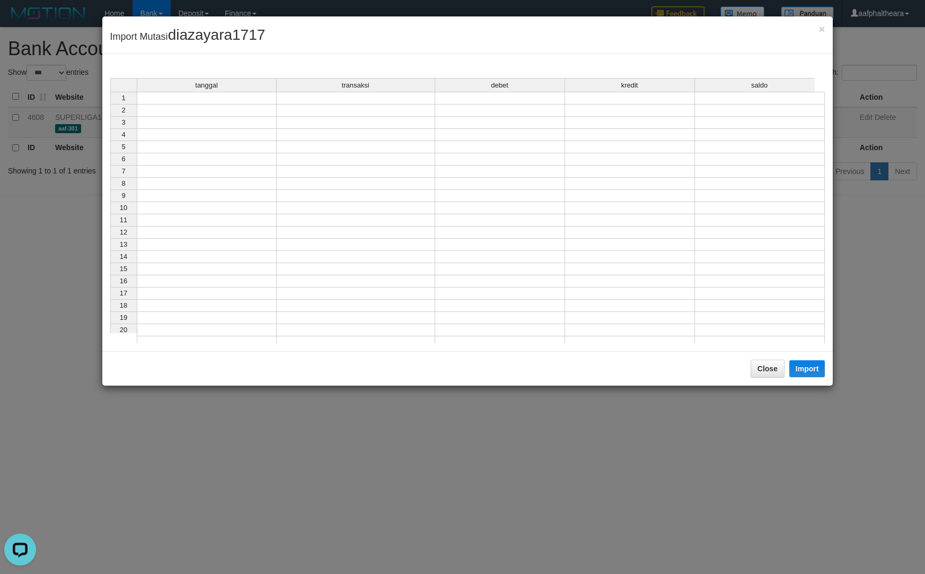
click at [244, 101] on td at bounding box center [207, 98] width 140 height 13
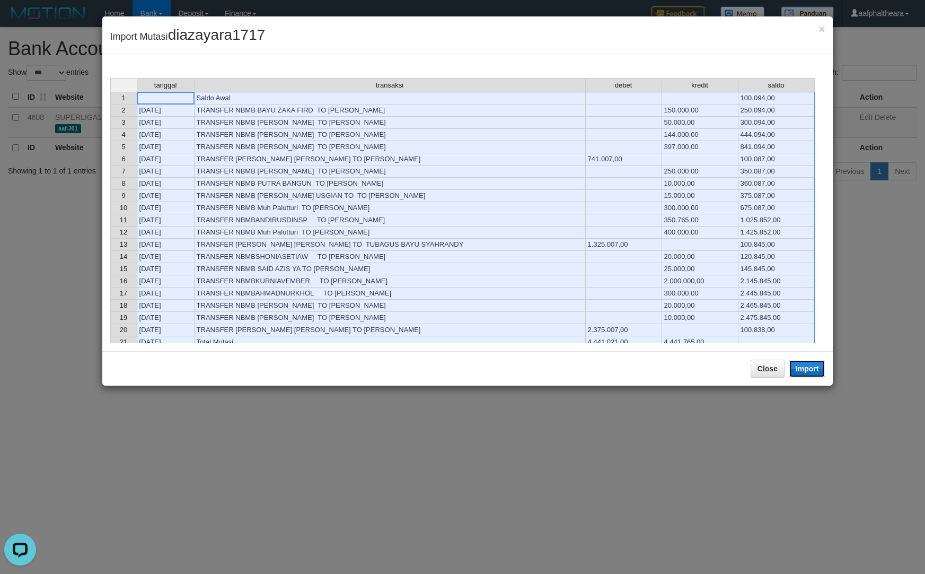
click at [807, 364] on button "Import" at bounding box center [807, 368] width 36 height 17
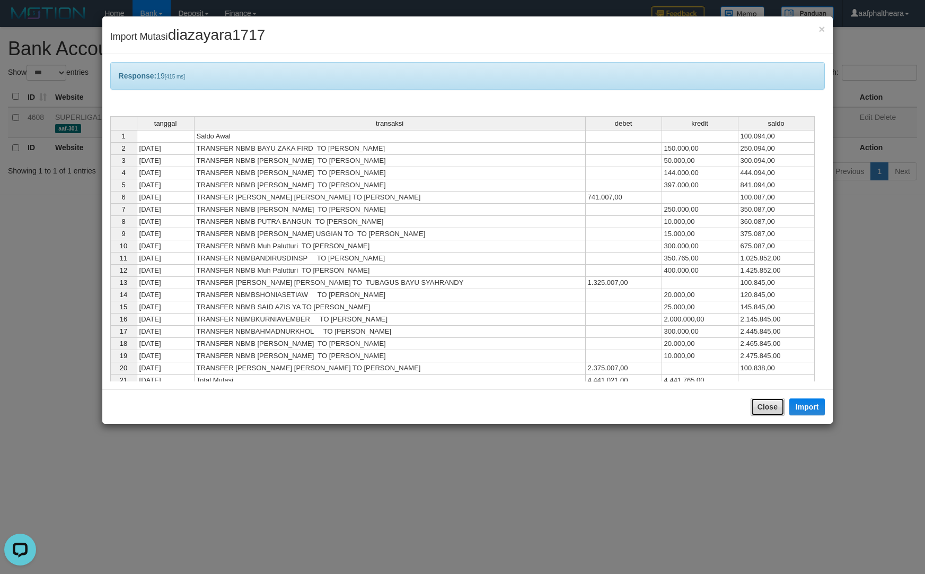
click at [764, 401] on button "Close" at bounding box center [768, 407] width 34 height 18
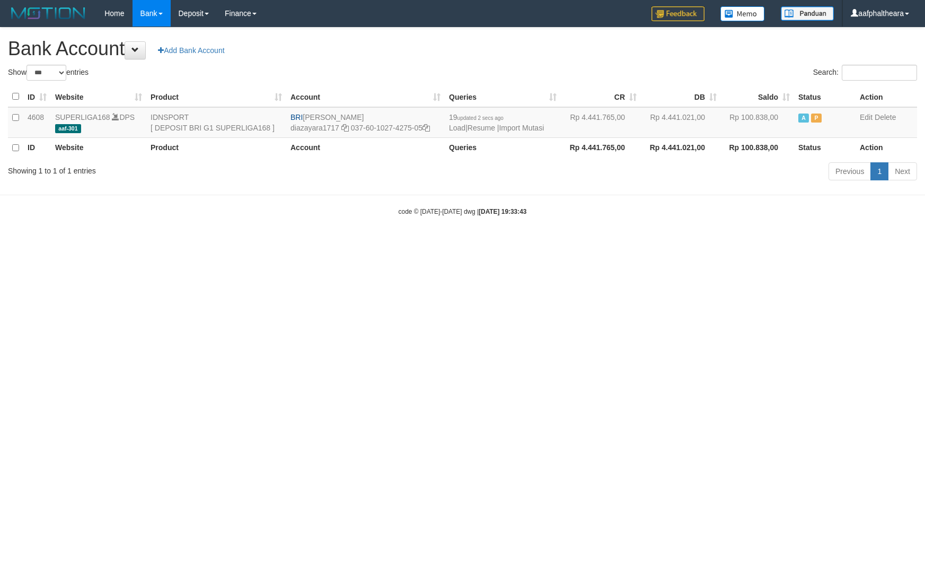
select select "***"
click at [762, 243] on html "Toggle navigation Home Bank Account List Load By Website Group [ISPORT] SUPERLI…" at bounding box center [462, 121] width 925 height 243
click at [701, 243] on html "Toggle navigation Home Bank Account List Load By Website Group [ISPORT] SUPERLI…" at bounding box center [462, 121] width 925 height 243
select select "***"
drag, startPoint x: 727, startPoint y: 313, endPoint x: 512, endPoint y: 192, distance: 247.0
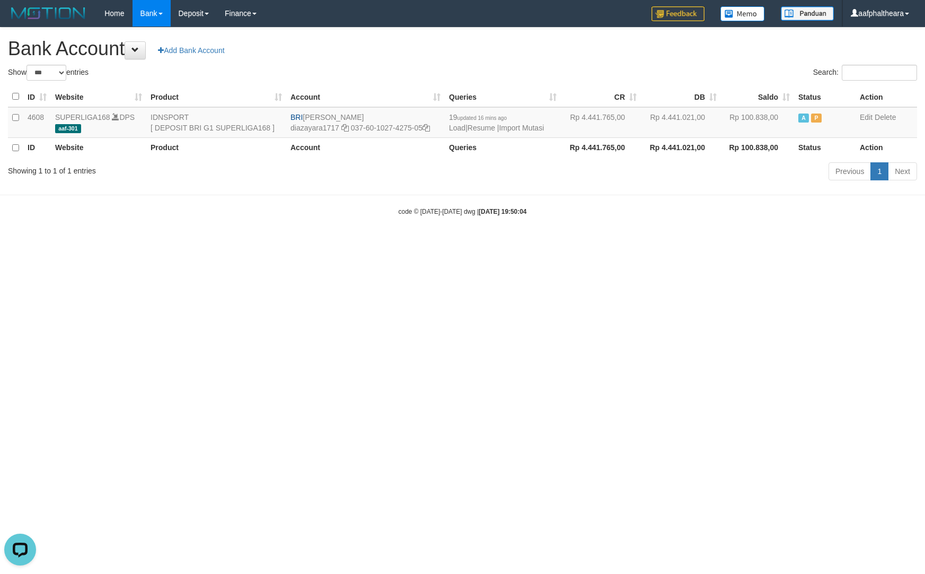
click at [728, 243] on html "Toggle navigation Home Bank Account List Load By Website Group [ISPORT] SUPERLI…" at bounding box center [462, 121] width 925 height 243
click at [542, 124] on link "Import Mutasi" at bounding box center [521, 128] width 45 height 8
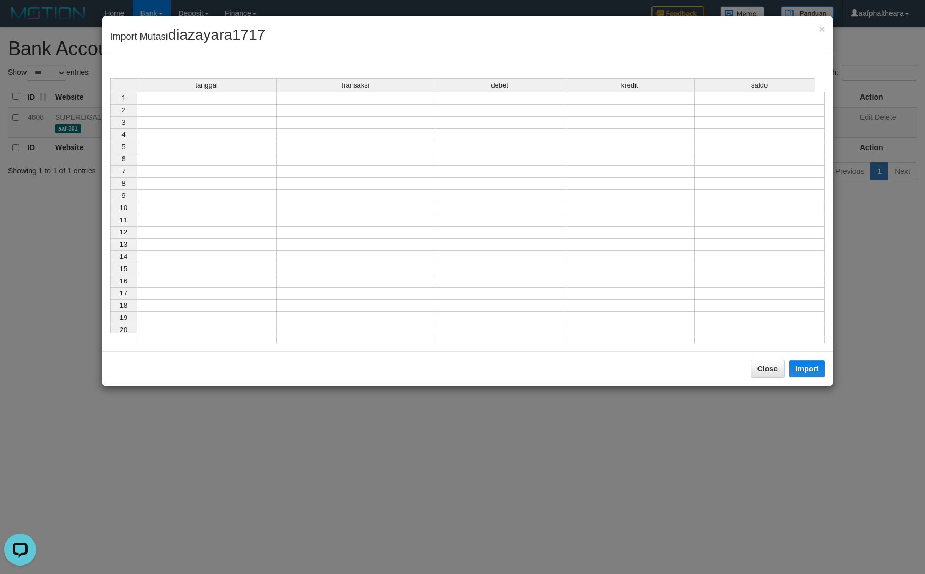
click at [110, 103] on div "tanggal transaksi debet kredit saldo 1 2 3 4 5 6 7 8 9 10 11 12 13 14 15 16 17 …" at bounding box center [110, 213] width 0 height 270
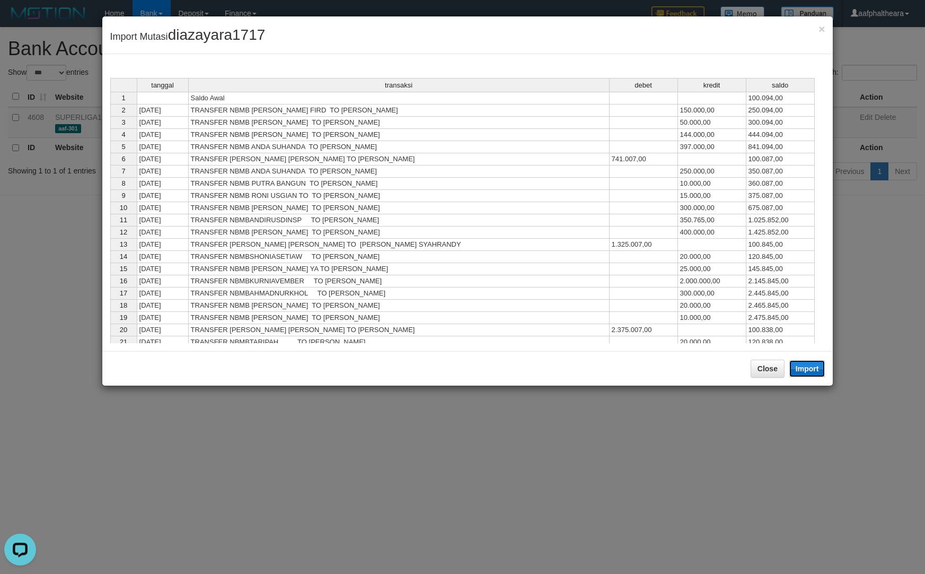
click at [797, 363] on button "Import" at bounding box center [807, 368] width 36 height 17
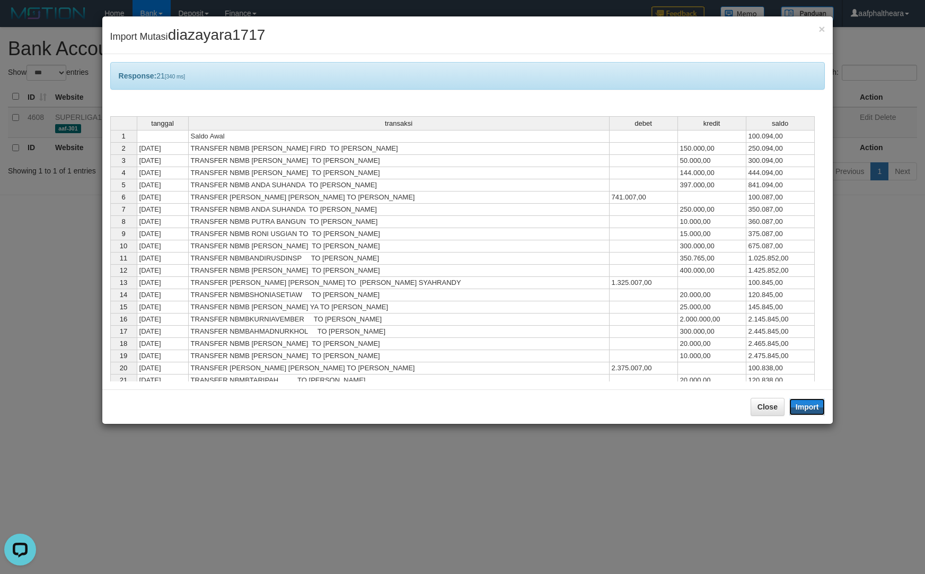
drag, startPoint x: 803, startPoint y: 404, endPoint x: 825, endPoint y: 391, distance: 25.5
click at [825, 390] on div "Close Import" at bounding box center [467, 406] width 731 height 34
click at [751, 415] on button "Close" at bounding box center [768, 407] width 34 height 18
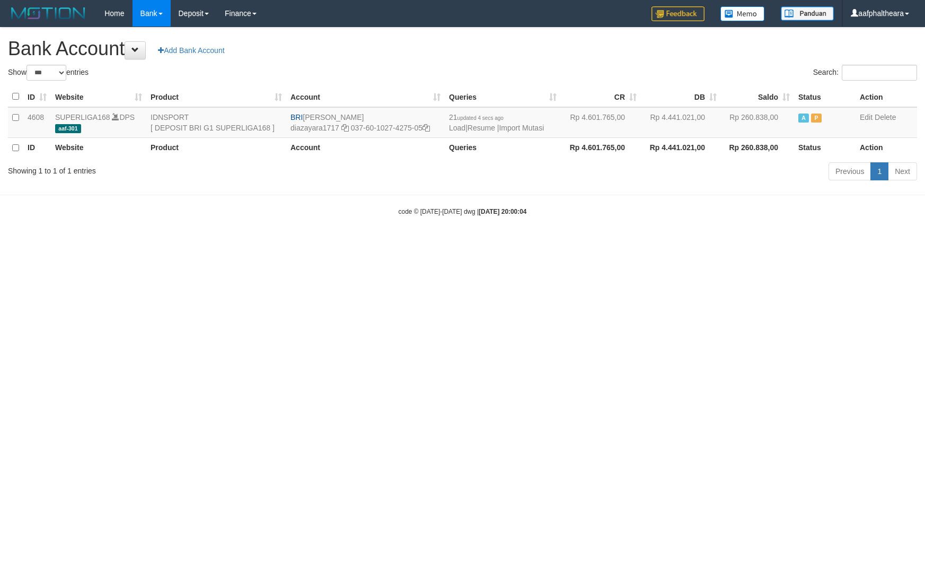
select select "***"
click at [793, 243] on html "Toggle navigation Home Bank Account List Load By Website Group [ISPORT] SUPERLI…" at bounding box center [462, 121] width 925 height 243
click at [714, 243] on html "Toggle navigation Home Bank Account List Load By Website Group [ISPORT] SUPERLI…" at bounding box center [462, 121] width 925 height 243
click at [517, 129] on link "Import Mutasi" at bounding box center [521, 128] width 45 height 8
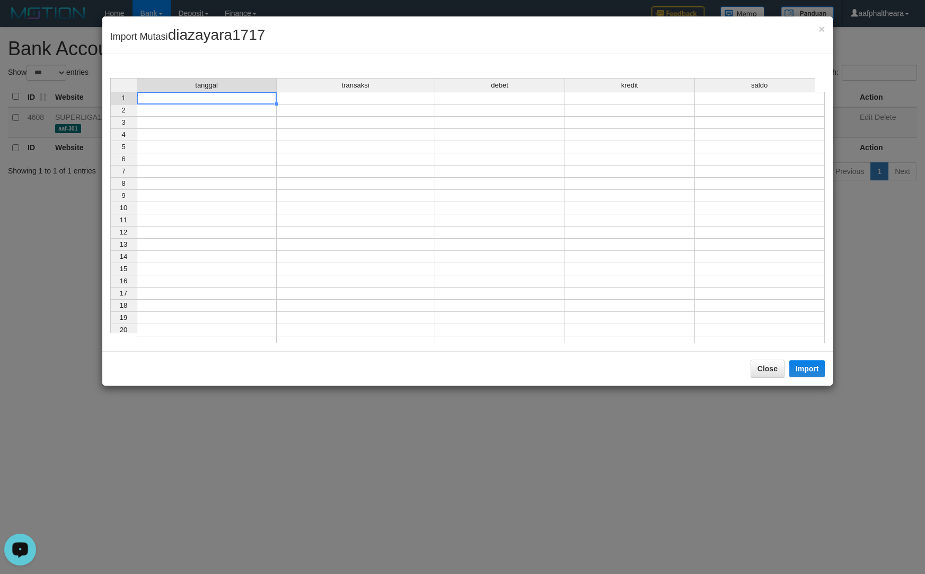
click at [231, 96] on td at bounding box center [207, 98] width 140 height 13
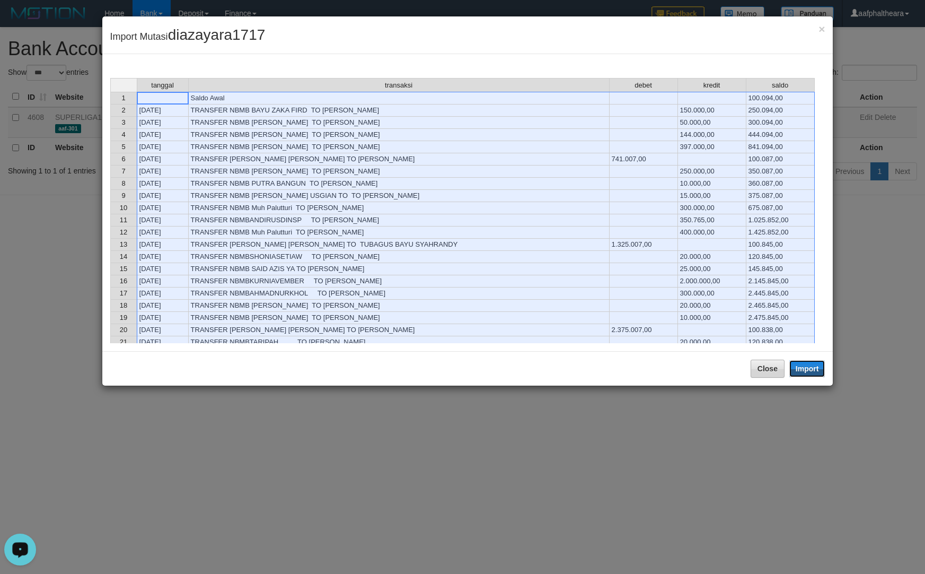
drag, startPoint x: 809, startPoint y: 370, endPoint x: 779, endPoint y: 404, distance: 45.5
click at [809, 370] on button "Import" at bounding box center [807, 368] width 36 height 17
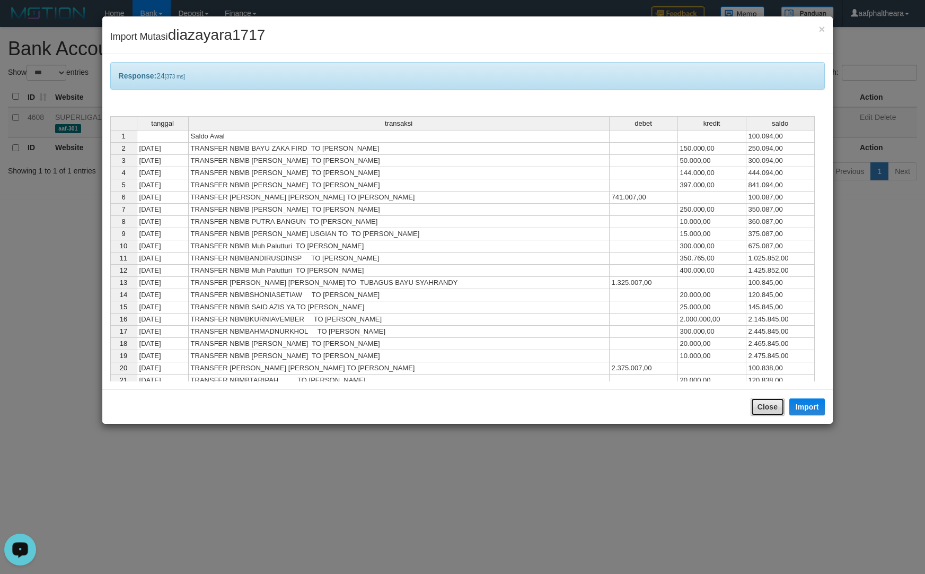
click at [772, 403] on button "Close" at bounding box center [768, 407] width 34 height 18
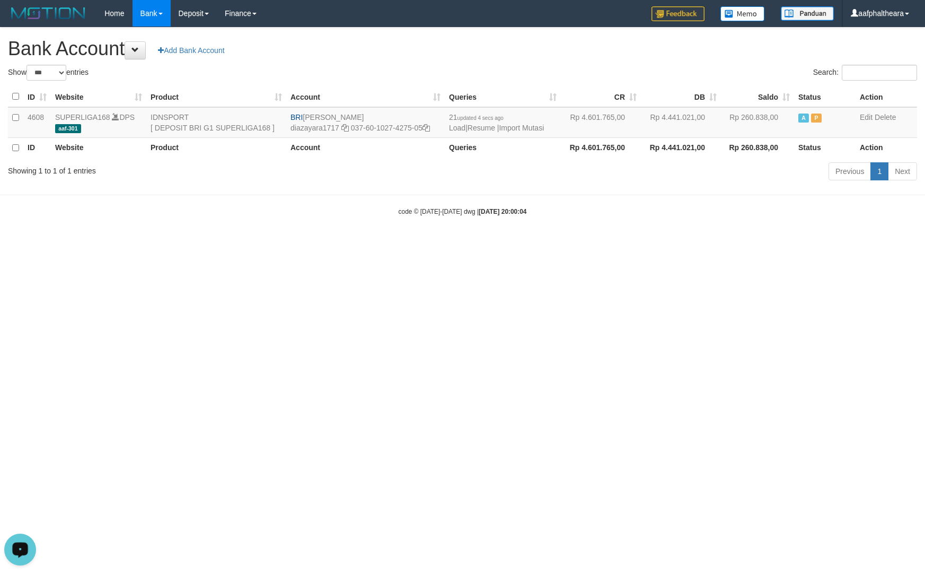
click at [368, 49] on h1 "Bank Account Add Bank Account" at bounding box center [462, 48] width 909 height 21
select select "***"
drag, startPoint x: 797, startPoint y: 232, endPoint x: 780, endPoint y: 190, distance: 45.5
click at [789, 199] on body "Toggle navigation Home Bank Account List Load By Website Group [ISPORT] SUPERLI…" at bounding box center [462, 121] width 925 height 243
click at [512, 124] on link "Import Mutasi" at bounding box center [521, 128] width 45 height 8
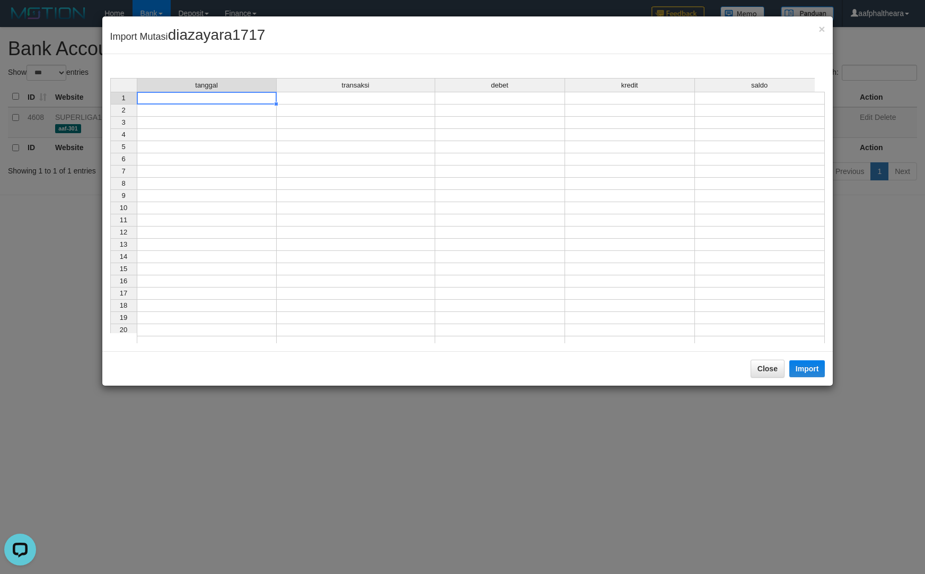
click at [220, 96] on td at bounding box center [207, 98] width 140 height 13
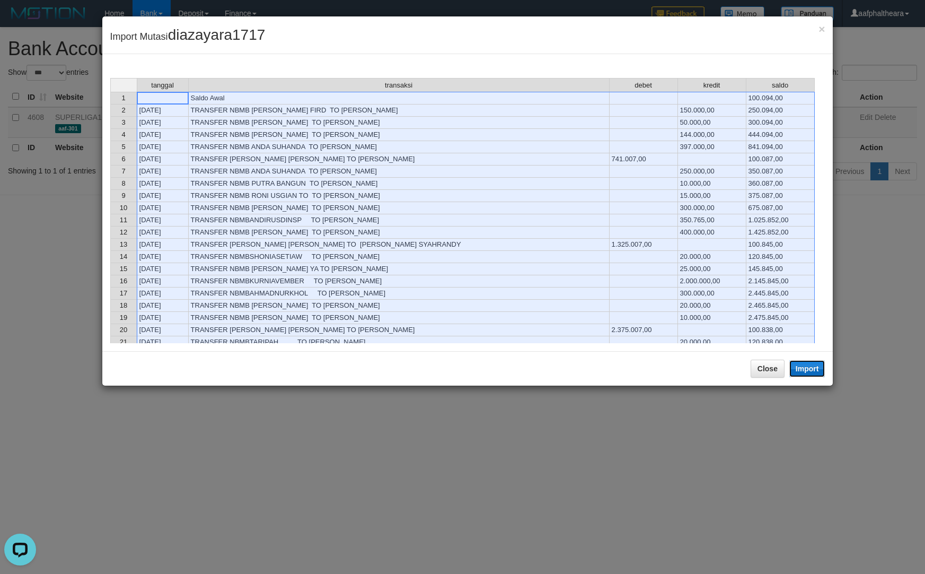
click at [808, 369] on button "Import" at bounding box center [807, 368] width 36 height 17
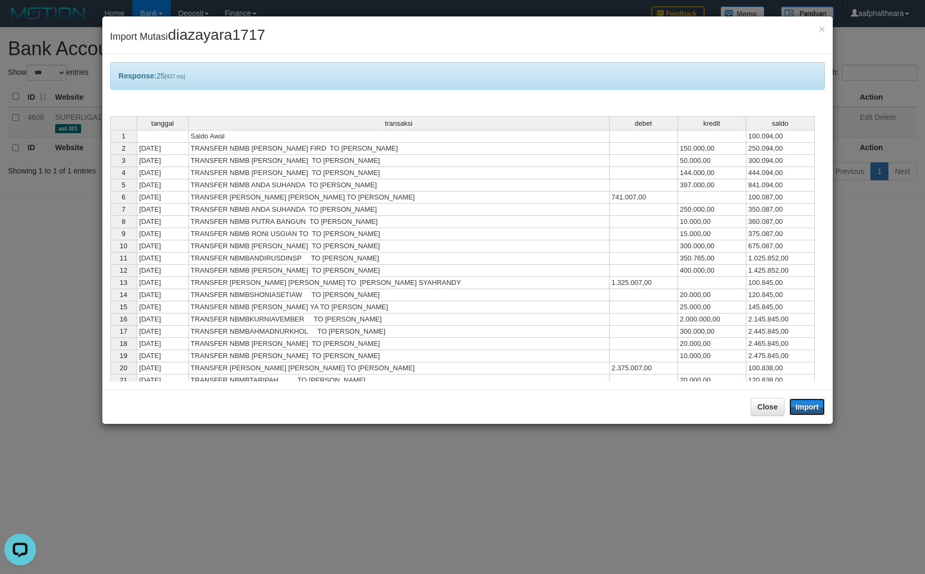
drag, startPoint x: 809, startPoint y: 411, endPoint x: 841, endPoint y: 389, distance: 39.1
click at [844, 391] on div "× Import Mutasi diazayara1717 Response: 25 [437 ms] tanggal transaksi debet kre…" at bounding box center [462, 287] width 925 height 574
click at [749, 410] on div "Close Import" at bounding box center [467, 406] width 731 height 34
click at [761, 414] on button "Close" at bounding box center [768, 407] width 34 height 18
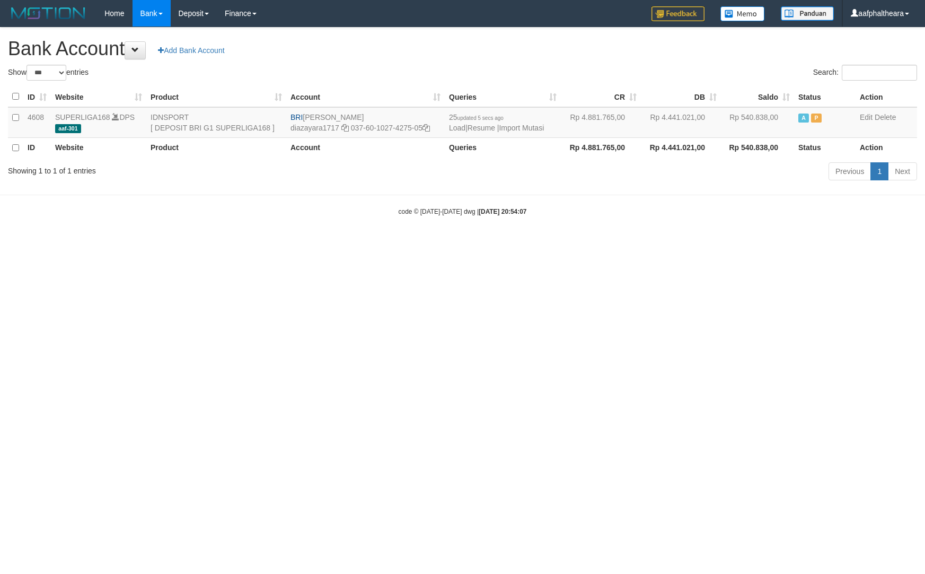
select select "***"
click at [788, 243] on html "Toggle navigation Home Bank Account List Load By Website Group [ISPORT] SUPERLI…" at bounding box center [462, 121] width 925 height 243
